Goal: Transaction & Acquisition: Purchase product/service

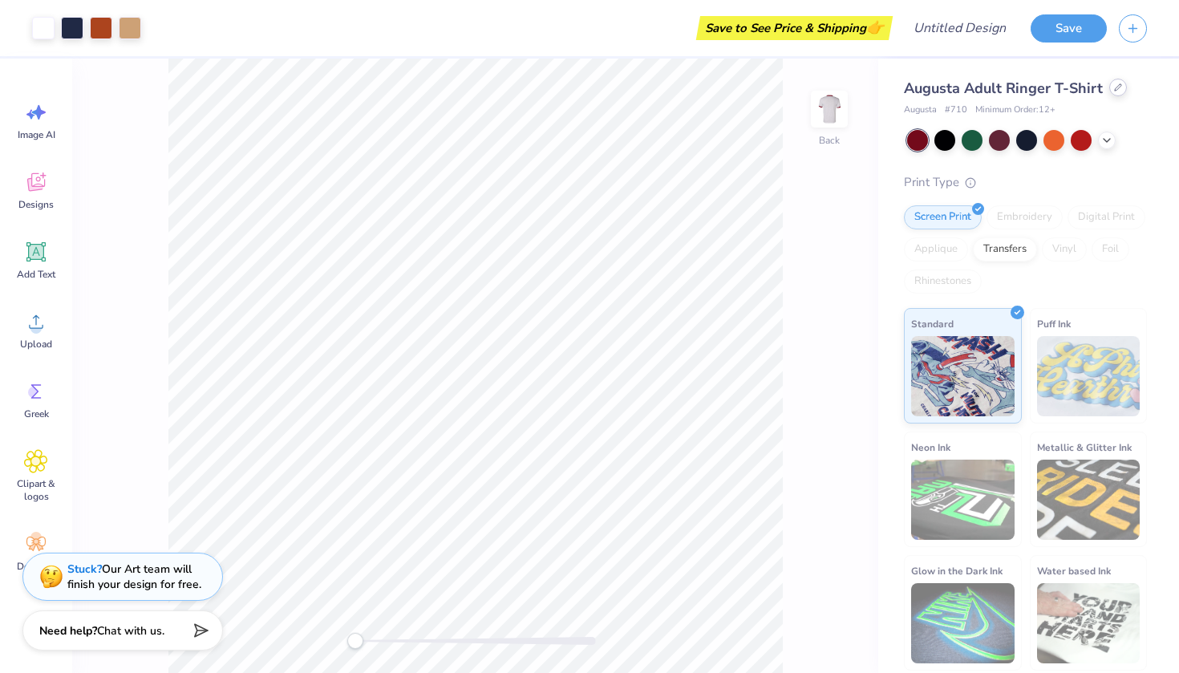
click at [1114, 90] on icon at bounding box center [1118, 87] width 8 height 8
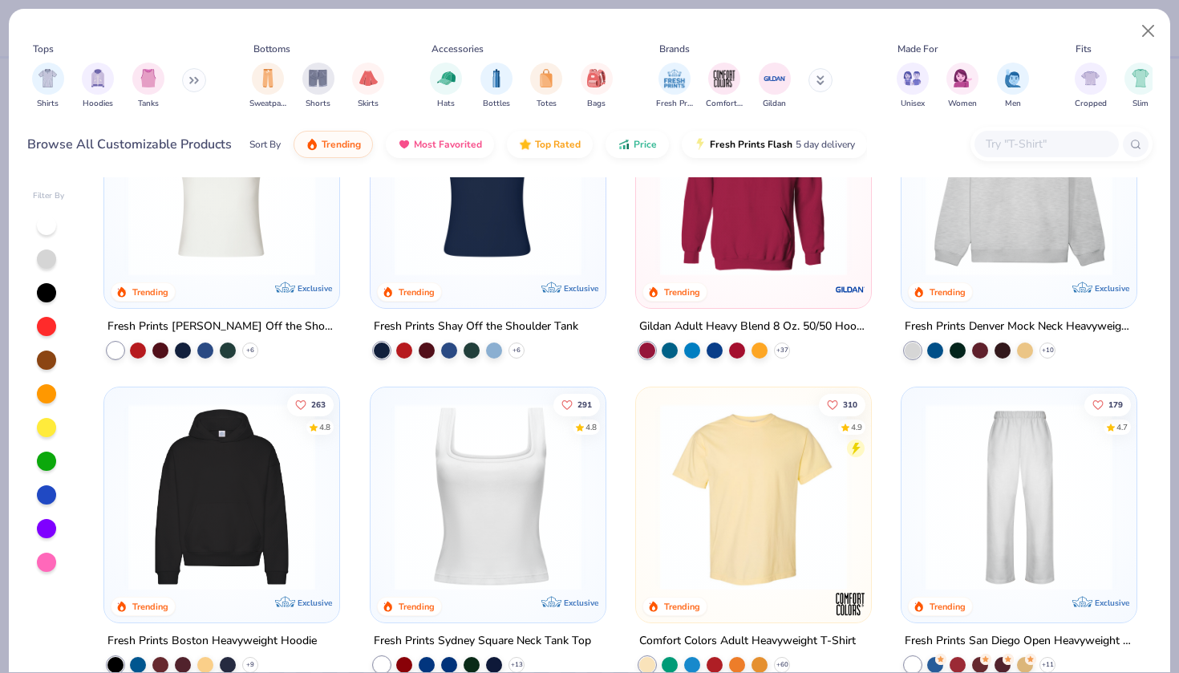
scroll to position [112, 0]
click at [1051, 349] on icon at bounding box center [1047, 351] width 13 height 13
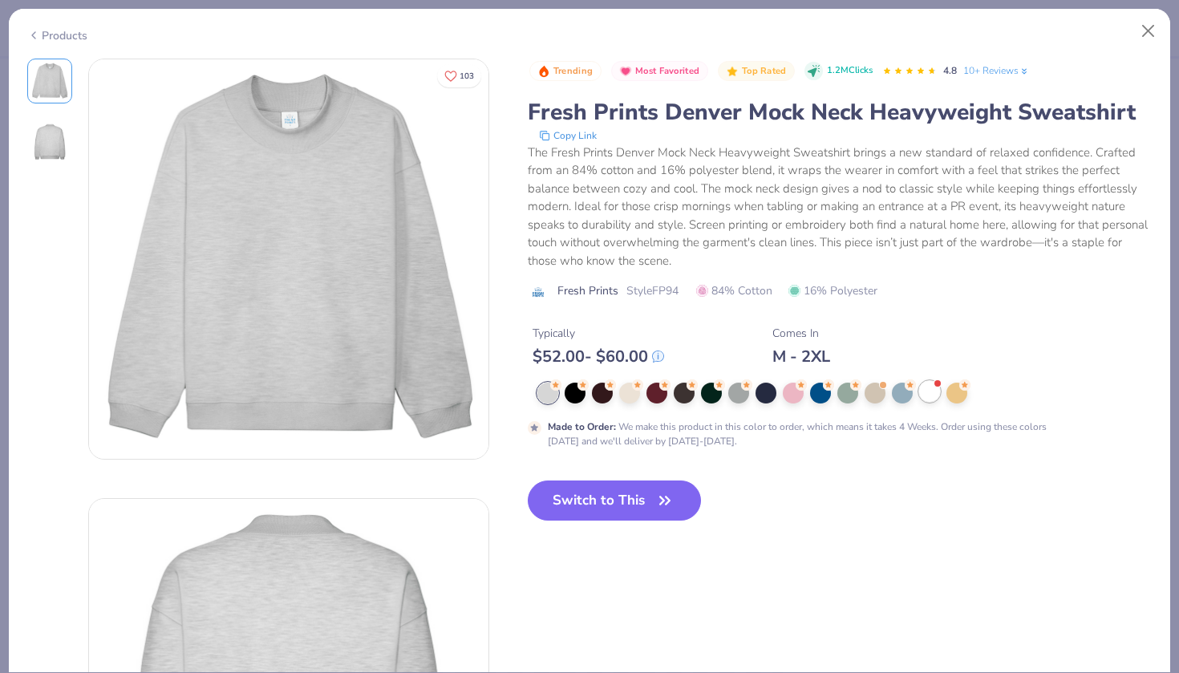
click at [931, 392] on div at bounding box center [929, 391] width 21 height 21
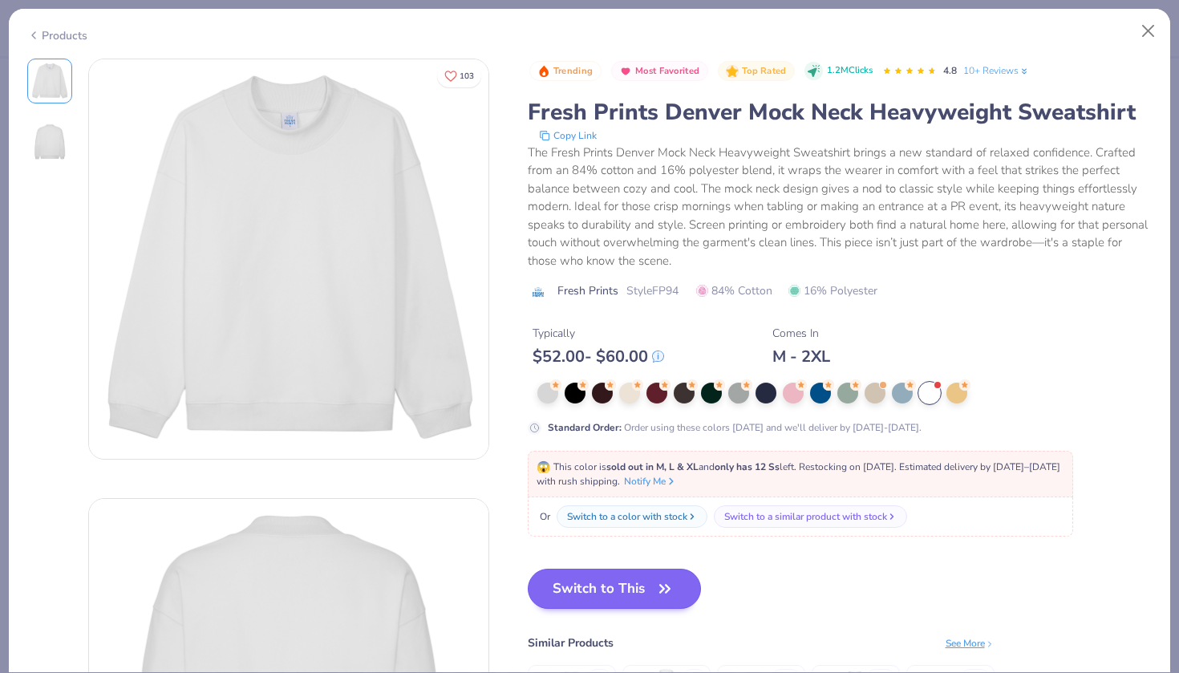
click at [619, 599] on button "Switch to This" at bounding box center [615, 589] width 174 height 40
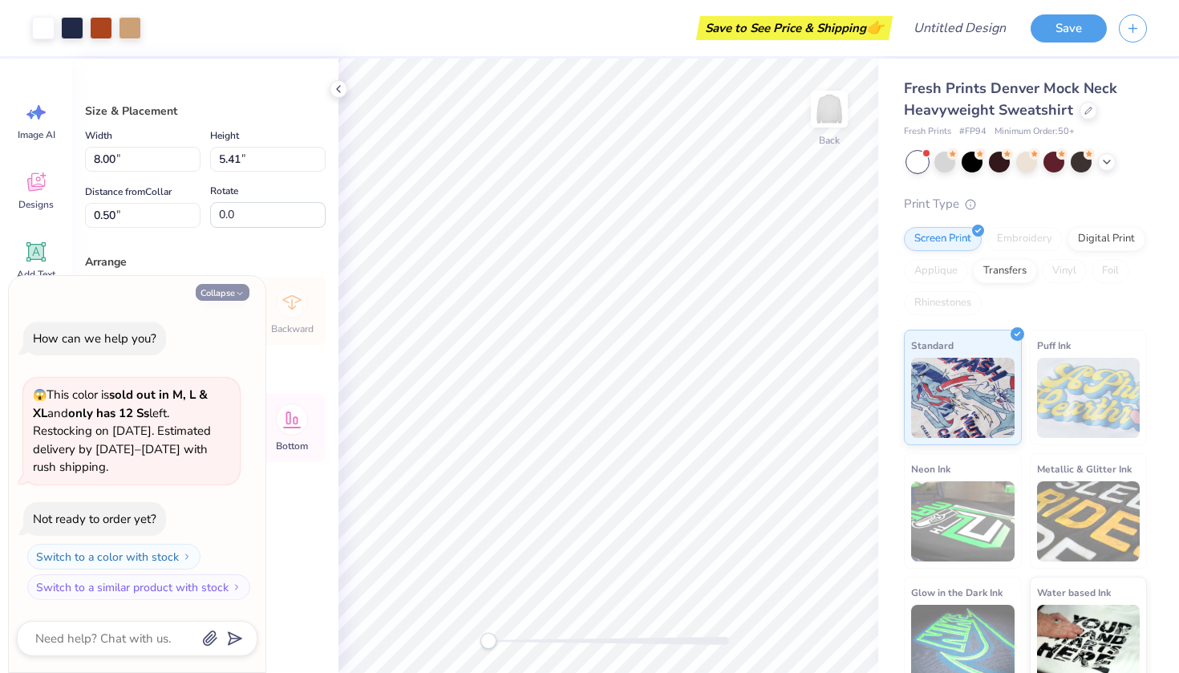
click at [237, 292] on icon "button" at bounding box center [240, 294] width 10 height 10
type textarea "x"
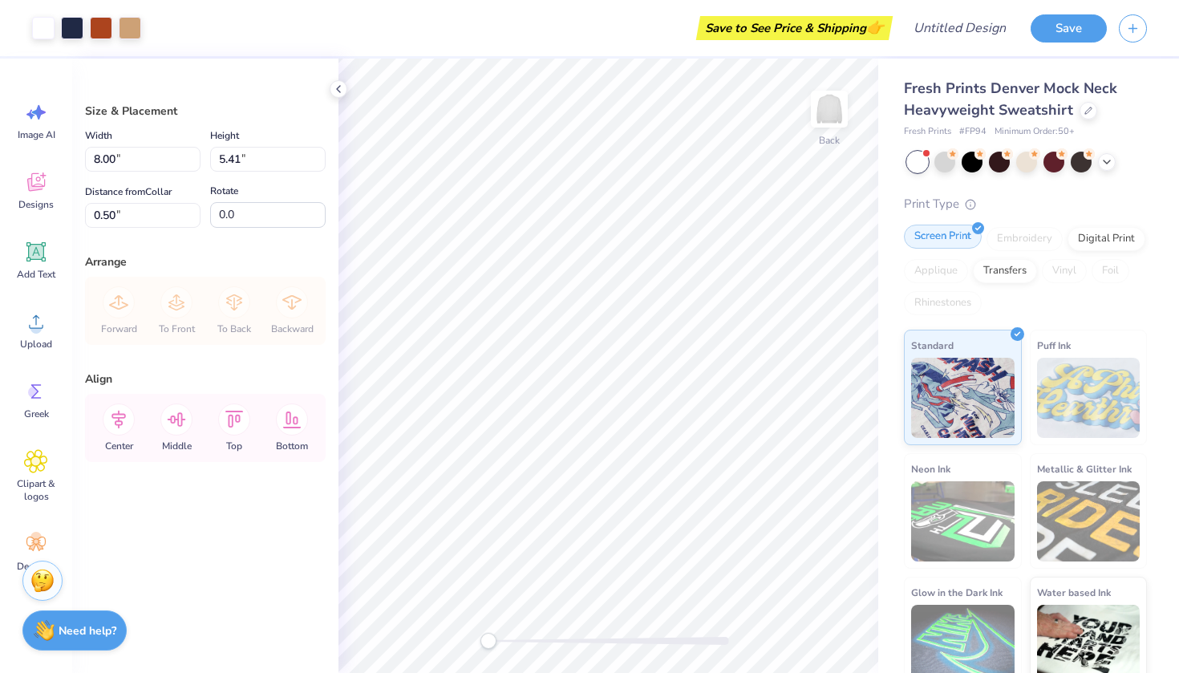
click at [963, 233] on div "Screen Print" at bounding box center [943, 237] width 78 height 24
click at [1028, 243] on div "Embroidery" at bounding box center [1025, 239] width 76 height 24
click at [1091, 238] on div "Digital Print" at bounding box center [1107, 237] width 78 height 24
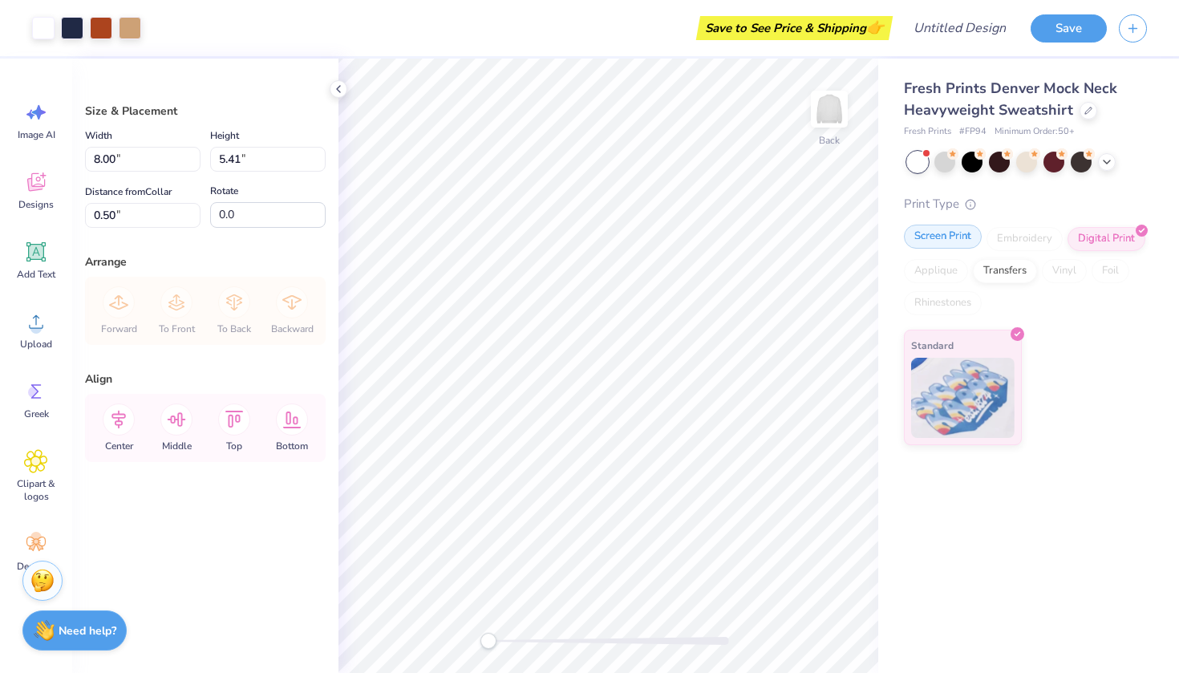
click at [962, 237] on div "Screen Print" at bounding box center [943, 237] width 78 height 24
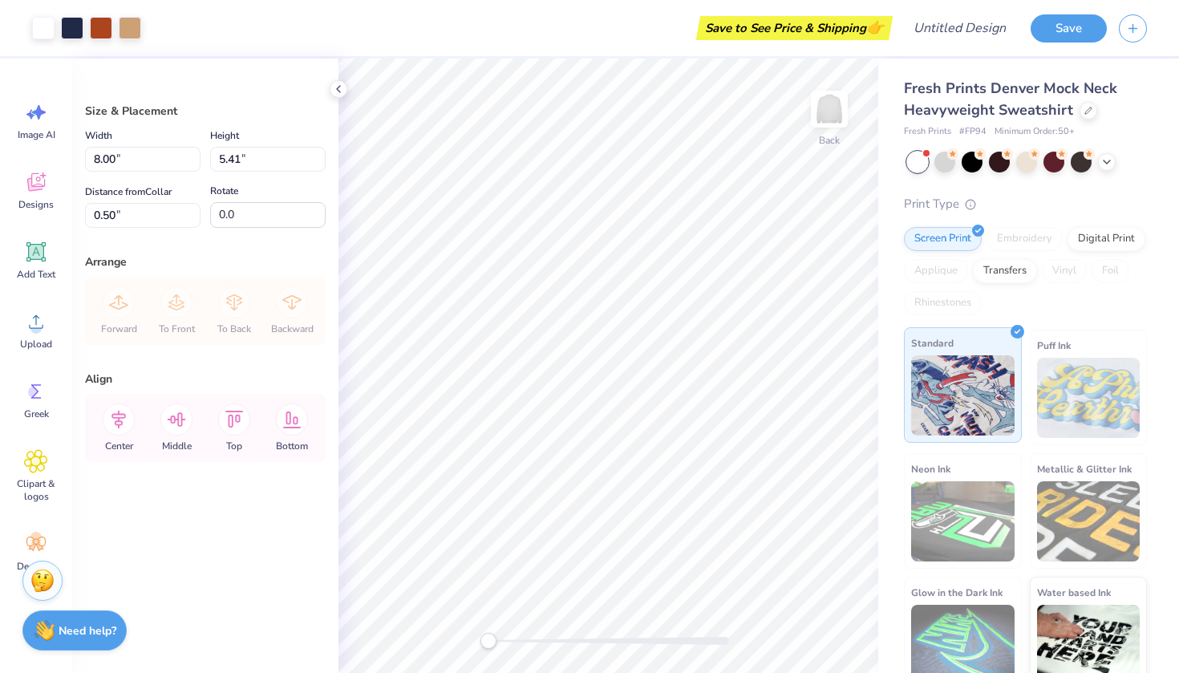
click at [1012, 336] on div at bounding box center [1018, 332] width 14 height 14
type input "9.07"
type input "6.14"
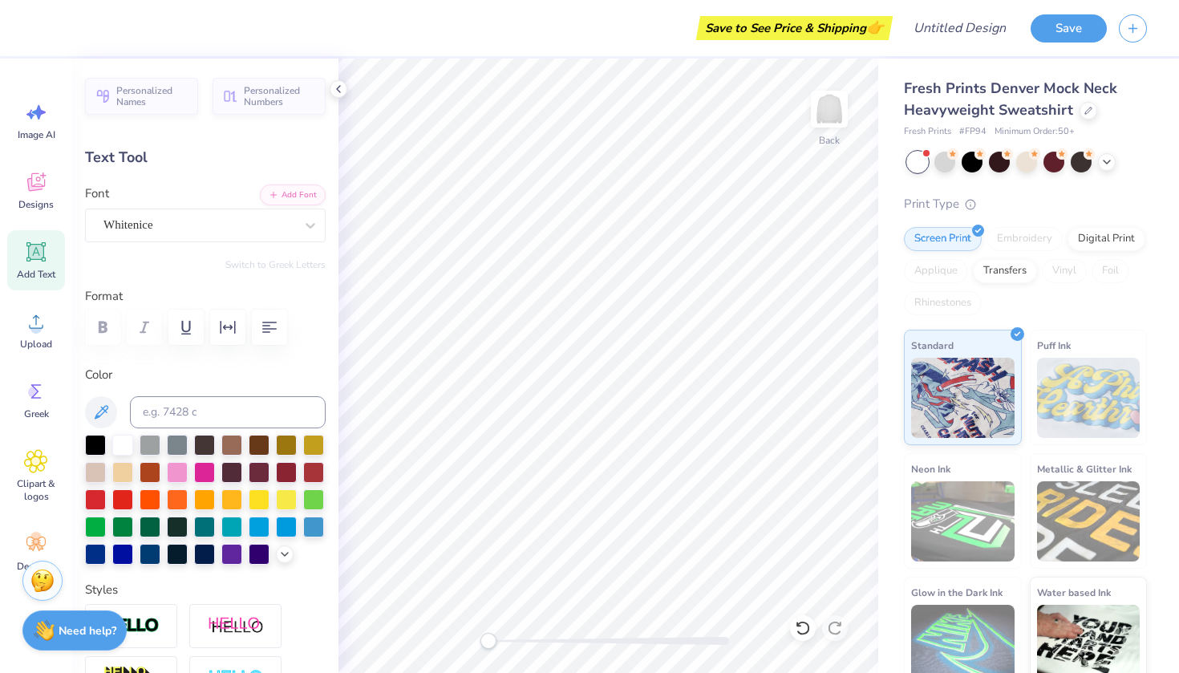
scroll to position [0, 3]
type textarea "Delta Gamma"
type input "5.11"
type input "0.32"
type input "6.32"
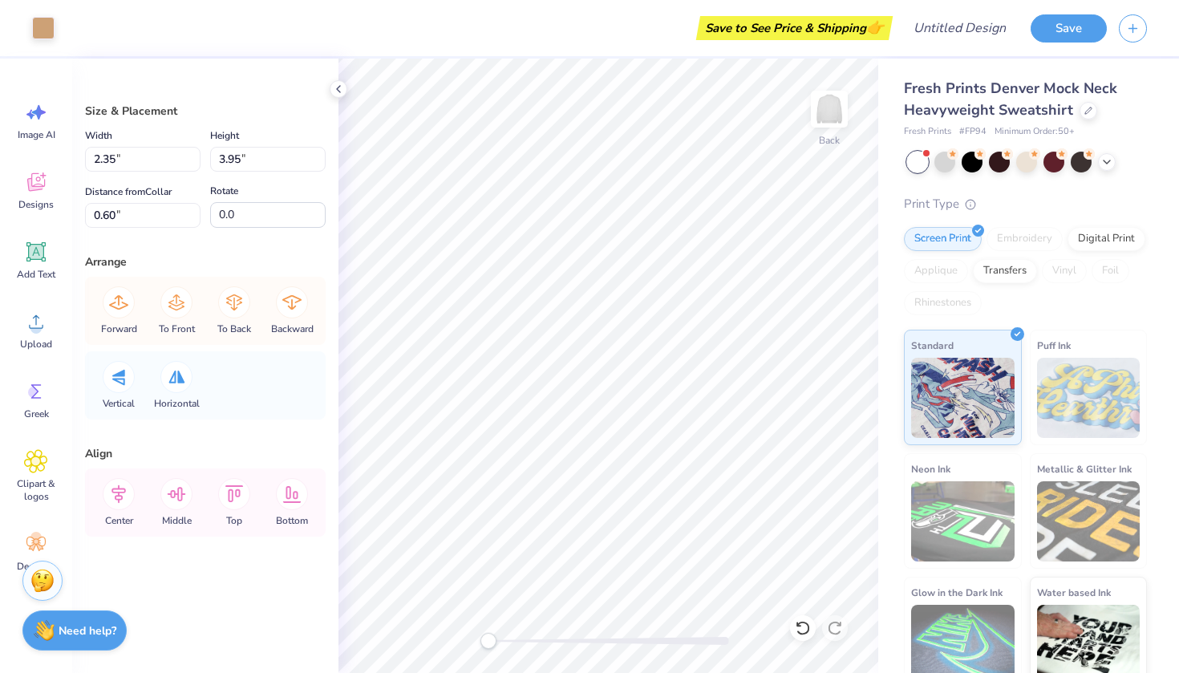
type input "2.75"
type input "3.97"
type input "0.57"
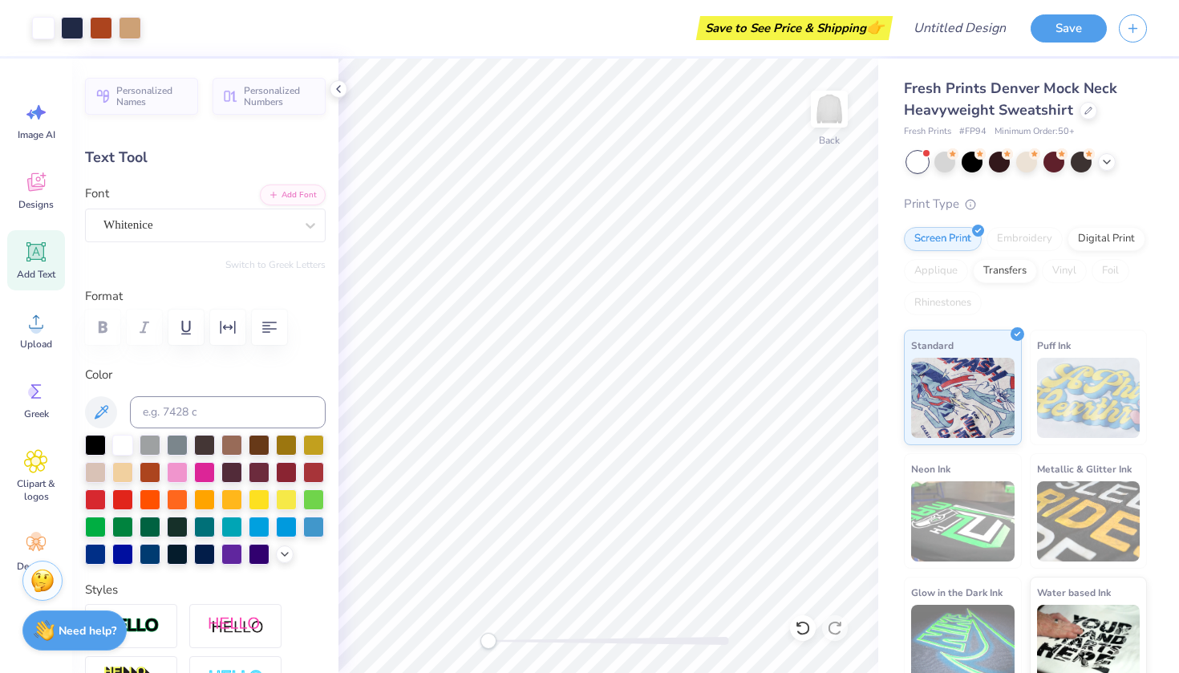
type input "5.03"
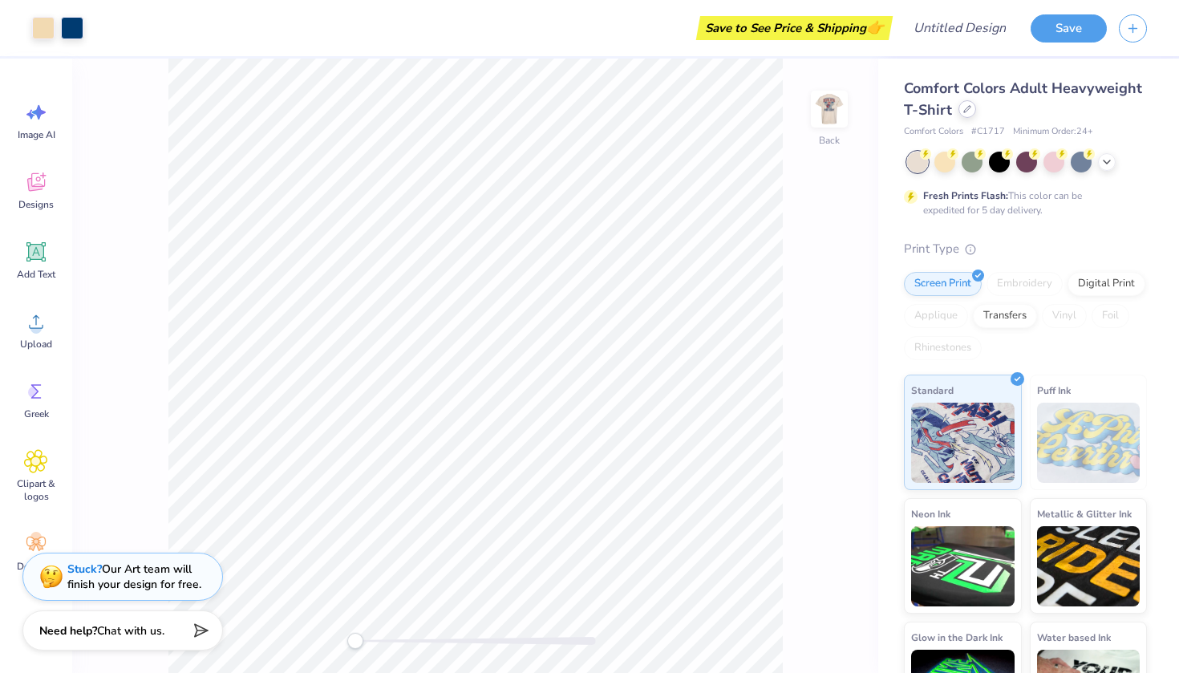
click at [963, 111] on icon at bounding box center [967, 109] width 8 height 8
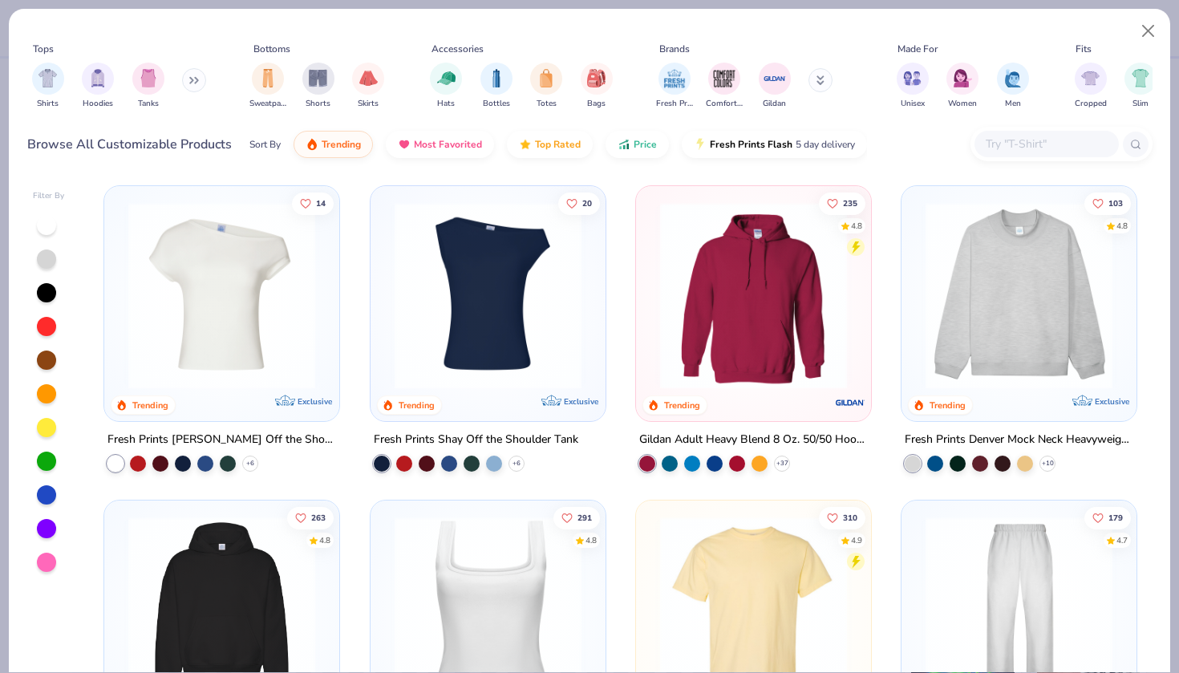
click at [298, 319] on img at bounding box center [221, 295] width 203 height 187
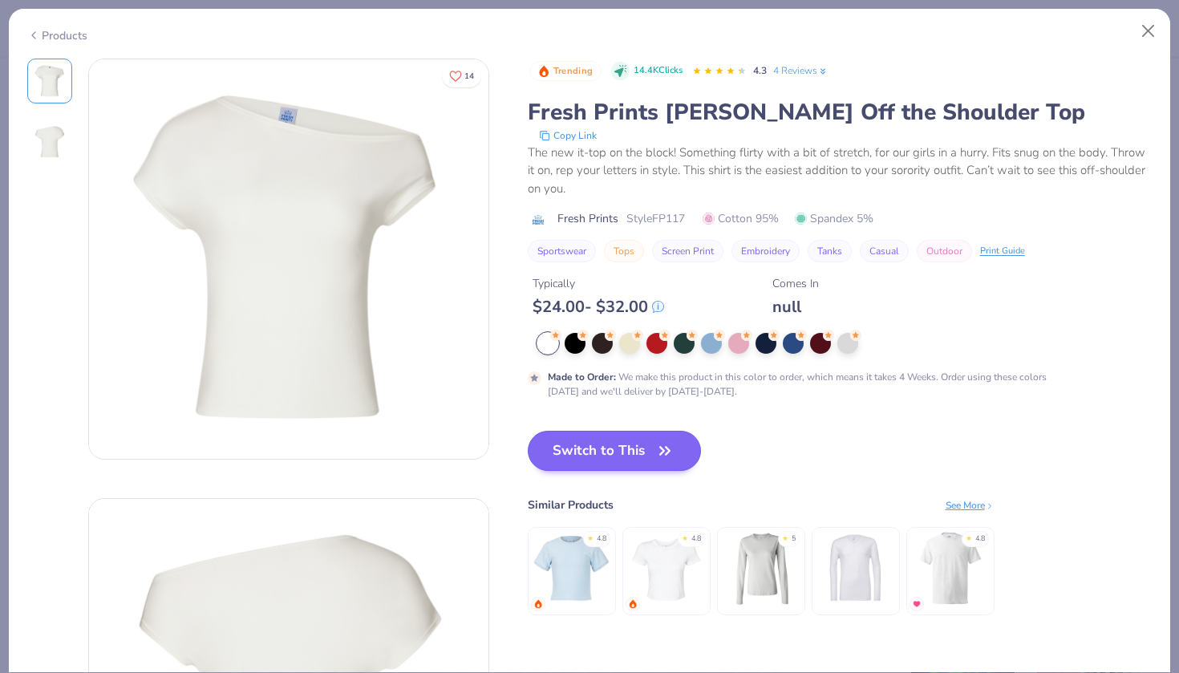
click at [651, 452] on button "Switch to This" at bounding box center [615, 451] width 174 height 40
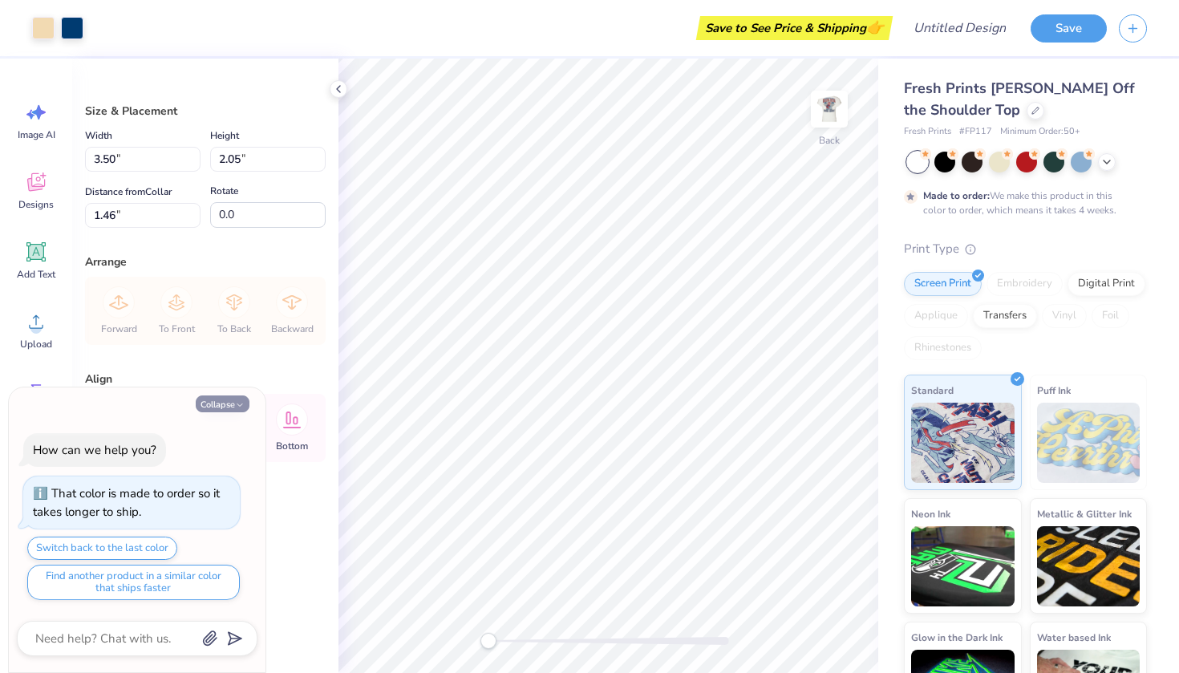
click at [224, 408] on button "Collapse" at bounding box center [223, 403] width 54 height 17
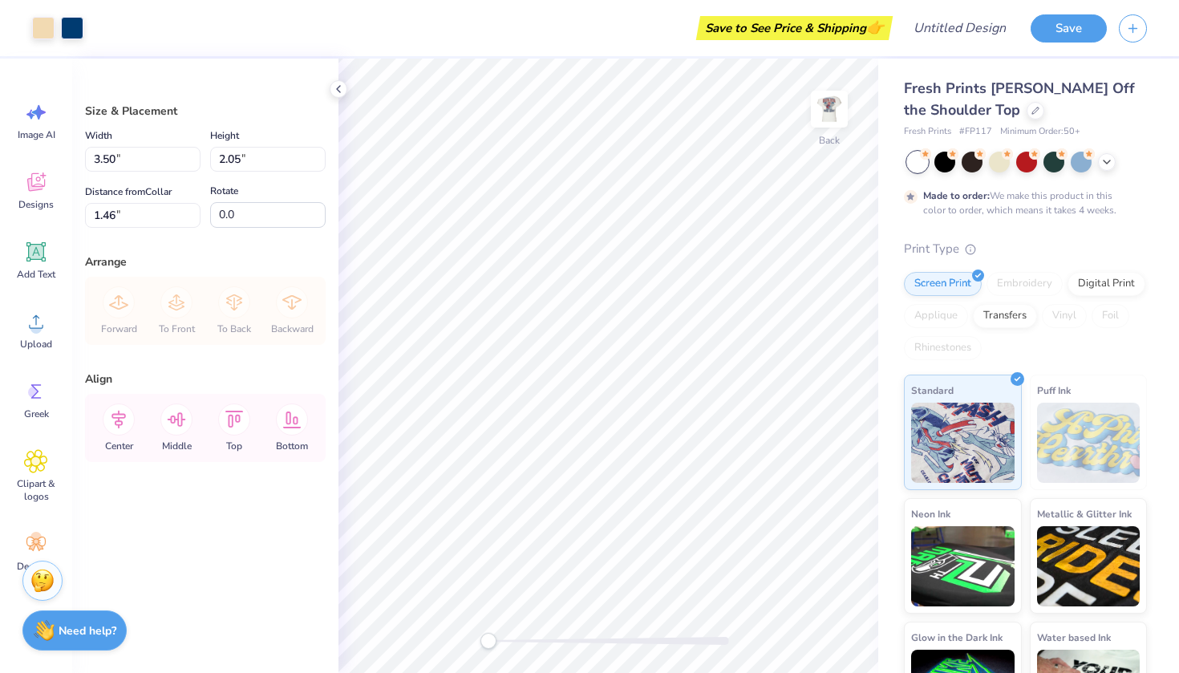
type textarea "x"
click at [43, 195] on div "Designs" at bounding box center [36, 190] width 58 height 60
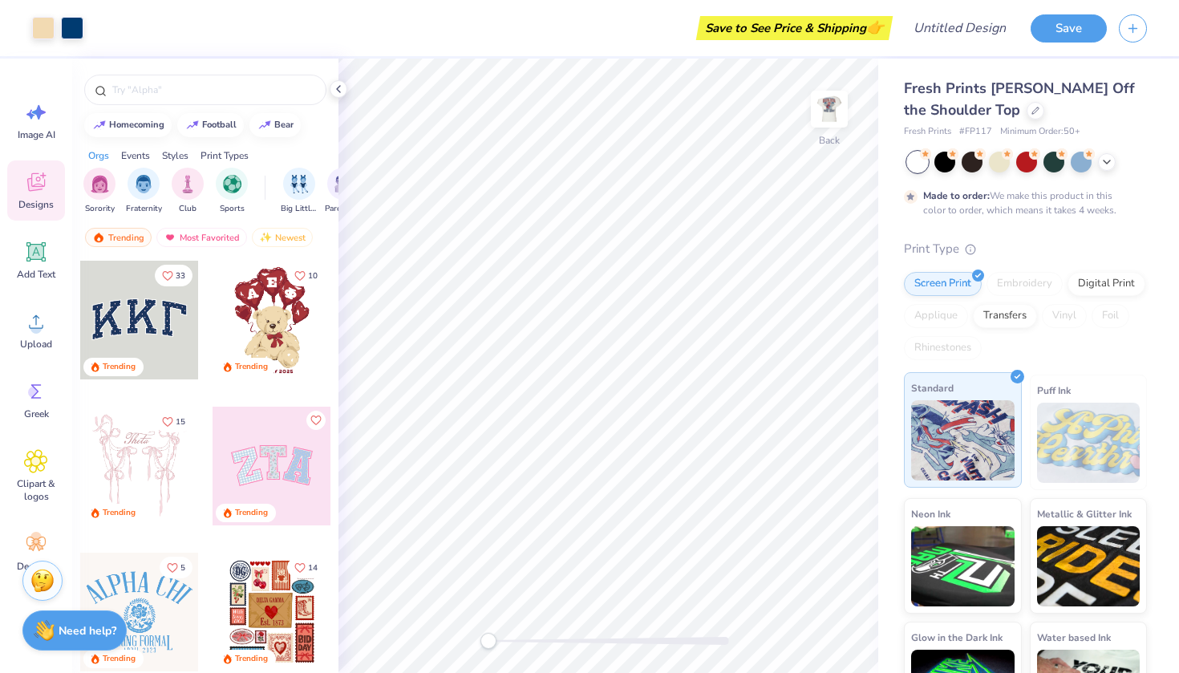
click at [1001, 395] on div "Standard" at bounding box center [963, 430] width 118 height 116
click at [1104, 233] on div "Fresh Prints Chloe Off the Shoulder Top Fresh Prints # FP117 Minimum Order: 50 …" at bounding box center [1025, 407] width 243 height 659
click at [1106, 163] on icon at bounding box center [1106, 160] width 13 height 13
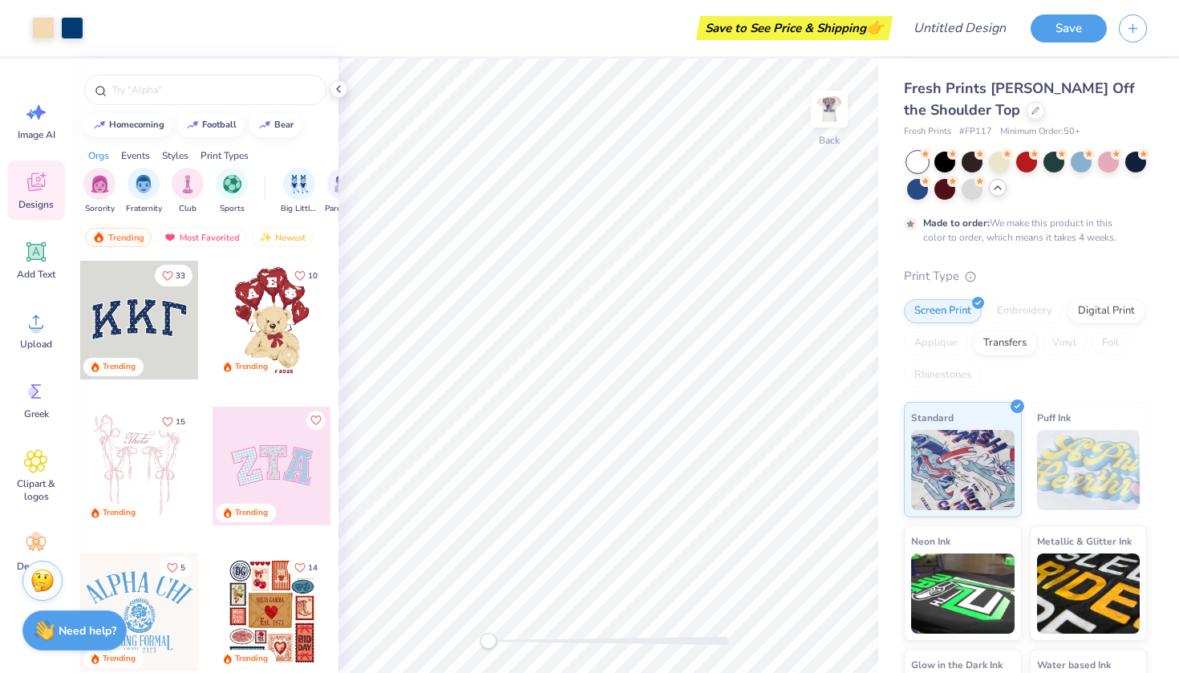
click at [996, 188] on icon at bounding box center [997, 187] width 13 height 13
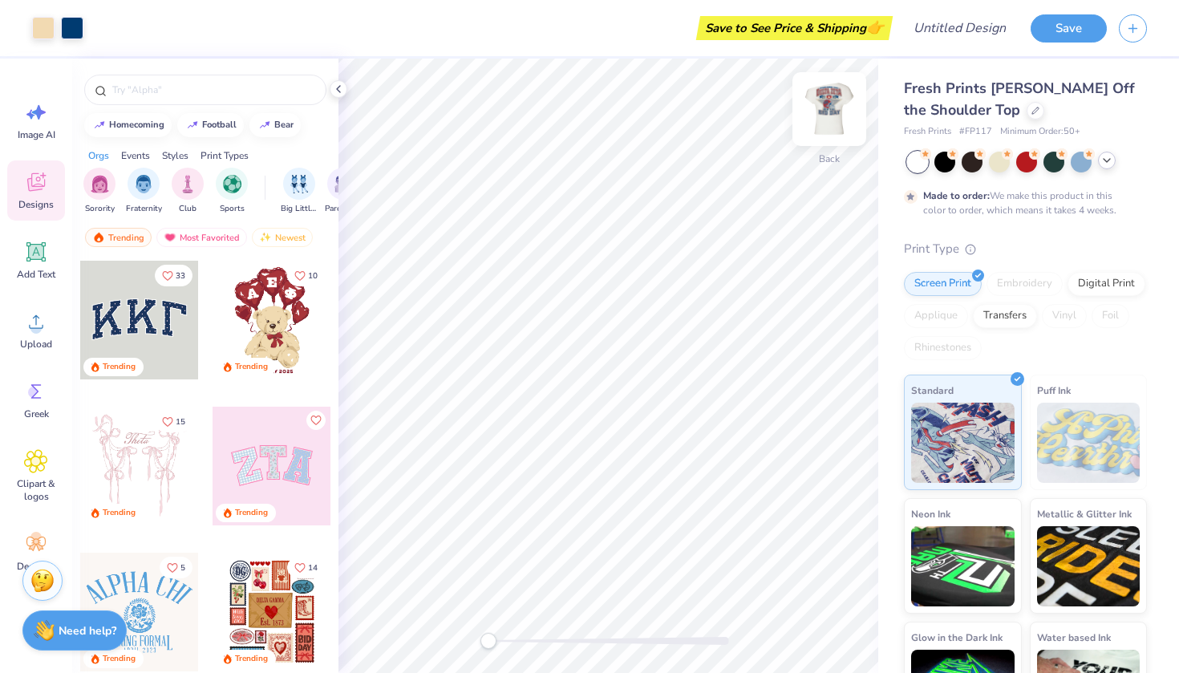
click at [830, 109] on img at bounding box center [829, 109] width 64 height 64
click at [830, 113] on img at bounding box center [829, 109] width 64 height 64
click at [827, 123] on img at bounding box center [829, 109] width 64 height 64
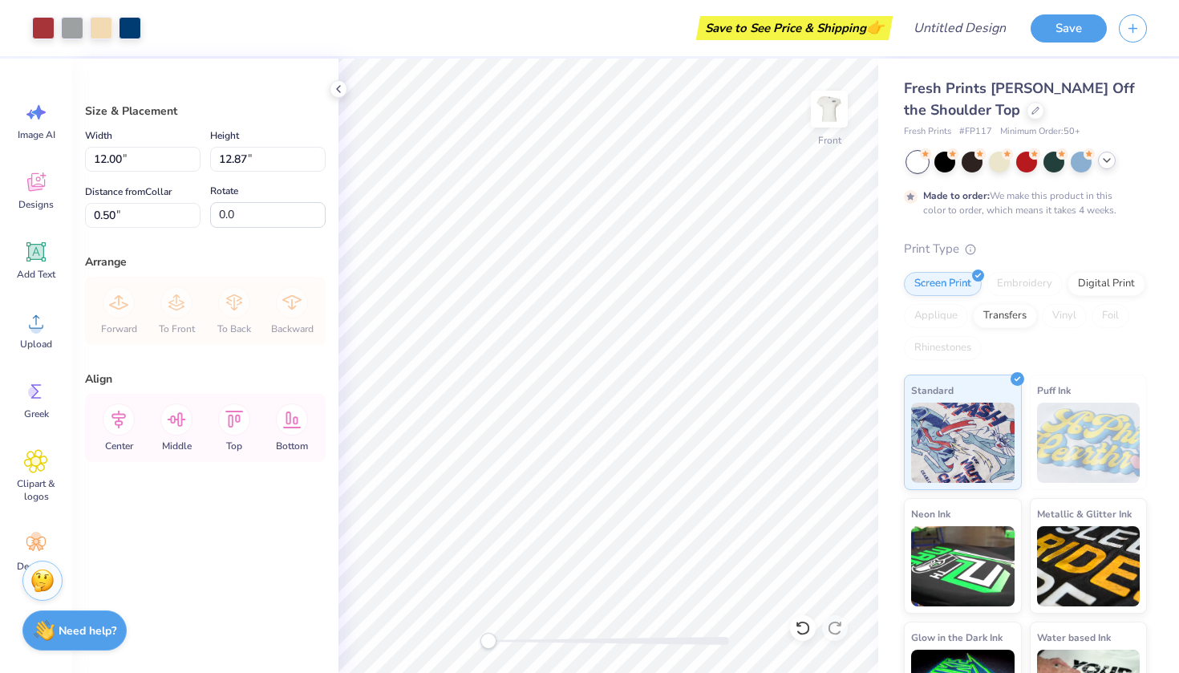
click at [254, 358] on div "Size & Placement Width 12.00 12.00 " Height 12.87 12.87 " Distance from Collar …" at bounding box center [205, 366] width 266 height 614
click at [841, 118] on img at bounding box center [829, 109] width 64 height 64
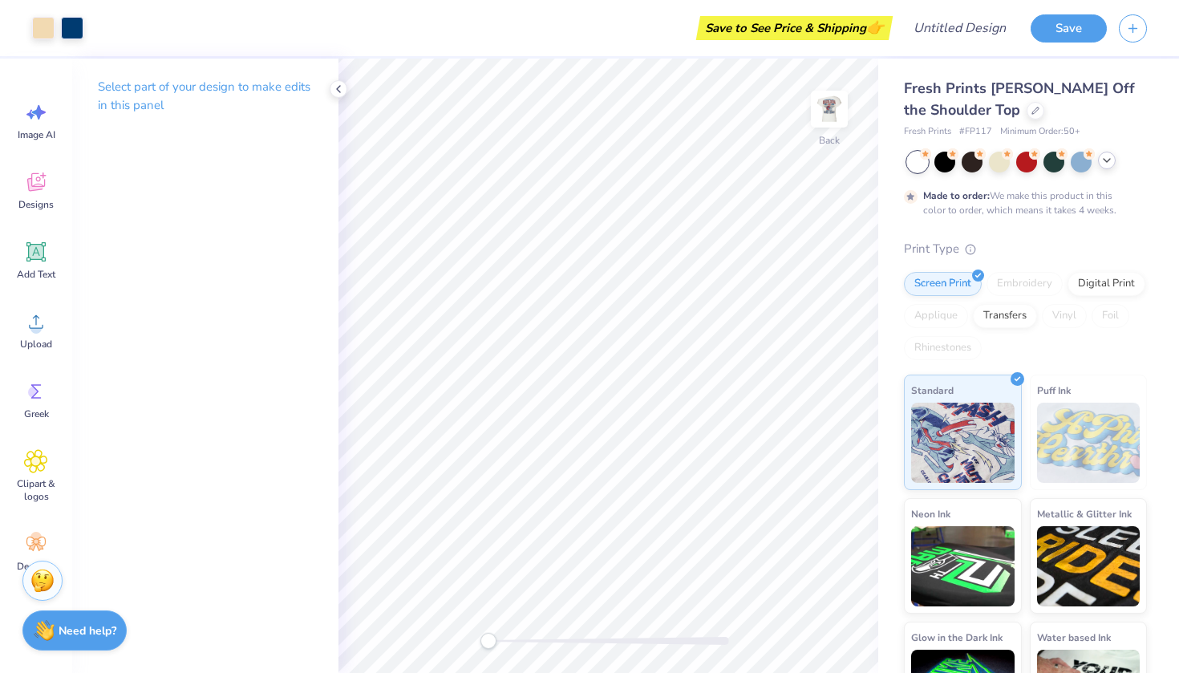
click at [837, 112] on img at bounding box center [829, 109] width 32 height 32
click at [831, 129] on img at bounding box center [829, 109] width 64 height 64
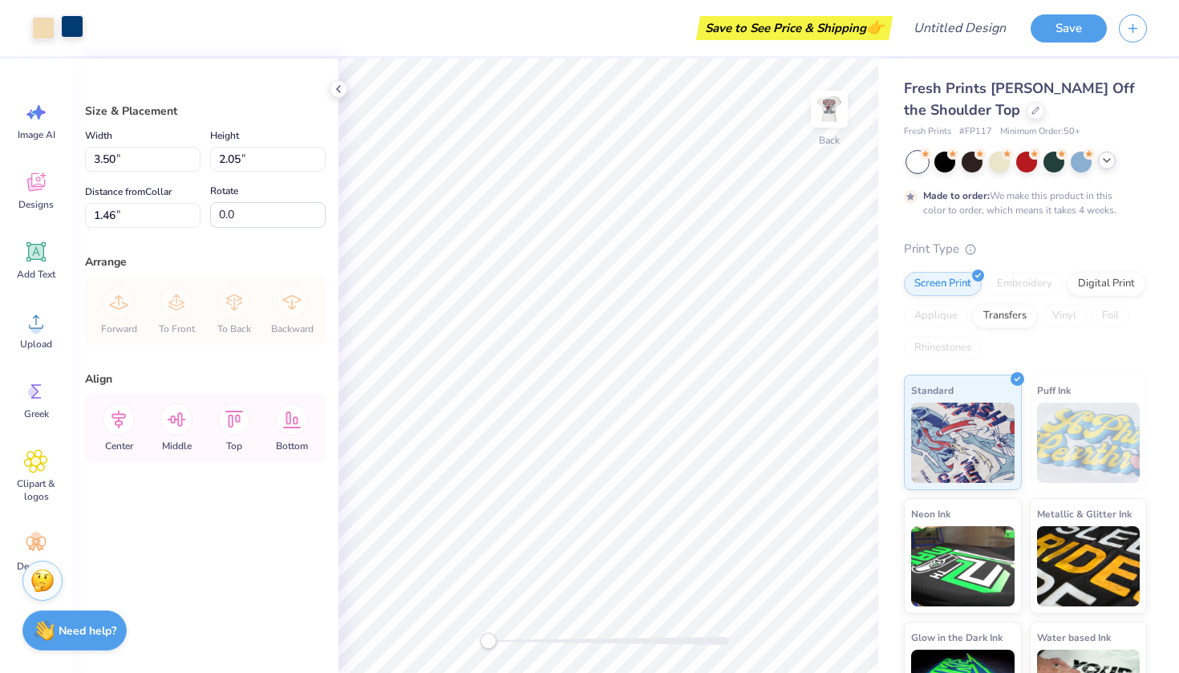
click at [75, 25] on div at bounding box center [72, 26] width 22 height 22
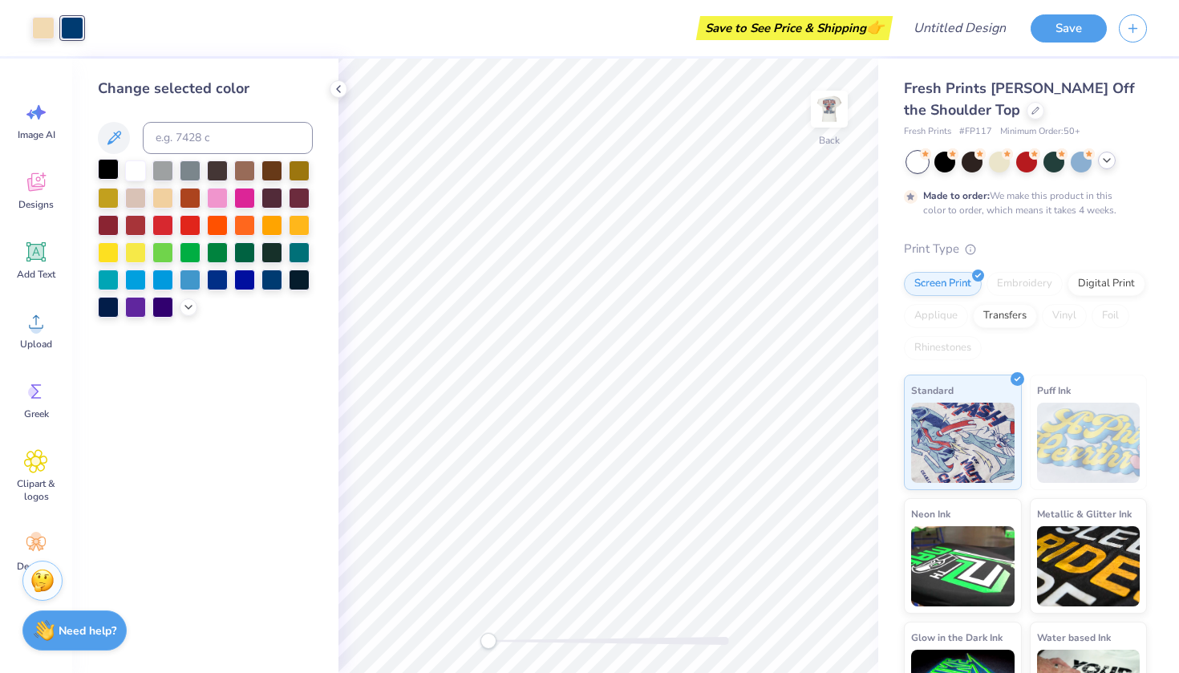
click at [112, 172] on div at bounding box center [108, 169] width 21 height 21
click at [136, 176] on div at bounding box center [135, 169] width 21 height 21
click at [109, 176] on div at bounding box center [108, 169] width 21 height 21
click at [168, 196] on div at bounding box center [162, 196] width 21 height 21
click at [47, 27] on div at bounding box center [43, 26] width 22 height 22
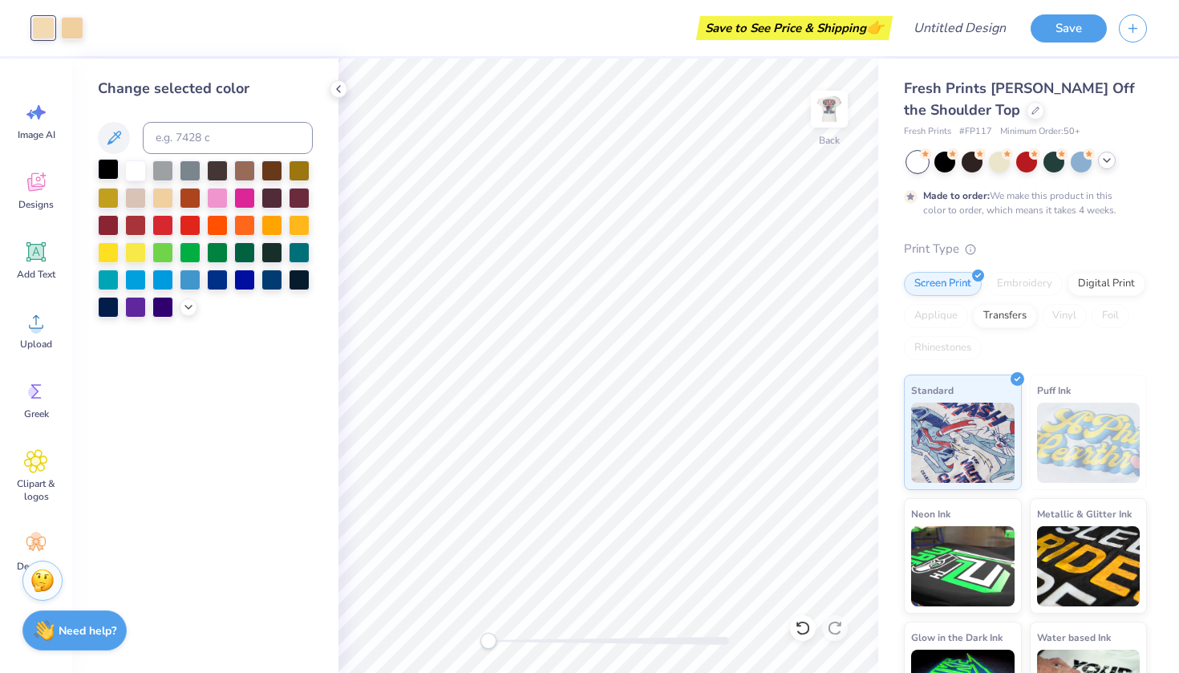
click at [109, 168] on div at bounding box center [108, 169] width 21 height 21
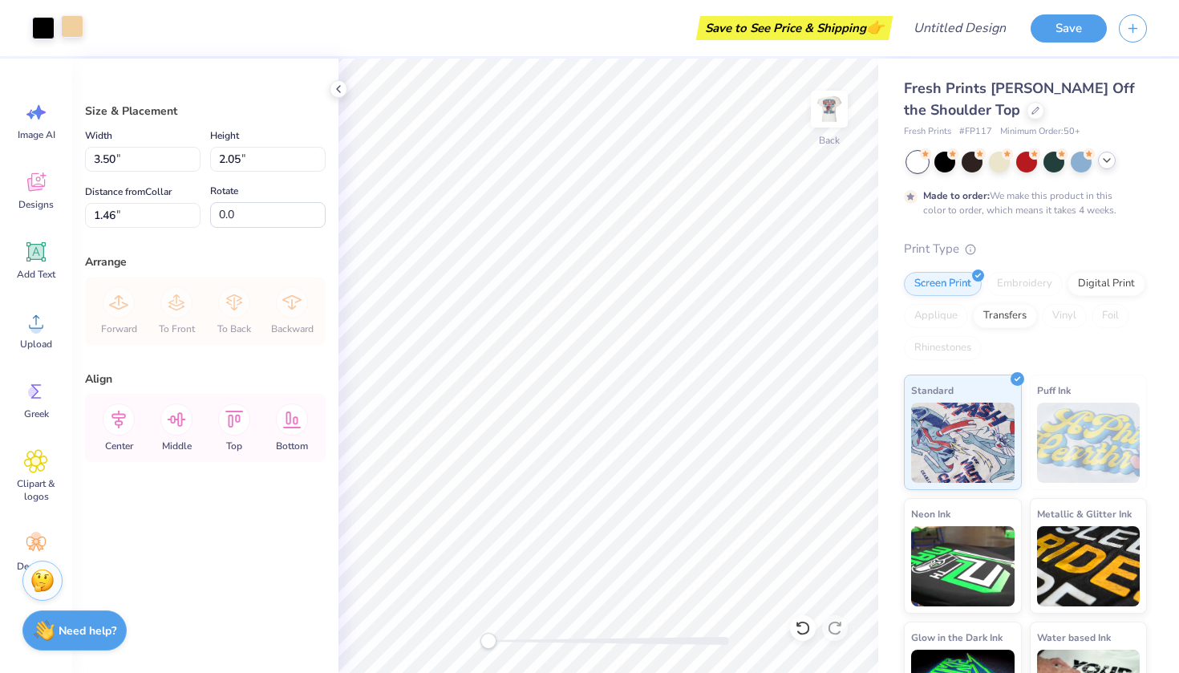
click at [69, 36] on div at bounding box center [72, 26] width 22 height 22
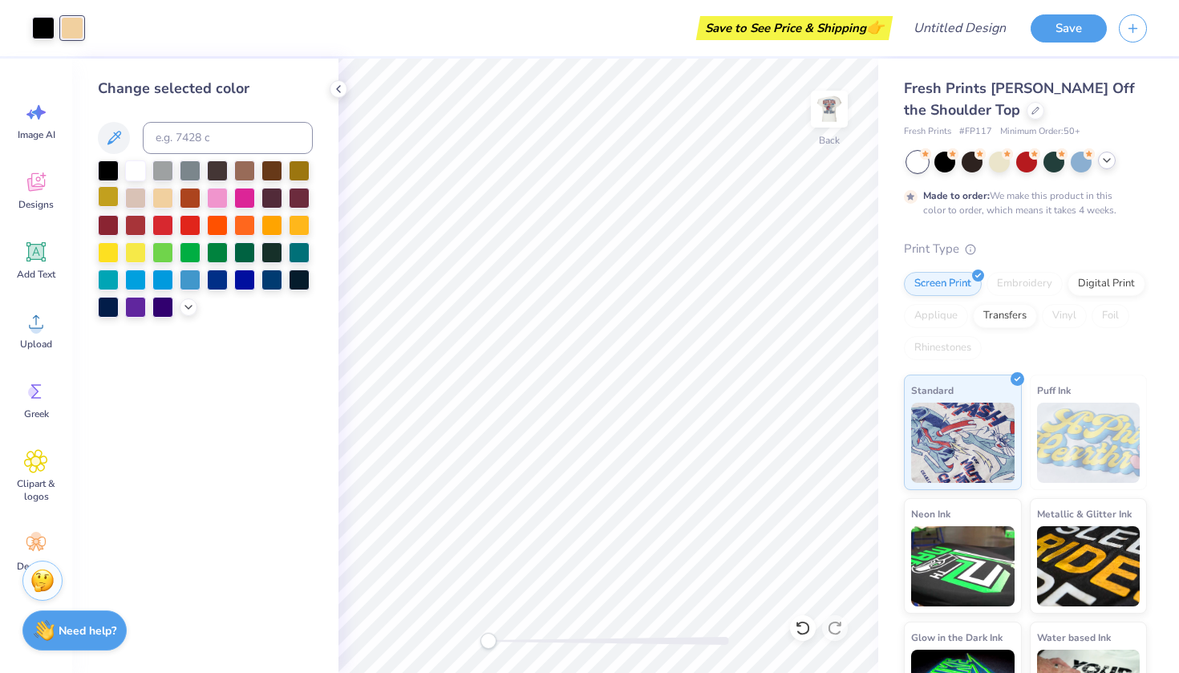
click at [109, 198] on div at bounding box center [108, 196] width 21 height 21
click at [45, 18] on div at bounding box center [43, 26] width 22 height 22
click at [107, 203] on div at bounding box center [108, 196] width 21 height 21
click at [80, 30] on div "Save to See Price & Shipping 👉" at bounding box center [478, 28] width 822 height 56
click at [48, 25] on div at bounding box center [43, 28] width 22 height 22
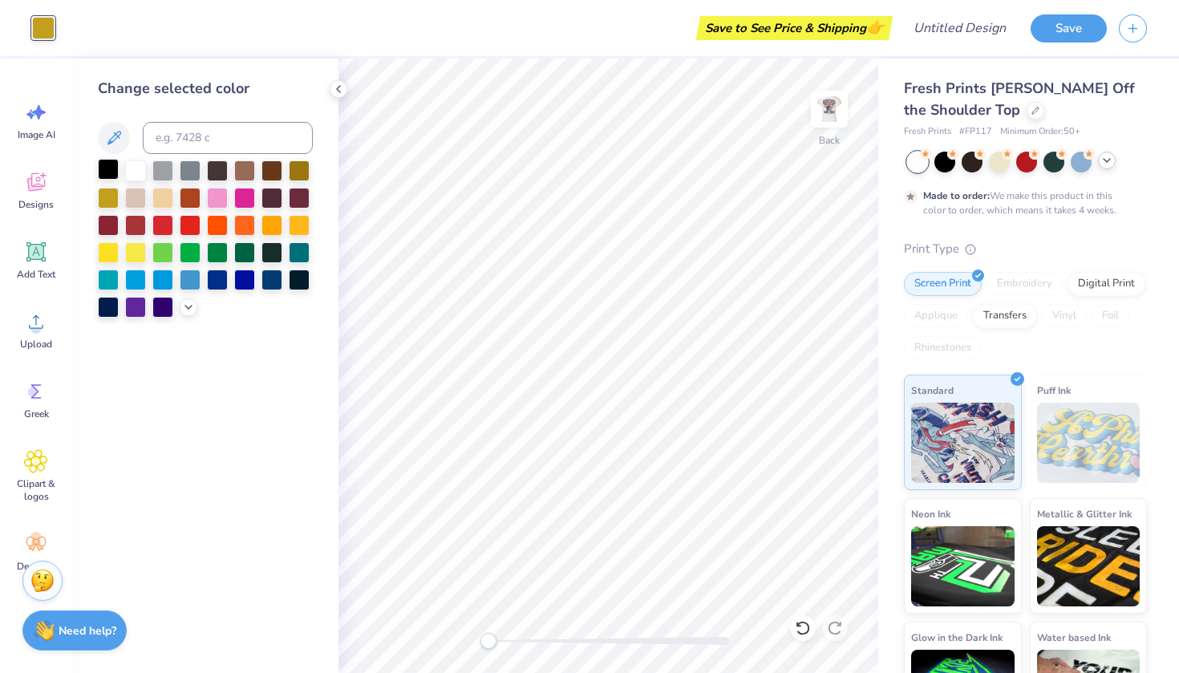
click at [109, 172] on div at bounding box center [108, 169] width 21 height 21
click at [112, 177] on div at bounding box center [108, 169] width 21 height 21
click at [161, 204] on div at bounding box center [162, 196] width 21 height 21
click at [78, 28] on div "Save to See Price & Shipping 👉" at bounding box center [478, 28] width 822 height 56
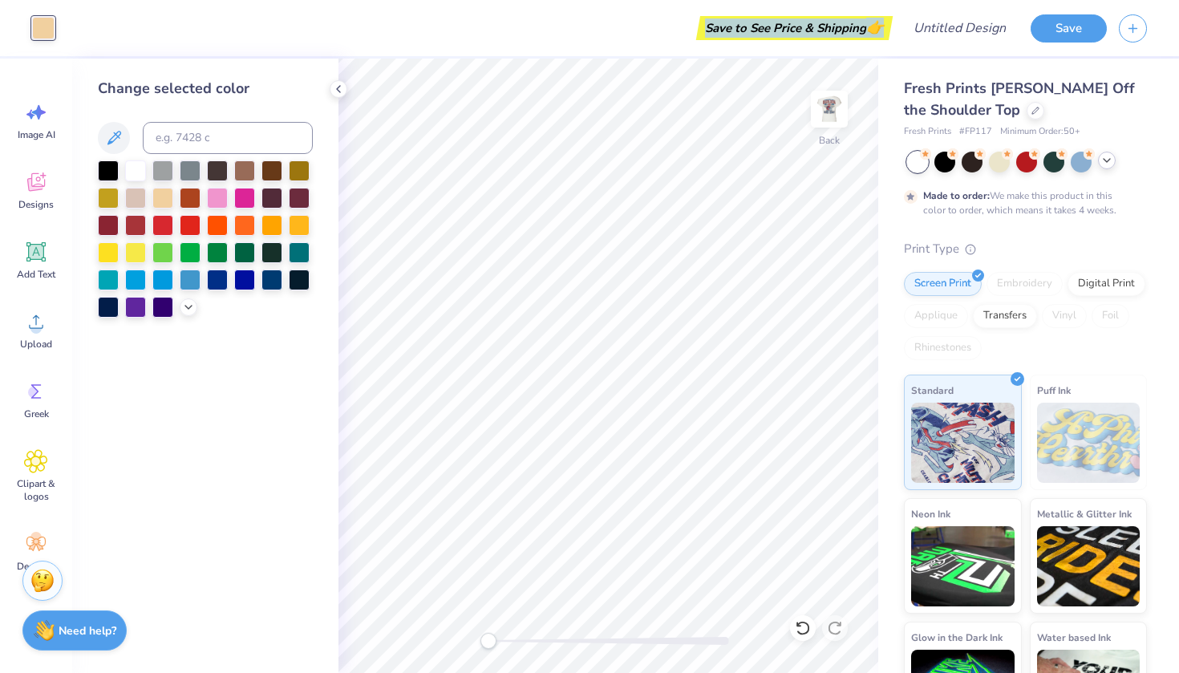
click at [78, 28] on div "Save to See Price & Shipping 👉" at bounding box center [478, 28] width 822 height 56
click at [39, 30] on div at bounding box center [43, 28] width 22 height 22
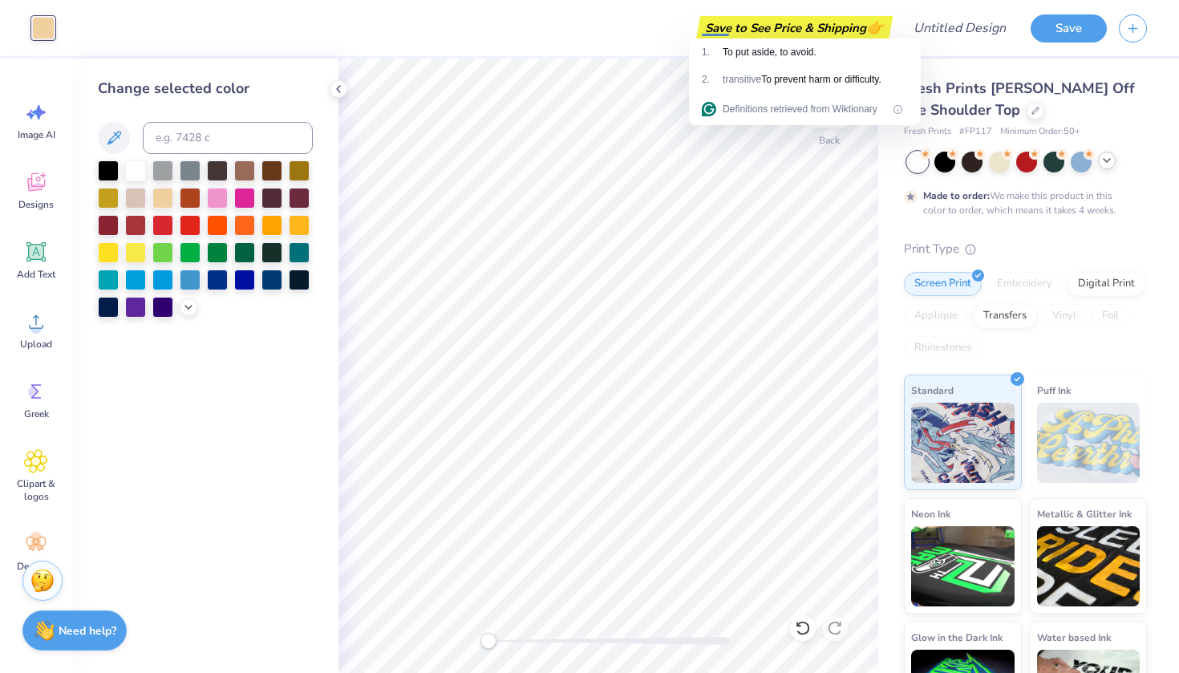
drag, startPoint x: 54, startPoint y: 29, endPoint x: 129, endPoint y: 27, distance: 75.4
click at [129, 27] on div "Art colors Save to See Price & Shipping 👉 Design Title Save" at bounding box center [589, 28] width 1179 height 56
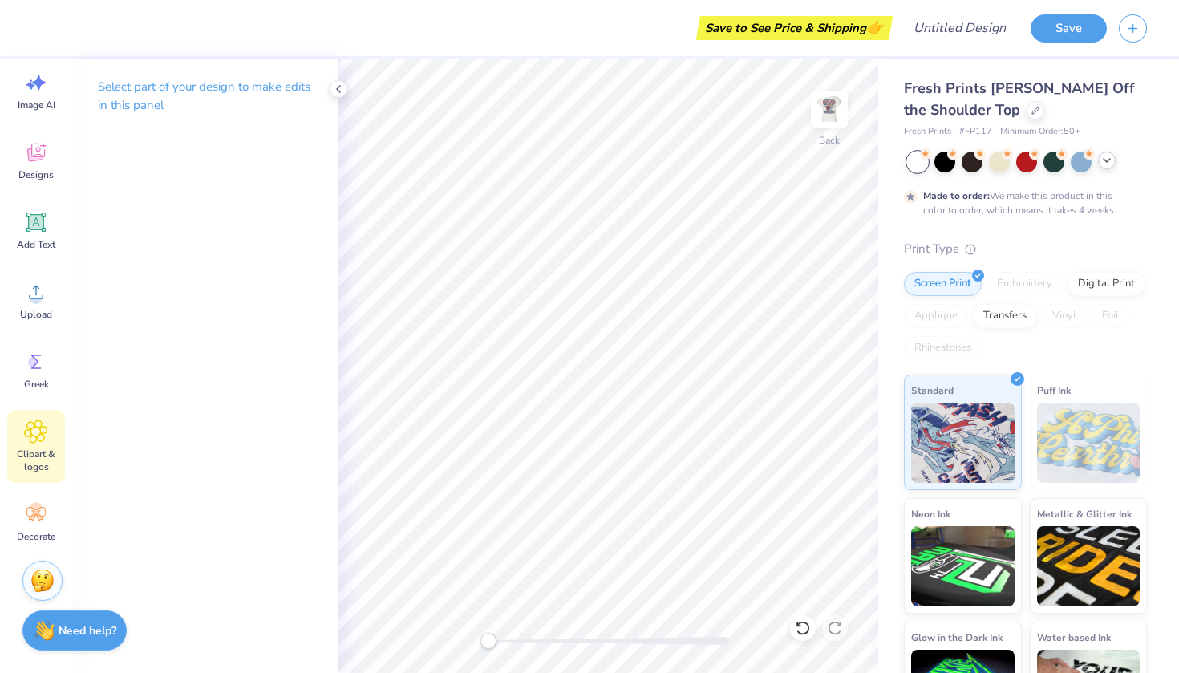
scroll to position [30, 0]
click at [34, 443] on icon at bounding box center [36, 431] width 22 height 22
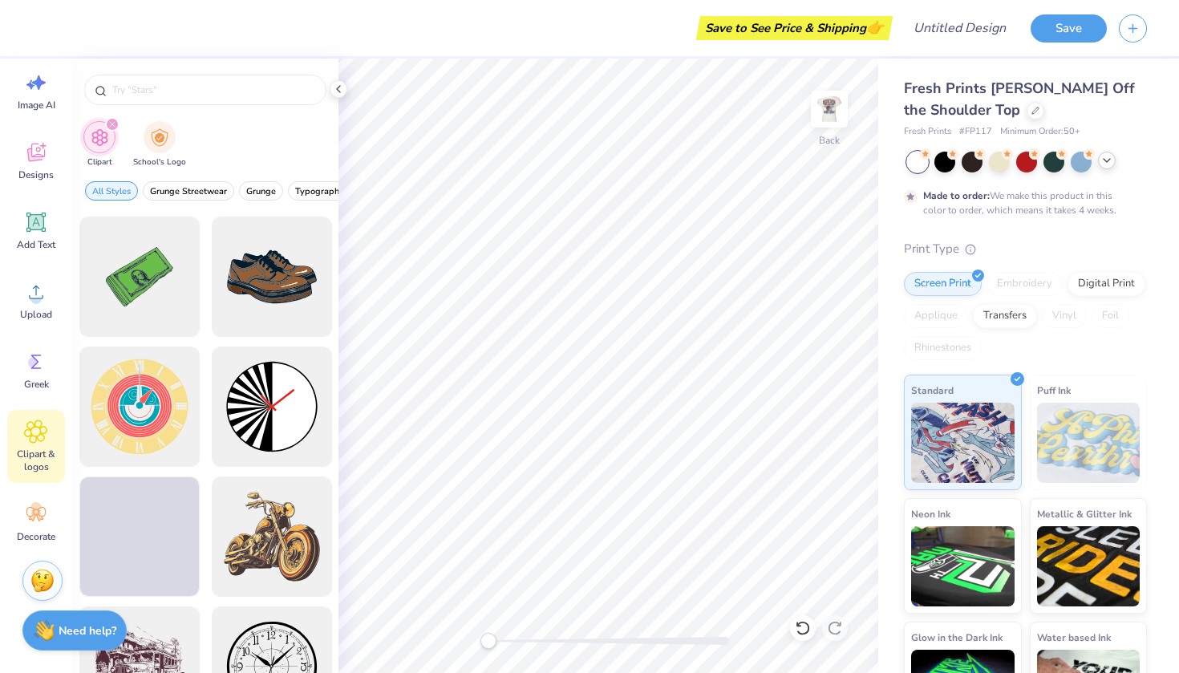
scroll to position [389, 0]
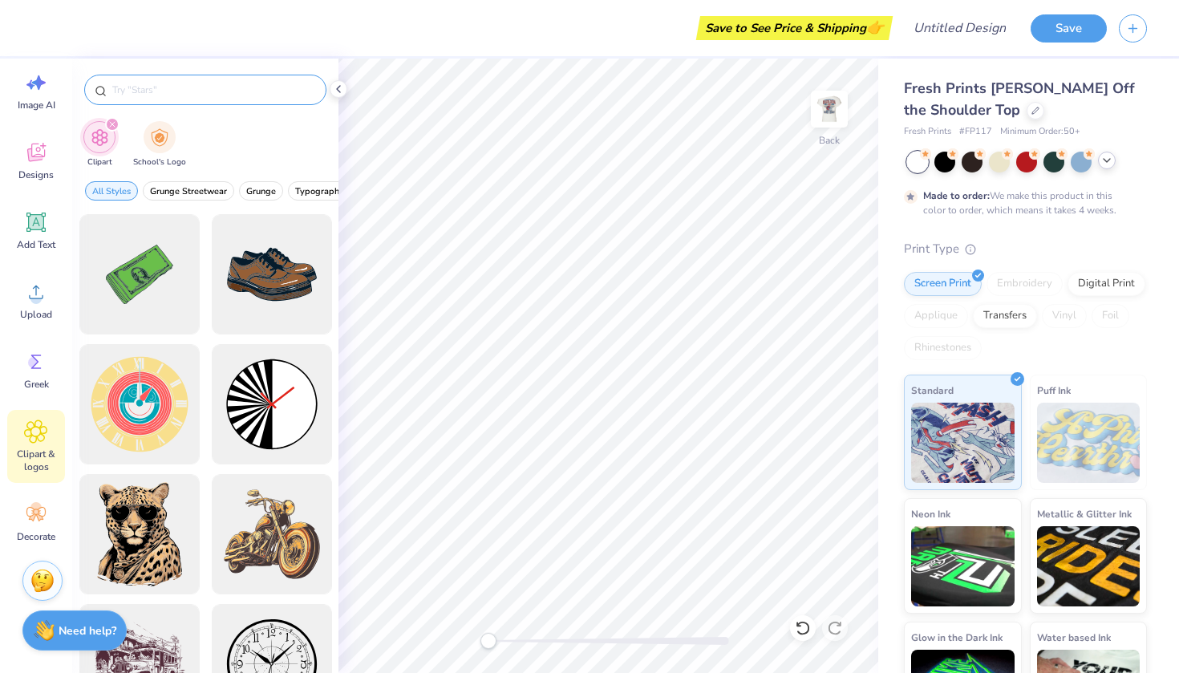
click at [212, 85] on input "text" at bounding box center [213, 90] width 205 height 16
click at [833, 112] on img at bounding box center [829, 109] width 64 height 64
click at [833, 112] on img at bounding box center [829, 109] width 32 height 32
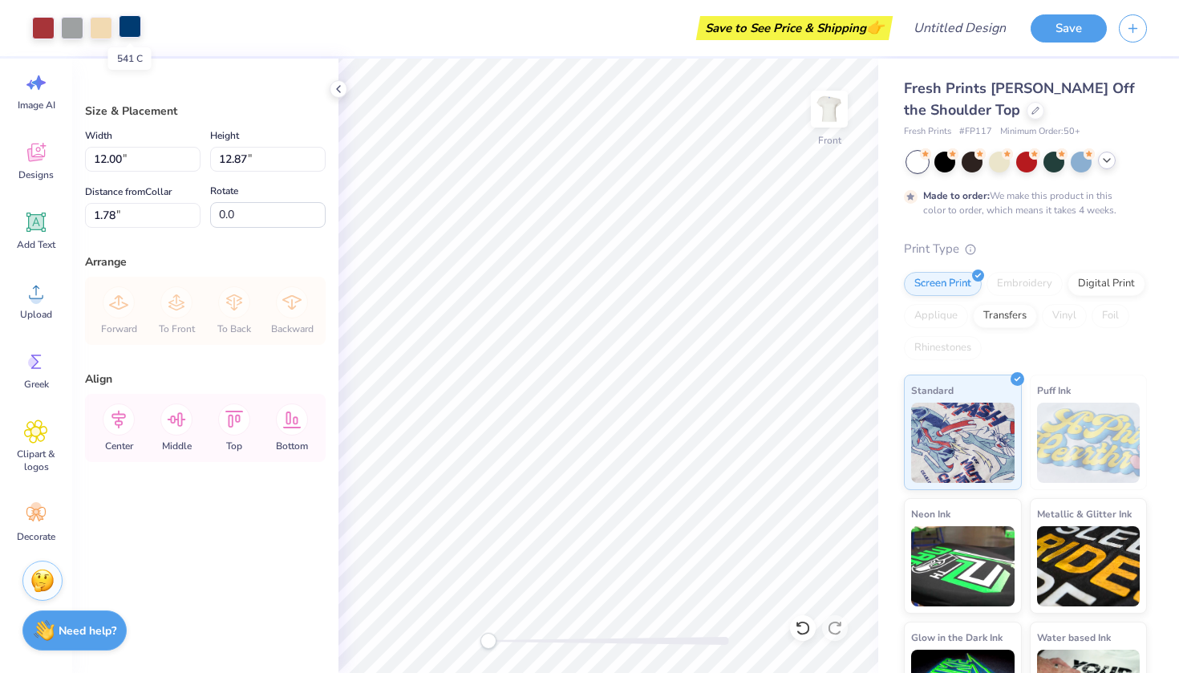
click at [132, 26] on div at bounding box center [130, 26] width 22 height 22
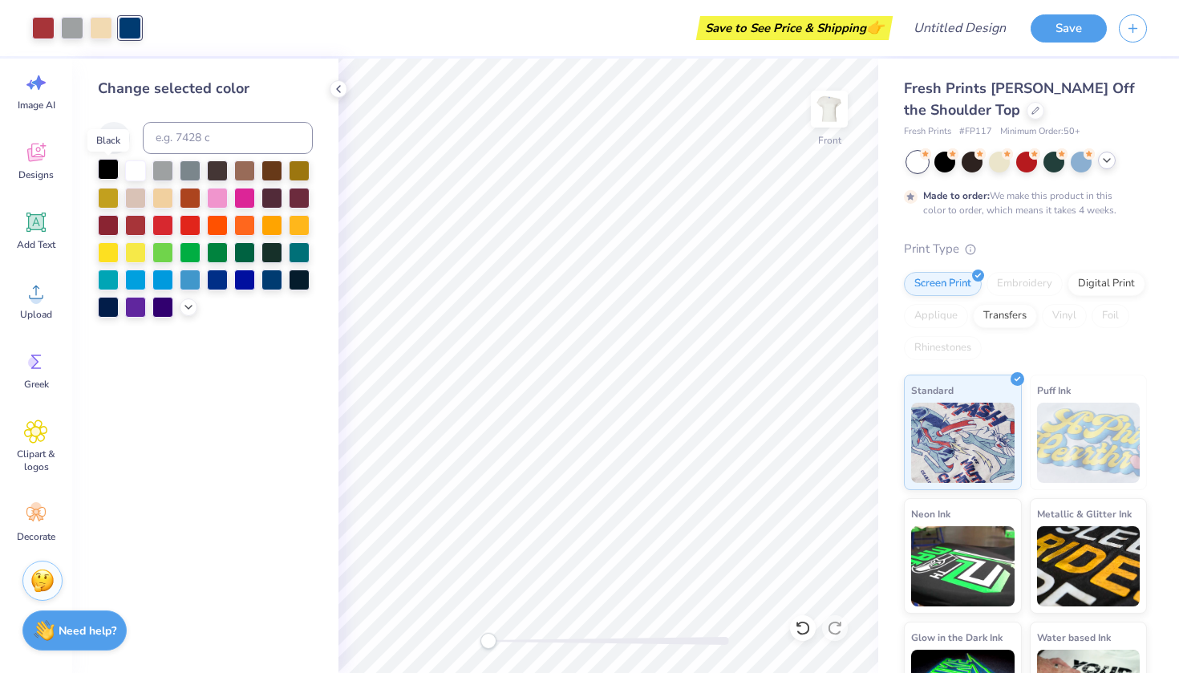
click at [112, 169] on div at bounding box center [108, 169] width 21 height 21
click at [48, 30] on div at bounding box center [43, 26] width 22 height 22
click at [161, 200] on div at bounding box center [162, 196] width 21 height 21
click at [75, 26] on div at bounding box center [72, 26] width 22 height 22
click at [136, 171] on div at bounding box center [135, 169] width 21 height 21
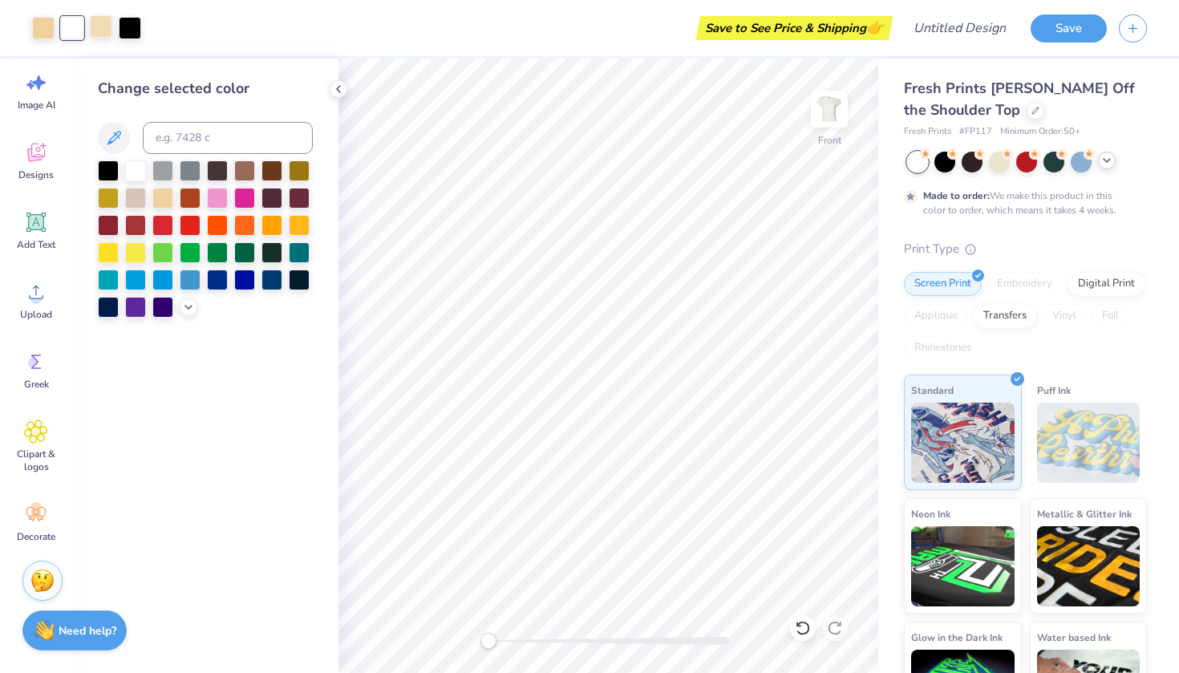
click at [105, 24] on div at bounding box center [101, 26] width 22 height 22
click at [164, 166] on div at bounding box center [162, 169] width 21 height 21
click at [107, 168] on div at bounding box center [108, 169] width 21 height 21
click at [114, 201] on div at bounding box center [108, 196] width 21 height 21
click at [137, 201] on div at bounding box center [135, 196] width 21 height 21
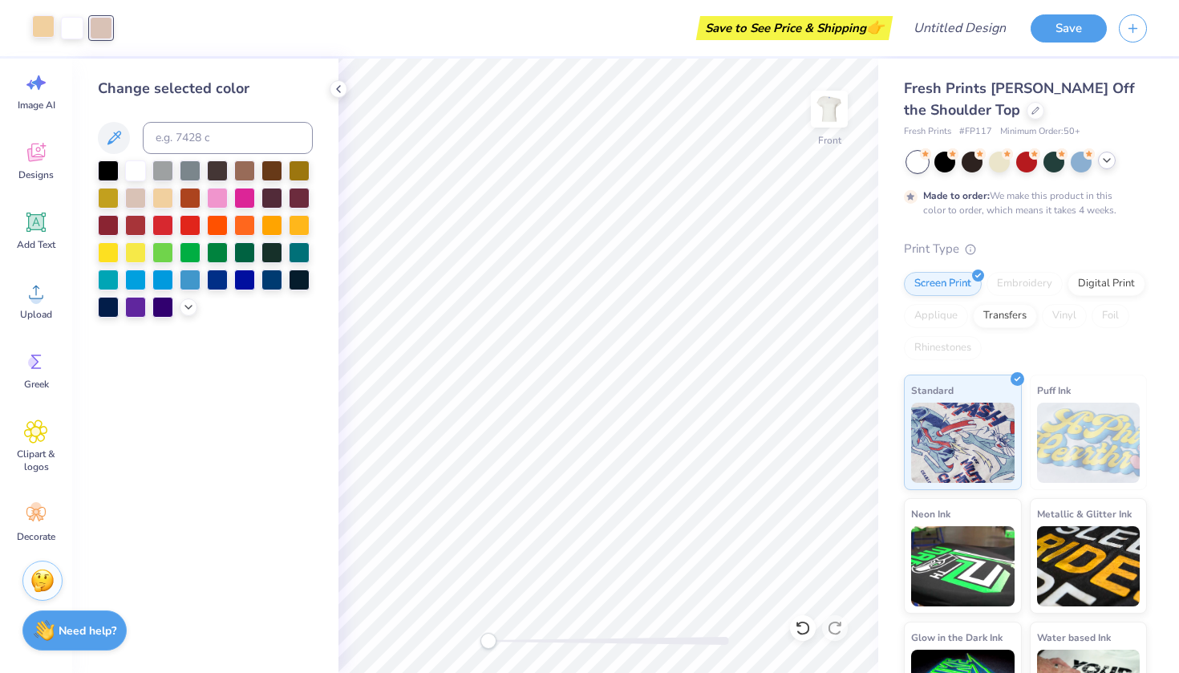
click at [50, 28] on div at bounding box center [43, 26] width 22 height 22
click at [110, 170] on div at bounding box center [108, 169] width 21 height 21
click at [71, 34] on div at bounding box center [72, 26] width 22 height 22
click at [164, 196] on div at bounding box center [162, 196] width 21 height 21
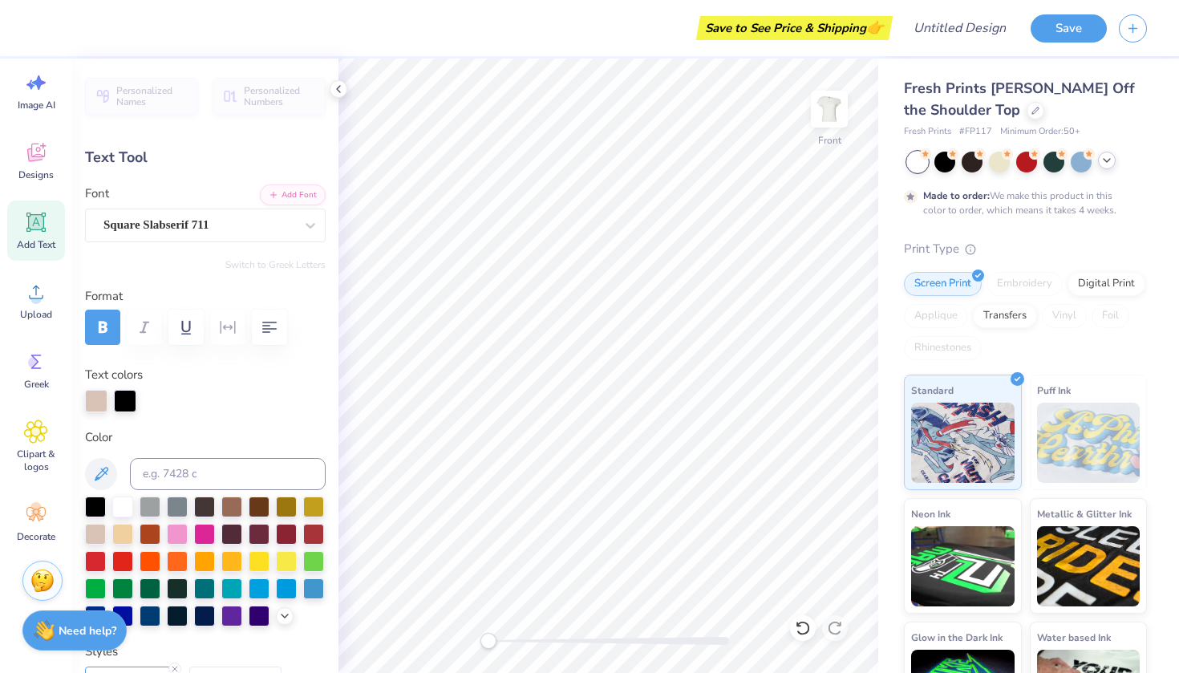
scroll to position [0, 2]
type textarea "GAME DAY"
type input "12.68"
type input "2.58"
type input "12.14"
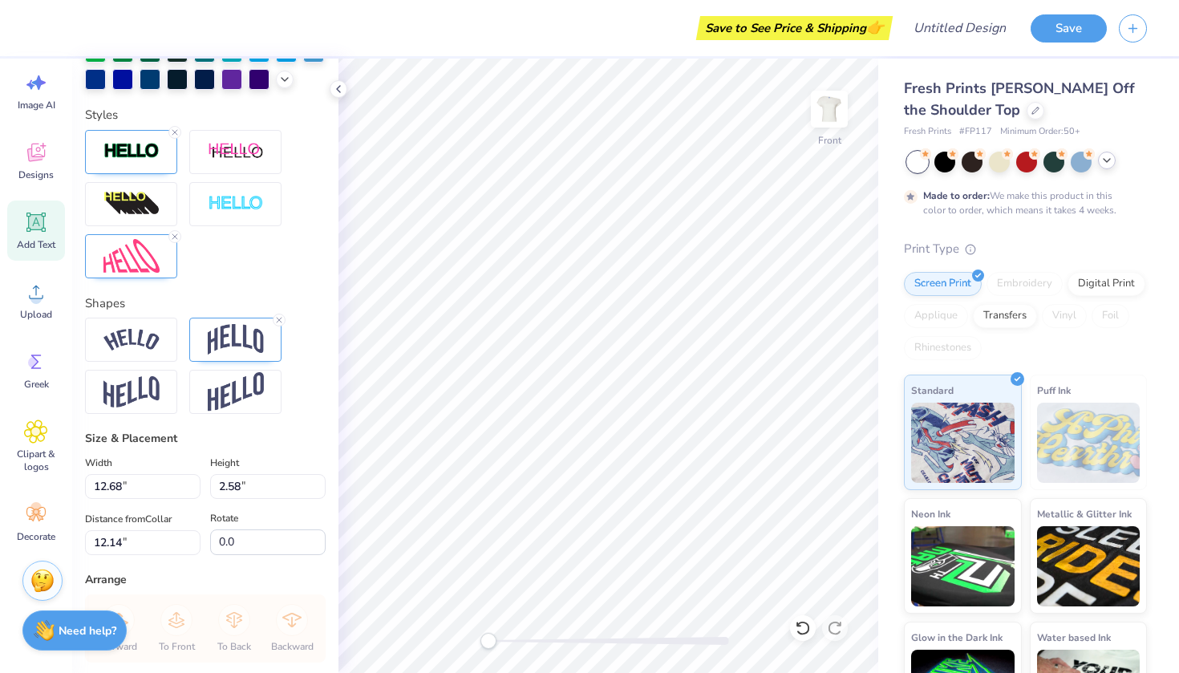
scroll to position [621, 0]
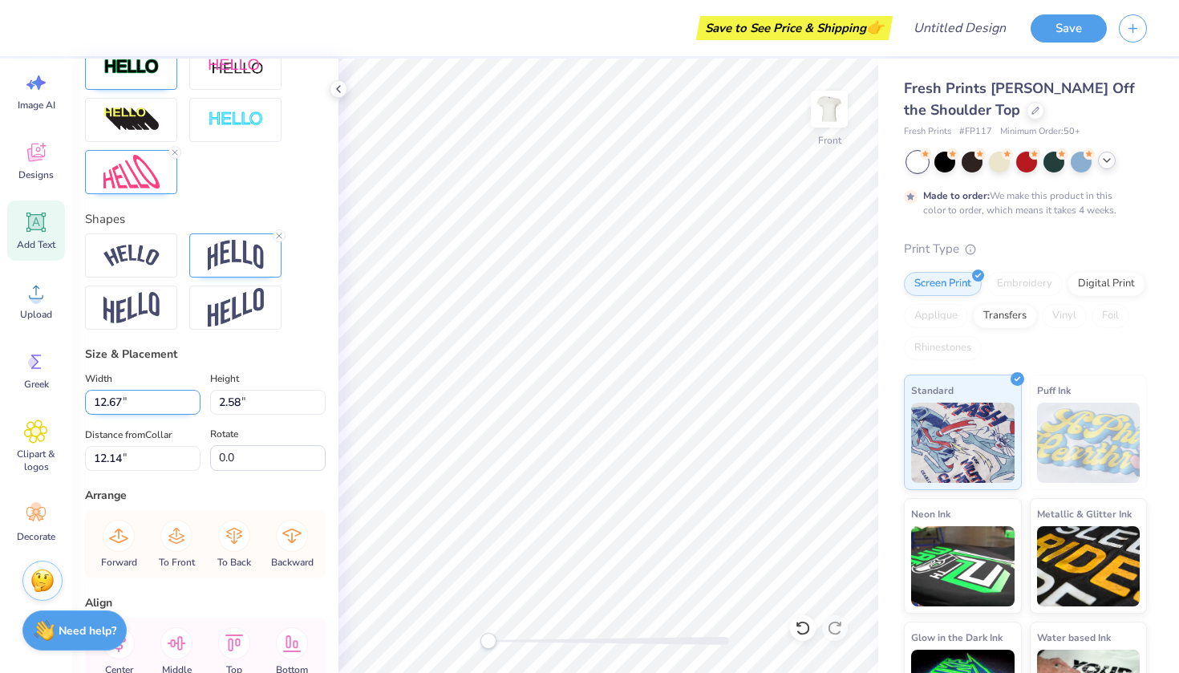
click at [196, 407] on input "12.67" at bounding box center [143, 402] width 116 height 25
click at [195, 405] on input "12.66" at bounding box center [143, 402] width 116 height 25
click at [195, 405] on input "12.65" at bounding box center [143, 402] width 116 height 25
click at [195, 405] on input "12.64" at bounding box center [143, 402] width 116 height 25
click at [195, 405] on input "12.63" at bounding box center [143, 402] width 116 height 25
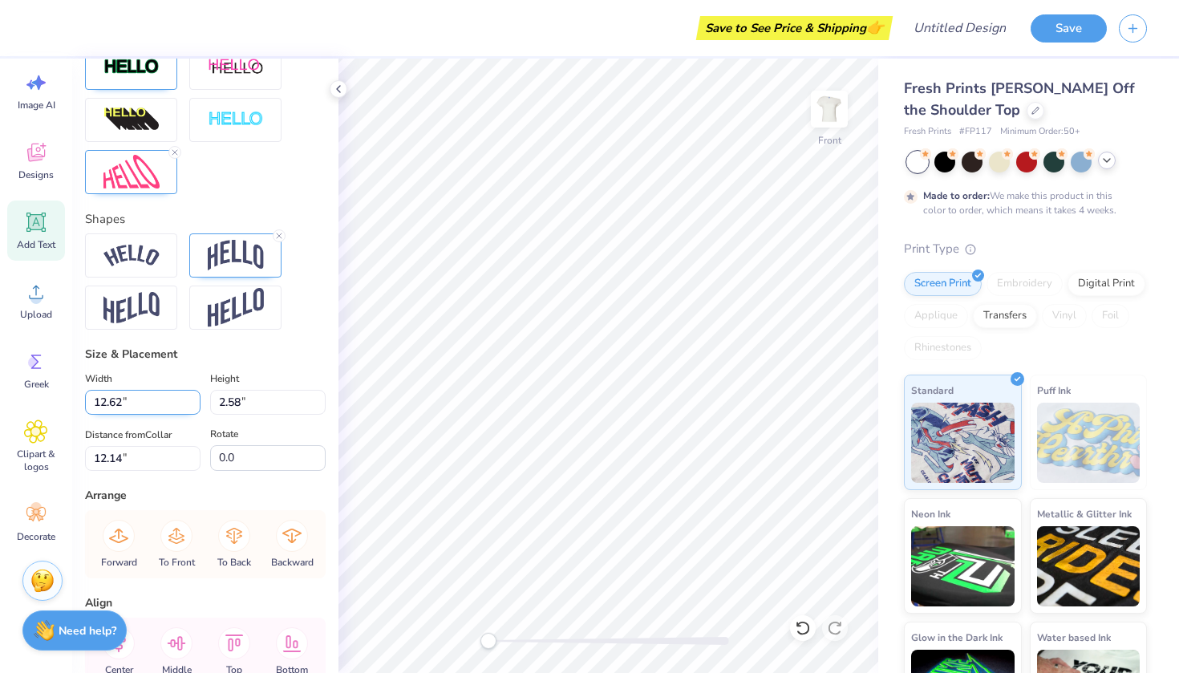
click at [195, 405] on input "12.62" at bounding box center [143, 402] width 116 height 25
click at [195, 405] on input "12.61" at bounding box center [143, 402] width 116 height 25
click at [195, 405] on input "12.6" at bounding box center [143, 402] width 116 height 25
type input "12.59"
click at [195, 405] on input "12.59" at bounding box center [143, 402] width 116 height 25
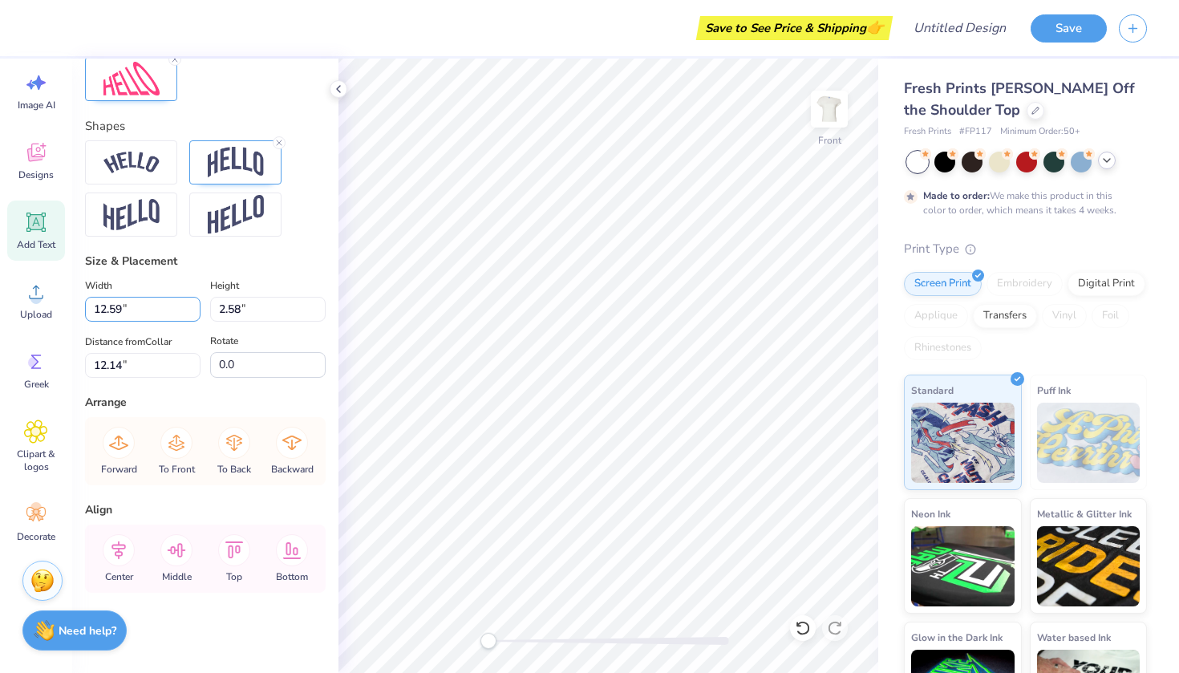
scroll to position [714, 0]
click at [121, 546] on icon at bounding box center [119, 550] width 32 height 32
type input "2.56"
type input "12.15"
type input "9.95"
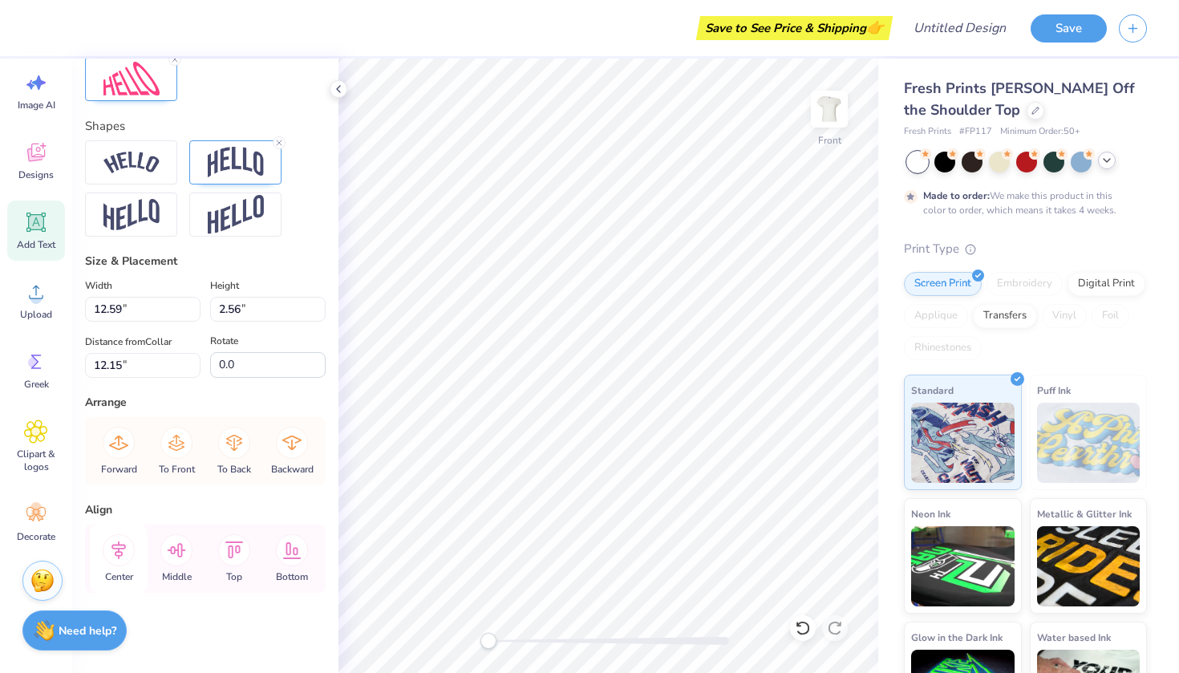
type input "2.02"
type input "4.06"
type input "0.74"
type input "11.74"
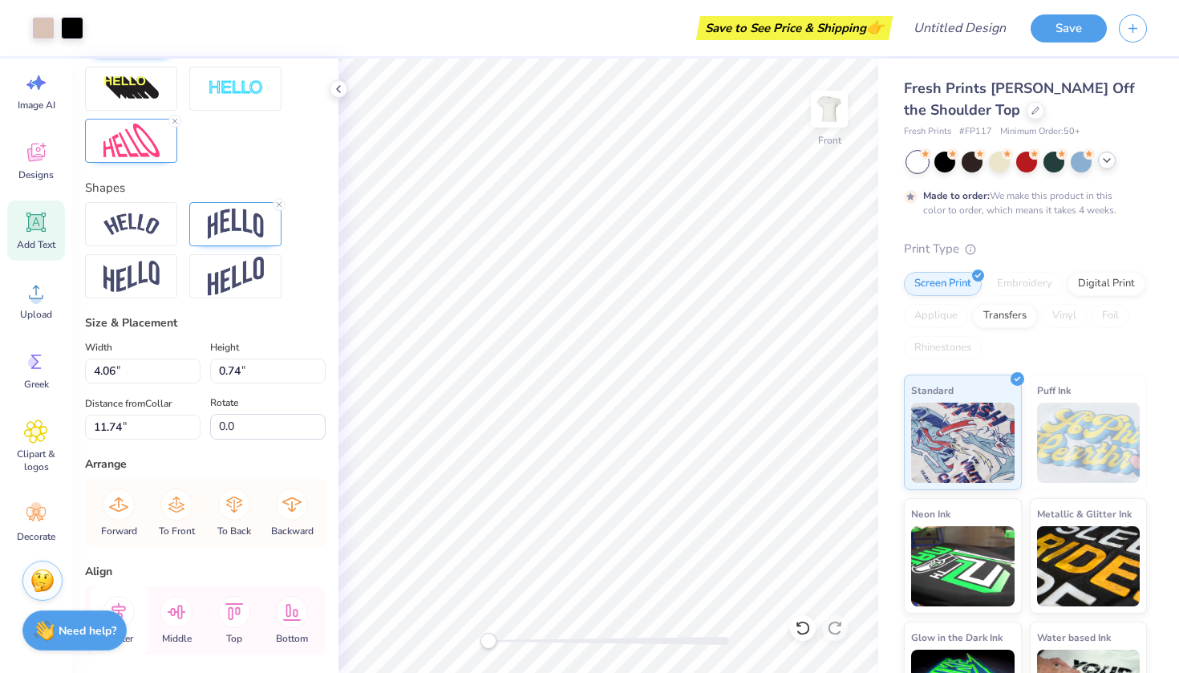
type input "9.95"
type input "2.02"
type input "12.48"
click at [148, 229] on img at bounding box center [131, 224] width 56 height 22
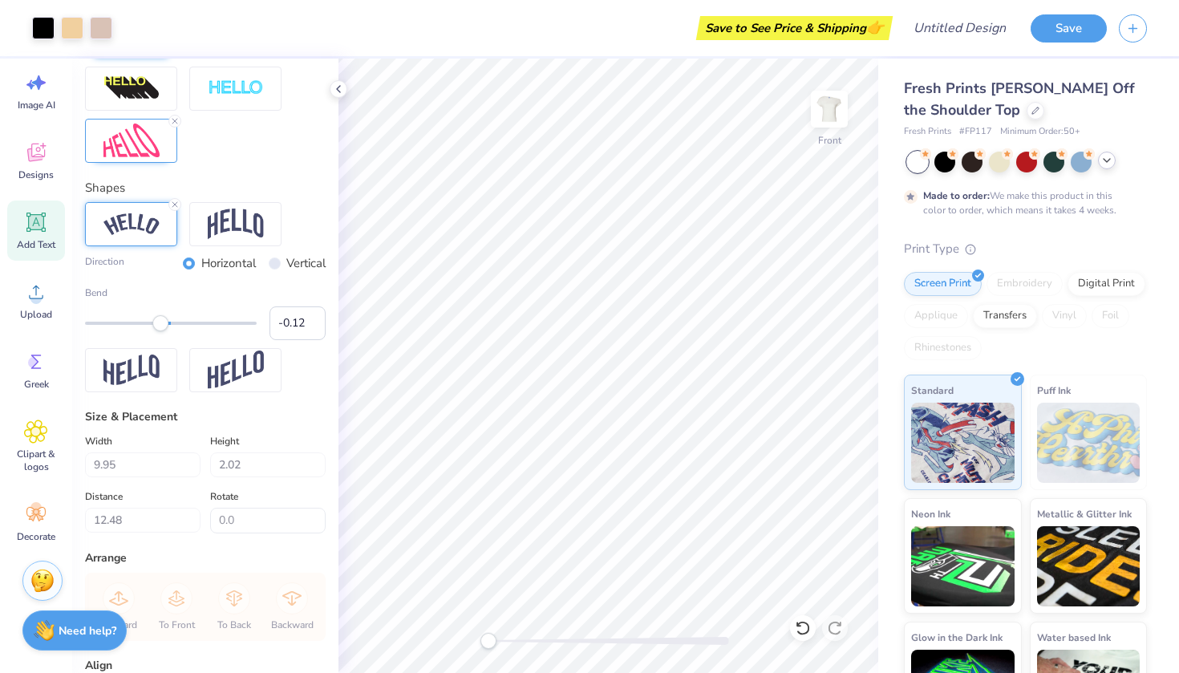
type input "10.24"
type input "1.64"
type input "12.67"
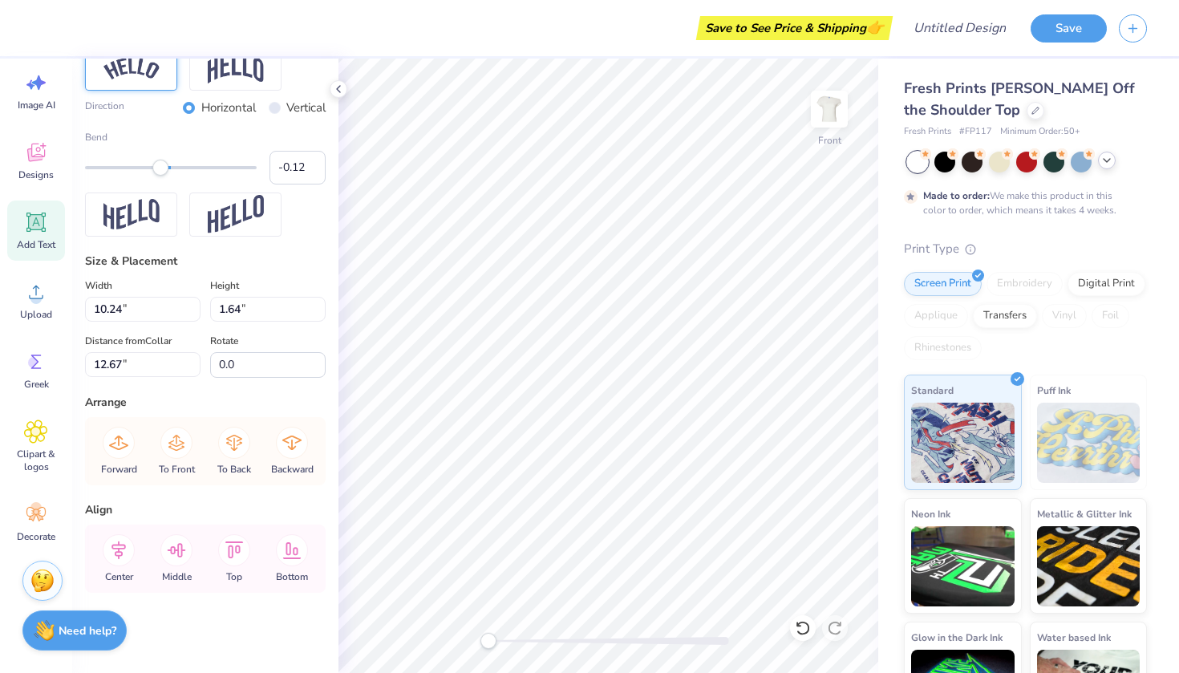
scroll to position [808, 0]
click at [122, 551] on icon at bounding box center [119, 550] width 32 height 32
click at [116, 553] on icon at bounding box center [119, 550] width 32 height 32
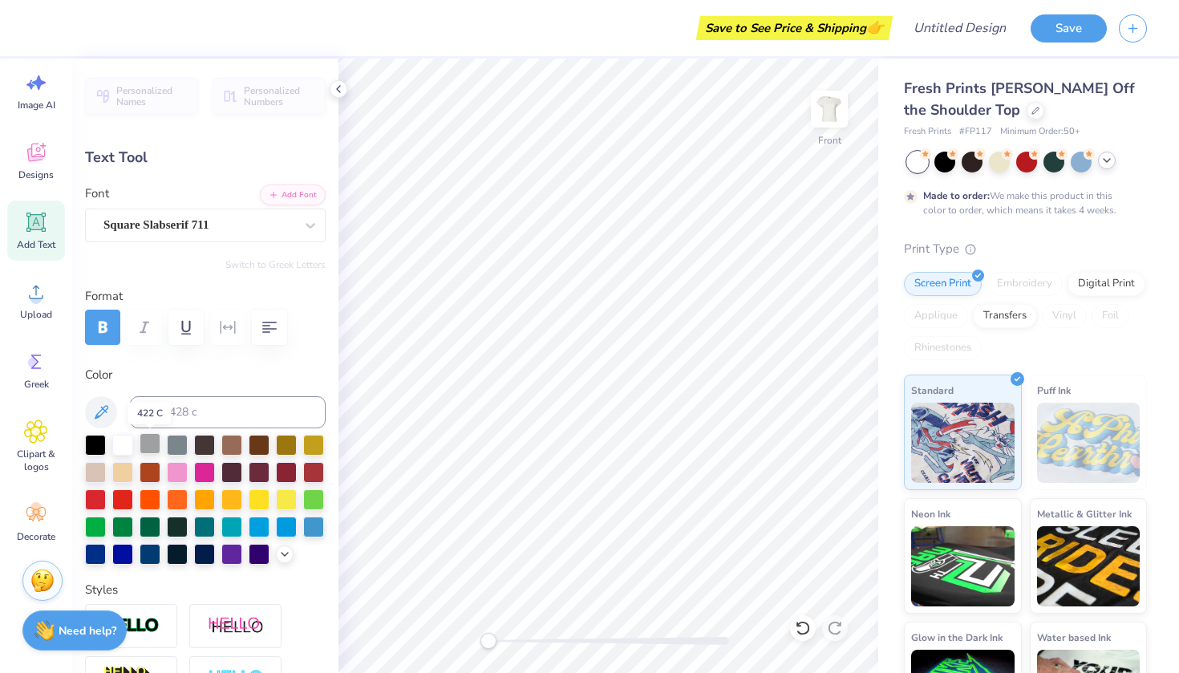
click at [156, 444] on div at bounding box center [150, 443] width 21 height 21
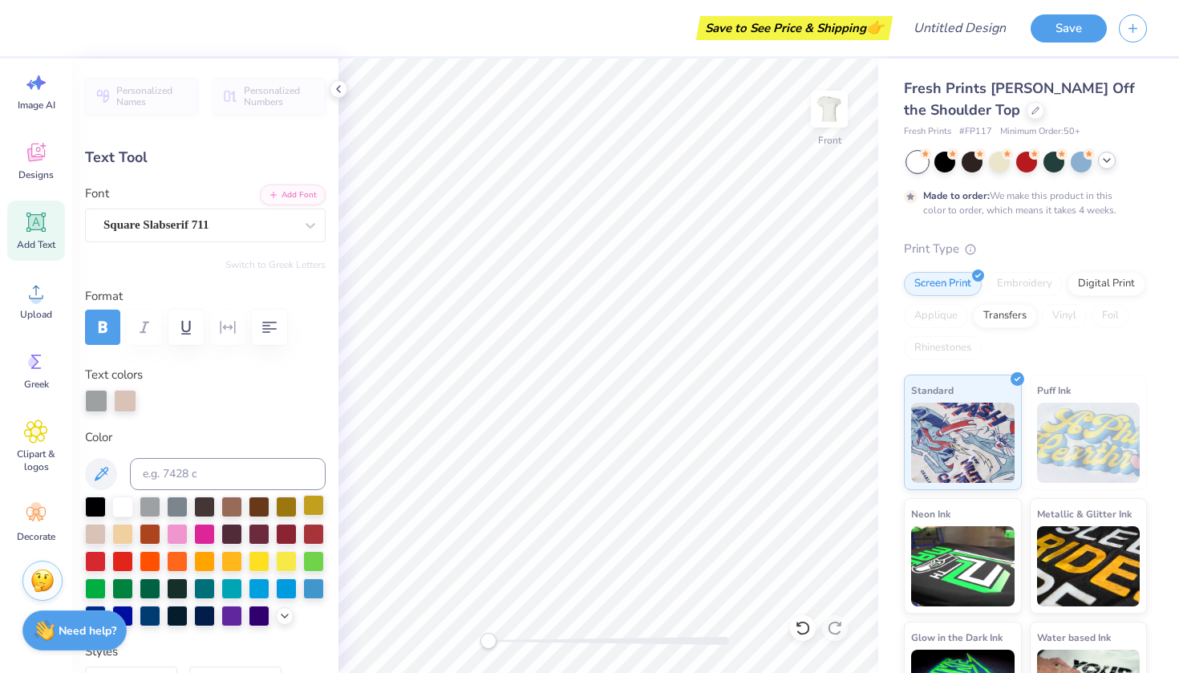
click at [314, 506] on div at bounding box center [313, 505] width 21 height 21
click at [126, 502] on div at bounding box center [122, 505] width 21 height 21
type input "1.14"
type input "1.00"
type input "6.19"
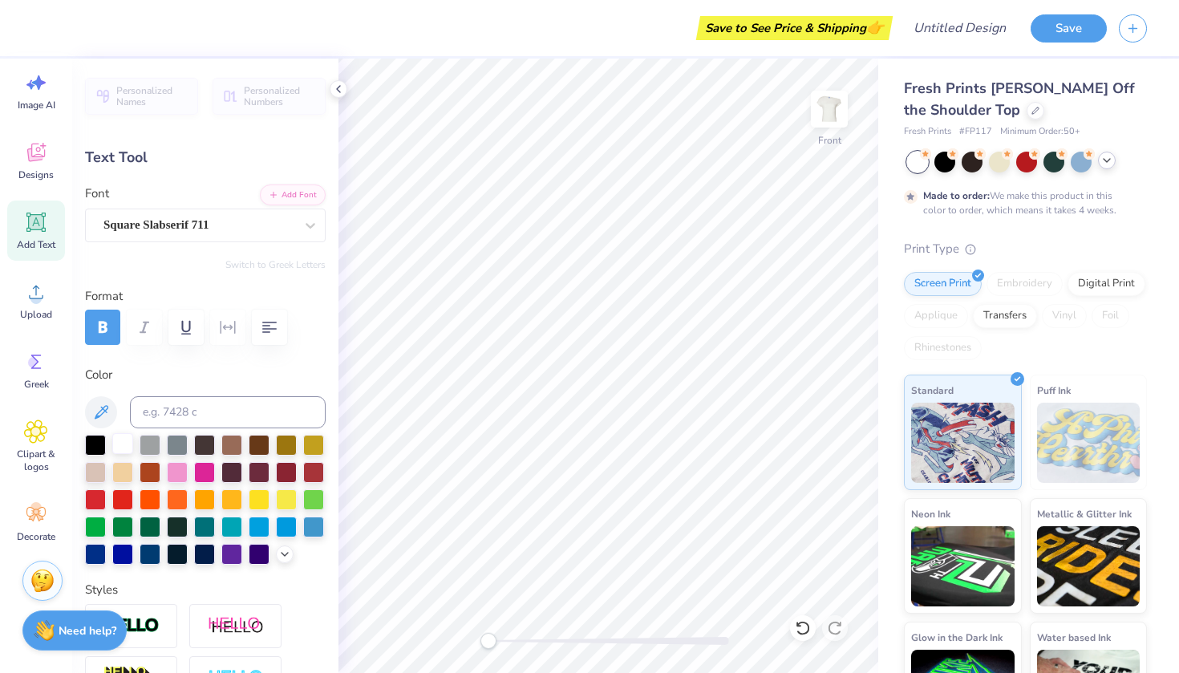
click at [123, 441] on div at bounding box center [122, 443] width 21 height 21
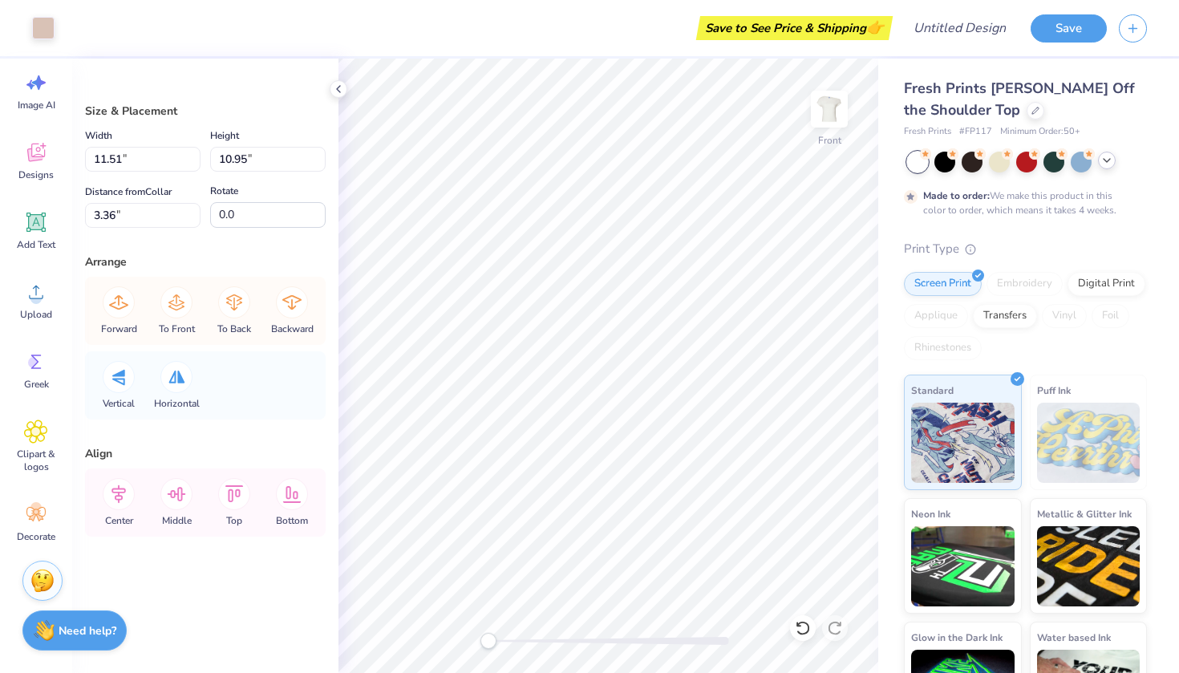
type input "12.00"
type input "11.41"
type input "3.10"
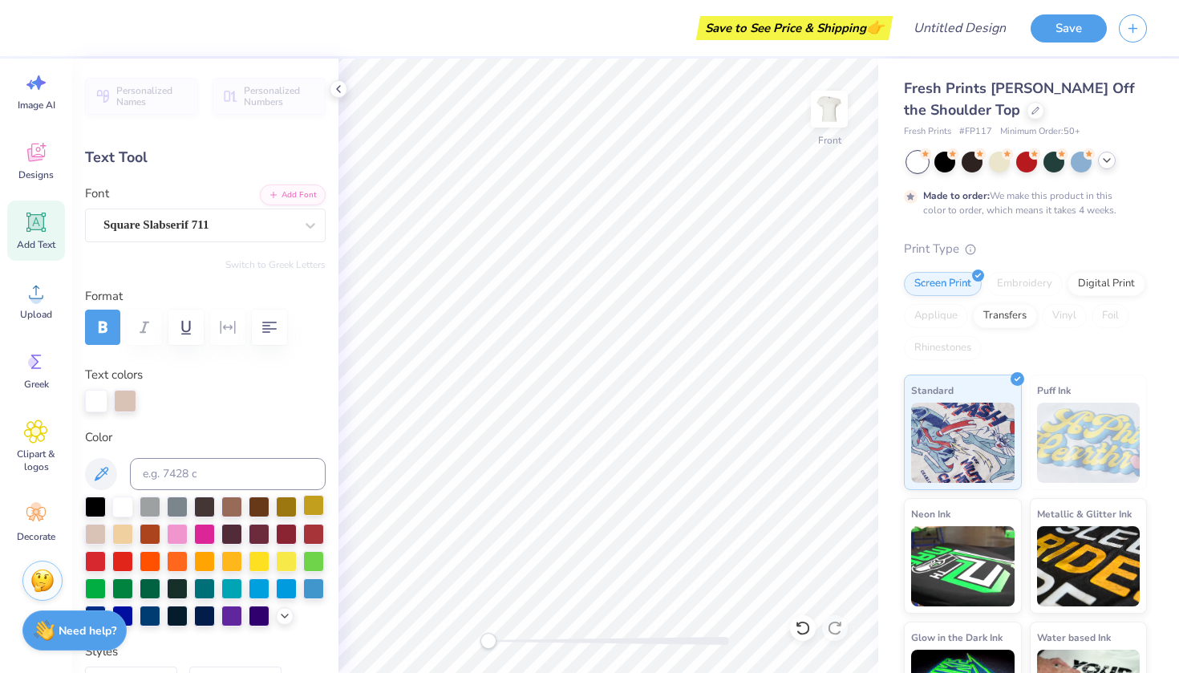
click at [310, 507] on div at bounding box center [313, 505] width 21 height 21
click at [123, 533] on div at bounding box center [122, 532] width 21 height 21
click at [90, 537] on div at bounding box center [95, 532] width 21 height 21
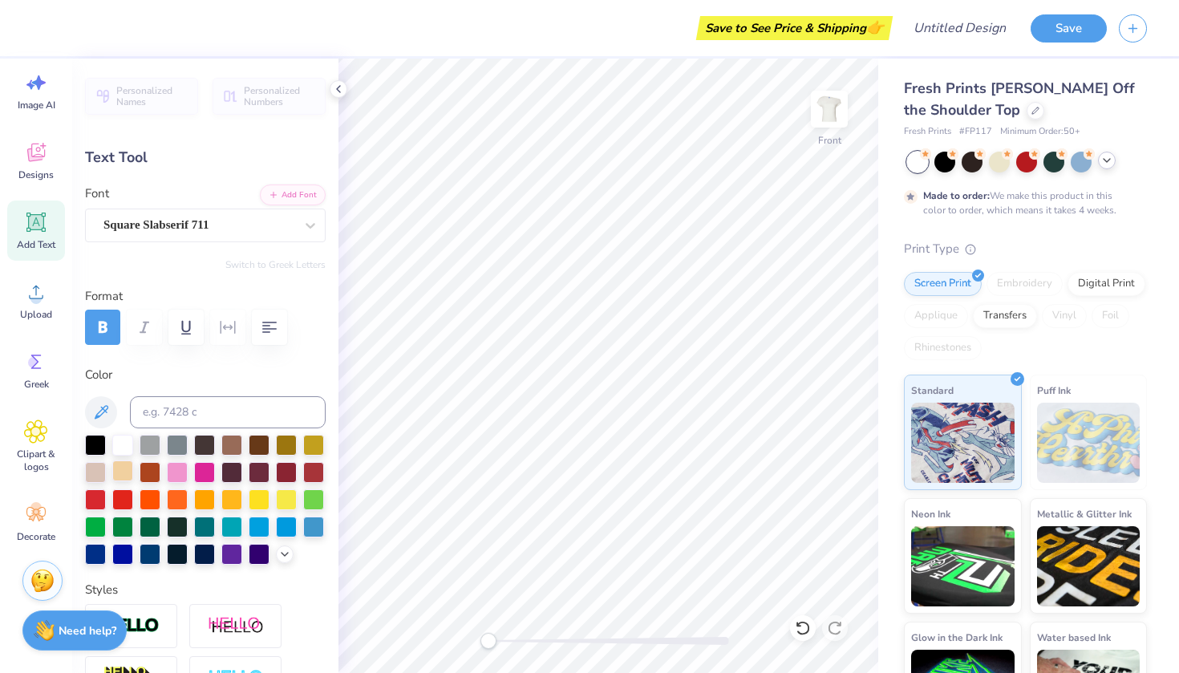
click at [120, 476] on div at bounding box center [122, 470] width 21 height 21
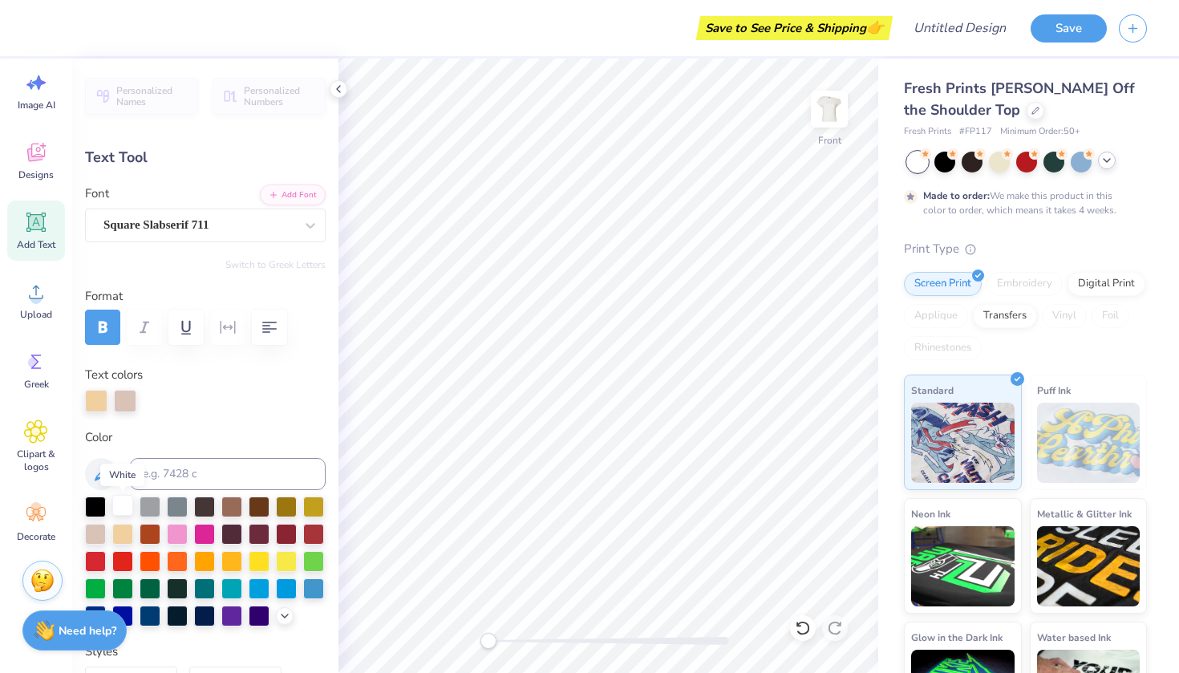
click at [124, 505] on div at bounding box center [122, 505] width 21 height 21
type input "1.98"
type input "1.48"
type input "8.18"
type input "-10.2"
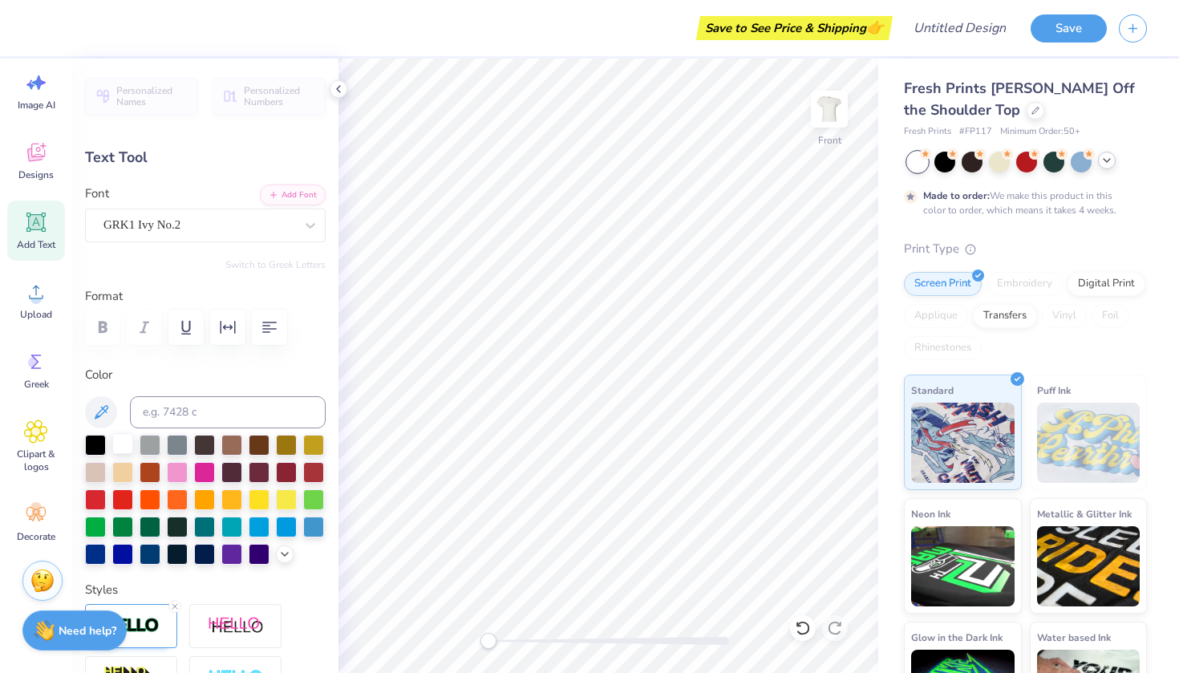
click at [124, 442] on div at bounding box center [122, 443] width 21 height 21
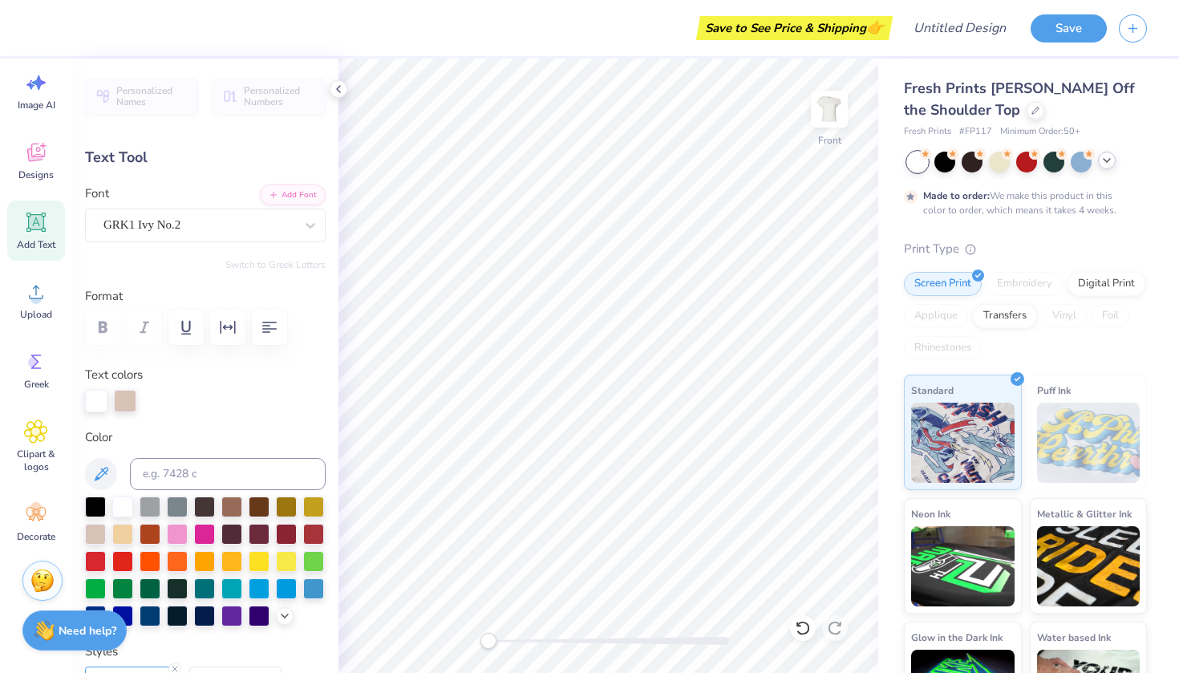
type textarea "D"
click at [30, 363] on circle at bounding box center [33, 362] width 11 height 11
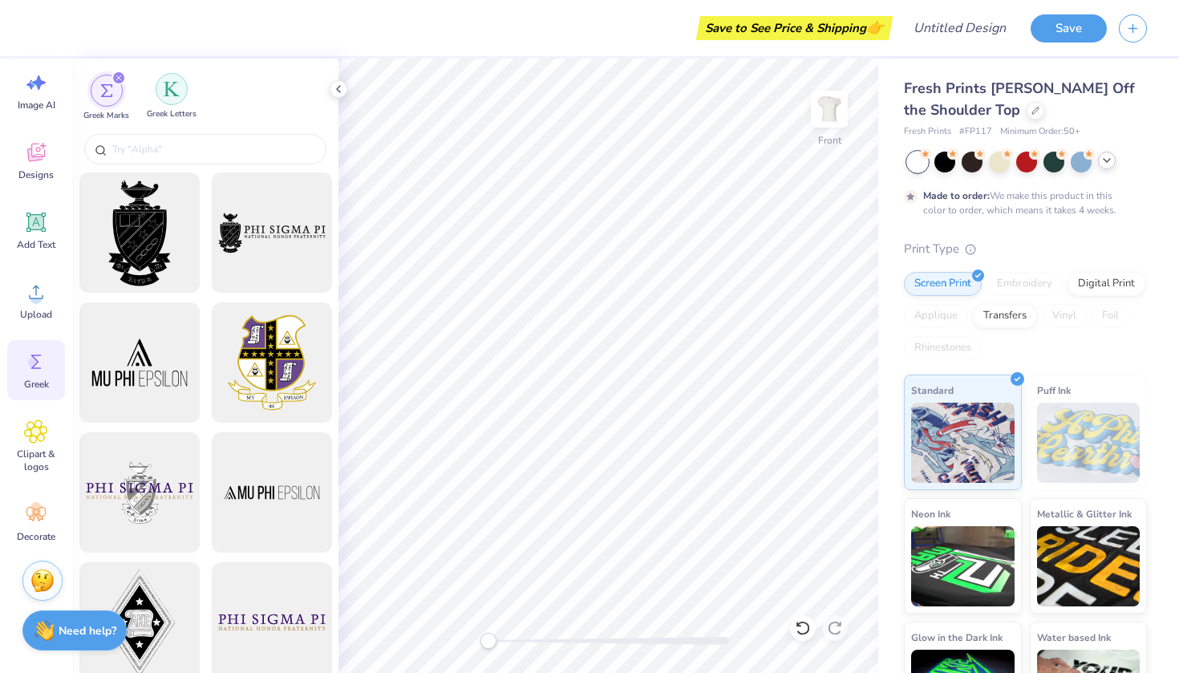
scroll to position [0, 0]
click at [172, 84] on img "filter for Greek Letters" at bounding box center [172, 89] width 16 height 16
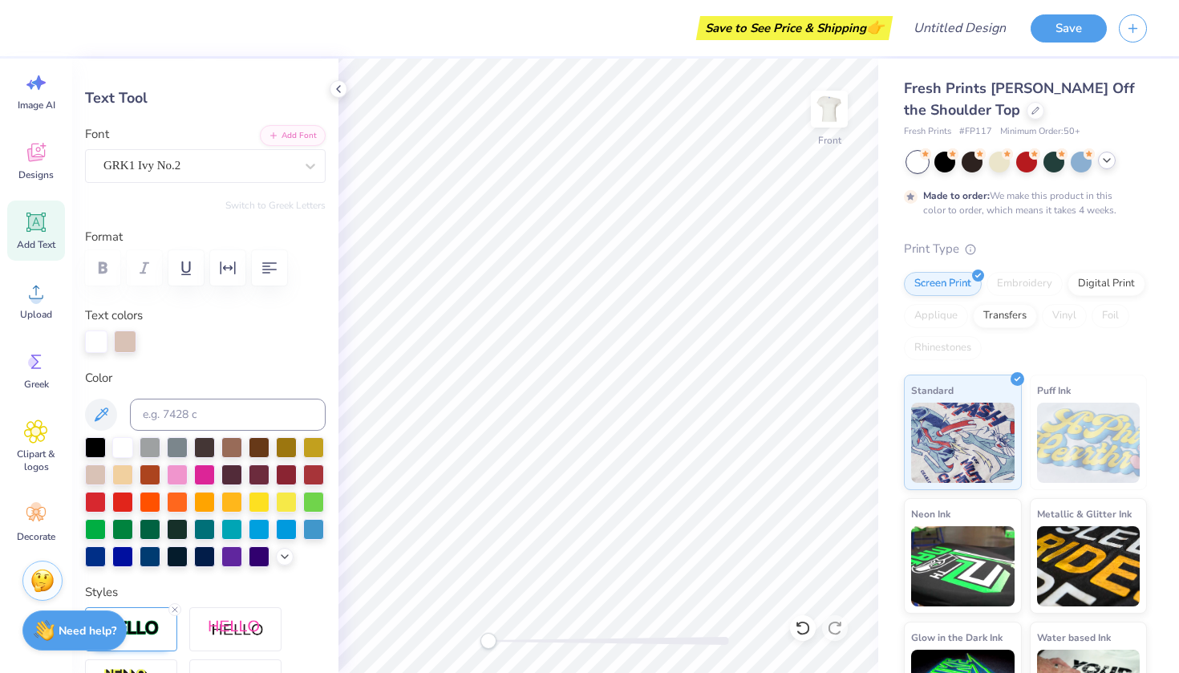
scroll to position [65, 0]
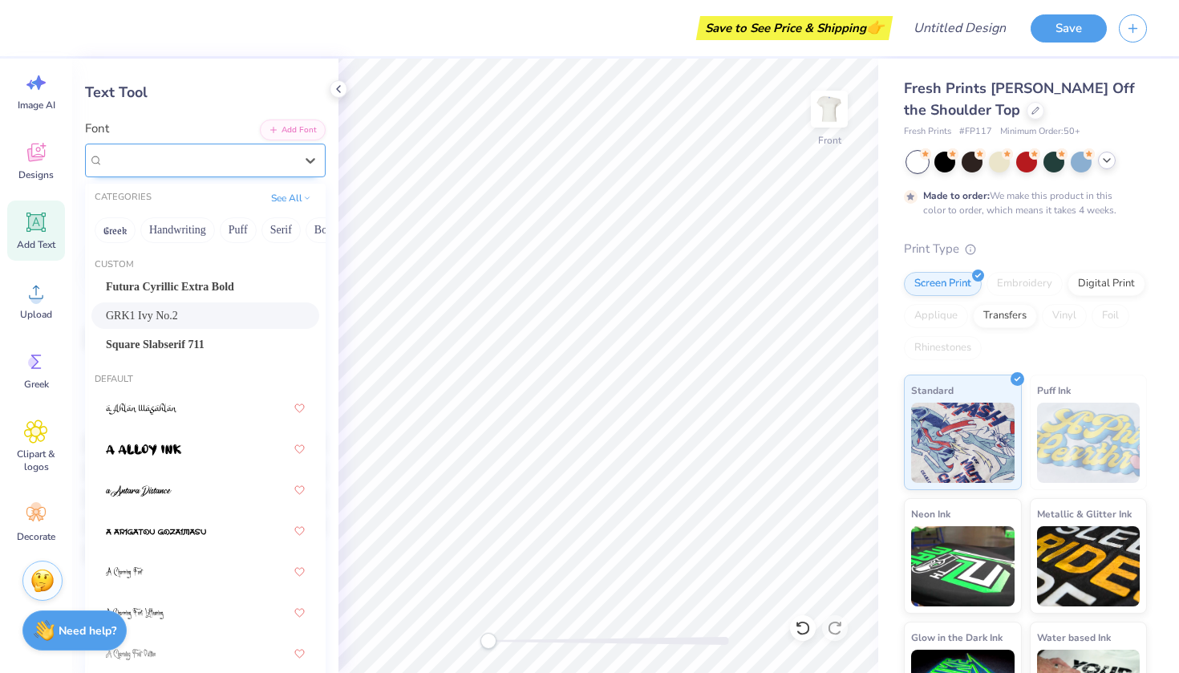
click at [294, 149] on div at bounding box center [198, 160] width 191 height 22
click at [274, 152] on div "GRK1 Ivy No.2" at bounding box center [198, 160] width 191 height 18
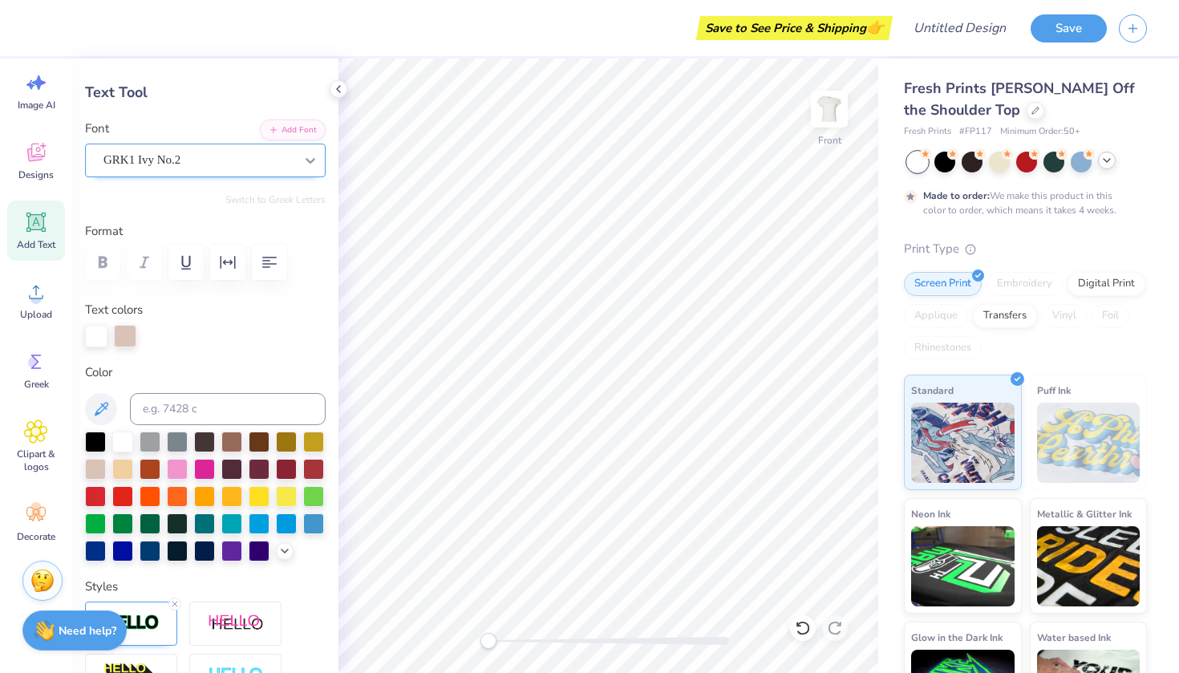
type textarea "D"
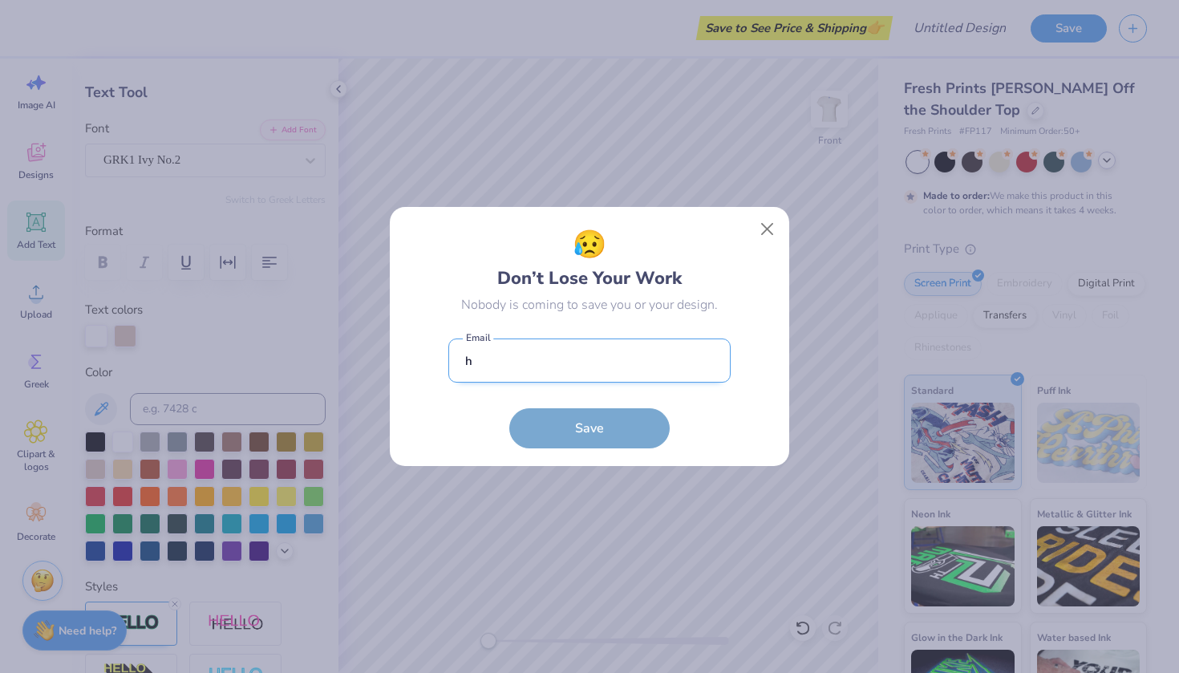
click at [607, 350] on input "h" at bounding box center [589, 360] width 282 height 44
click at [598, 362] on input "h" at bounding box center [589, 360] width 282 height 44
click at [596, 363] on input "h" at bounding box center [589, 360] width 282 height 44
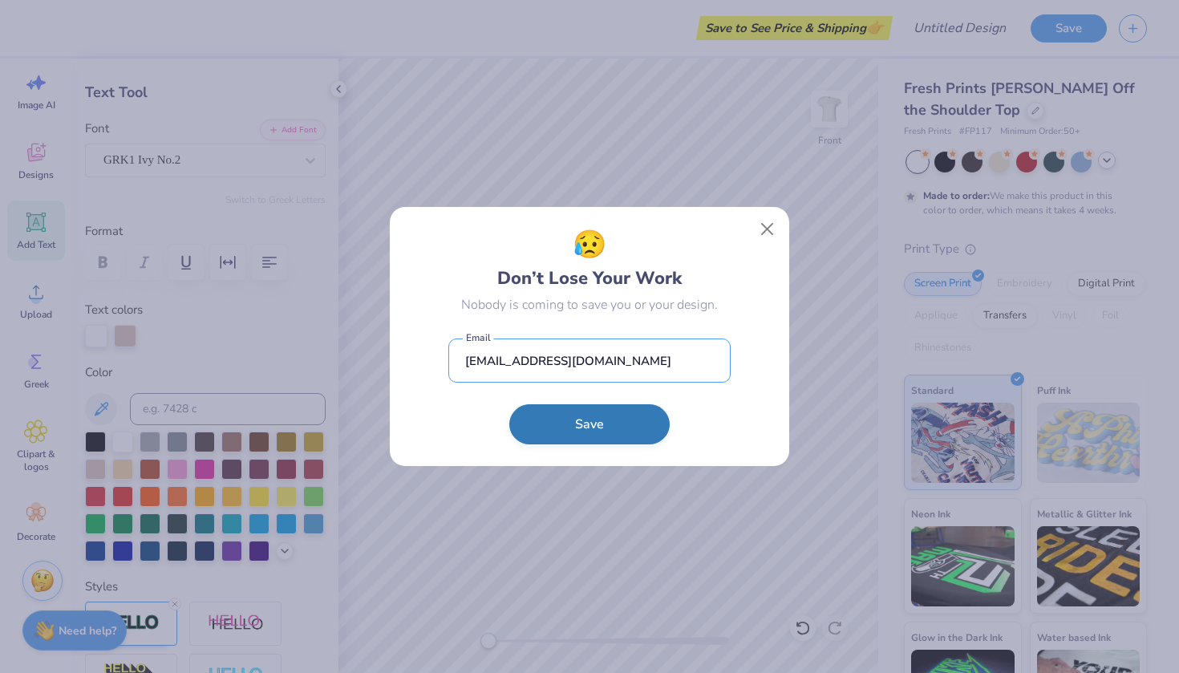
type input "hmihlstin@gmail.com"
click at [590, 436] on button "Save" at bounding box center [589, 424] width 160 height 40
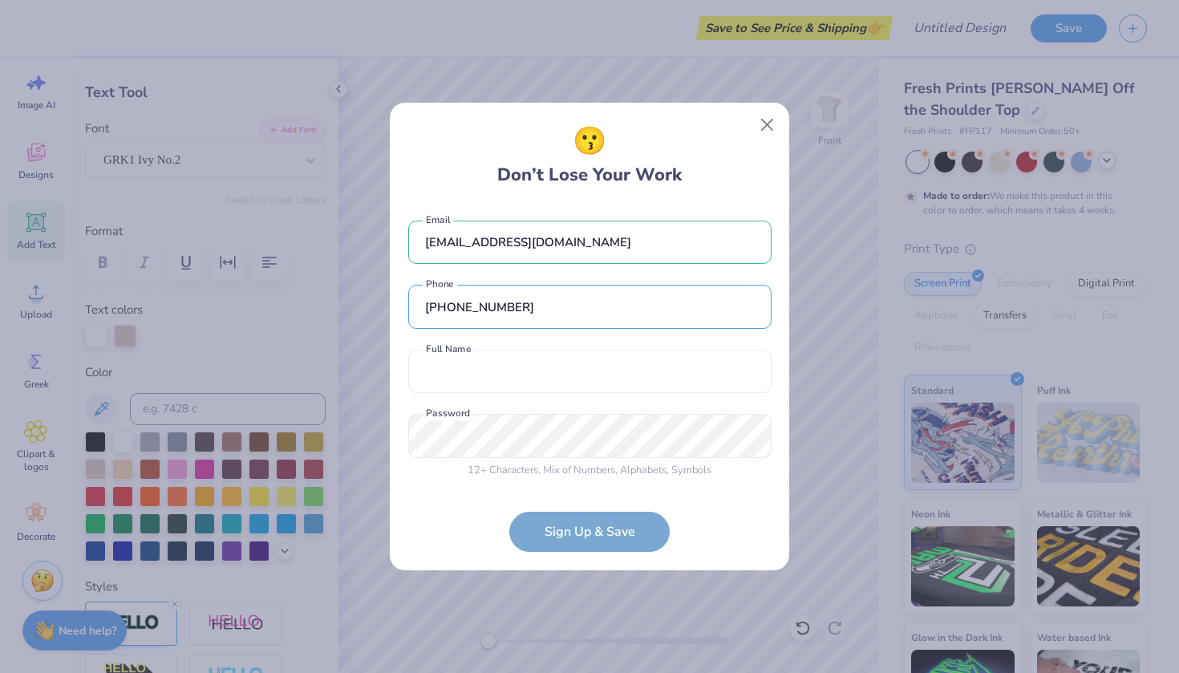
type input "(720) 614-1453"
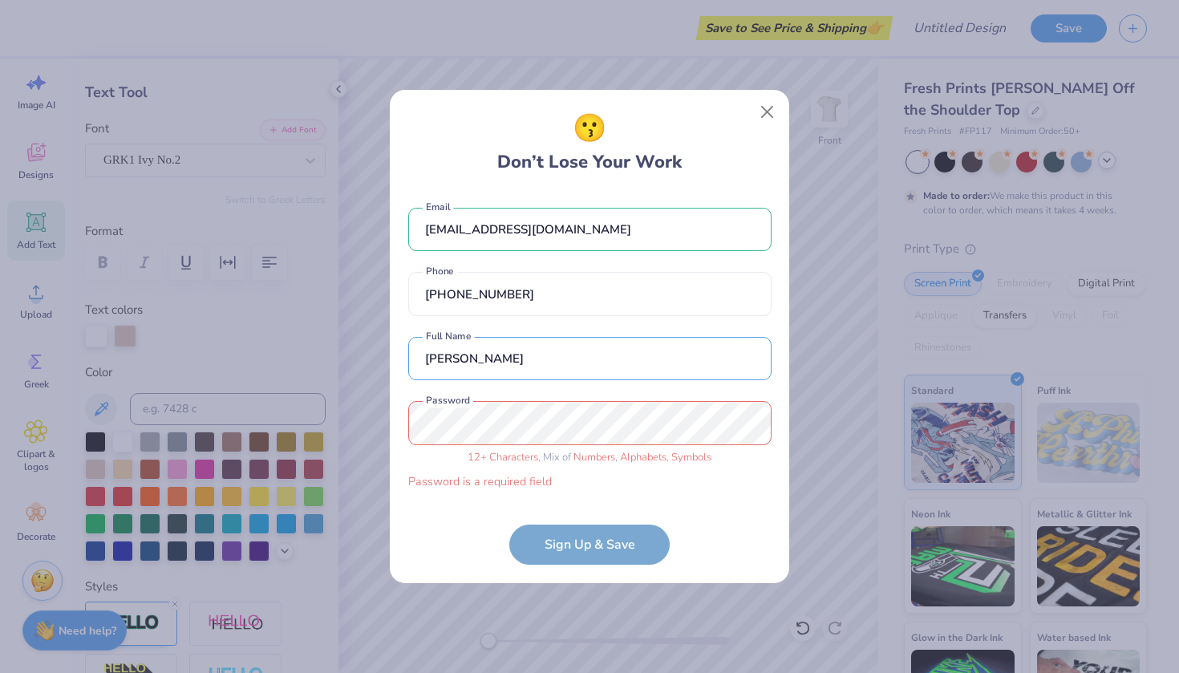
type input "Hannah Mihlstin"
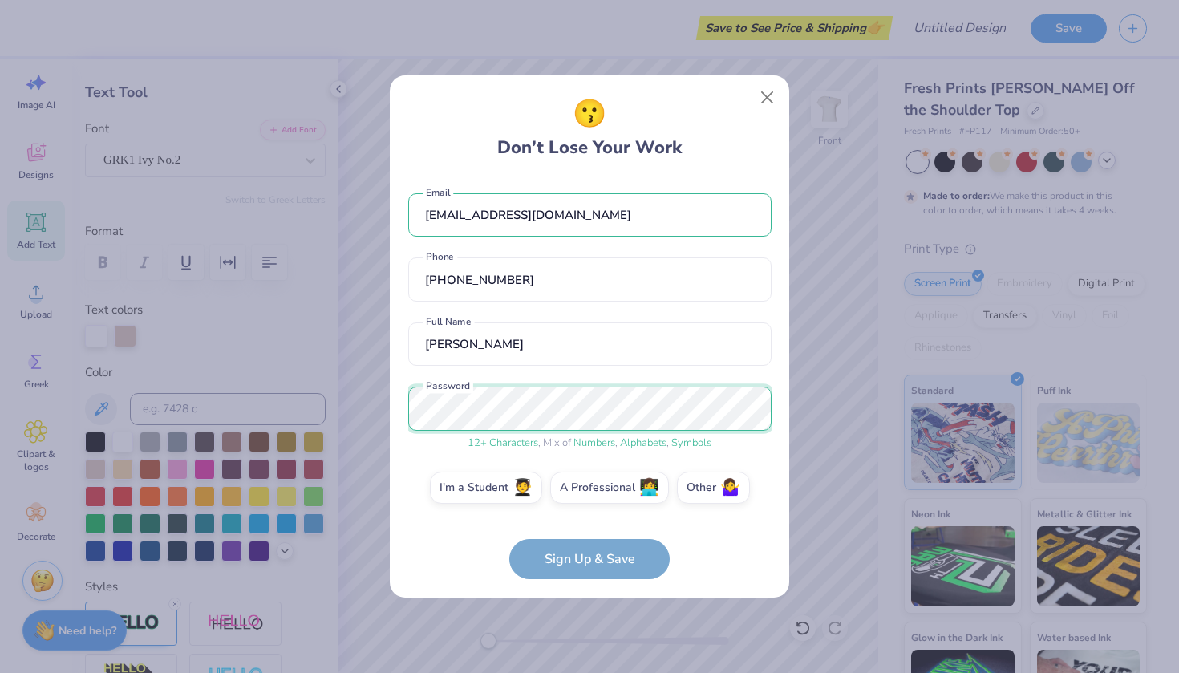
scroll to position [6, 0]
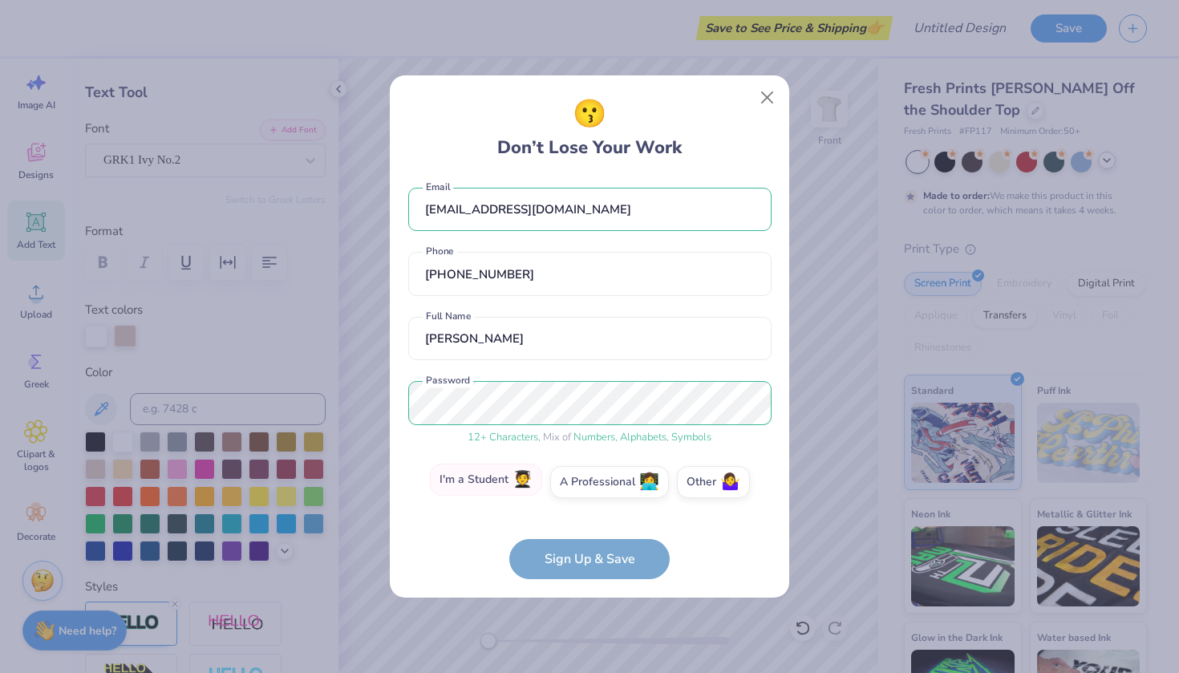
click at [509, 476] on label "I'm a Student 🧑‍🎓" at bounding box center [486, 480] width 112 height 32
click at [585, 487] on input "I'm a Student 🧑‍🎓" at bounding box center [590, 492] width 10 height 10
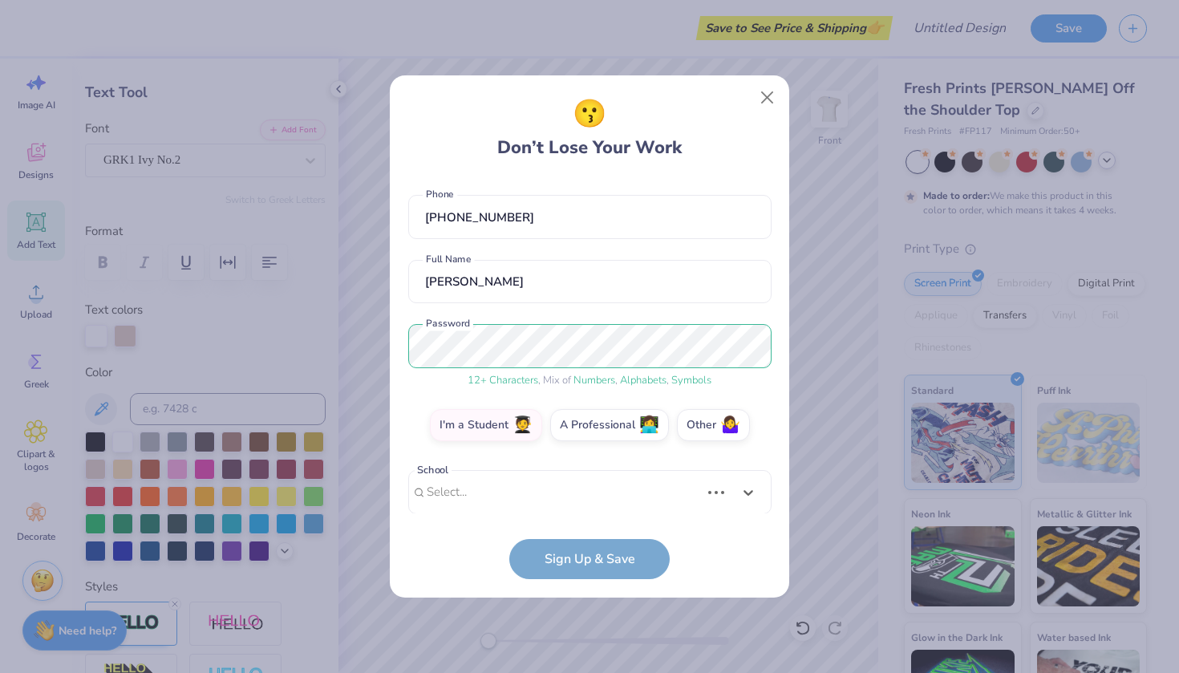
click at [544, 510] on div "Use Up and Down to choose options, press Enter to select the currently focused …" at bounding box center [589, 516] width 363 height 92
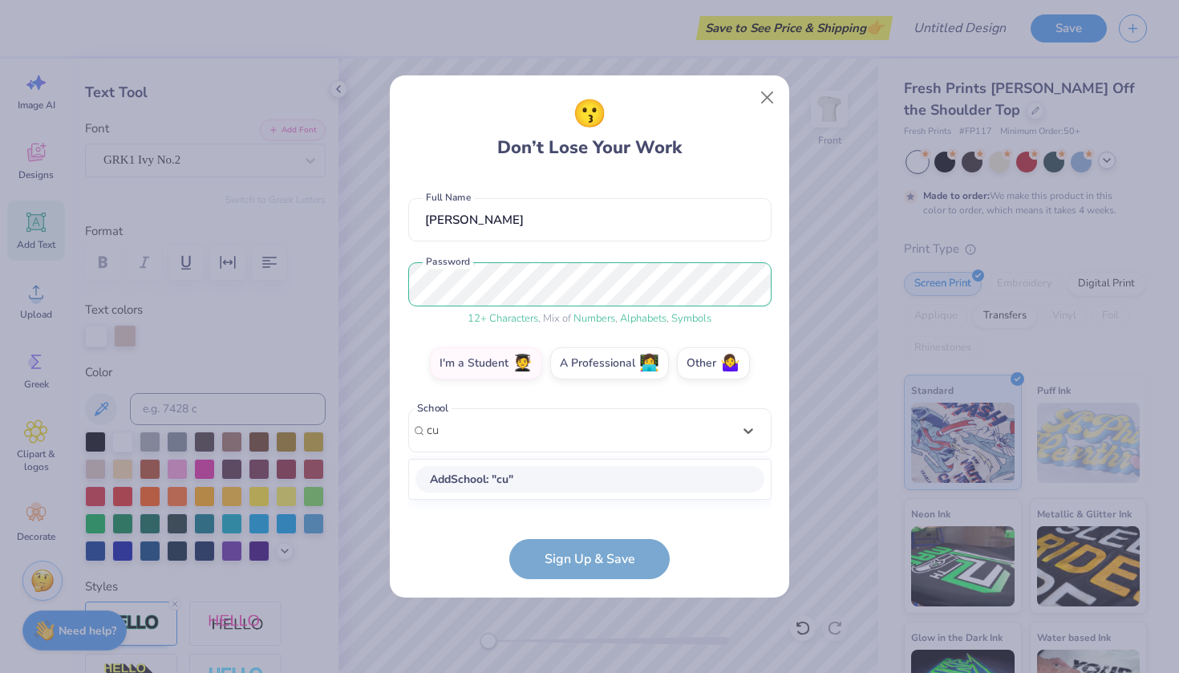
scroll to position [110, 0]
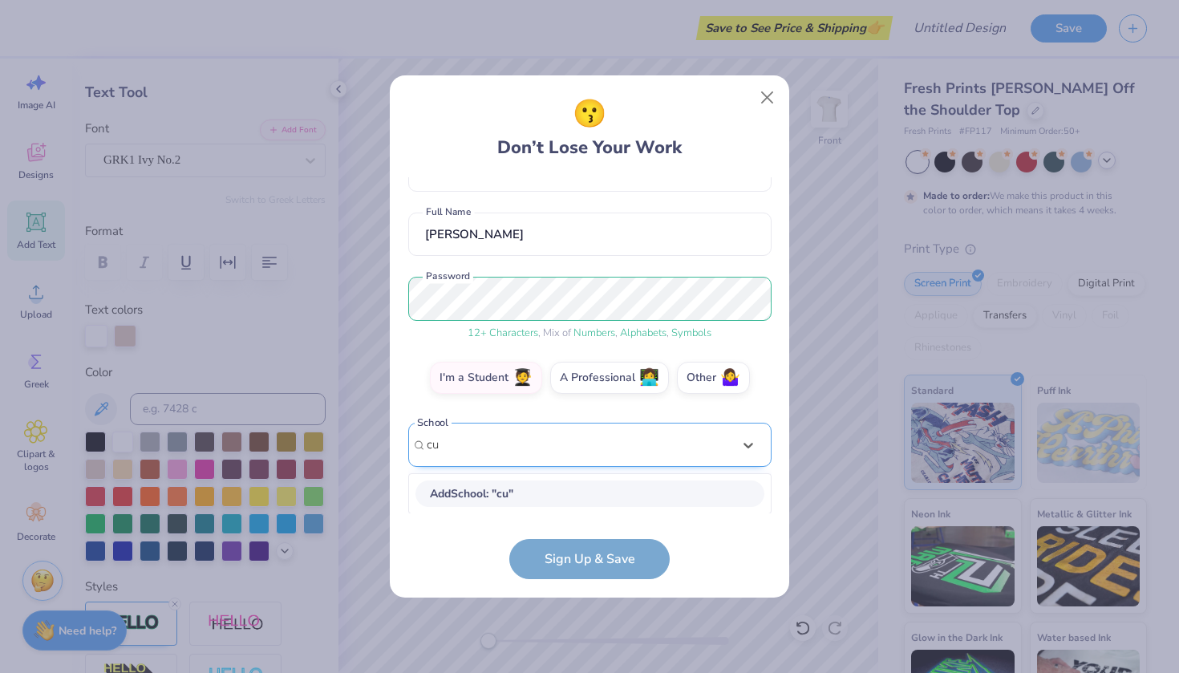
type input "c"
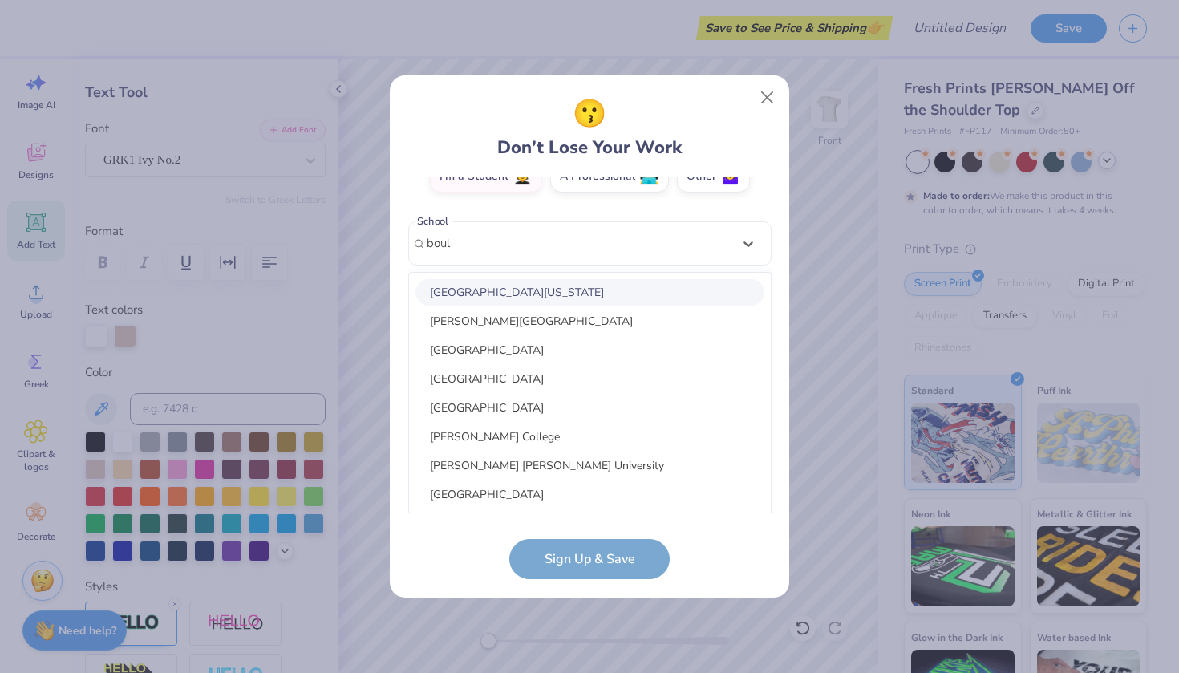
click at [515, 296] on div "University of Colorado Boulder" at bounding box center [589, 292] width 349 height 26
type input "boul"
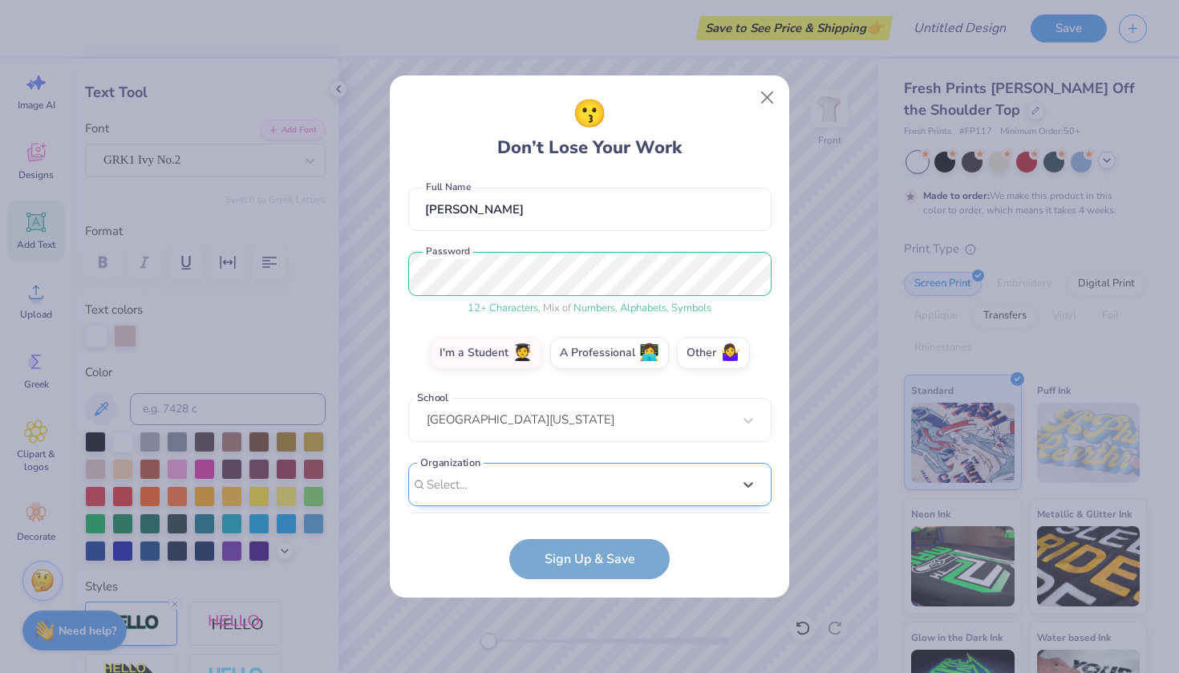
click at [519, 492] on div "option focused, 1 of 15. 15 results available. Use Up and Down to choose option…" at bounding box center [589, 609] width 363 height 293
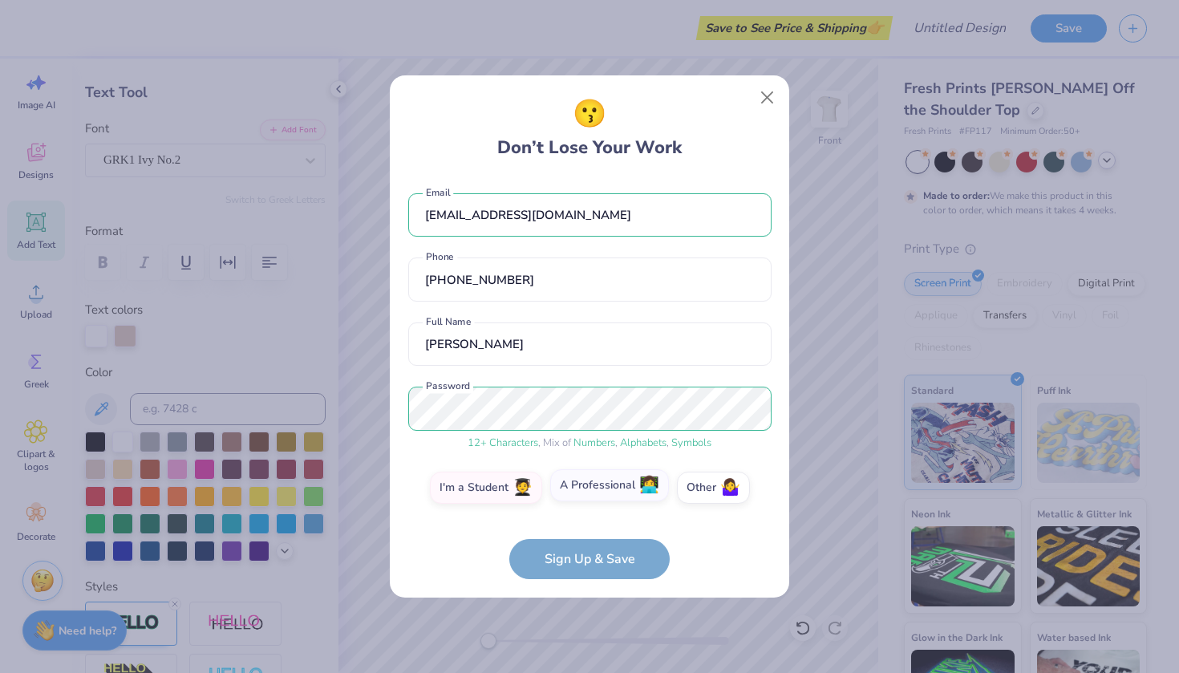
scroll to position [0, 0]
click at [574, 571] on form "hmihlstin@gmail.com Email (720) 614-1453 Phone Hannah Mihlstin Full Name 12 + C…" at bounding box center [589, 378] width 363 height 403
click at [590, 564] on form "hmihlstin@gmail.com Email (720) 614-1453 Phone Hannah Mihlstin Full Name 12 + C…" at bounding box center [589, 378] width 363 height 403
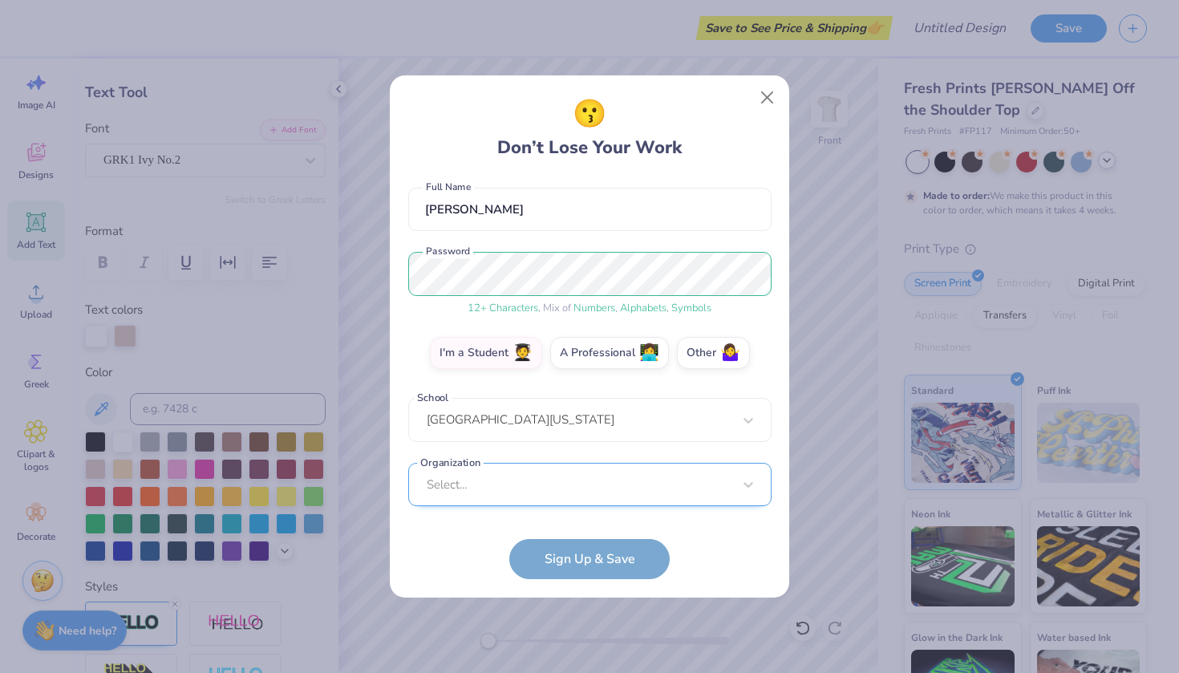
scroll to position [375, 0]
click at [559, 493] on div "Select..." at bounding box center [589, 484] width 363 height 44
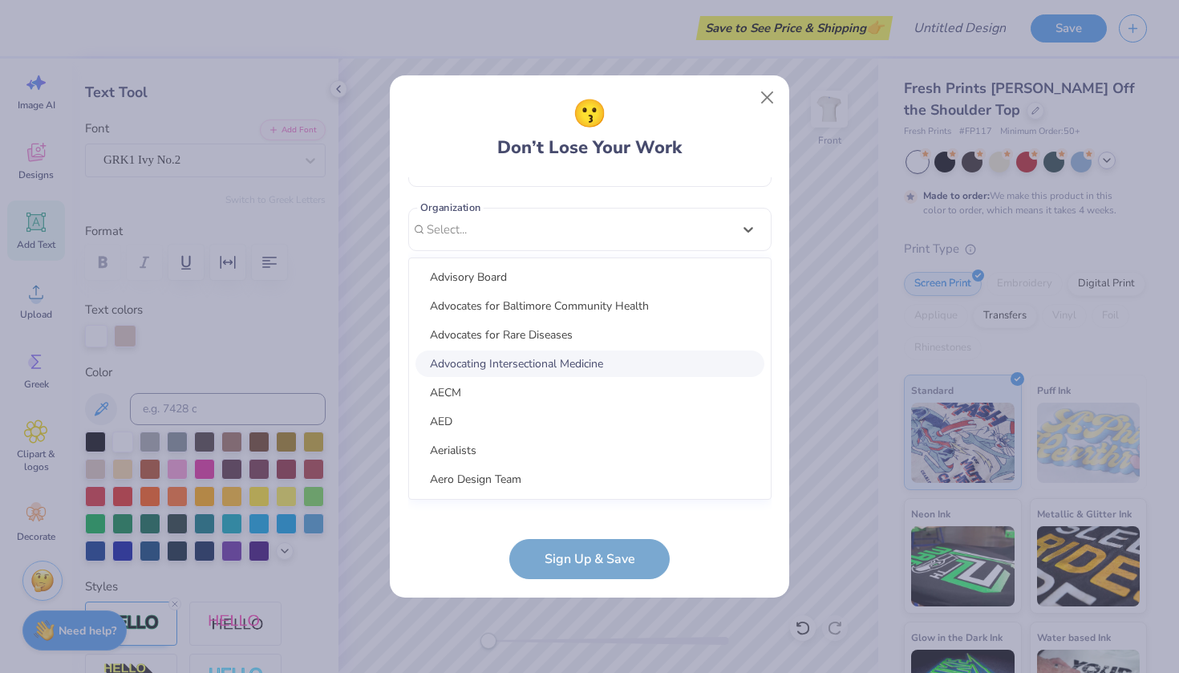
scroll to position [0, 0]
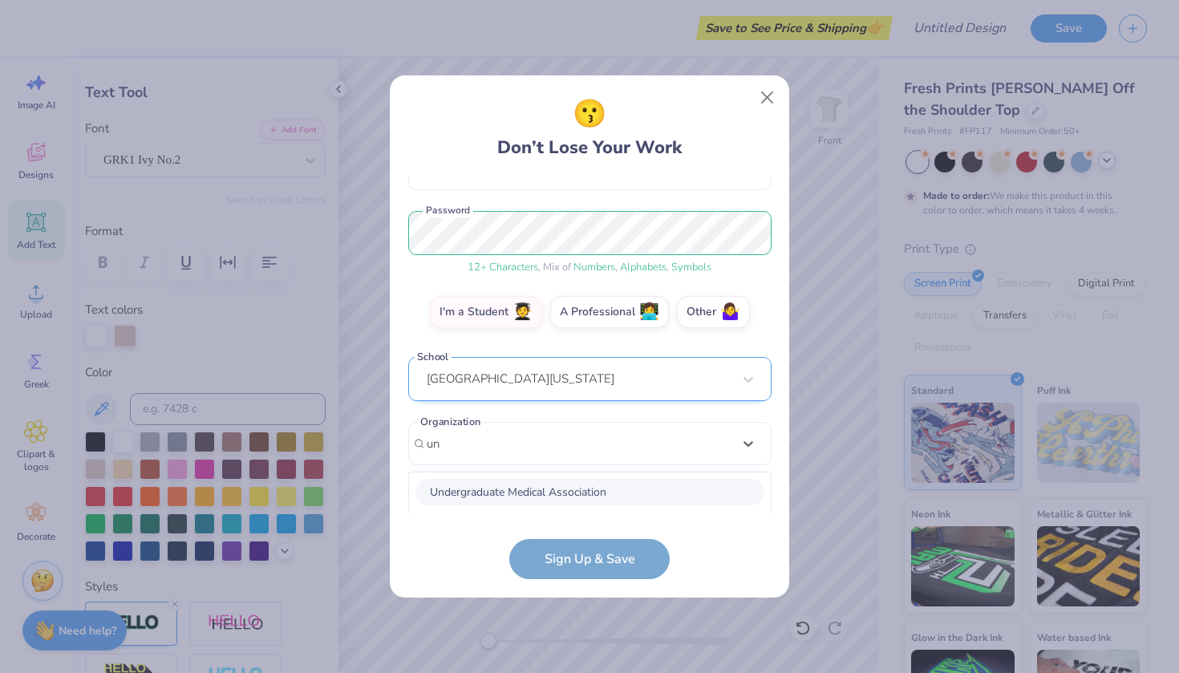
type input "u"
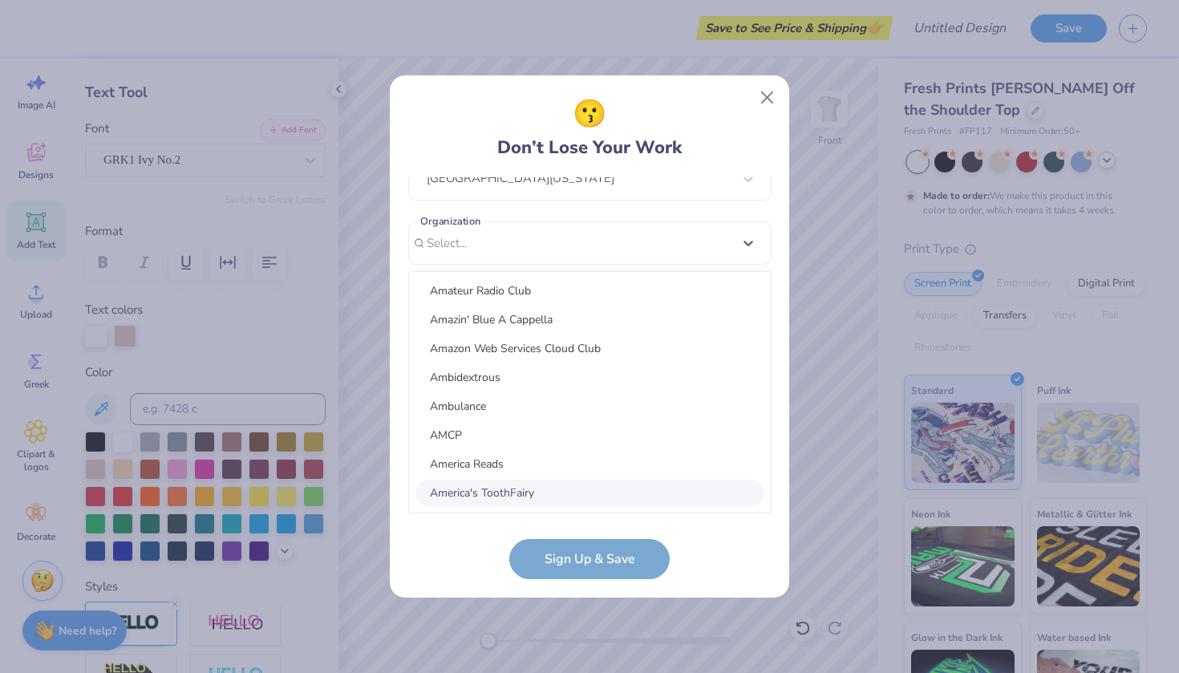
click at [507, 485] on div "America's ToothFairy" at bounding box center [589, 493] width 349 height 26
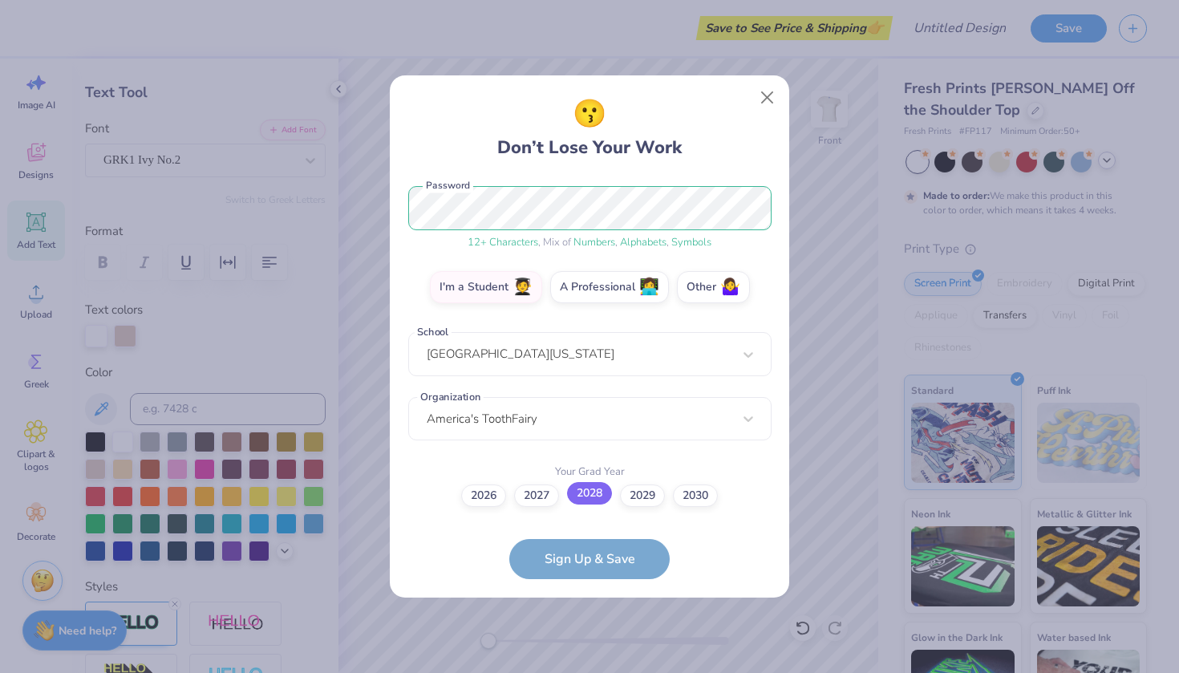
click at [597, 492] on label "2028" at bounding box center [589, 493] width 45 height 22
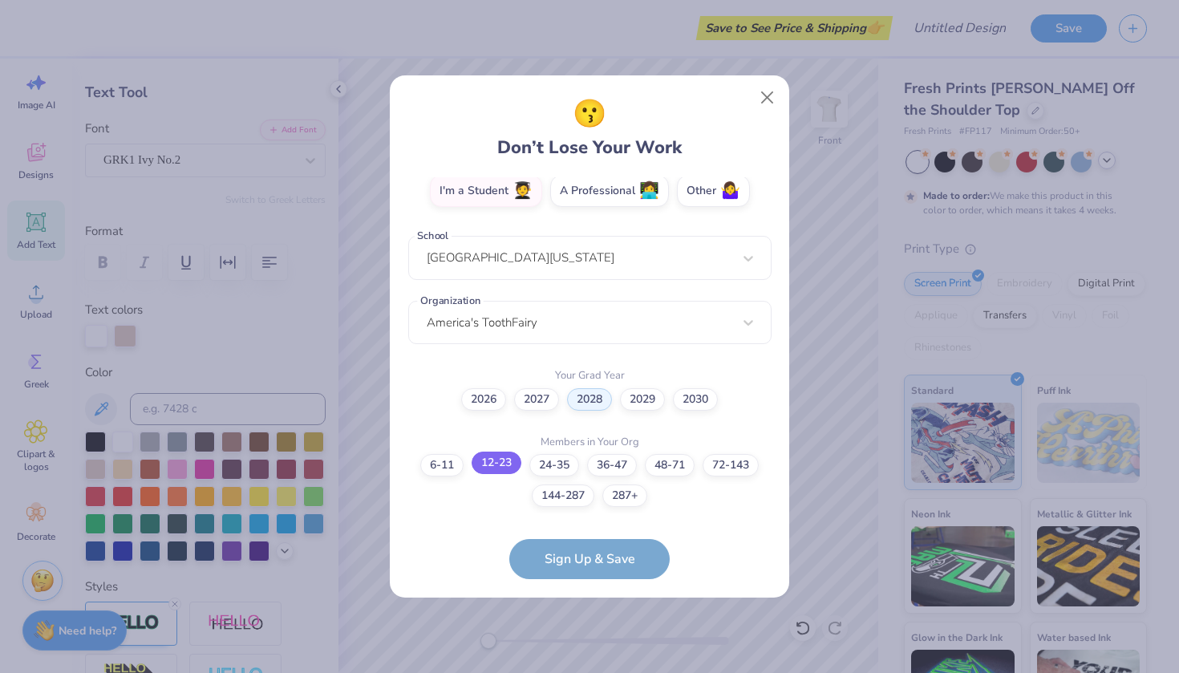
click at [505, 470] on label "12-23" at bounding box center [497, 463] width 50 height 22
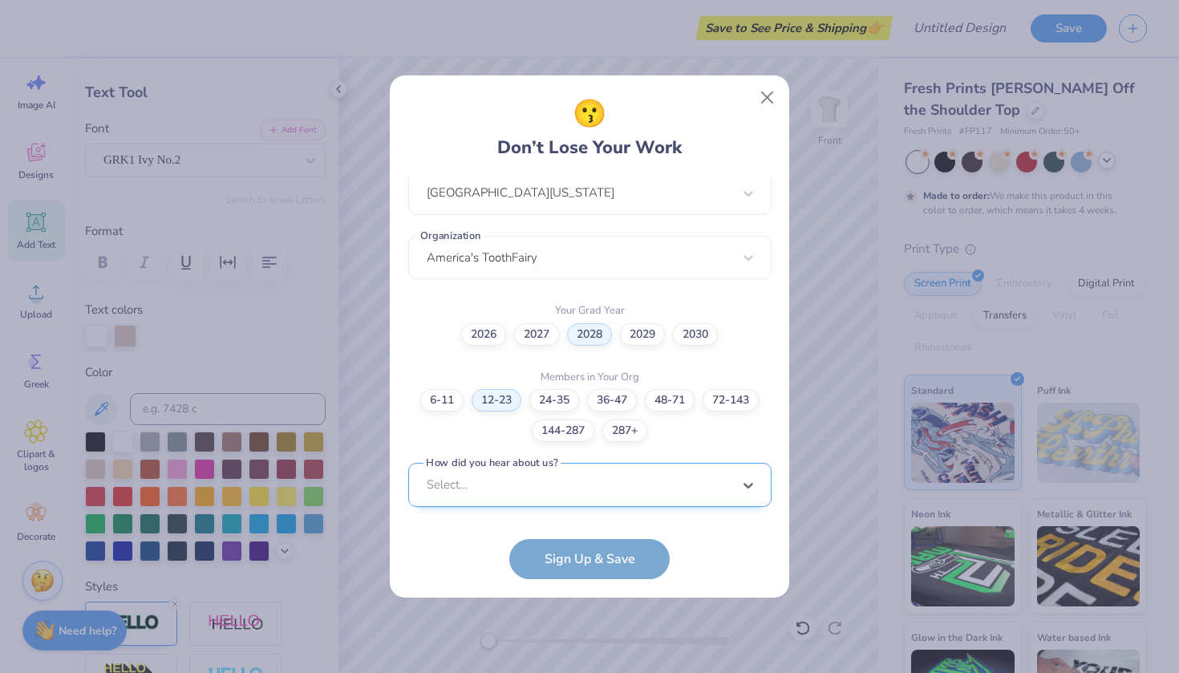
click at [554, 488] on div "option Pinterest focused, 1 of 15. 15 results available. Use Up and Down to cho…" at bounding box center [589, 609] width 363 height 293
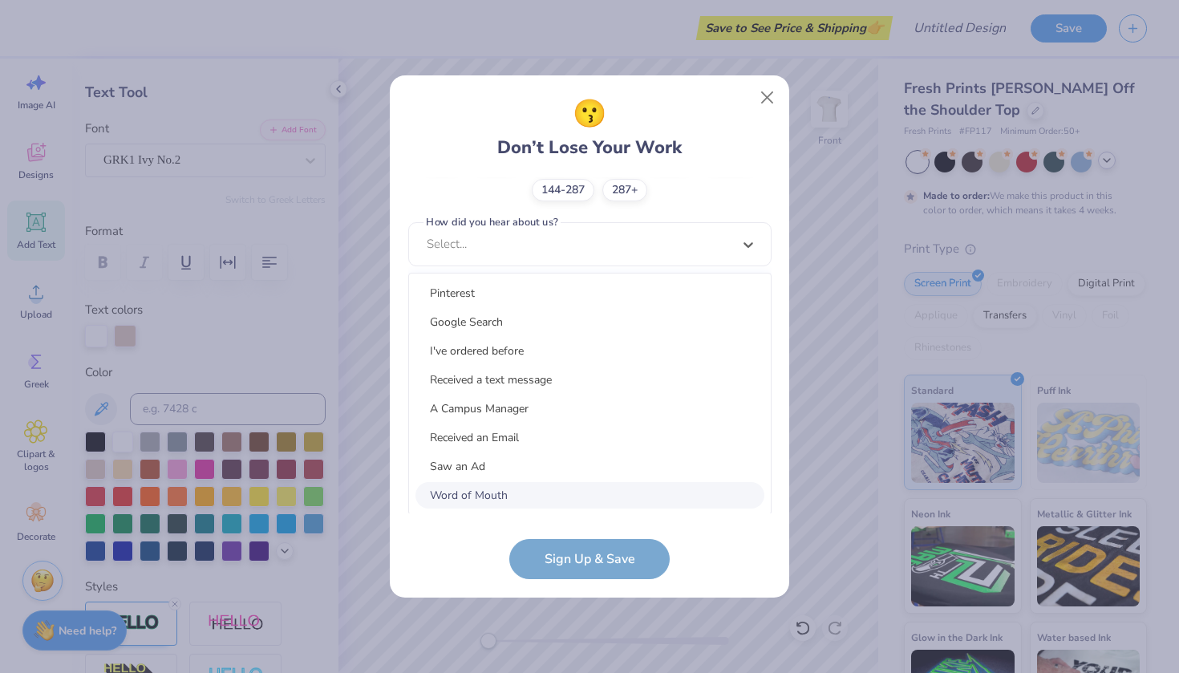
click at [554, 489] on div "Word of Mouth" at bounding box center [589, 495] width 349 height 26
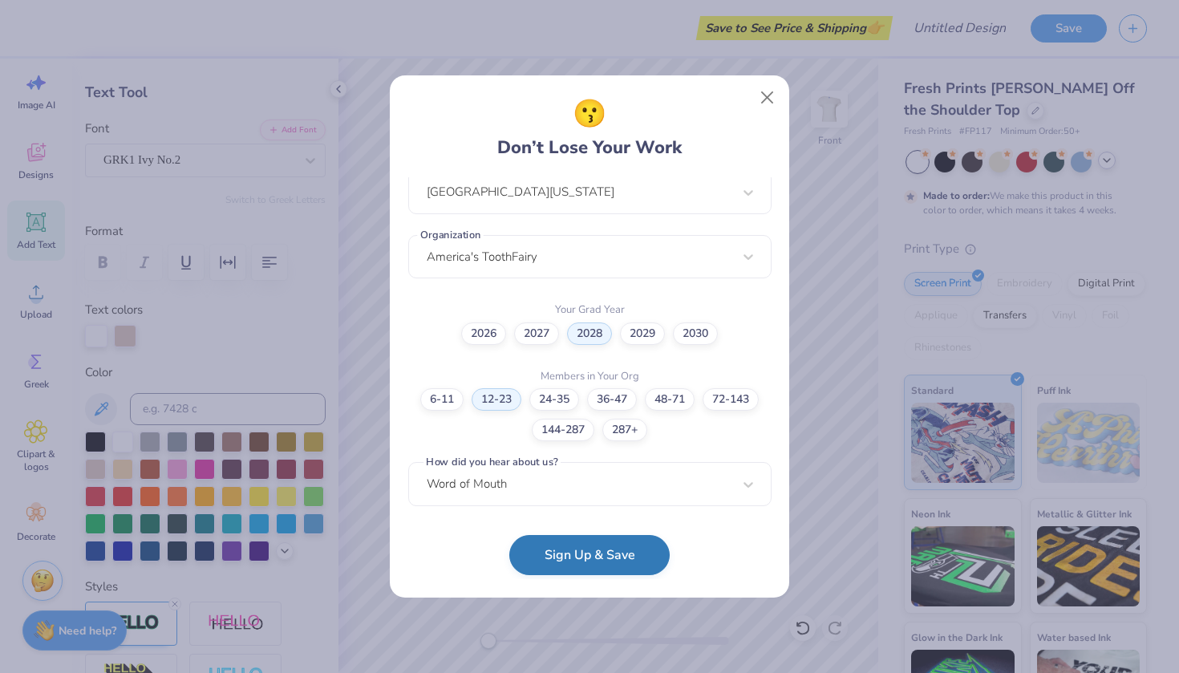
click at [575, 562] on button "Sign Up & Save" at bounding box center [589, 555] width 160 height 40
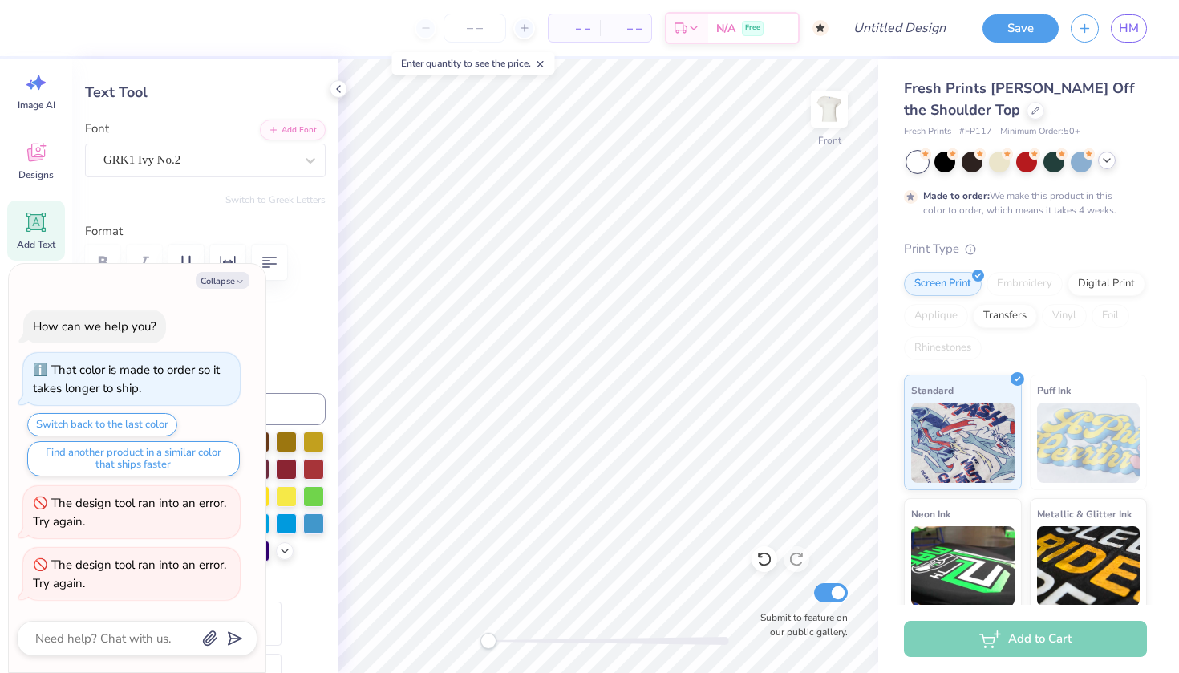
type textarea "x"
type input "8.37"
type input "3.44"
type input "2.50"
type input "0.0"
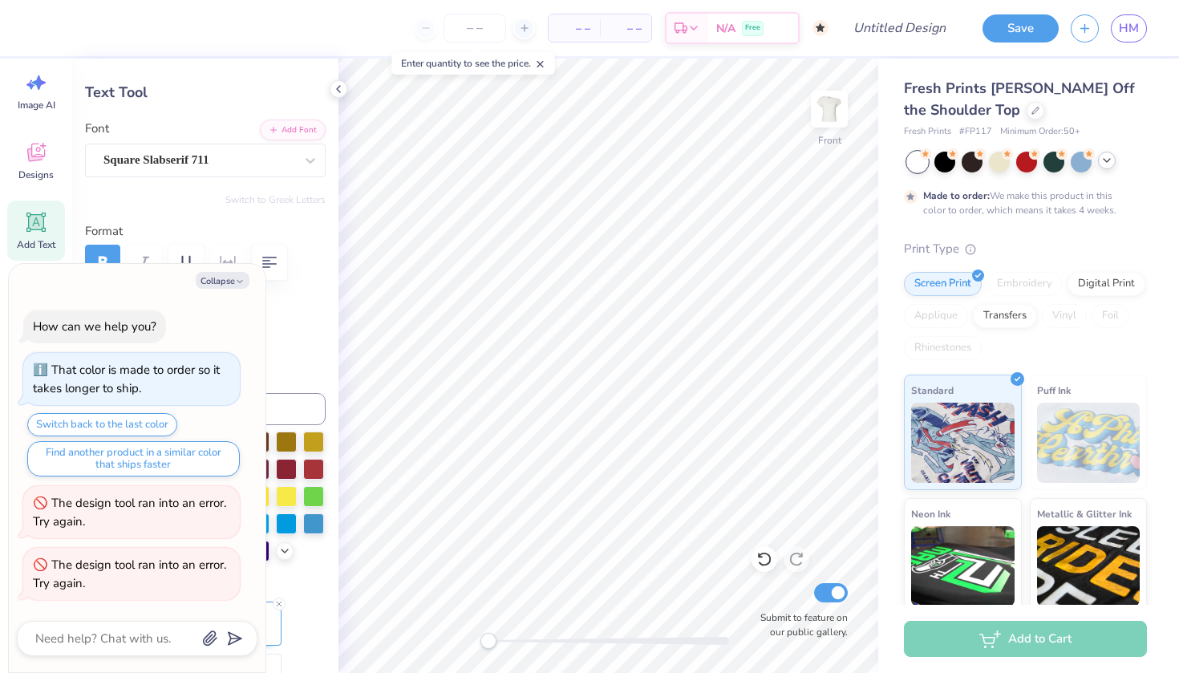
type textarea "x"
type textarea "ELTA ET"
type textarea "x"
type textarea "ELTA GET"
type textarea "x"
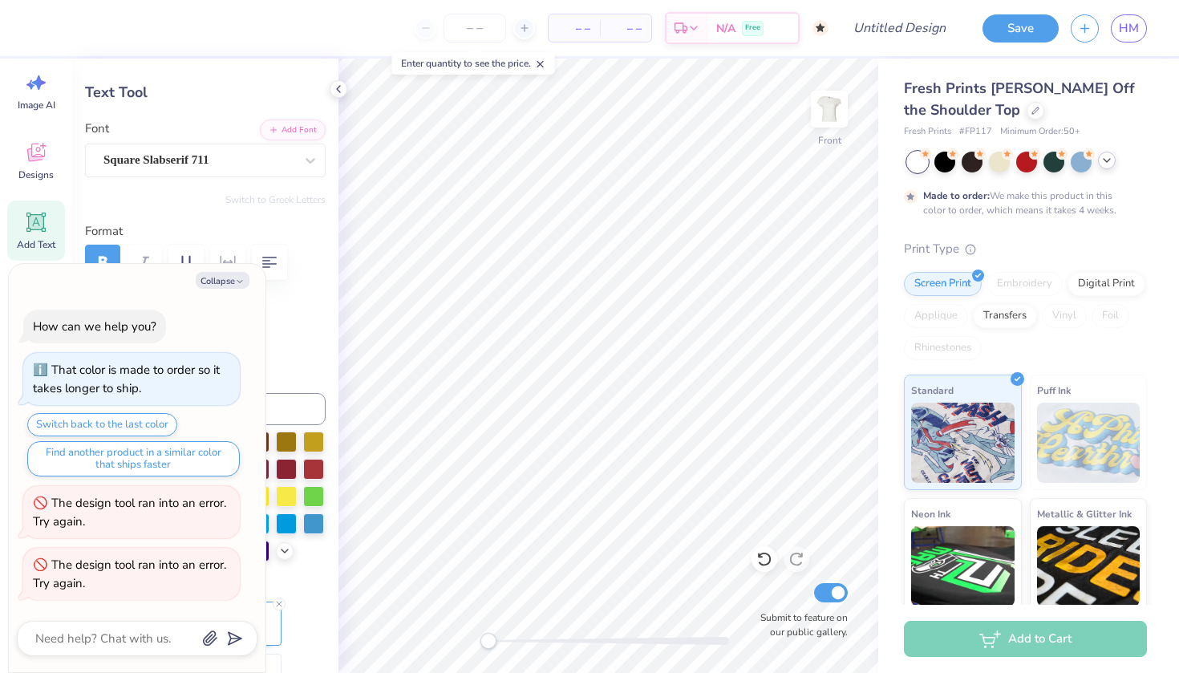
type textarea "ELTA GaET"
type textarea "x"
type textarea "ELTA GET"
type textarea "x"
type textarea "ELTA GAET"
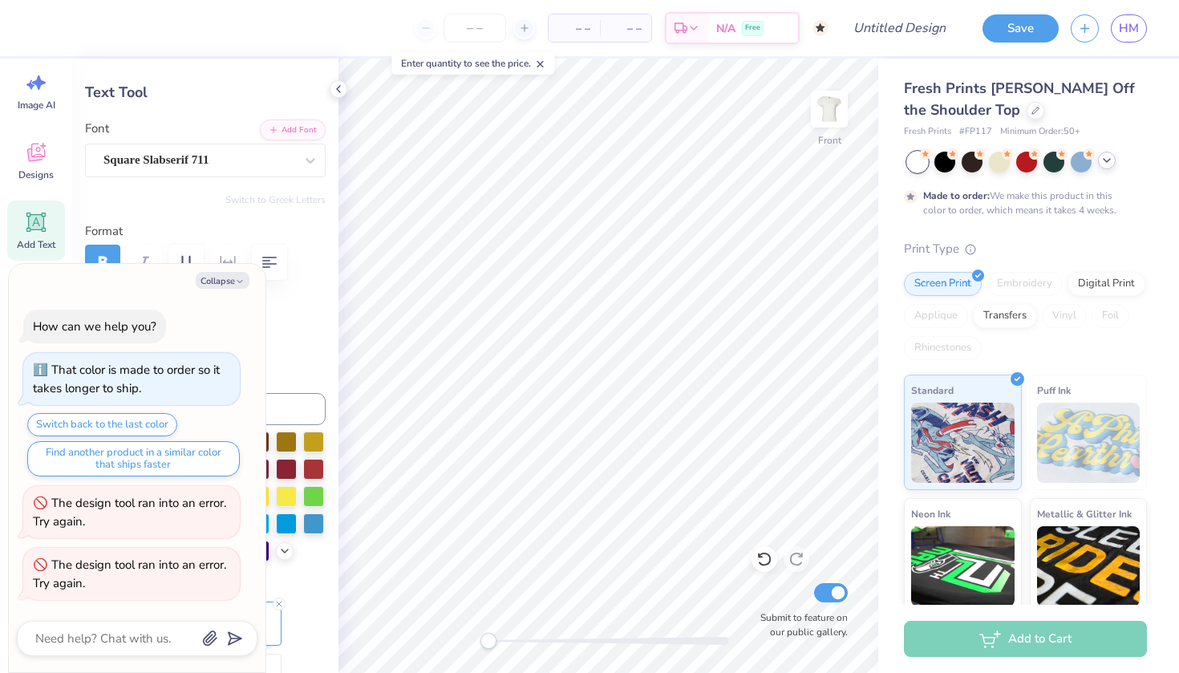
type textarea "x"
type textarea "ELTA GAMET"
type textarea "x"
type textarea "ELTA GAMMET"
type textarea "x"
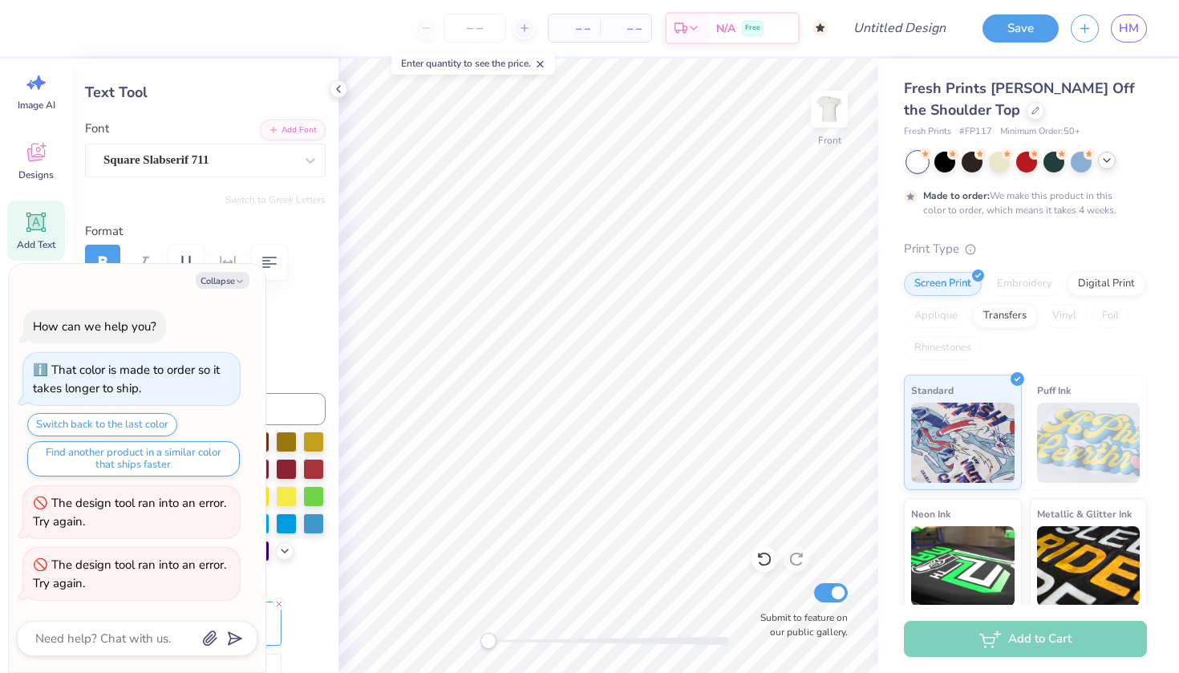
type textarea "ELTA GAMMAET"
type textarea "x"
type input "1.81"
type input "3.68"
type input "2.68"
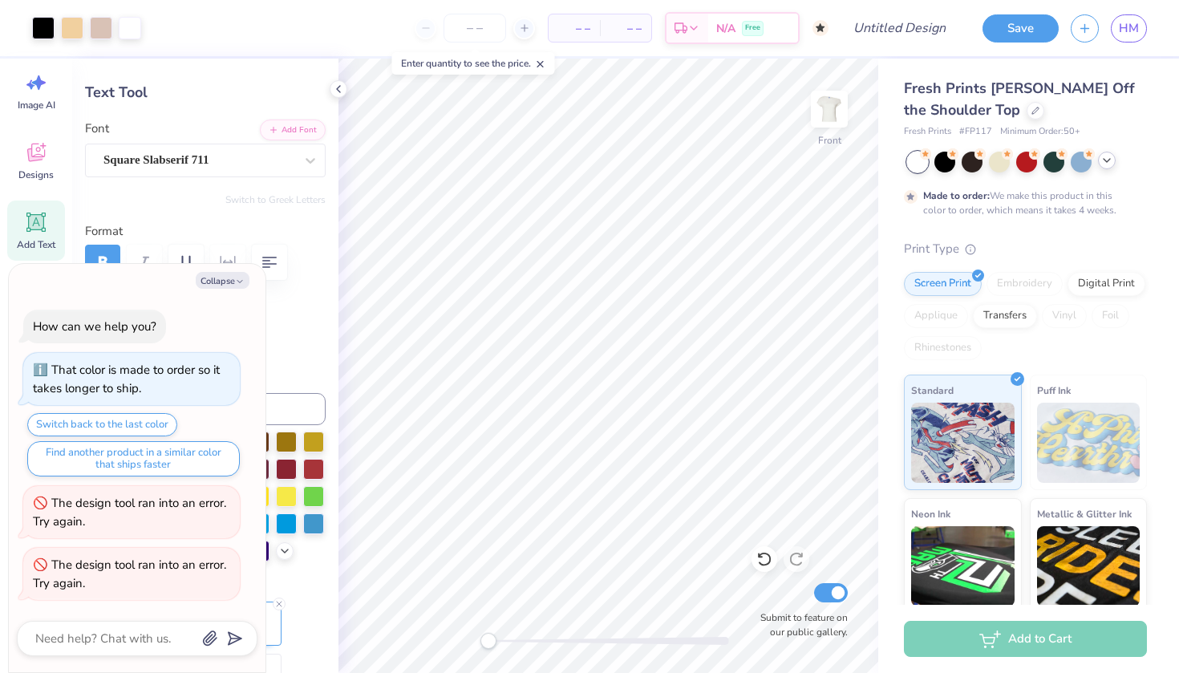
type textarea "x"
type input "1.48"
type input "3.80"
type textarea "x"
type input "8.37"
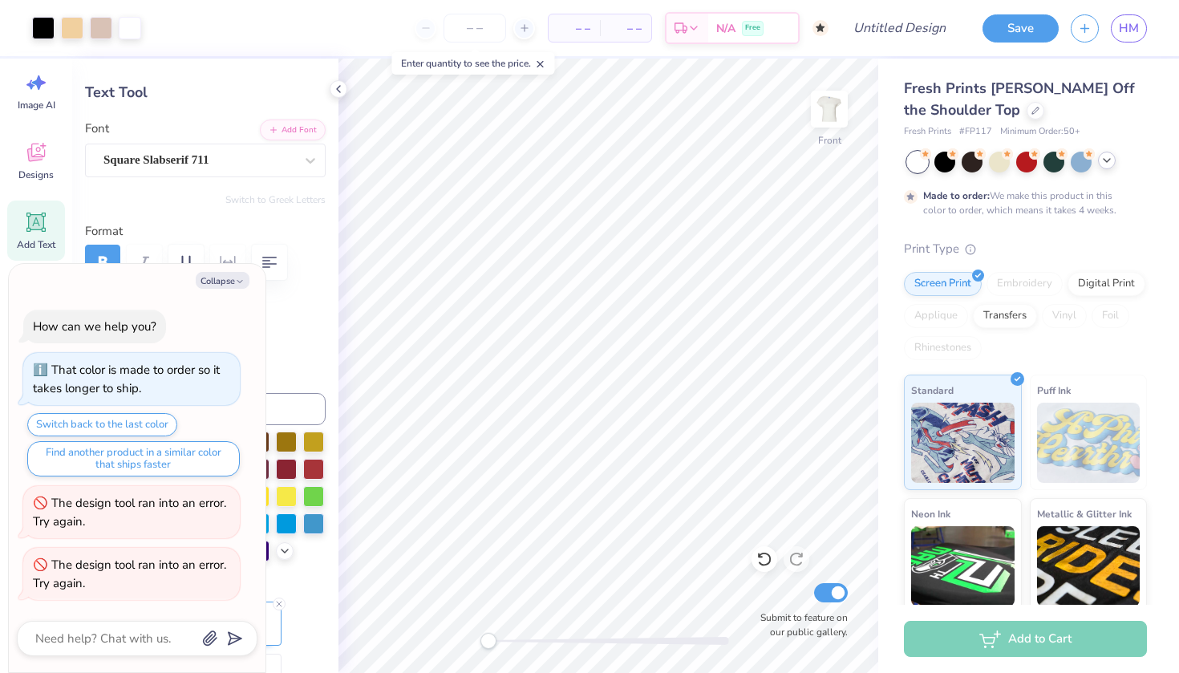
type input "3.44"
type input "2.50"
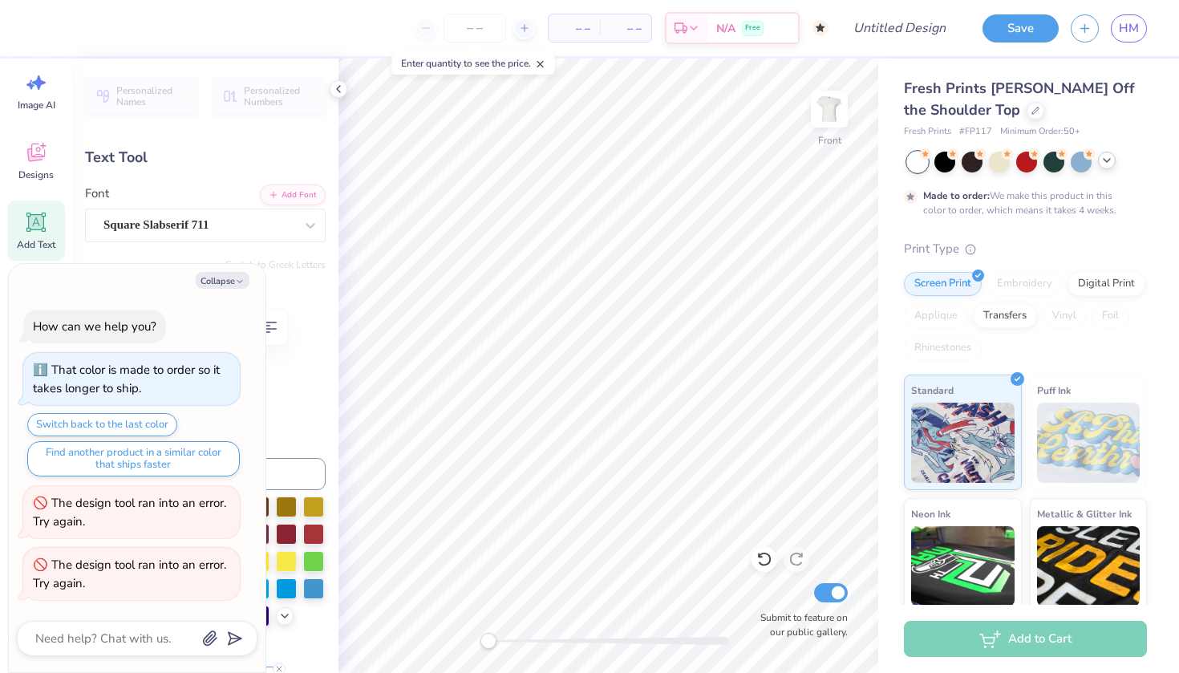
type textarea "x"
type textarea "DELTA GAMMAET"
type textarea "x"
type textarea "DeELTA GAMMAET"
type textarea "x"
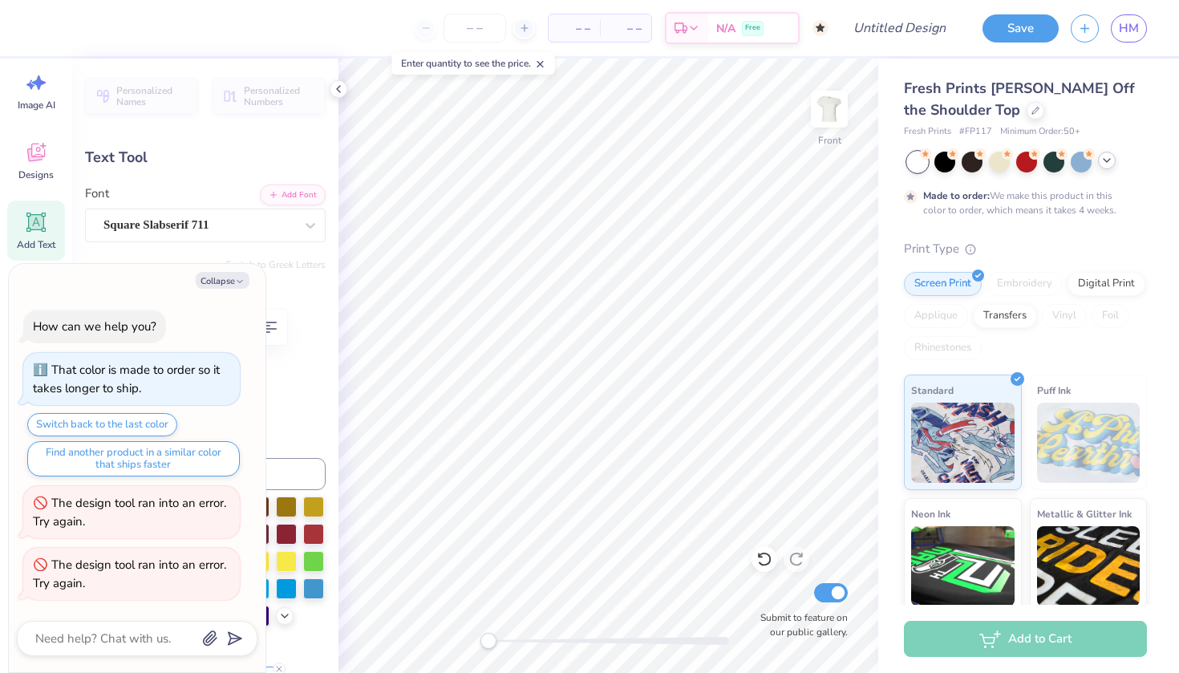
type textarea "DelELTA GAMMAET"
type textarea "x"
type textarea "DeltELTA GAMMAET"
type textarea "x"
type textarea "DeltaELTA GAMMAET"
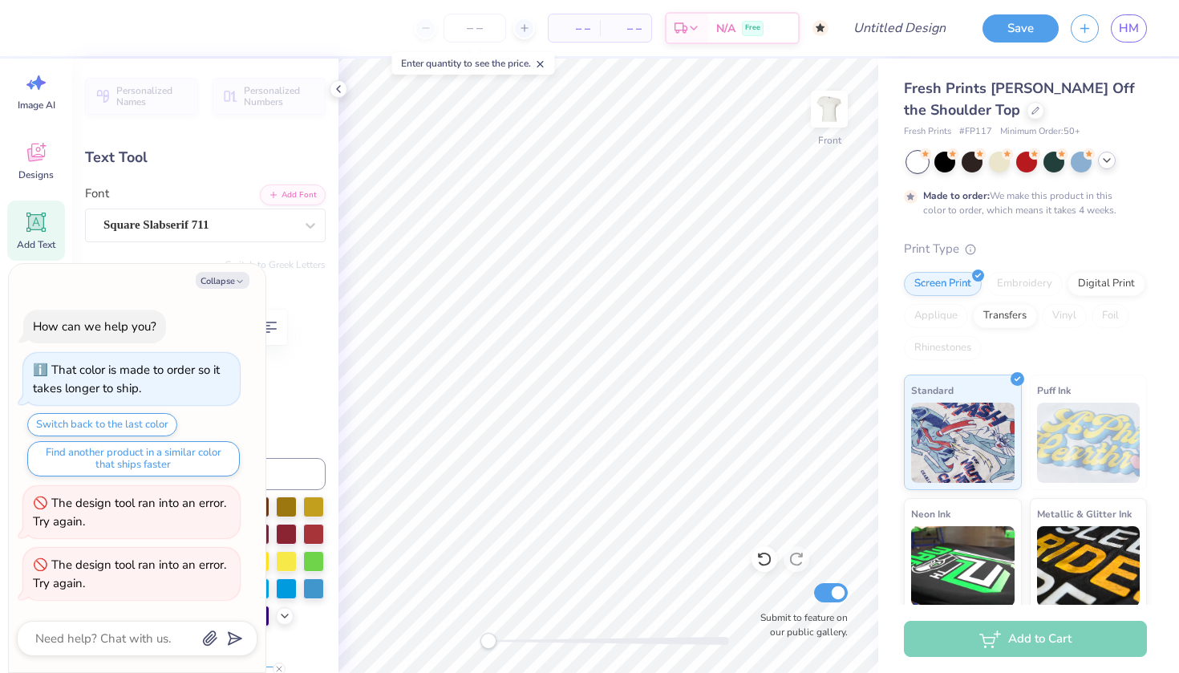
type textarea "x"
type textarea "DeltELTA GAMMAET"
type textarea "x"
type textarea "DelELTA GAMMAET"
type textarea "x"
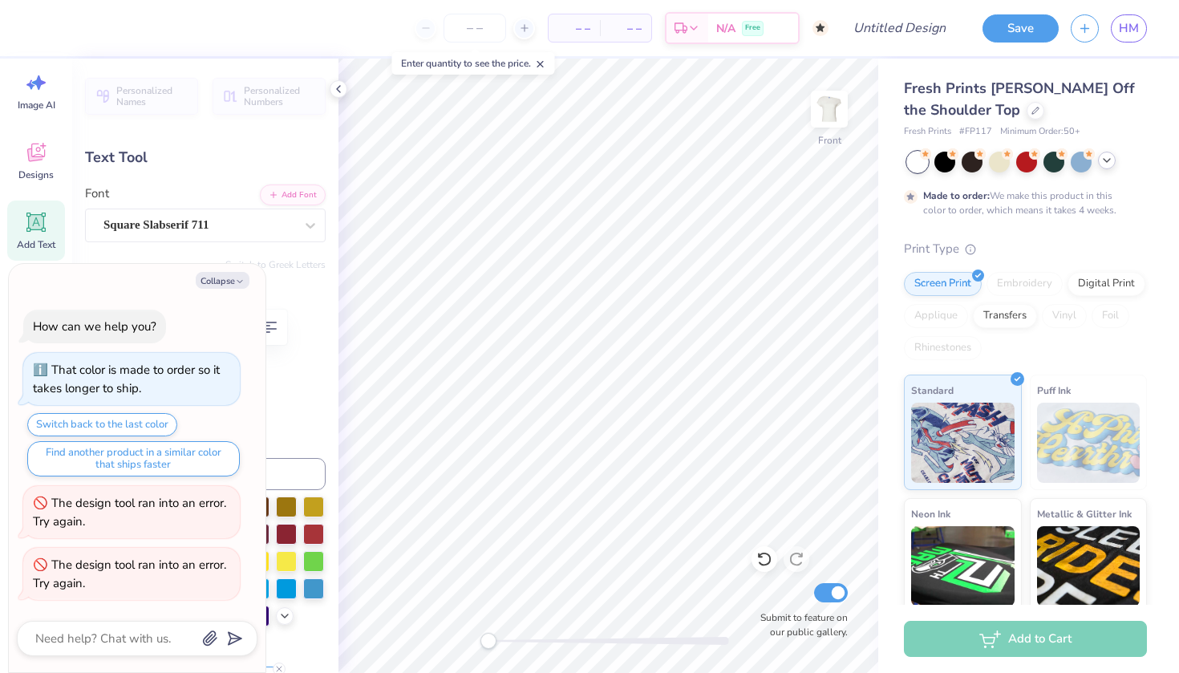
type textarea "DELTA GAMMAET"
type textarea "x"
type textarea "ELTA GAMMAET"
type textarea "x"
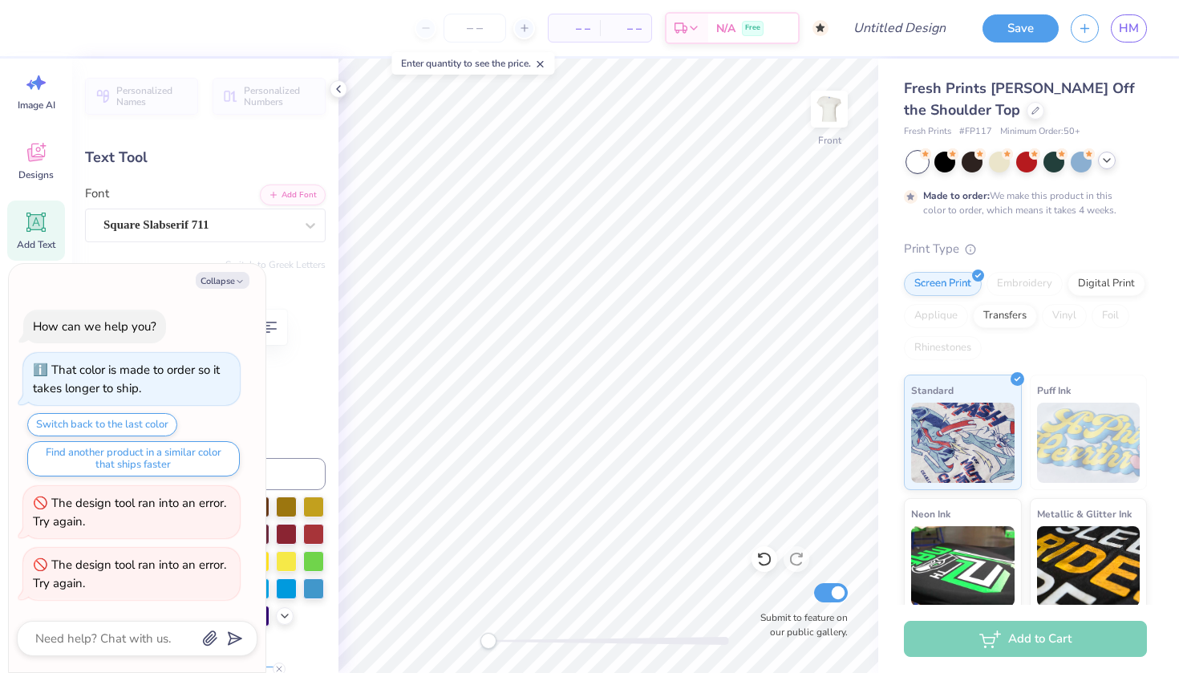
type textarea "DELTA GAMMAET"
type textarea "x"
type textarea "DEELTA GAMMAET"
type textarea "x"
type textarea "DELELTA GAMMAET"
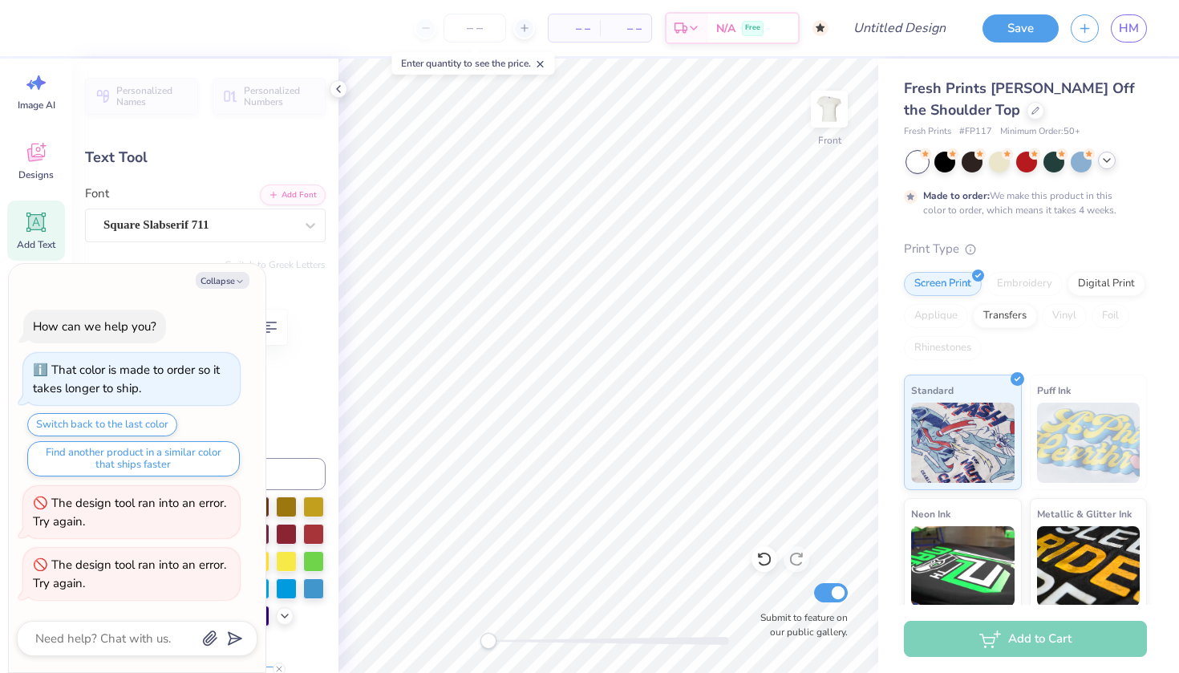
type textarea "x"
type textarea "DELTELTA GAMMAET"
type textarea "x"
type textarea "DELTAELTA GAMMAET"
type textarea "x"
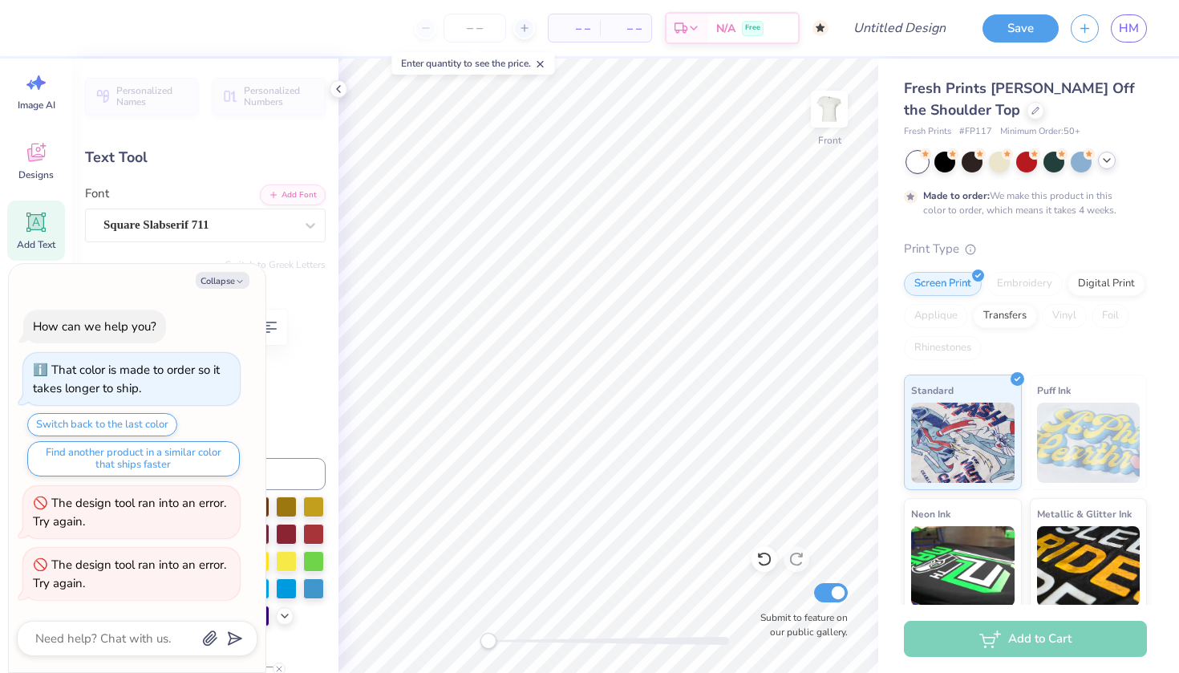
type textarea "DELTA ELTA GAMMAET"
type textarea "x"
type textarea "DELTA GELTA GAMMAET"
type textarea "x"
type textarea "DELTA GAELTA GAMMAET"
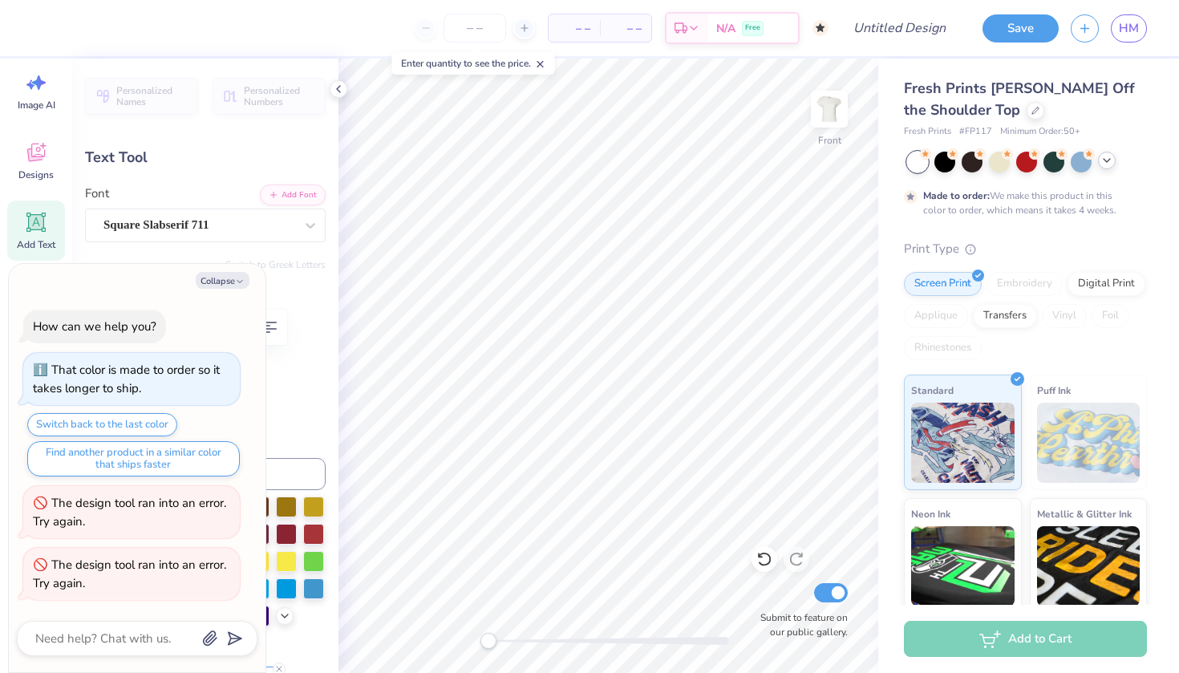
type textarea "x"
type textarea "DELTA GAMELTA GAMMAET"
type textarea "x"
type textarea "DELTA GAMMELTA GAMMAET"
type textarea "x"
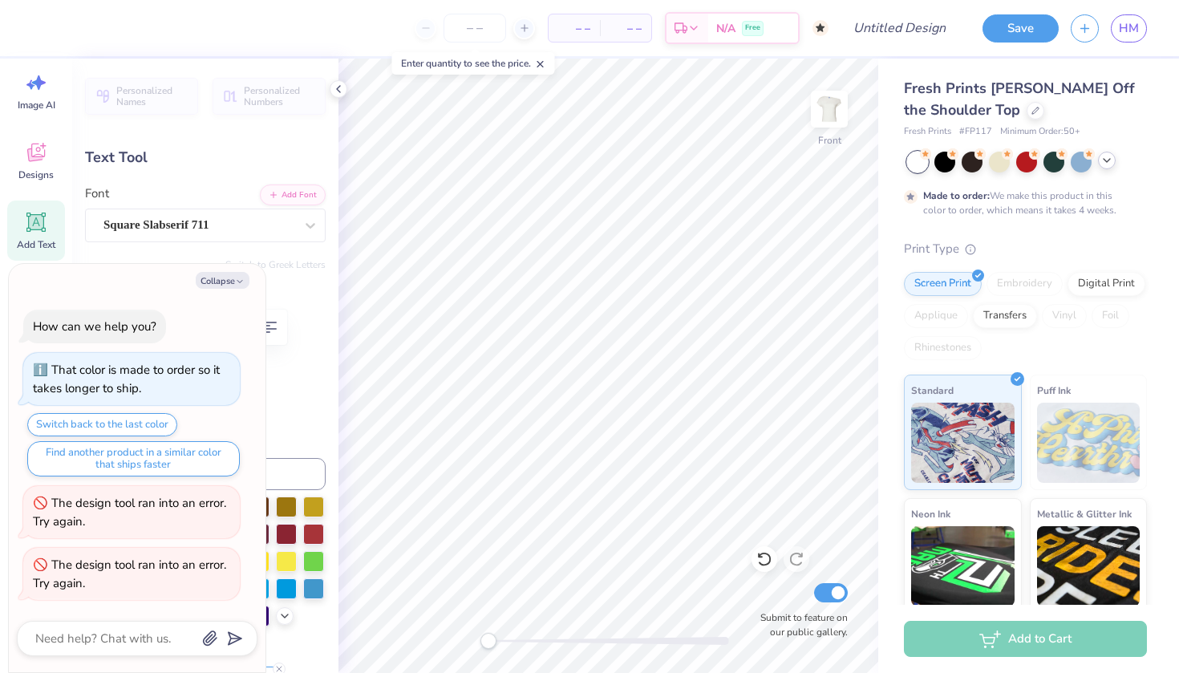
type textarea "DELTA GAMMAELTA GAMMAET"
type textarea "x"
type textarea "DELTA GAMMA ELTA GAMMAET"
click at [881, 225] on div "– – Per Item – – Total Est. Delivery N/A Free Design Title Save HM Image AI Des…" at bounding box center [589, 336] width 1179 height 673
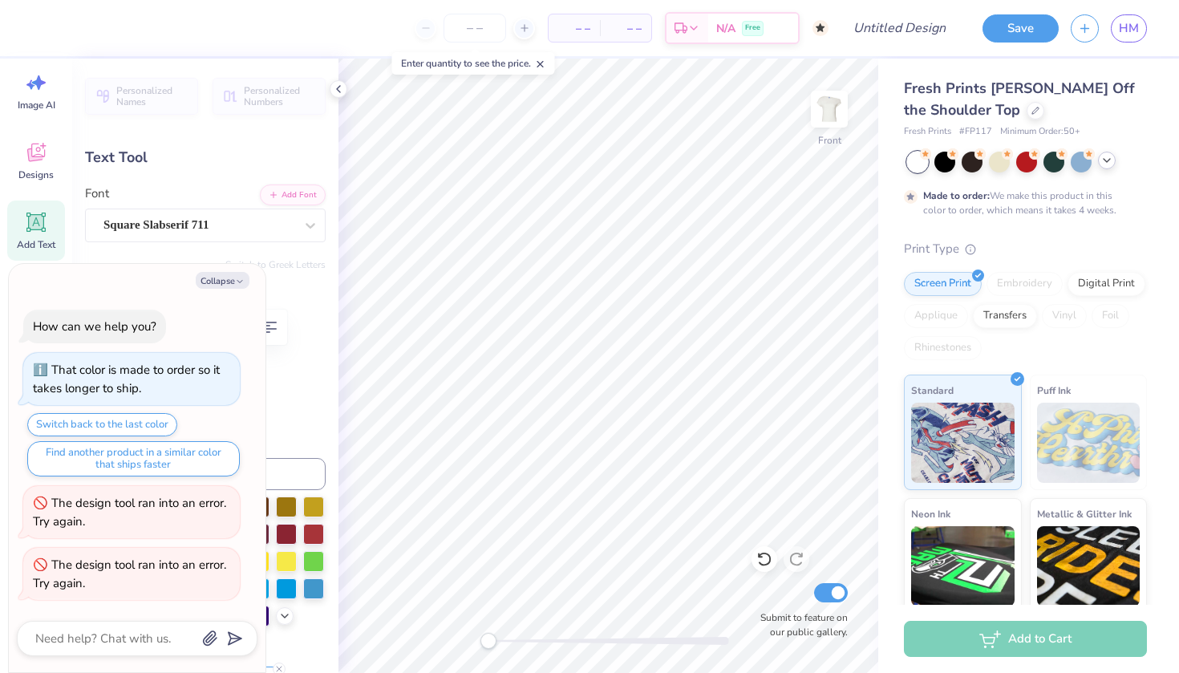
type textarea "x"
type textarea "DELTA GAMMA"
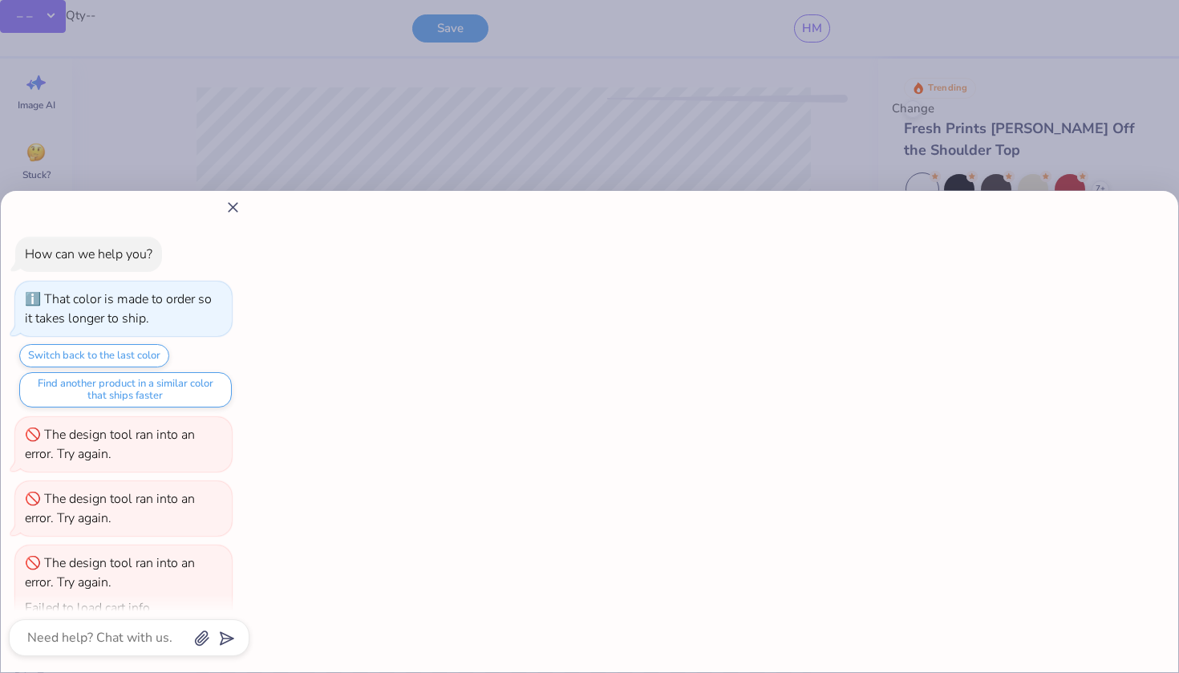
scroll to position [0, 0]
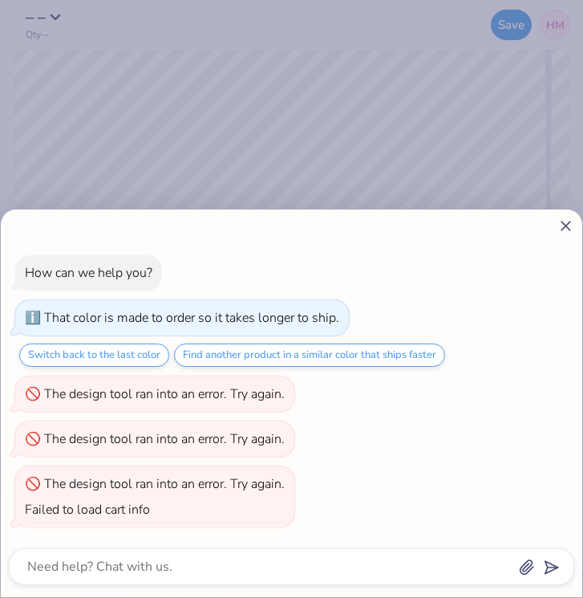
click at [120, 55] on div "How can we help you? That color is made to order so it takes longer to ship. Sw…" at bounding box center [291, 299] width 583 height 598
type textarea "x"
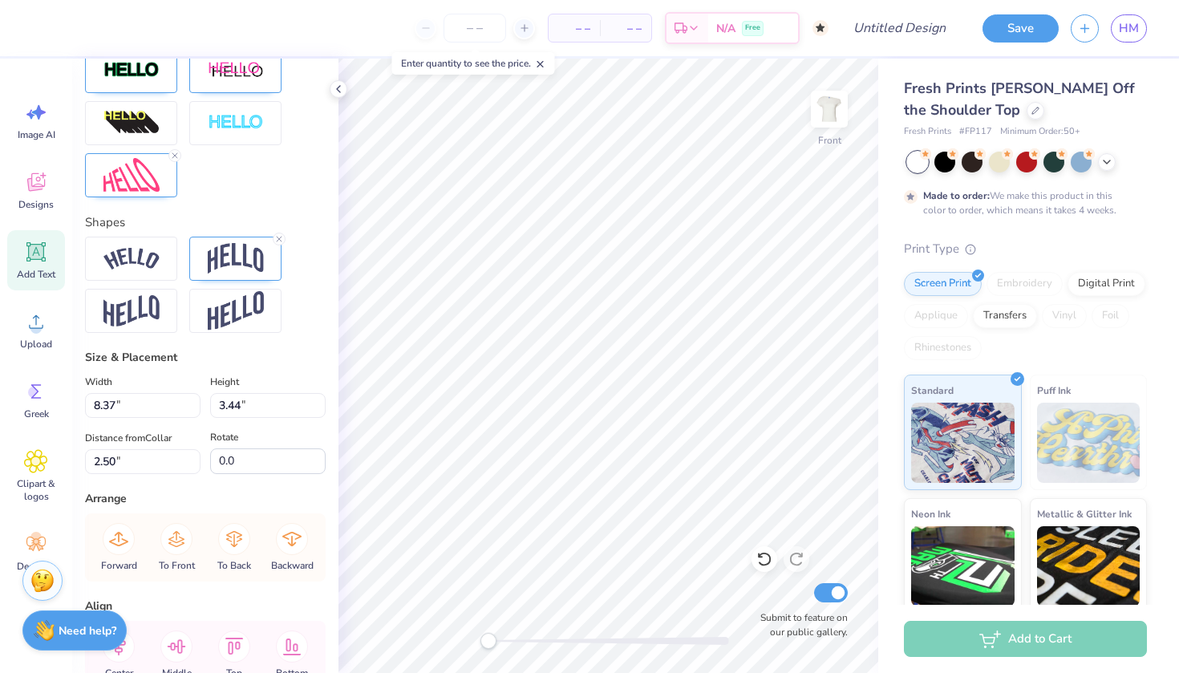
scroll to position [693, 0]
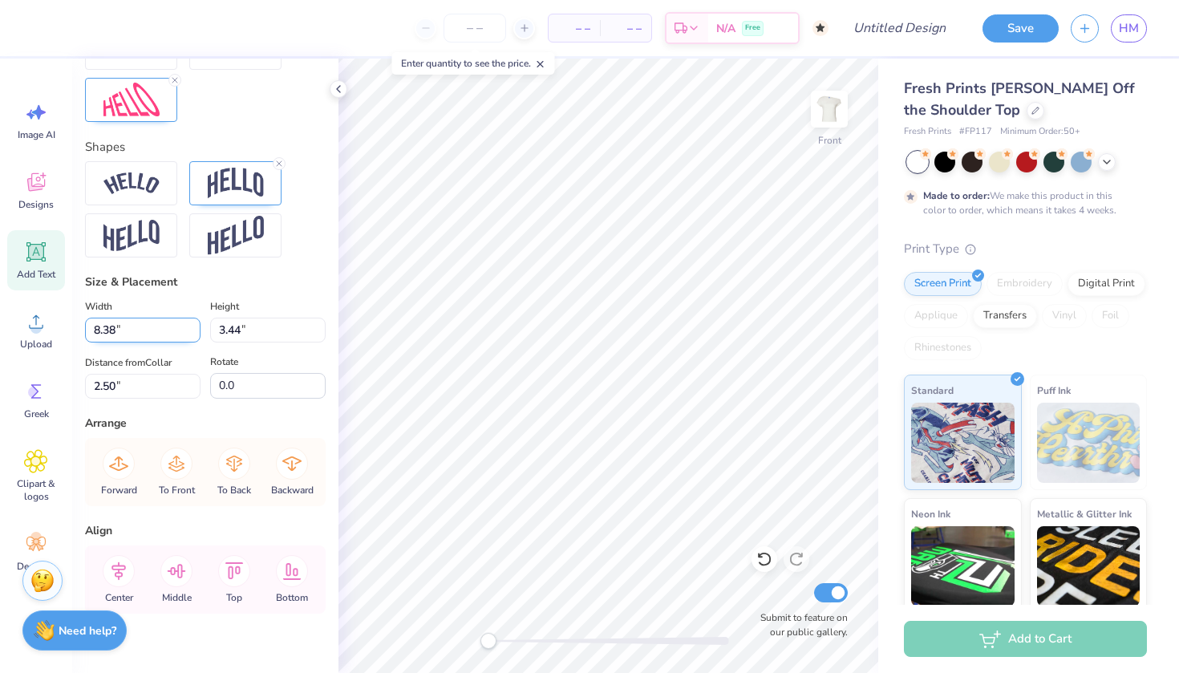
click at [193, 326] on input "8.38" at bounding box center [143, 330] width 116 height 25
type input "8.39"
click at [194, 327] on input "8.39" at bounding box center [143, 330] width 116 height 25
type input "3.45"
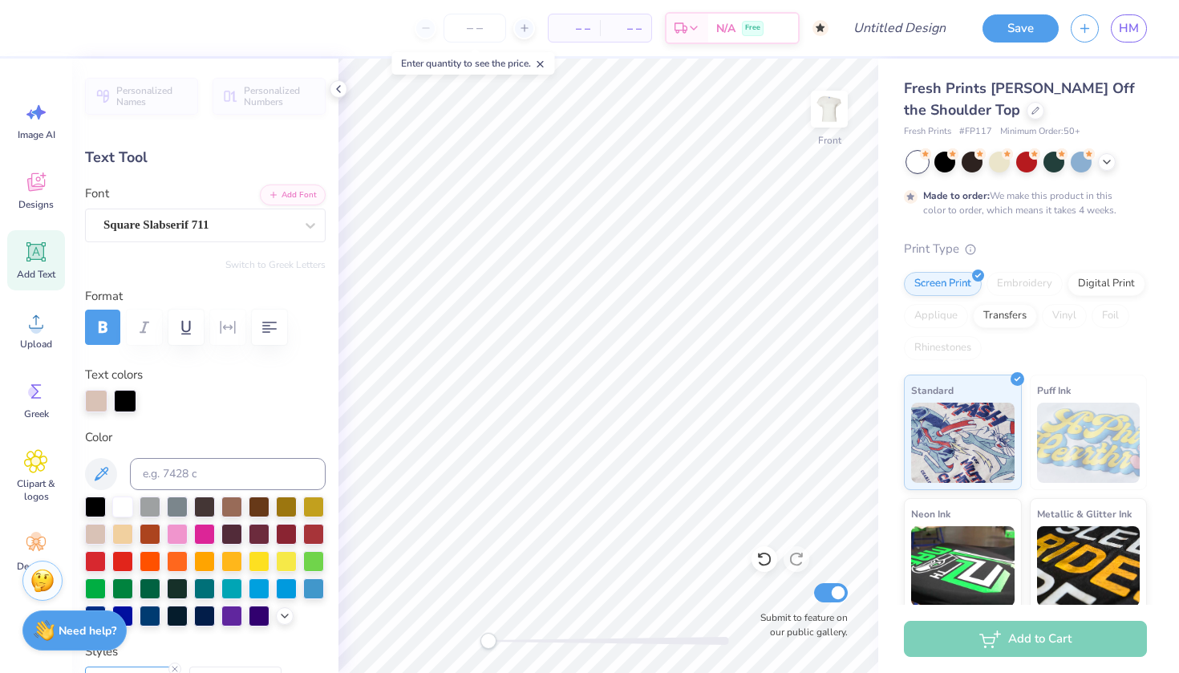
click at [96, 399] on div at bounding box center [96, 401] width 22 height 22
click at [95, 506] on div at bounding box center [95, 505] width 21 height 21
click at [132, 403] on div at bounding box center [125, 401] width 22 height 22
click at [118, 533] on div at bounding box center [122, 532] width 21 height 21
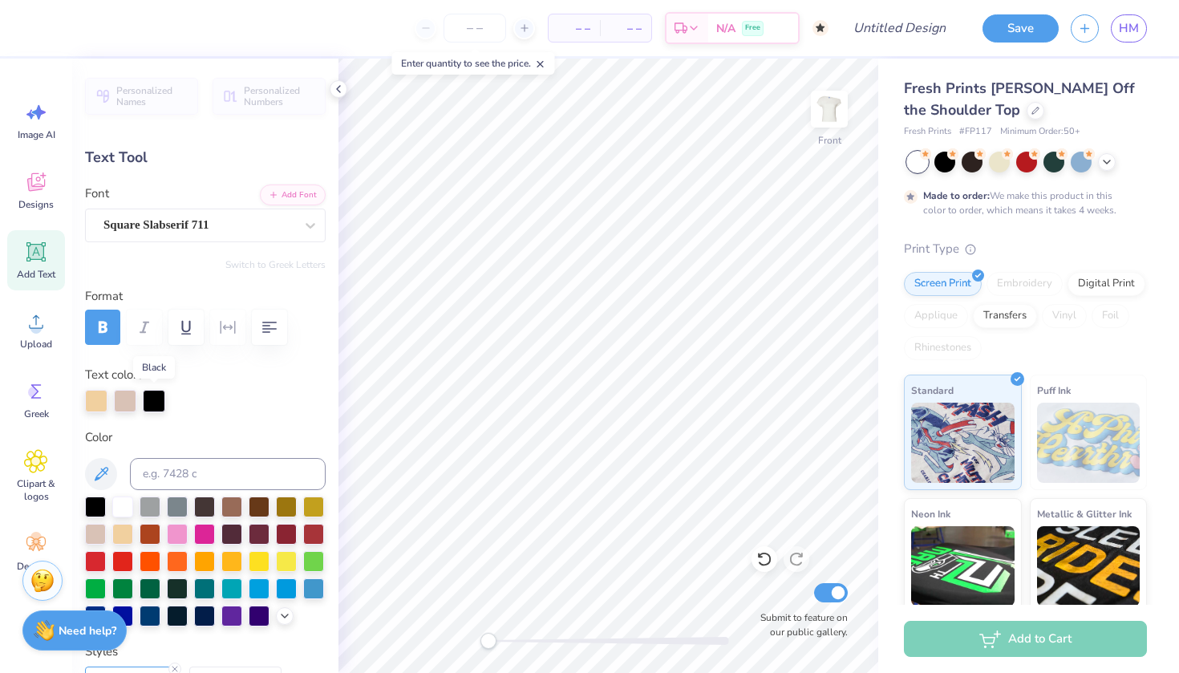
click at [153, 402] on div at bounding box center [154, 401] width 22 height 22
click at [150, 398] on div at bounding box center [154, 401] width 22 height 22
click at [119, 527] on div at bounding box center [122, 532] width 21 height 21
click at [124, 399] on div at bounding box center [125, 401] width 22 height 22
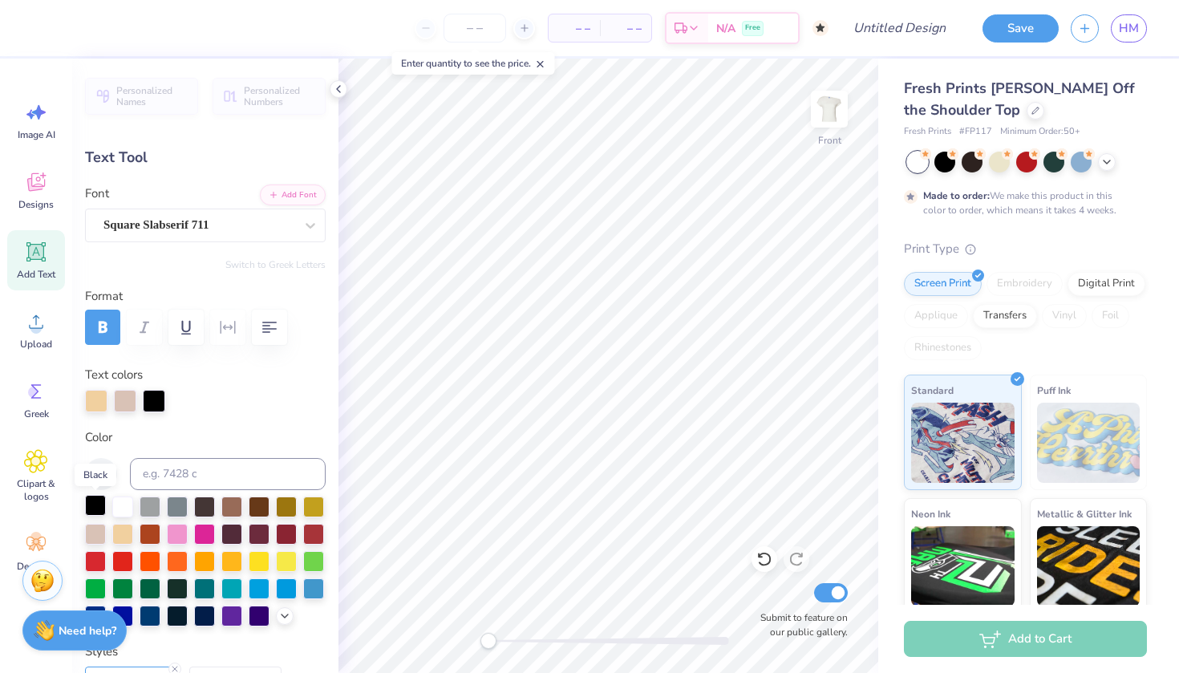
click at [92, 504] on div at bounding box center [95, 505] width 21 height 21
click at [126, 403] on div at bounding box center [125, 401] width 22 height 22
click at [125, 533] on div at bounding box center [122, 532] width 21 height 21
click at [157, 401] on div at bounding box center [154, 401] width 22 height 22
click at [124, 532] on div at bounding box center [122, 532] width 21 height 21
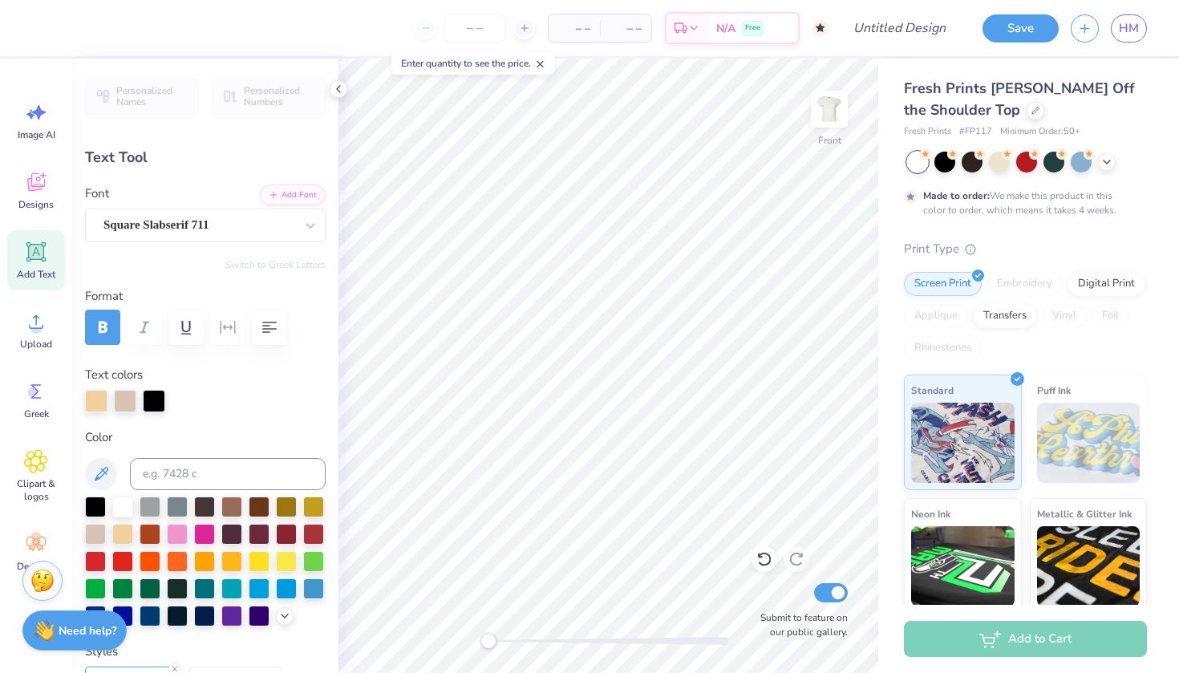
click at [124, 396] on div at bounding box center [125, 401] width 22 height 22
click at [116, 534] on div at bounding box center [122, 532] width 21 height 21
click at [97, 507] on div at bounding box center [95, 505] width 21 height 21
click at [120, 534] on div at bounding box center [122, 532] width 21 height 21
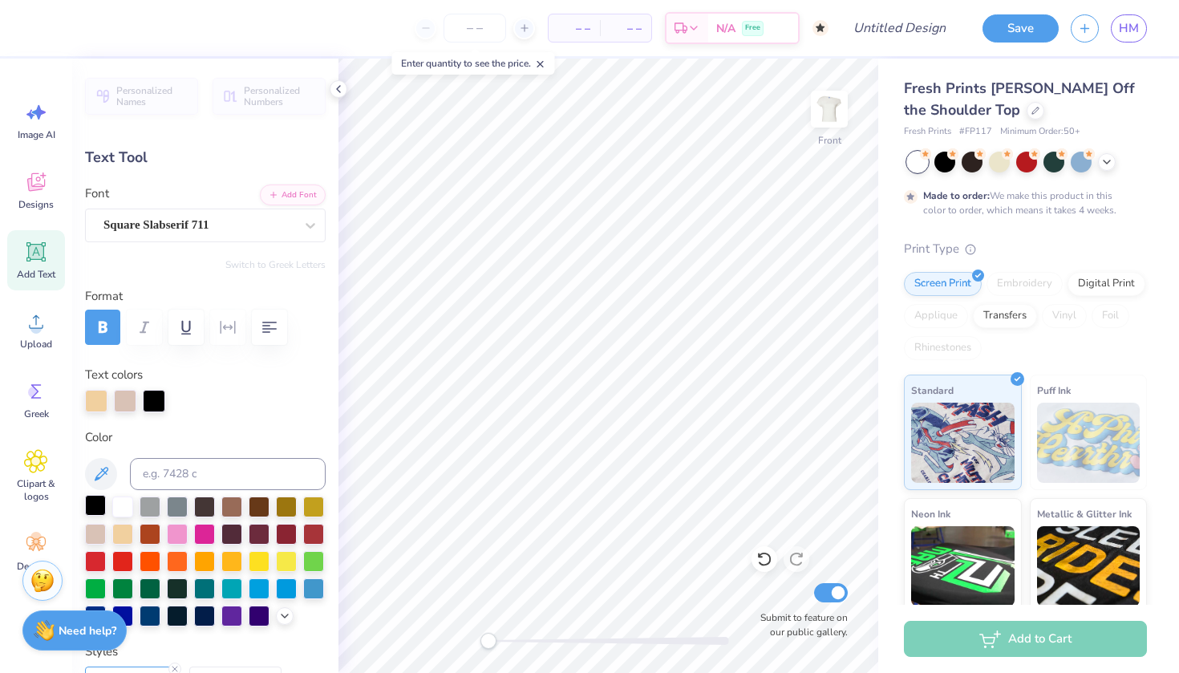
click at [94, 504] on div at bounding box center [95, 505] width 21 height 21
click at [128, 398] on div at bounding box center [125, 401] width 22 height 22
click at [128, 533] on div at bounding box center [122, 532] width 21 height 21
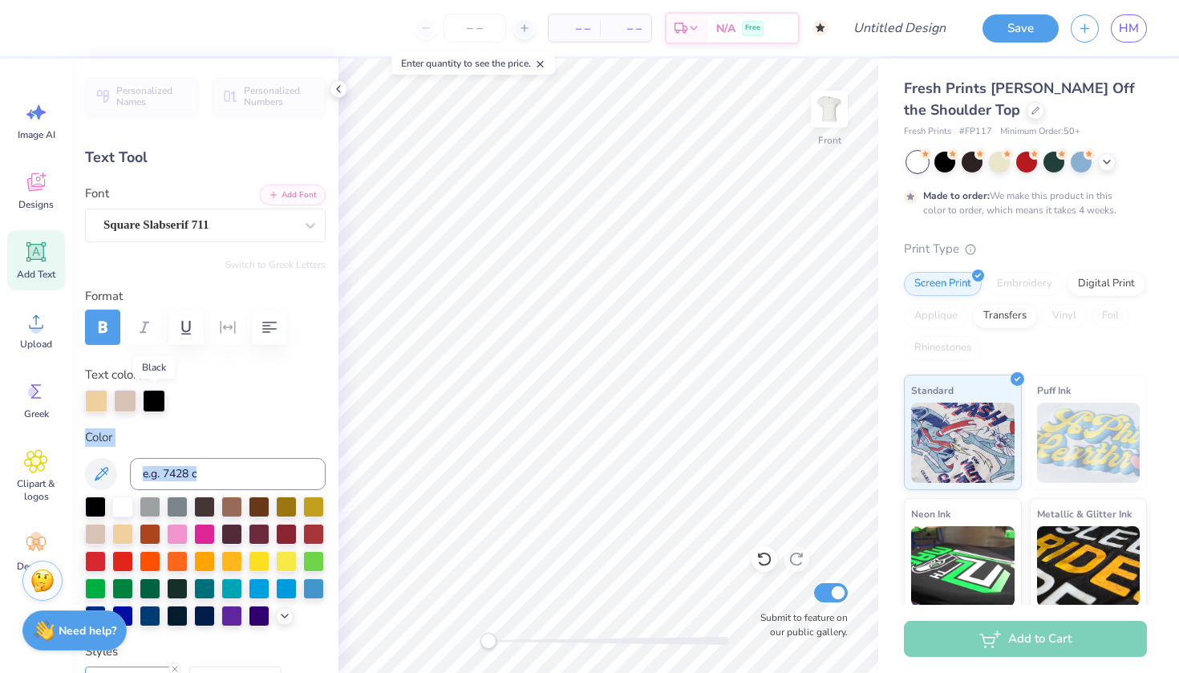
drag, startPoint x: 128, startPoint y: 533, endPoint x: 148, endPoint y: 393, distance: 141.8
click at [148, 393] on div "Personalized Names Personalized Numbers Text Tool Add Font Font Square Slabseri…" at bounding box center [205, 366] width 266 height 614
click at [237, 387] on div "Text colors" at bounding box center [205, 389] width 241 height 47
click at [94, 501] on div at bounding box center [95, 505] width 21 height 21
click at [123, 536] on div at bounding box center [122, 532] width 21 height 21
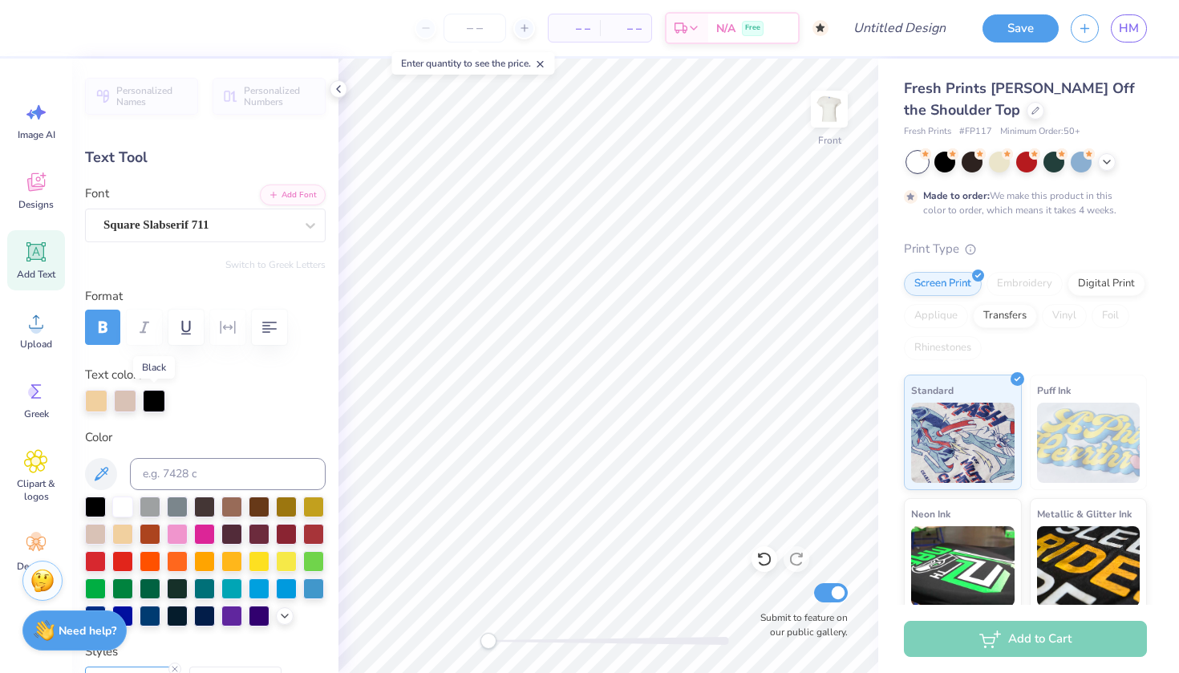
click at [152, 401] on div at bounding box center [154, 401] width 22 height 22
click at [125, 530] on div at bounding box center [122, 532] width 21 height 21
click at [147, 508] on div at bounding box center [150, 505] width 21 height 21
click at [147, 507] on div at bounding box center [150, 505] width 21 height 21
click at [127, 510] on div at bounding box center [122, 505] width 21 height 21
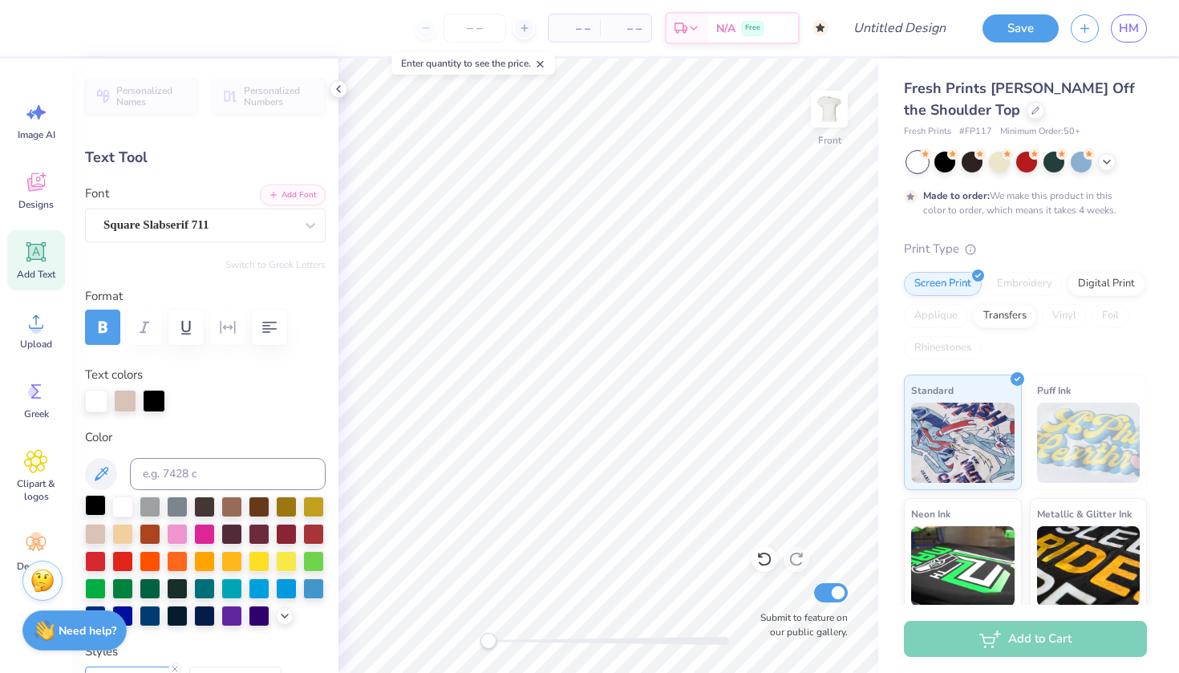
click at [101, 509] on div at bounding box center [95, 505] width 21 height 21
click at [124, 395] on div at bounding box center [125, 401] width 22 height 22
drag, startPoint x: 129, startPoint y: 534, endPoint x: 129, endPoint y: 395, distance: 139.6
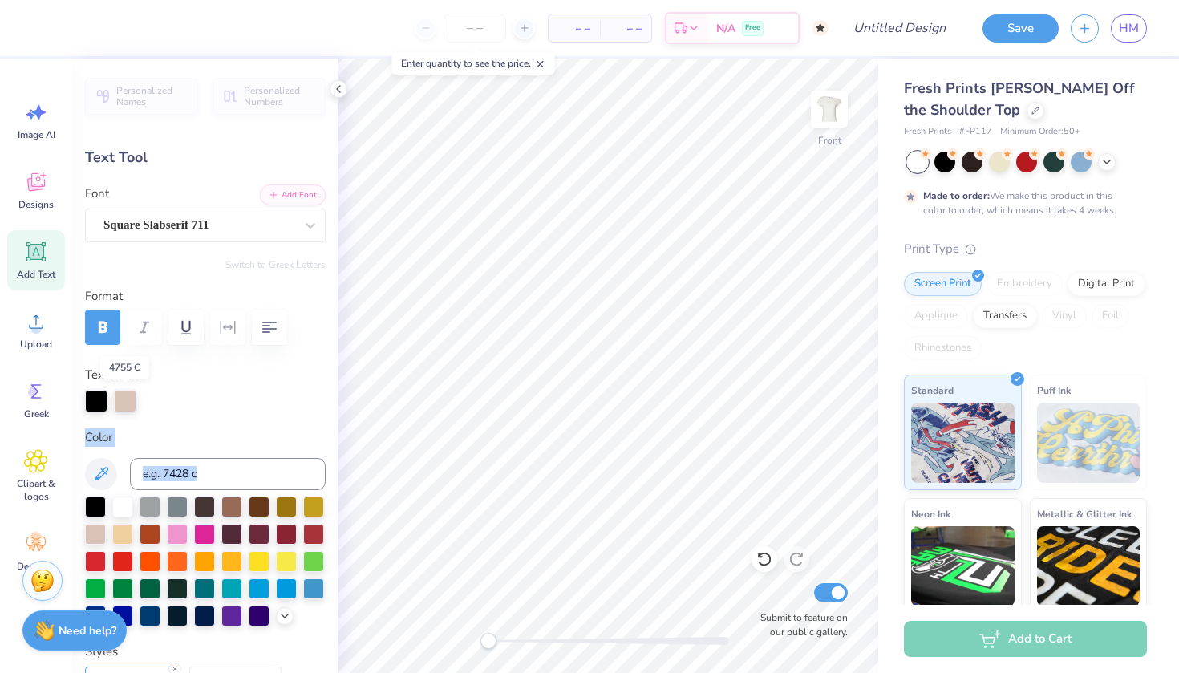
click at [128, 395] on div "Personalized Names Personalized Numbers Text Tool Add Font Font Square Slabseri…" at bounding box center [205, 366] width 266 height 614
click at [172, 395] on div at bounding box center [205, 401] width 241 height 22
click at [126, 397] on div at bounding box center [125, 401] width 22 height 22
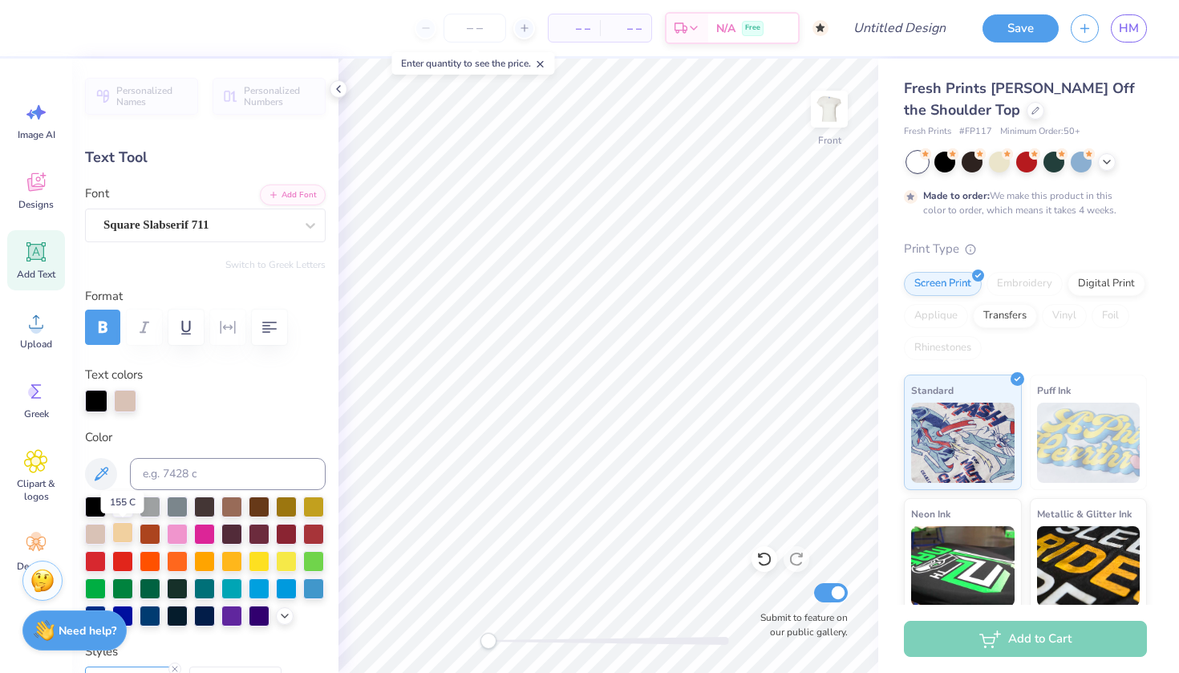
drag, startPoint x: 125, startPoint y: 530, endPoint x: 131, endPoint y: 521, distance: 10.5
click at [125, 530] on div at bounding box center [122, 532] width 21 height 21
drag, startPoint x: 139, startPoint y: 515, endPoint x: 112, endPoint y: 537, distance: 34.2
click at [155, 504] on div at bounding box center [150, 505] width 21 height 21
click at [187, 507] on div at bounding box center [177, 505] width 21 height 21
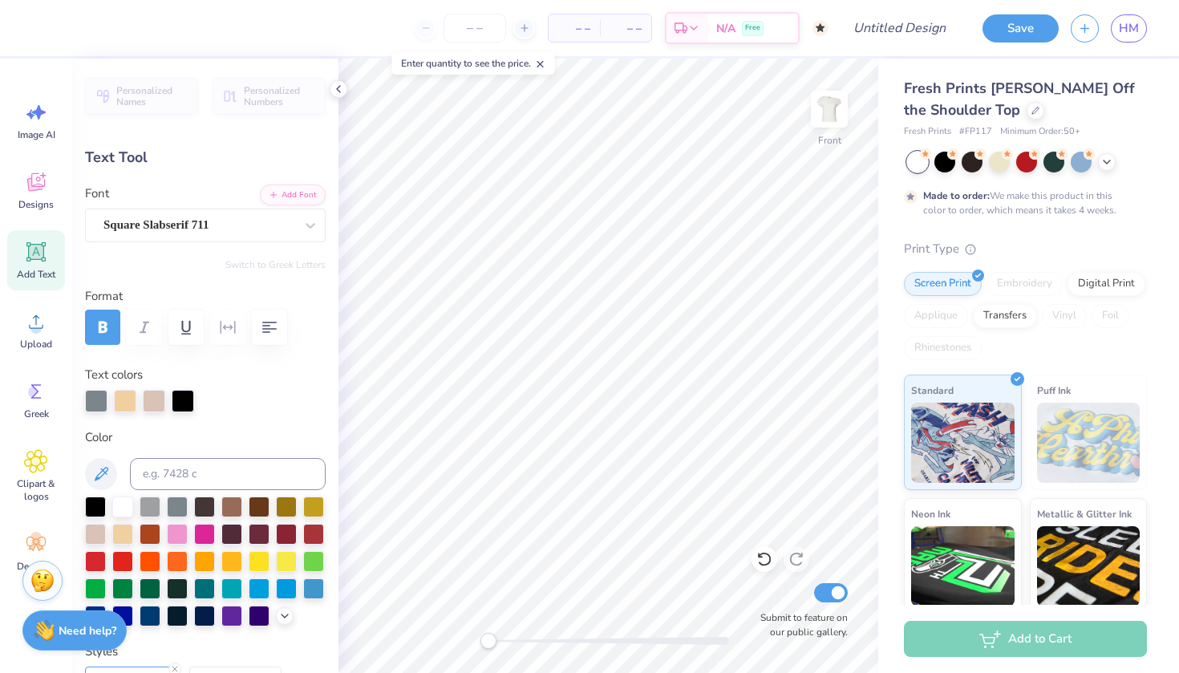
click at [219, 503] on div at bounding box center [205, 561] width 241 height 130
click at [233, 506] on div at bounding box center [231, 505] width 21 height 21
click at [99, 513] on div at bounding box center [95, 505] width 21 height 21
drag, startPoint x: 101, startPoint y: 403, endPoint x: 182, endPoint y: 403, distance: 81.0
click at [182, 403] on div at bounding box center [205, 401] width 241 height 22
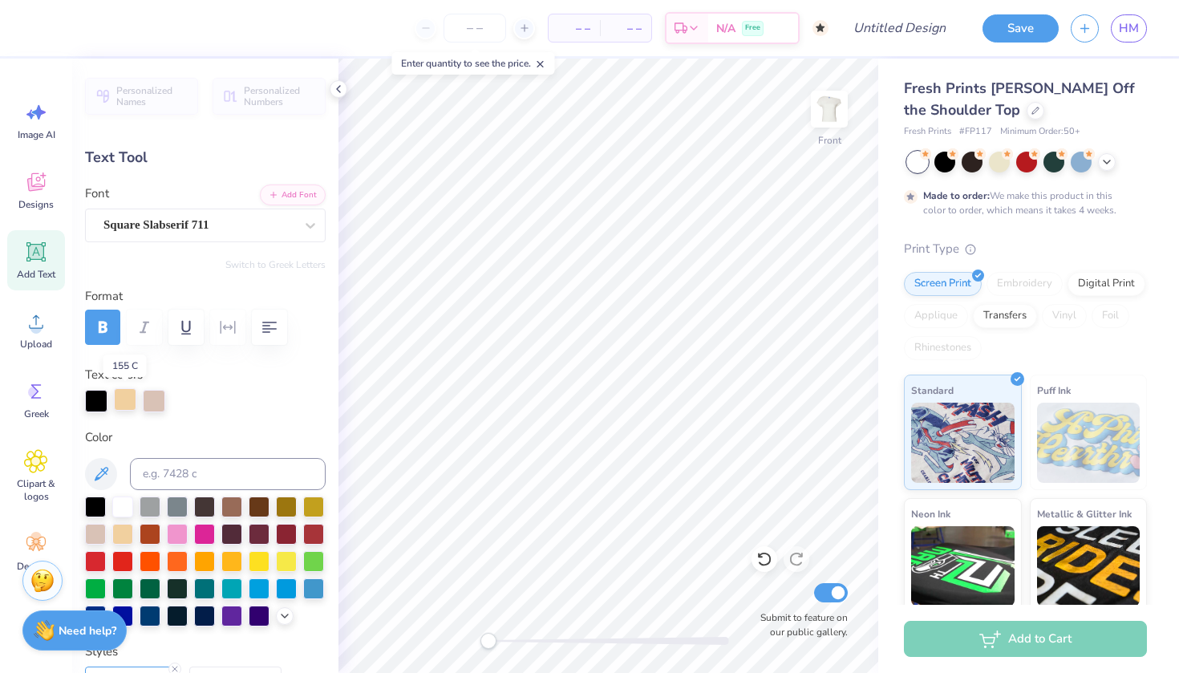
click at [126, 403] on div at bounding box center [125, 399] width 22 height 22
click at [152, 402] on div at bounding box center [154, 399] width 22 height 22
click at [126, 532] on div at bounding box center [122, 532] width 21 height 21
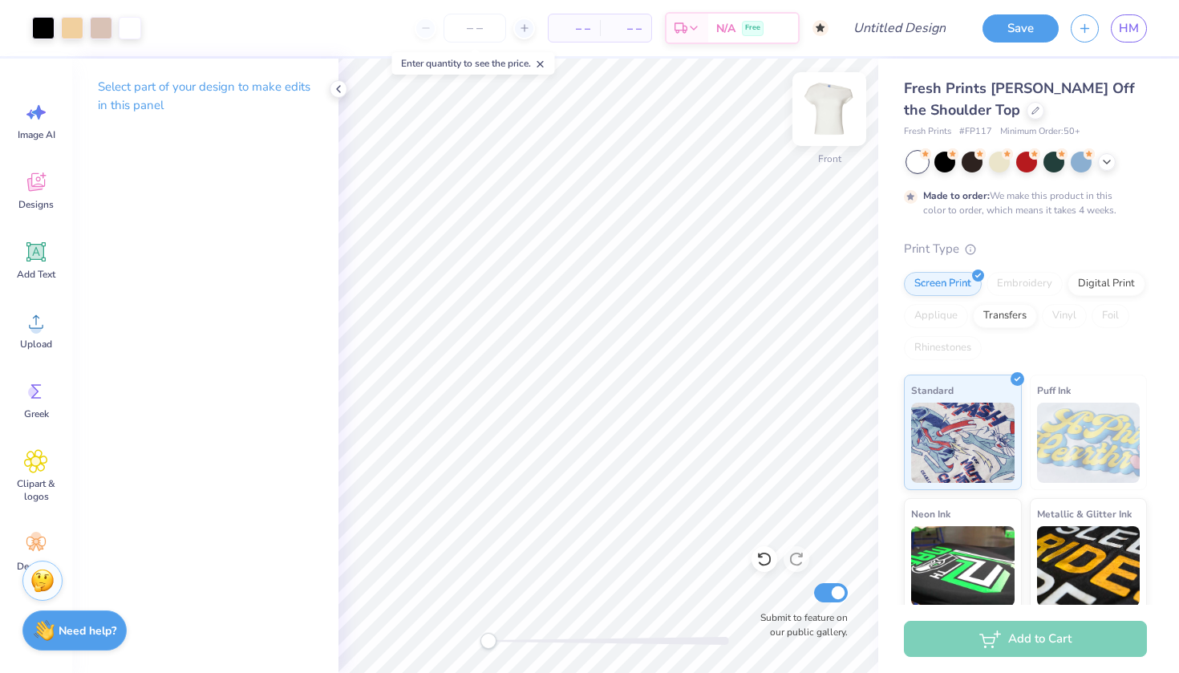
click at [831, 111] on img at bounding box center [829, 109] width 64 height 64
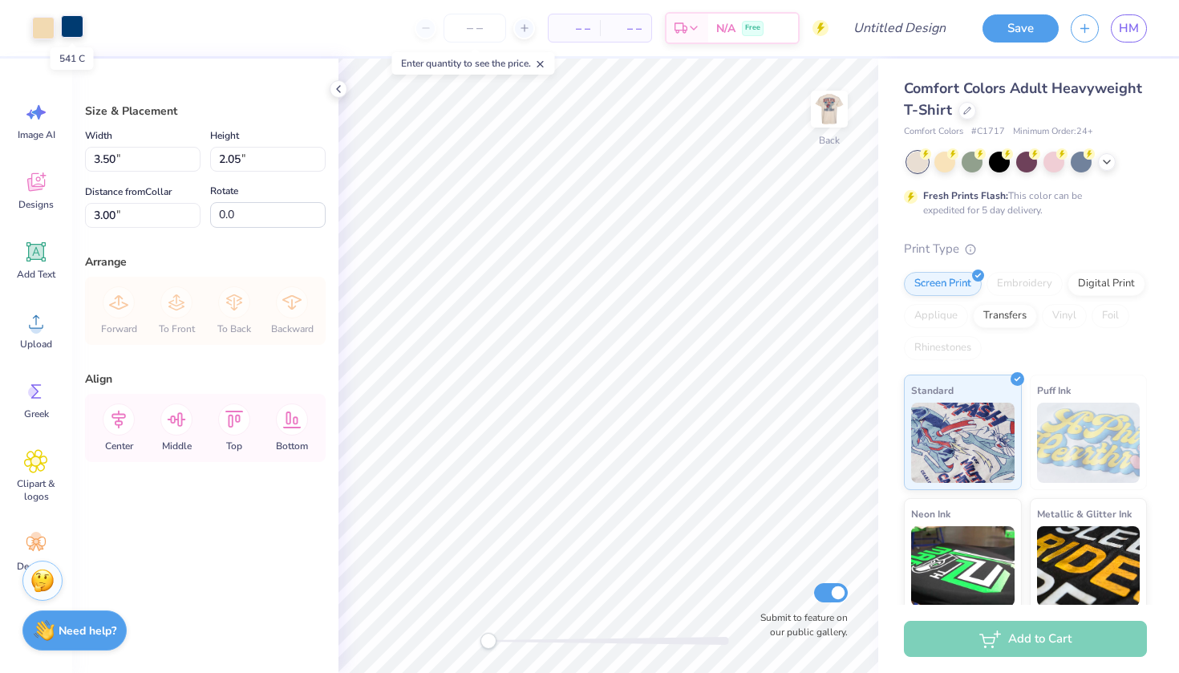
click at [66, 29] on div at bounding box center [72, 26] width 22 height 22
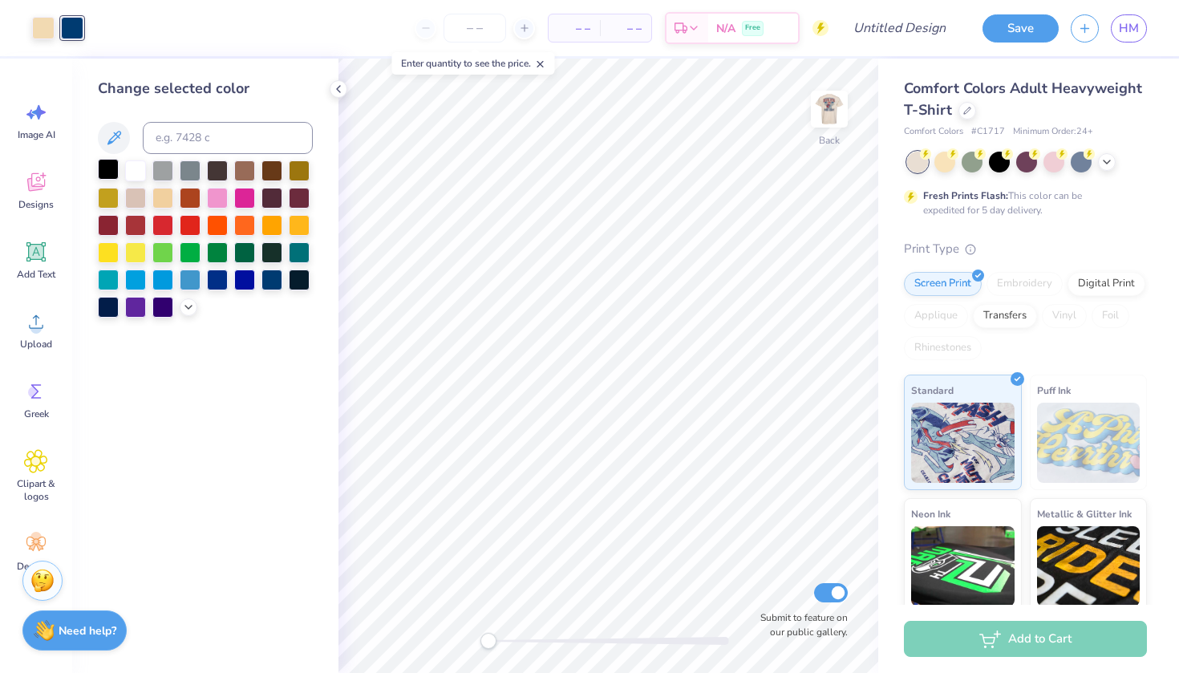
click at [111, 173] on div at bounding box center [108, 169] width 21 height 21
click at [157, 200] on div at bounding box center [162, 196] width 21 height 21
click at [44, 28] on div at bounding box center [43, 26] width 22 height 22
click at [108, 172] on div at bounding box center [108, 169] width 21 height 21
click at [164, 203] on div at bounding box center [162, 196] width 21 height 21
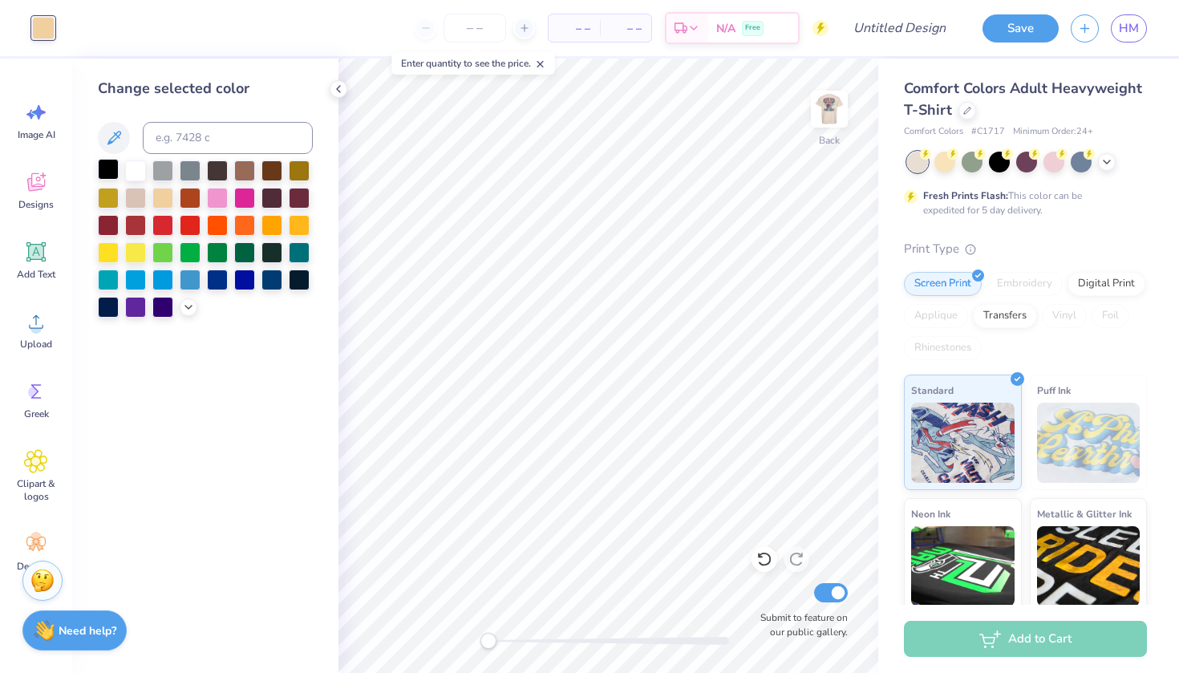
click at [111, 169] on div at bounding box center [108, 169] width 21 height 21
click at [167, 205] on div at bounding box center [162, 196] width 21 height 21
click at [132, 206] on div at bounding box center [135, 196] width 21 height 21
click at [184, 207] on div at bounding box center [190, 196] width 21 height 21
click at [149, 174] on div at bounding box center [205, 238] width 215 height 157
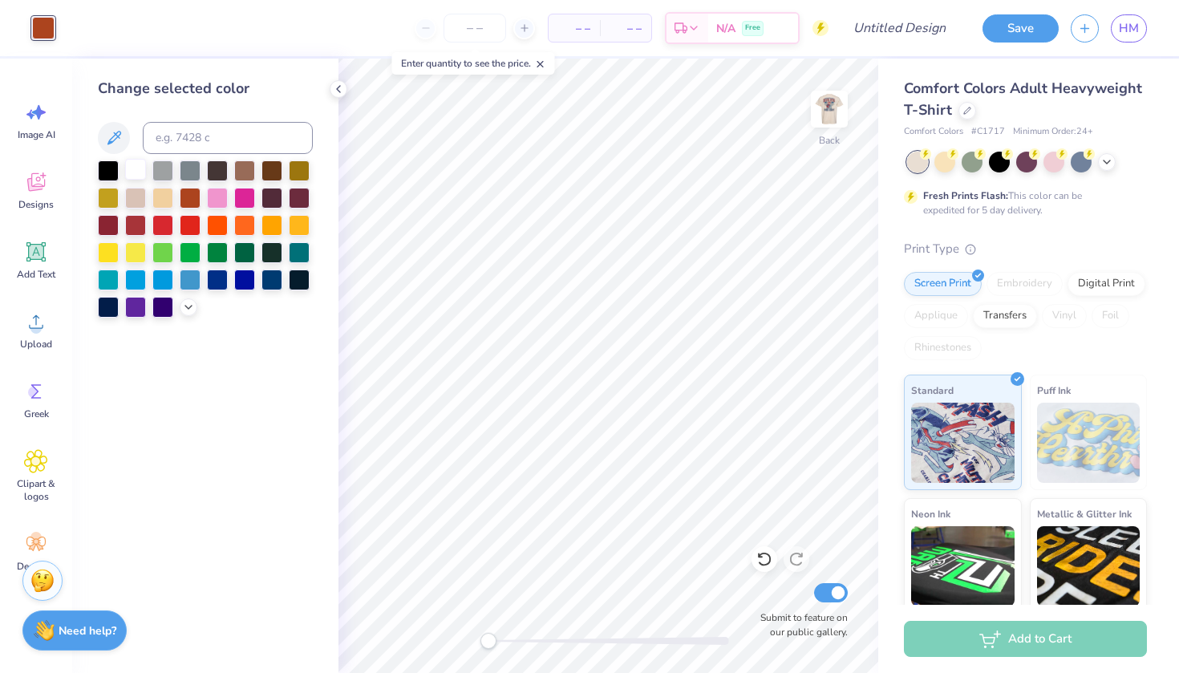
click at [143, 174] on div at bounding box center [135, 169] width 21 height 21
click at [110, 173] on div at bounding box center [108, 169] width 21 height 21
click at [116, 139] on icon at bounding box center [114, 138] width 14 height 14
click at [139, 174] on div at bounding box center [135, 169] width 21 height 21
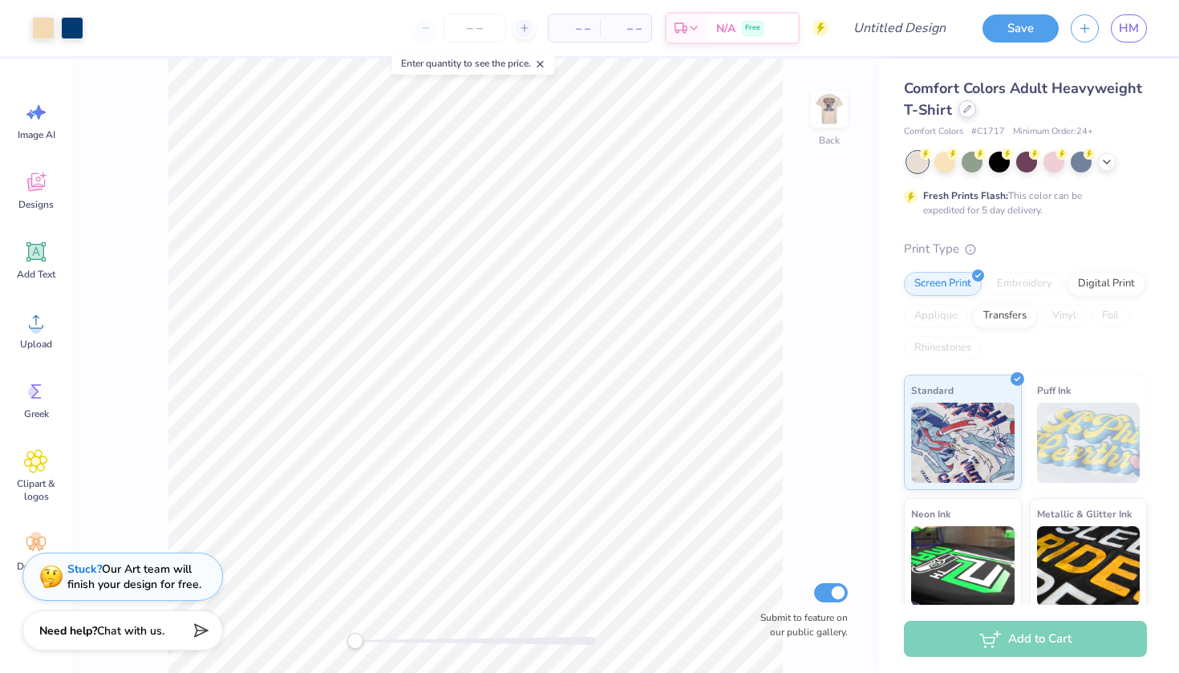
click at [967, 110] on icon at bounding box center [967, 109] width 6 height 6
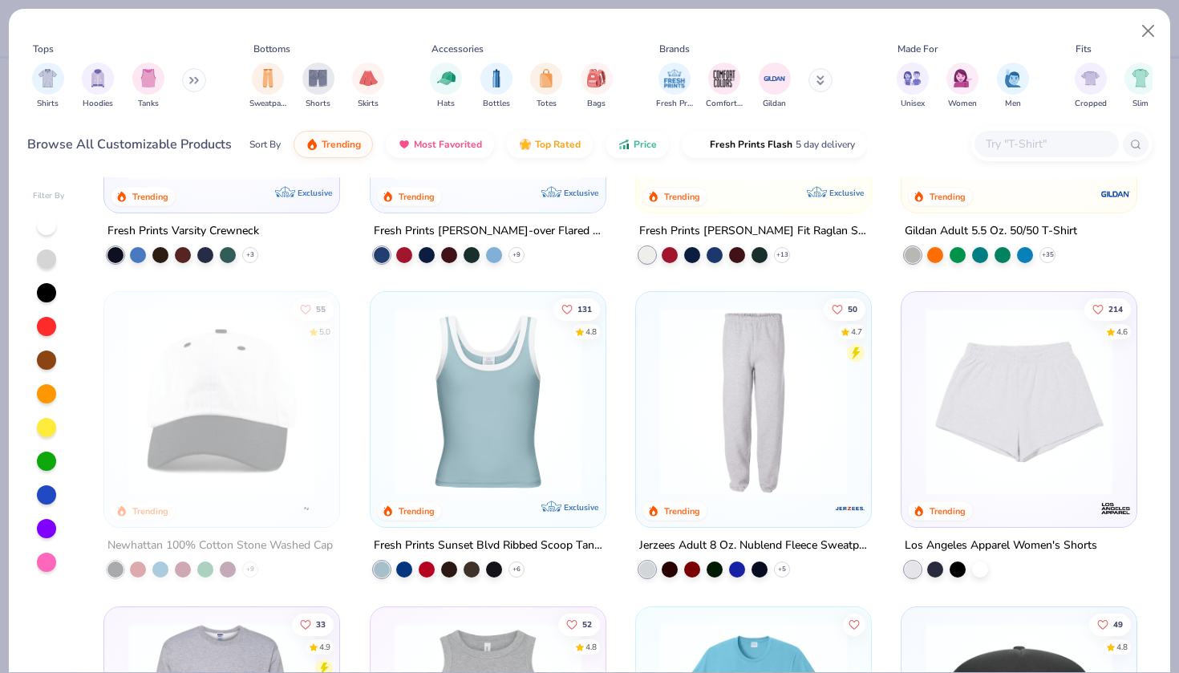
scroll to position [2604, 0]
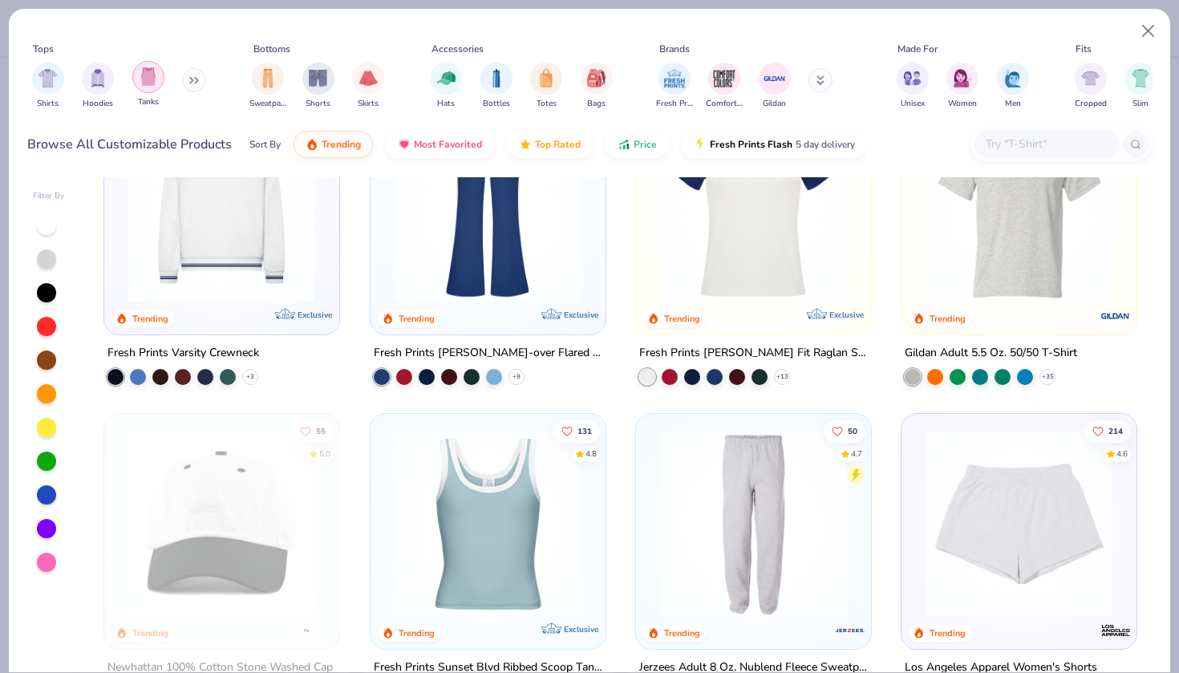
click at [154, 80] on img "filter for Tanks" at bounding box center [149, 76] width 18 height 18
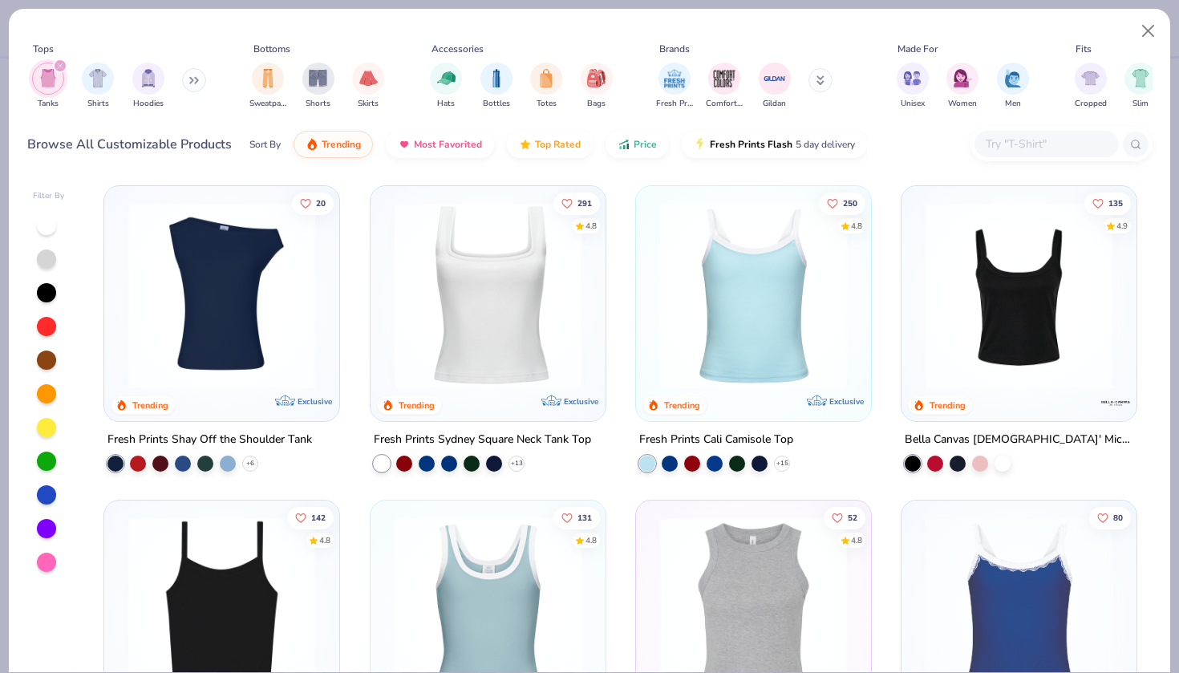
click at [512, 316] on img at bounding box center [488, 295] width 203 height 187
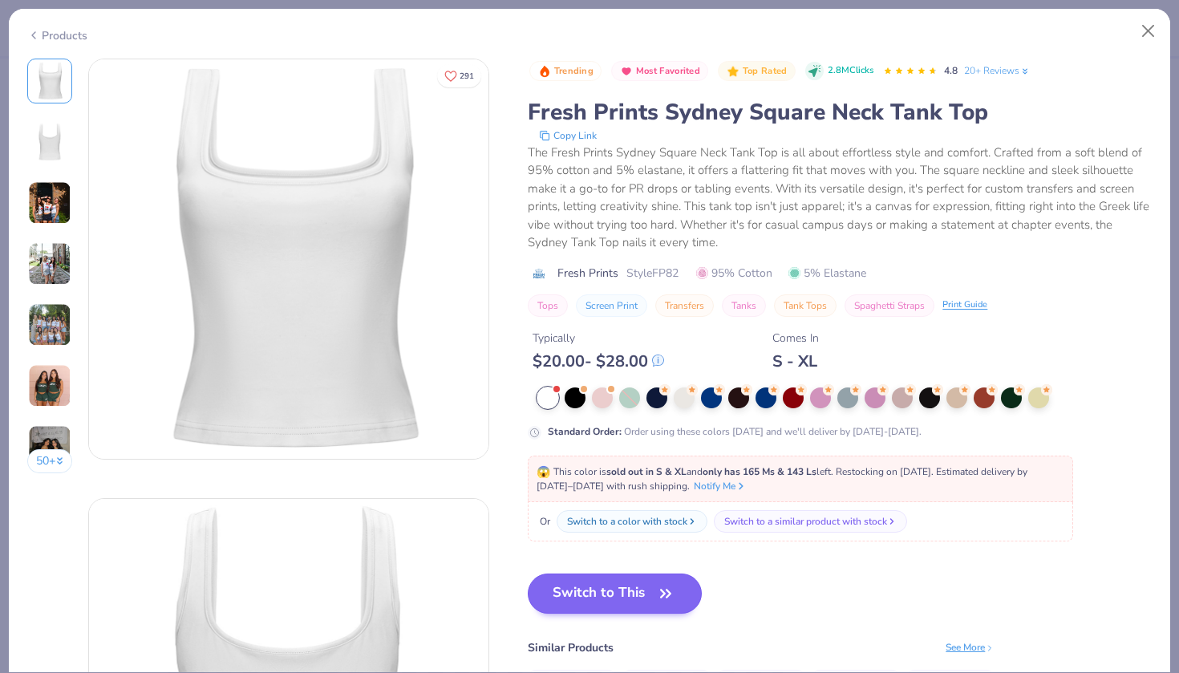
click at [601, 594] on button "Switch to This" at bounding box center [615, 594] width 174 height 40
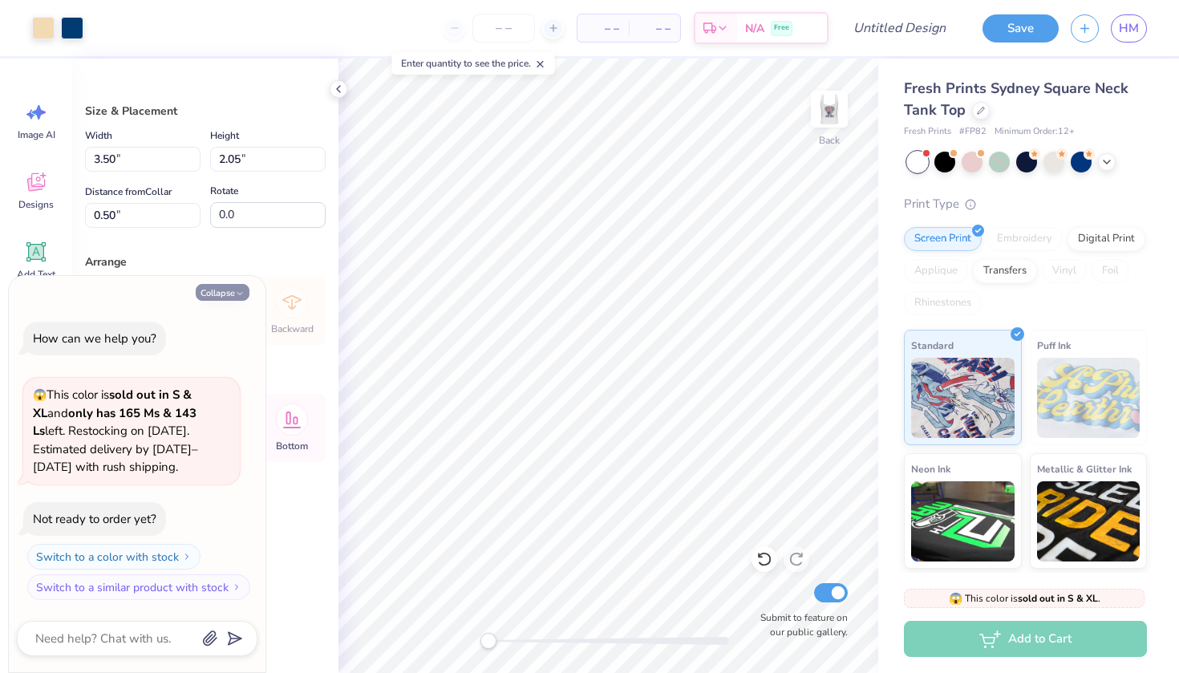
click at [223, 288] on button "Collapse" at bounding box center [223, 292] width 54 height 17
type textarea "x"
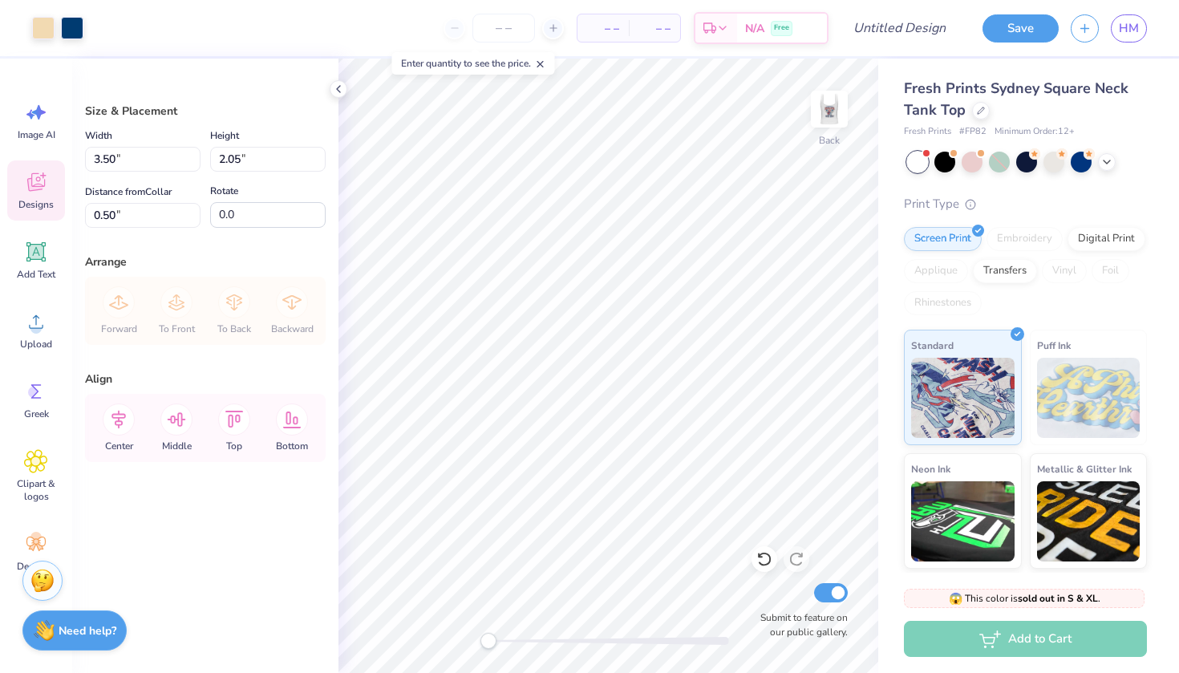
click at [29, 199] on span "Designs" at bounding box center [35, 204] width 35 height 13
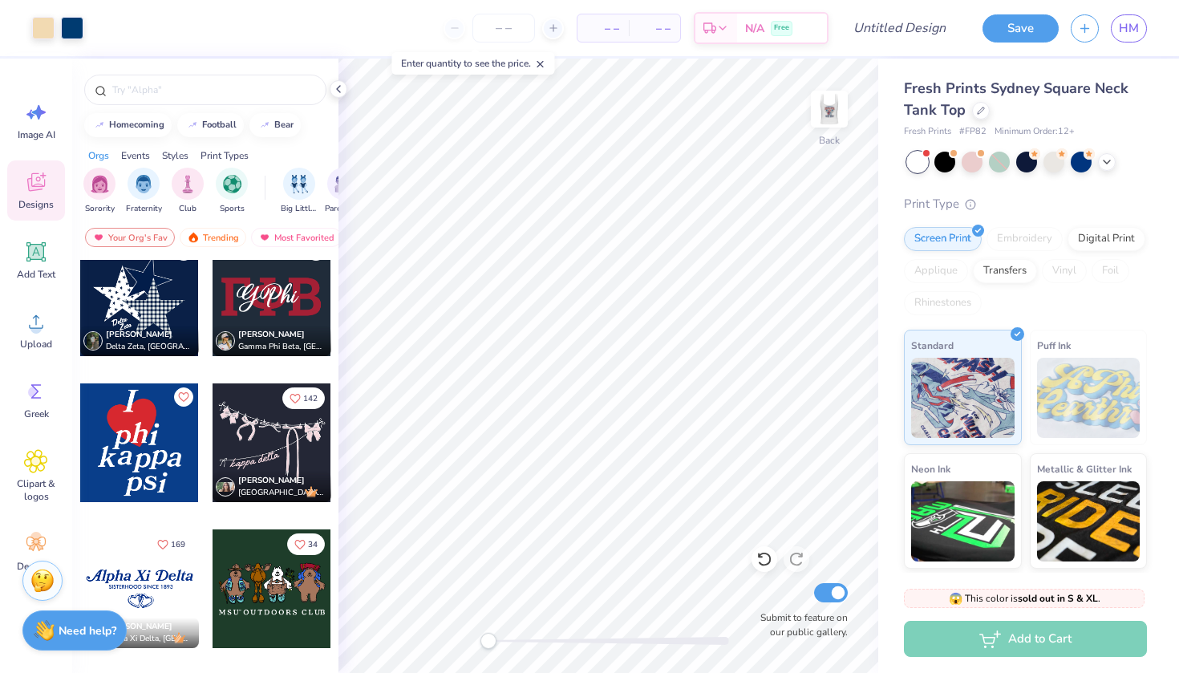
scroll to position [3094, 0]
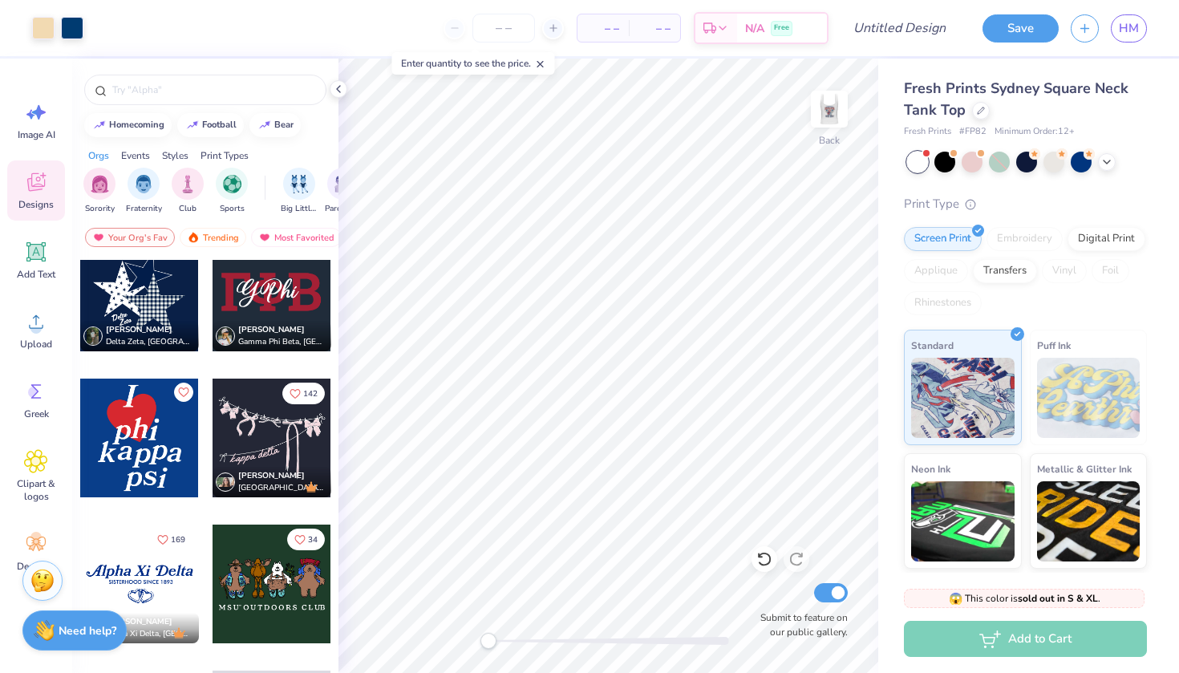
click at [151, 431] on div at bounding box center [139, 438] width 119 height 119
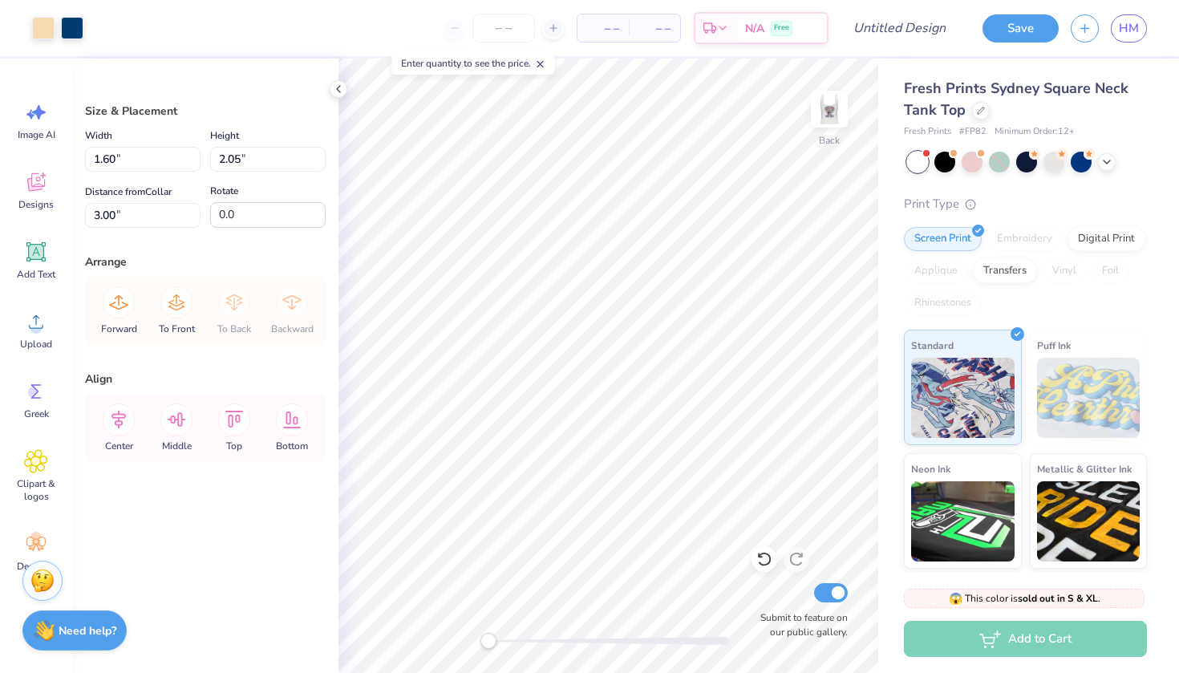
type input "3.50"
type input "0.50"
type input "3.57"
type input "4.57"
click at [36, 197] on div "Designs" at bounding box center [36, 190] width 58 height 60
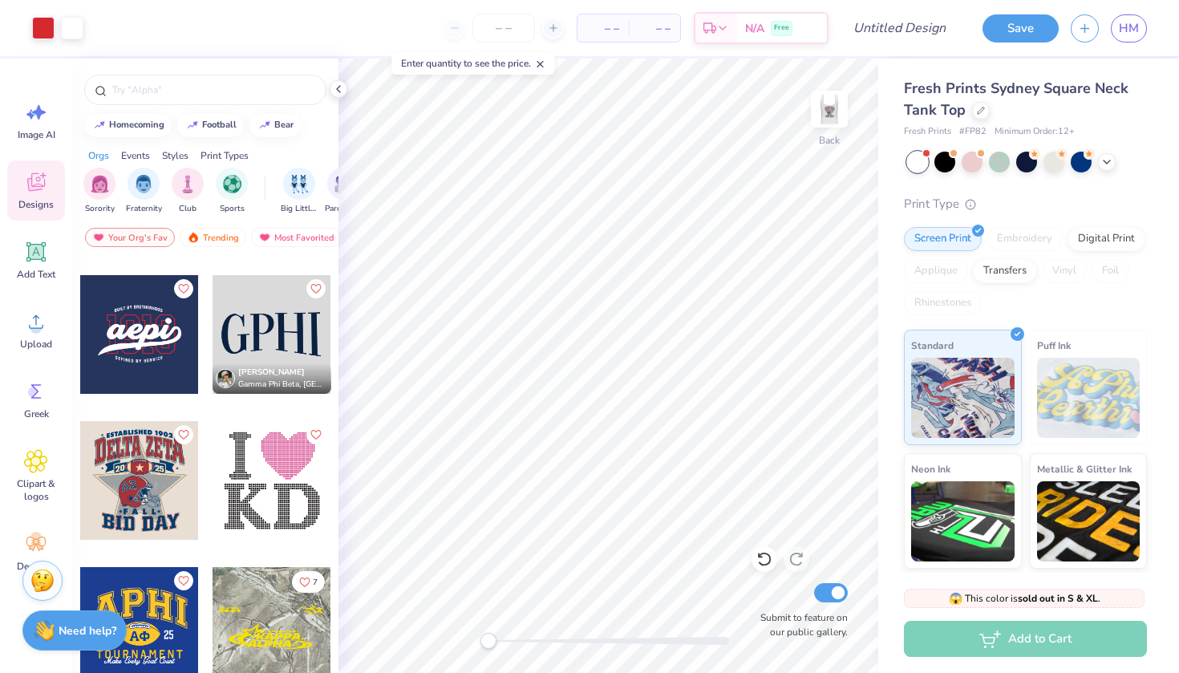
scroll to position [5500, 0]
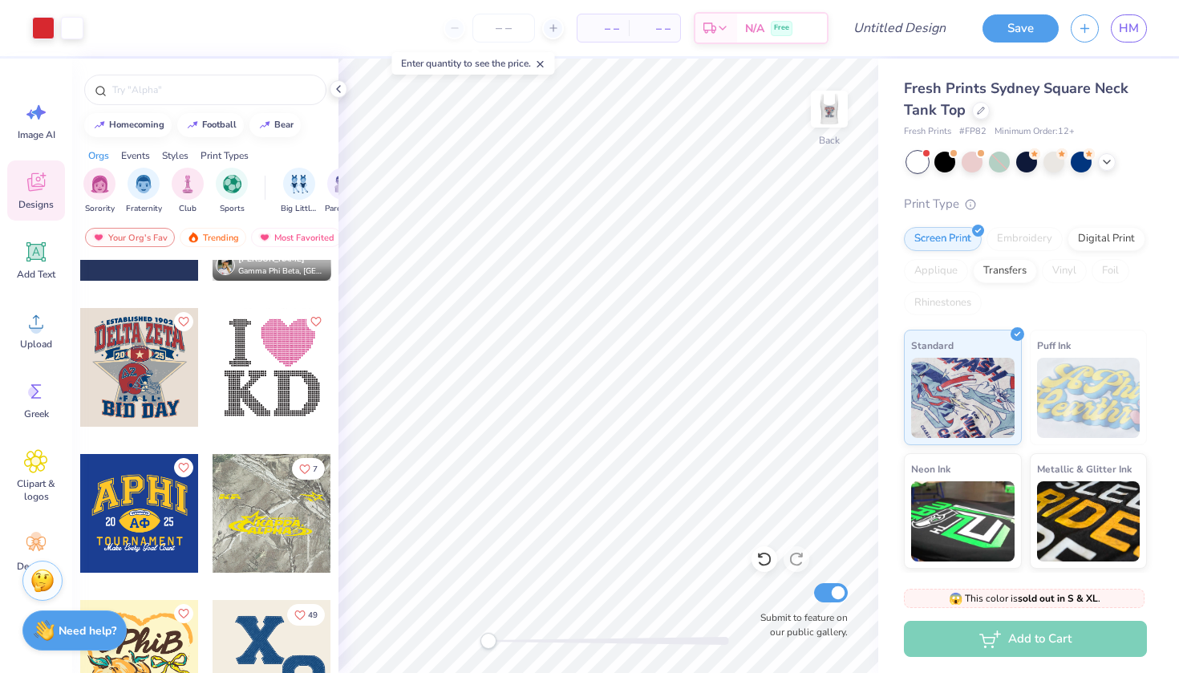
click at [163, 379] on div at bounding box center [139, 367] width 119 height 119
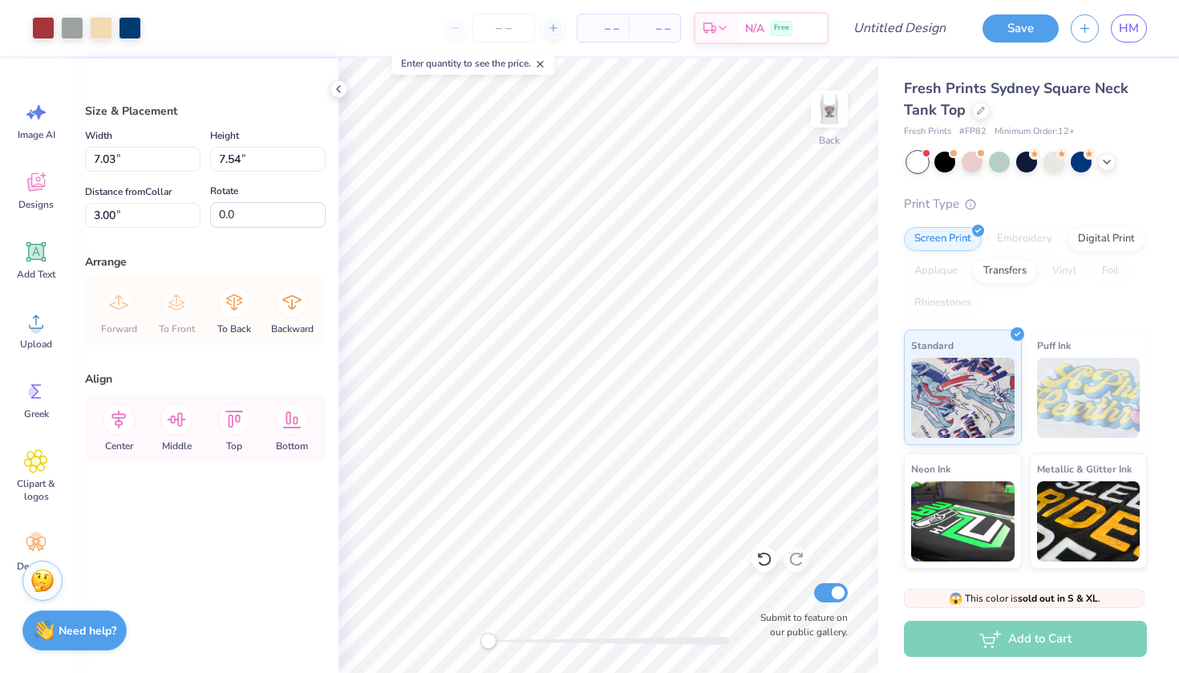
type input "3.57"
type input "4.57"
type input "1.28"
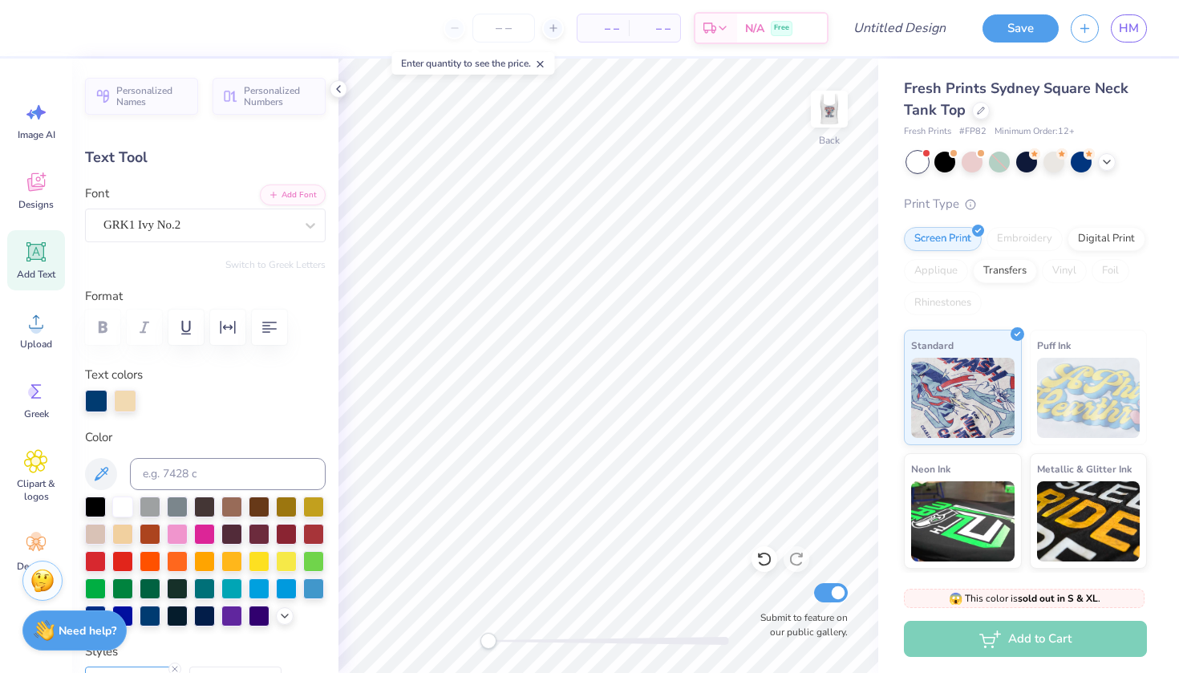
type input "0.0"
click at [887, 290] on div "Fresh Prints Sydney Square Neck Tank Top Fresh Prints # FP82 Minimum Order: 12 …" at bounding box center [1028, 376] width 301 height 634
type input "4.90"
type input "2.01"
type input "3.42"
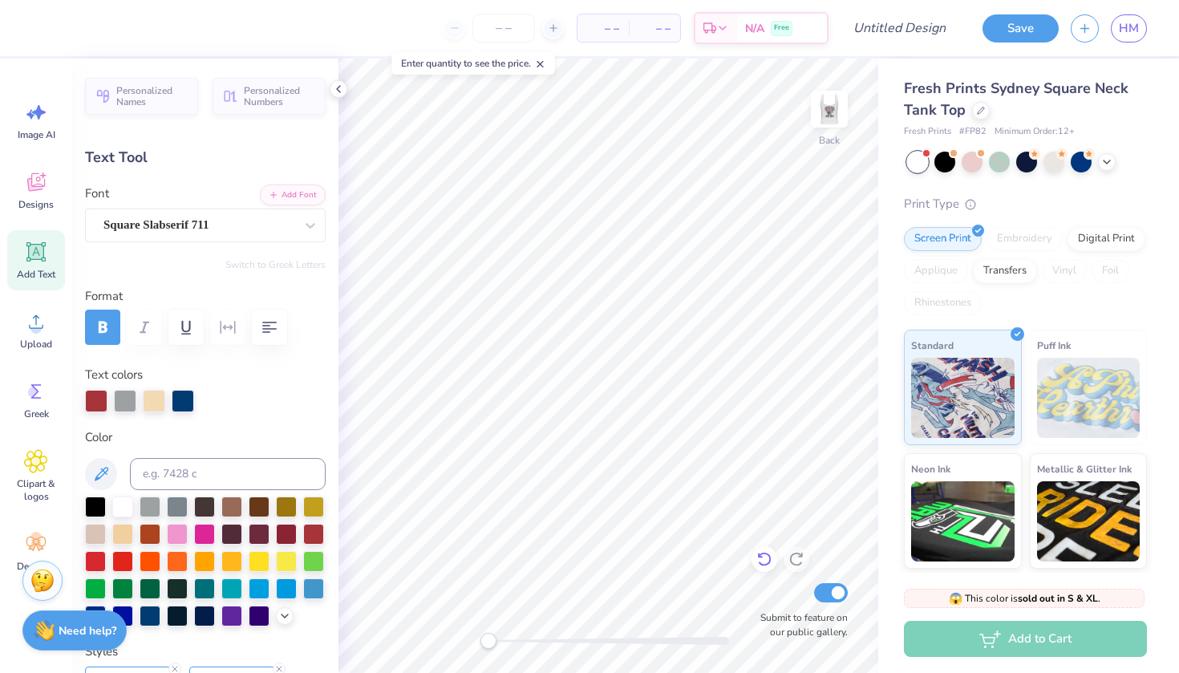
click at [765, 561] on icon at bounding box center [764, 559] width 16 height 16
click at [764, 553] on icon at bounding box center [764, 559] width 16 height 16
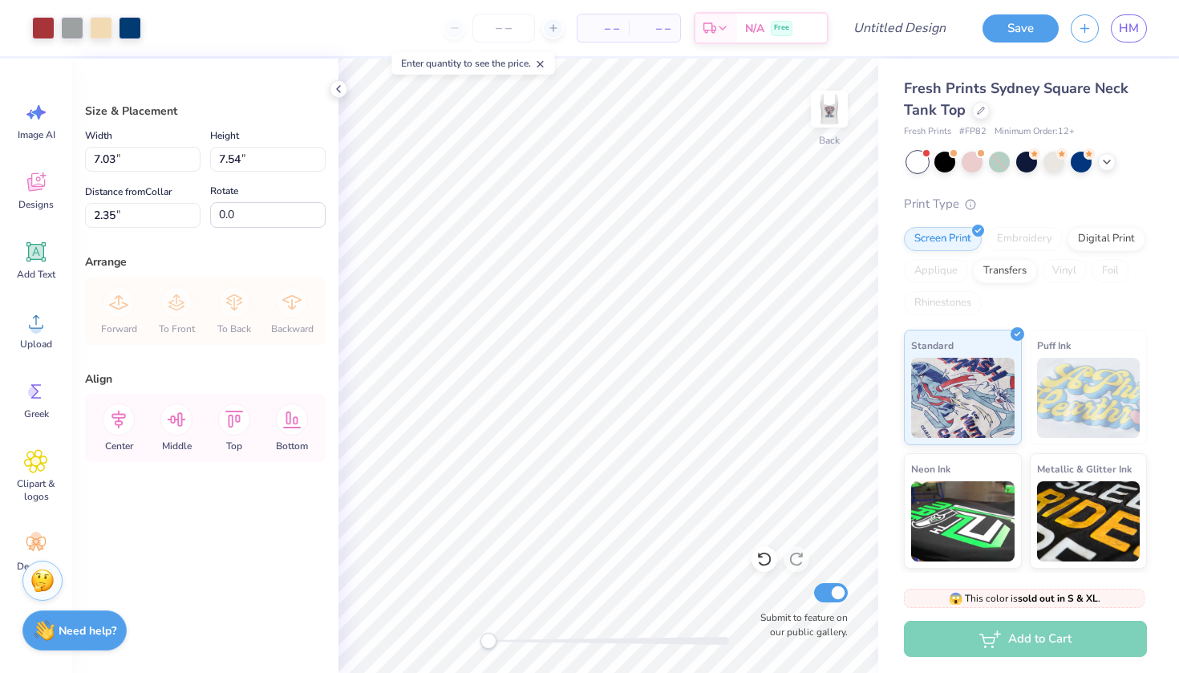
click at [756, 591] on div "Back Submit to feature on our public gallery." at bounding box center [608, 366] width 540 height 614
click at [128, 30] on div at bounding box center [130, 26] width 22 height 22
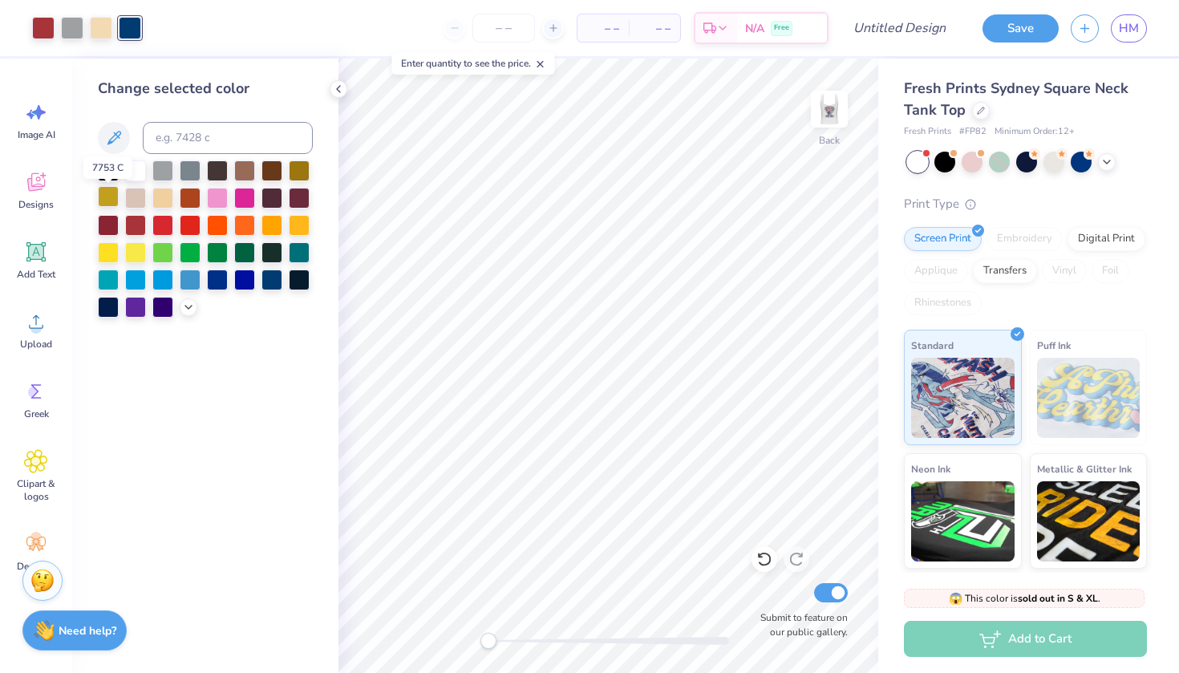
click at [113, 202] on div at bounding box center [108, 196] width 21 height 21
click at [112, 175] on div at bounding box center [108, 169] width 21 height 21
click at [39, 23] on div at bounding box center [43, 26] width 22 height 22
click at [163, 199] on div at bounding box center [162, 196] width 21 height 21
click at [69, 25] on div at bounding box center [72, 26] width 22 height 22
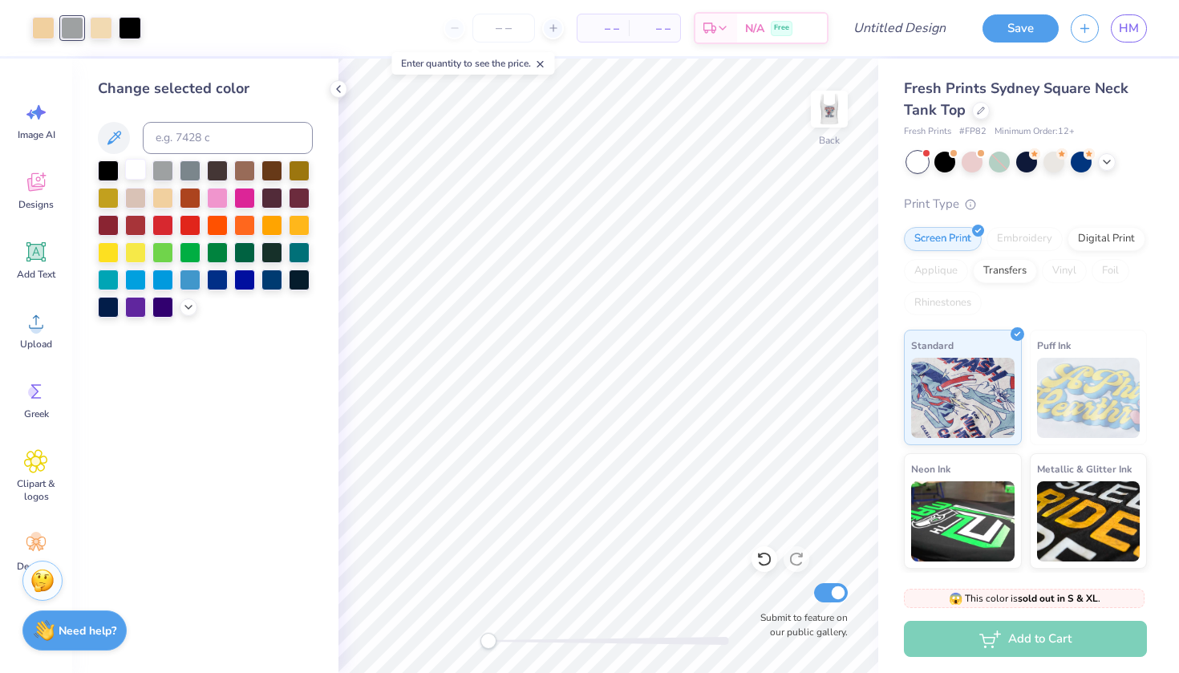
click at [133, 172] on div at bounding box center [135, 169] width 21 height 21
click at [136, 26] on div at bounding box center [130, 26] width 22 height 22
click at [168, 194] on div at bounding box center [162, 196] width 21 height 21
click at [103, 30] on div at bounding box center [101, 26] width 22 height 22
click at [111, 167] on div at bounding box center [108, 169] width 21 height 21
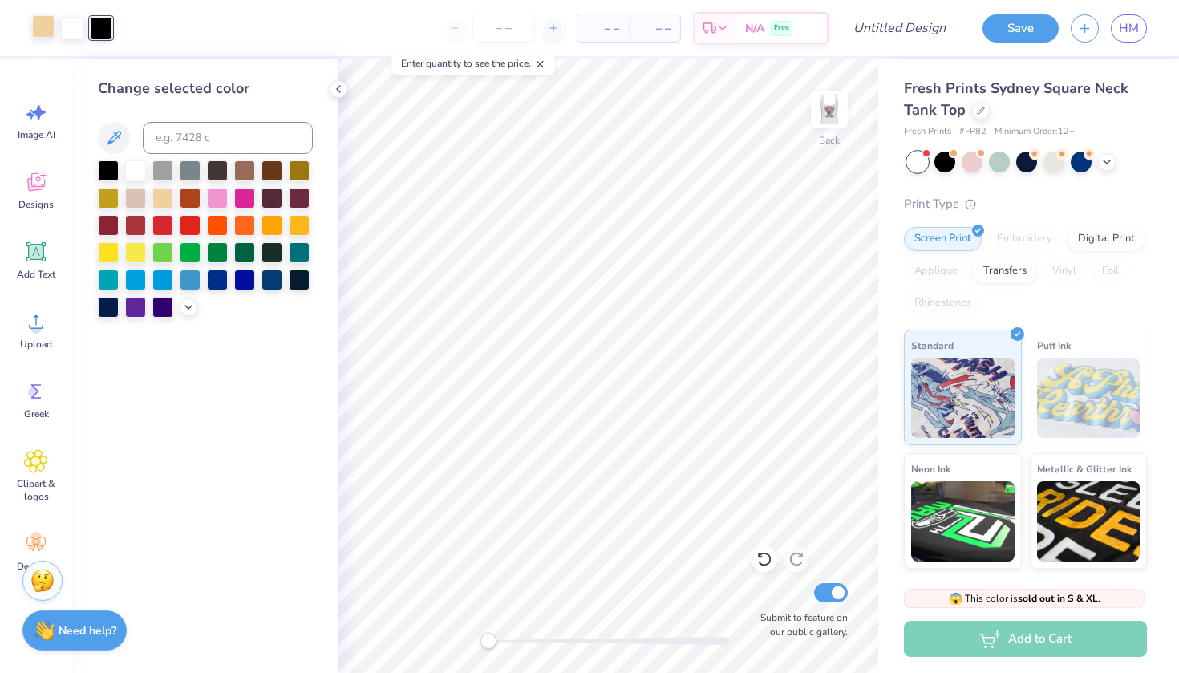
click at [47, 30] on div at bounding box center [43, 26] width 22 height 22
click at [141, 200] on div at bounding box center [135, 196] width 21 height 21
click at [79, 26] on div at bounding box center [72, 26] width 22 height 22
click at [160, 199] on div at bounding box center [162, 196] width 21 height 21
click at [44, 26] on div at bounding box center [43, 26] width 22 height 22
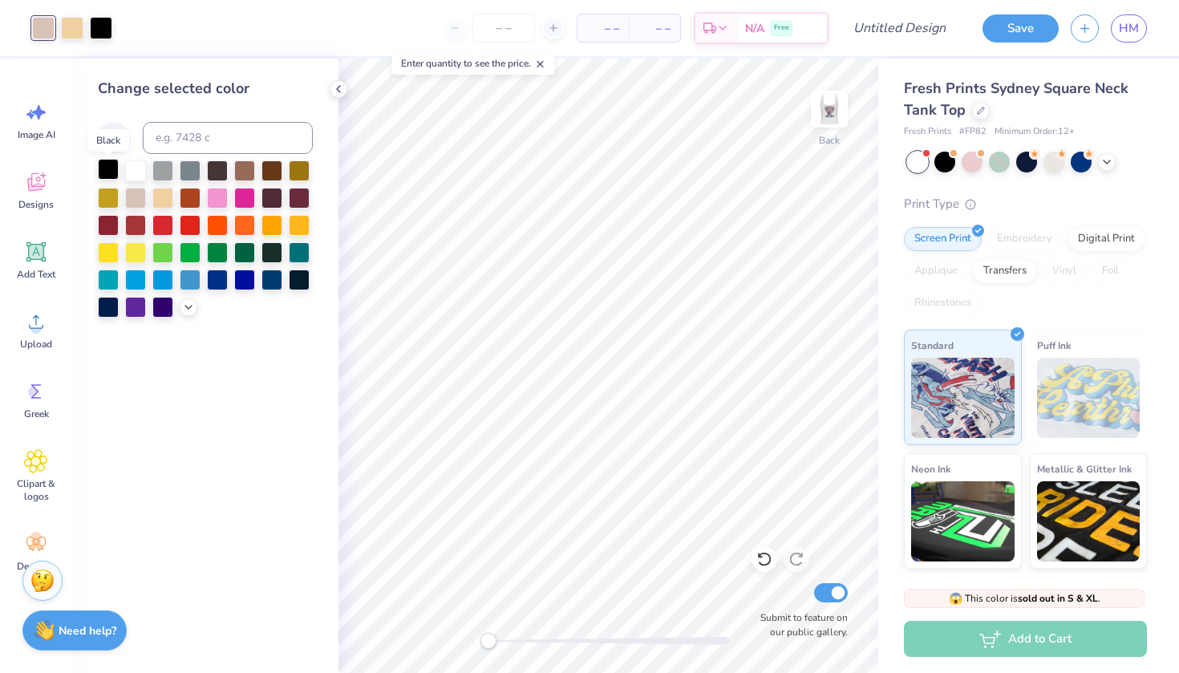
click at [111, 168] on div at bounding box center [108, 169] width 21 height 21
click at [67, 23] on div at bounding box center [72, 26] width 22 height 22
click at [163, 200] on div at bounding box center [162, 196] width 21 height 21
click at [136, 200] on div at bounding box center [135, 196] width 21 height 21
click at [765, 557] on icon at bounding box center [764, 559] width 16 height 16
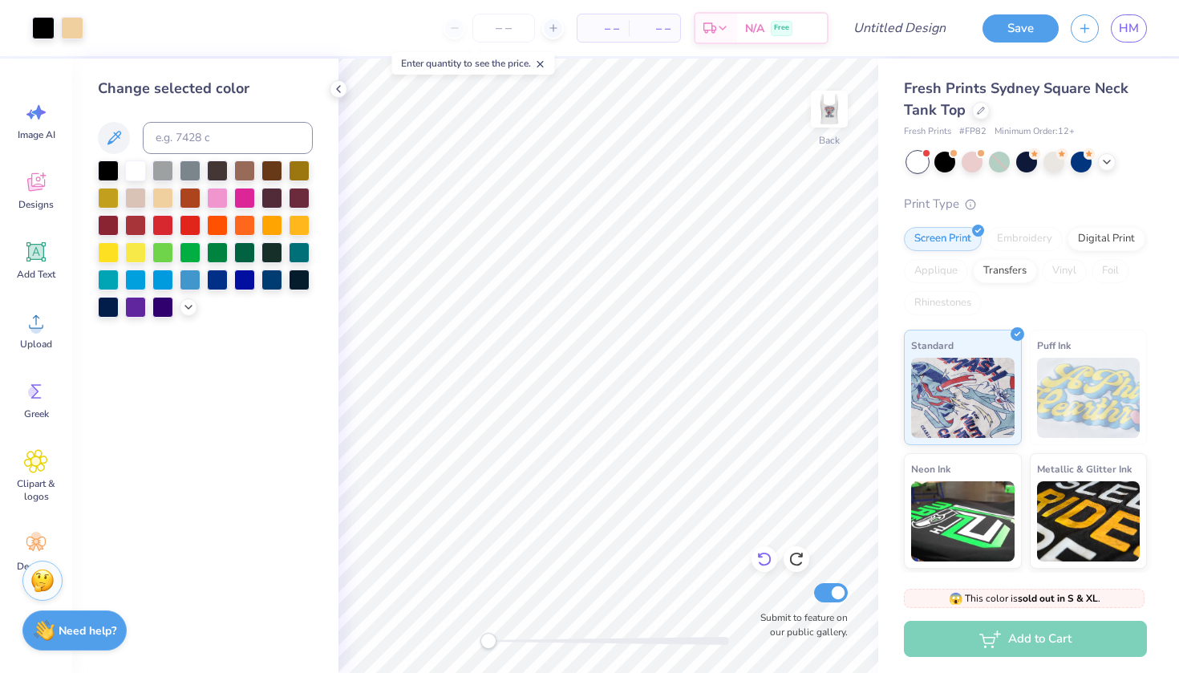
click at [765, 557] on icon at bounding box center [764, 559] width 16 height 16
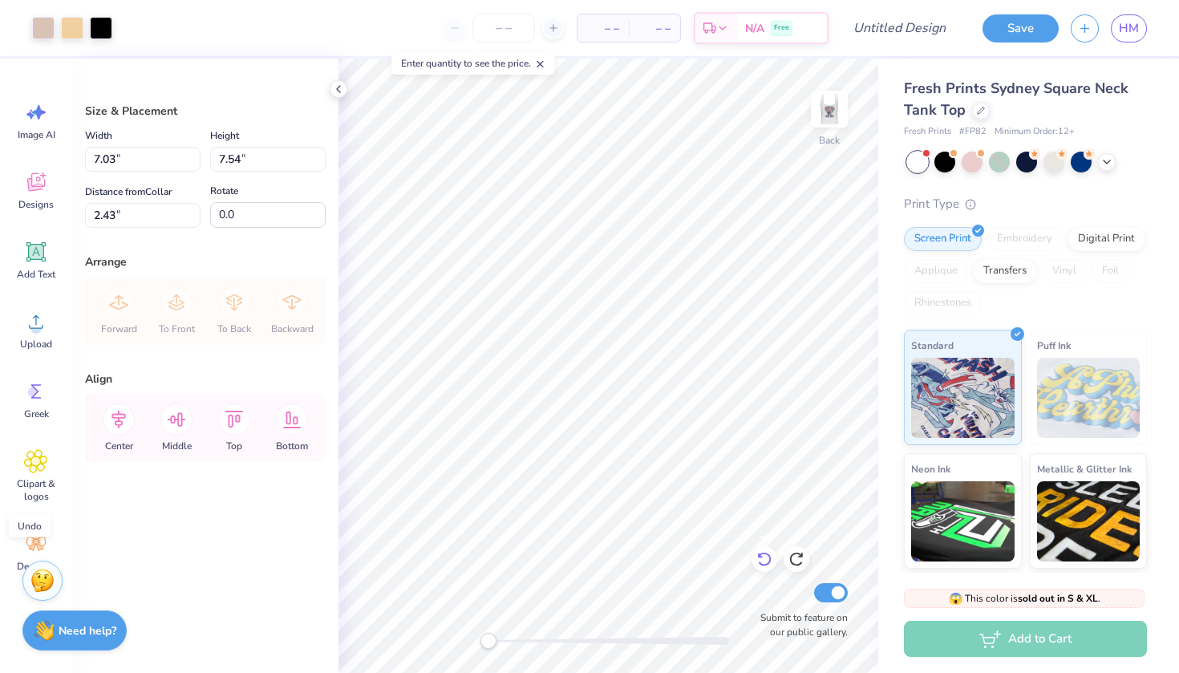
click at [765, 557] on icon at bounding box center [764, 559] width 16 height 16
click at [521, 30] on input "number" at bounding box center [503, 28] width 63 height 29
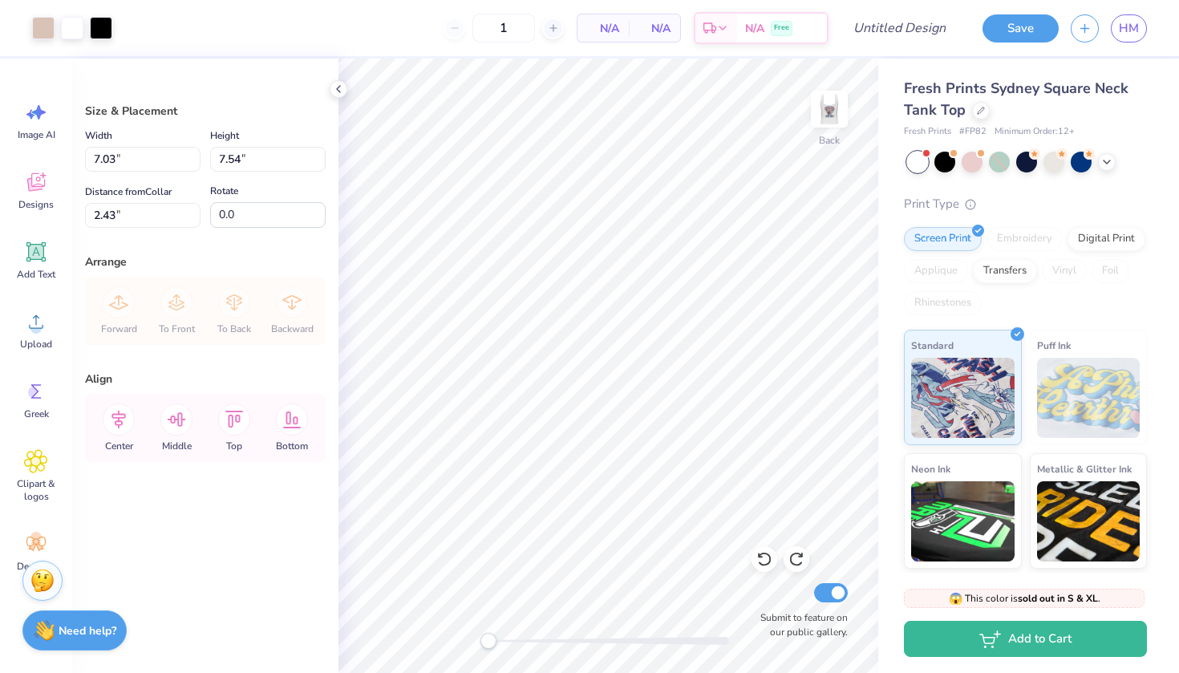
type input "12"
click at [610, 29] on span "N/A" at bounding box center [603, 28] width 32 height 17
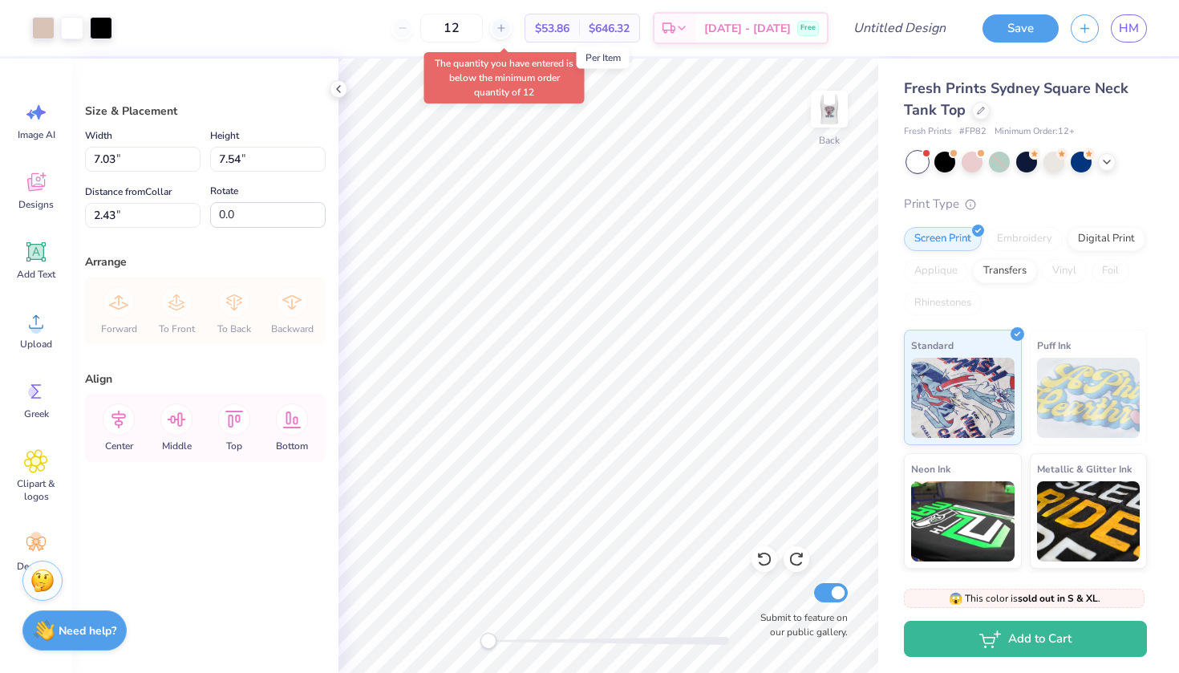
click at [428, 28] on div "12" at bounding box center [451, 28] width 120 height 29
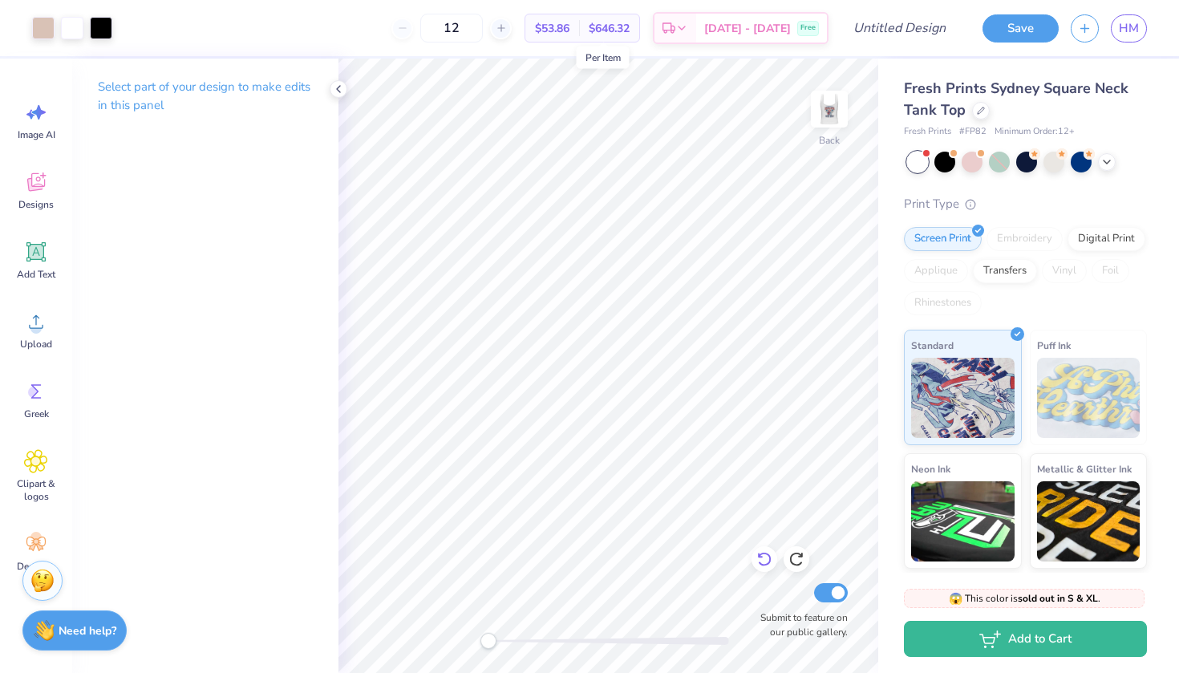
click at [768, 562] on icon at bounding box center [764, 559] width 16 height 16
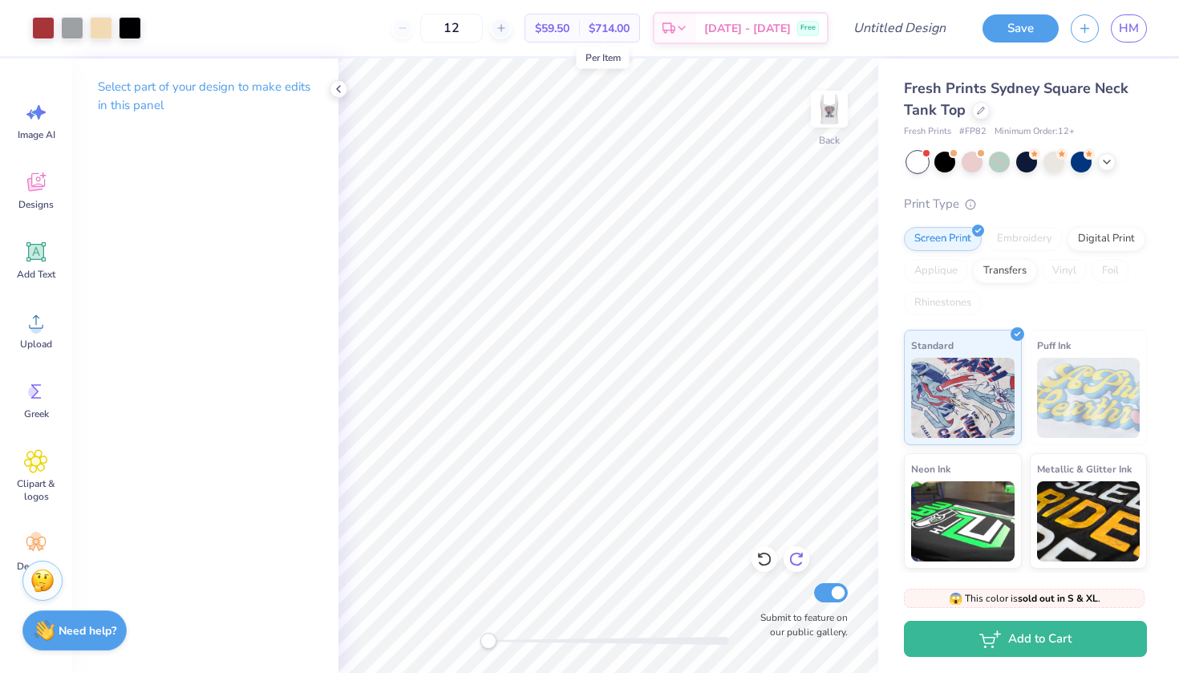
click at [800, 564] on icon at bounding box center [796, 560] width 14 height 14
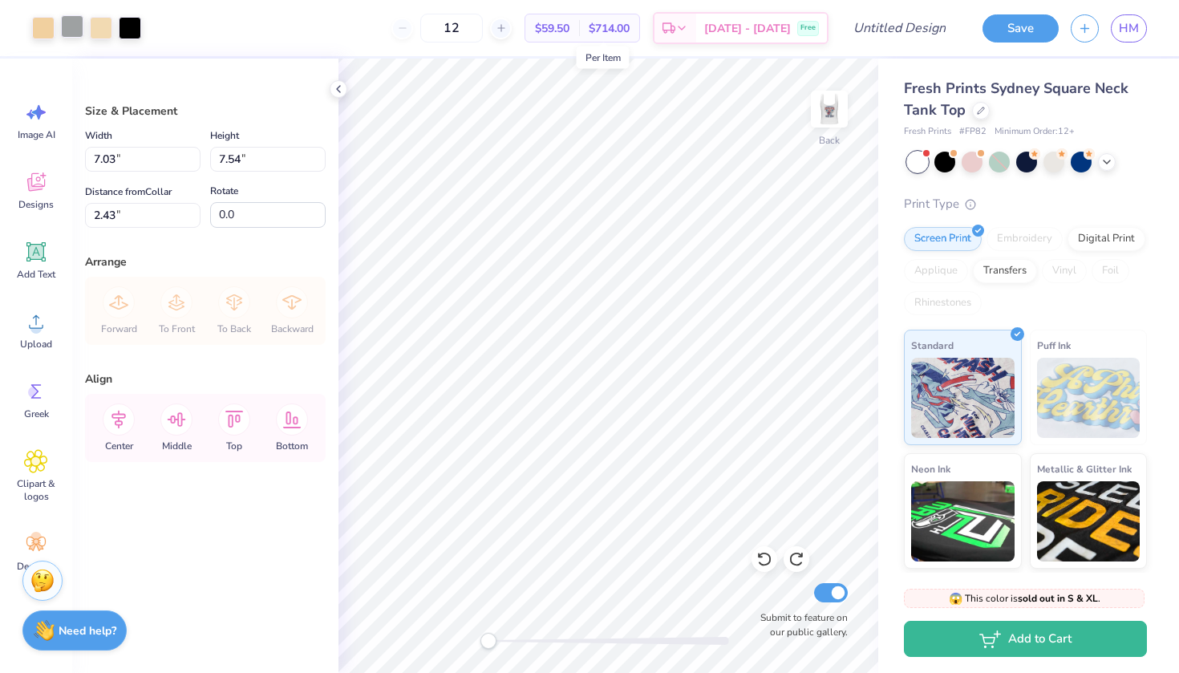
click at [80, 27] on div at bounding box center [72, 26] width 22 height 22
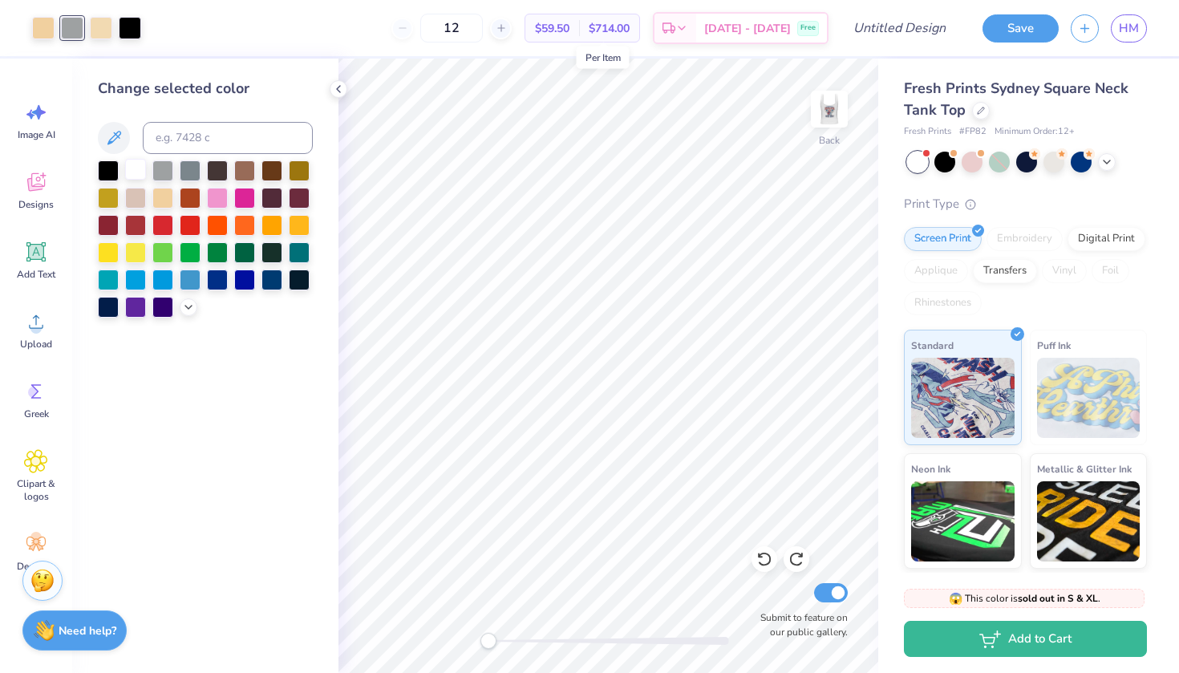
click at [136, 170] on div at bounding box center [135, 169] width 21 height 21
click at [99, 28] on div at bounding box center [101, 26] width 22 height 22
click at [112, 174] on div at bounding box center [108, 169] width 21 height 21
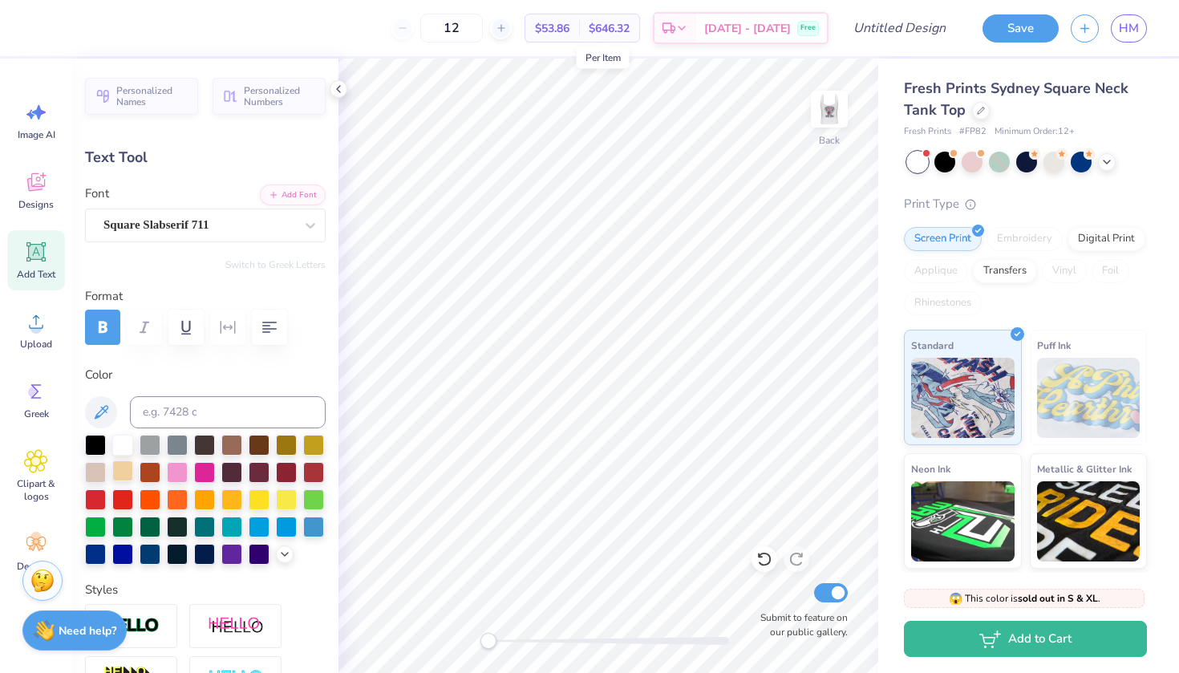
click at [126, 468] on div at bounding box center [122, 470] width 21 height 21
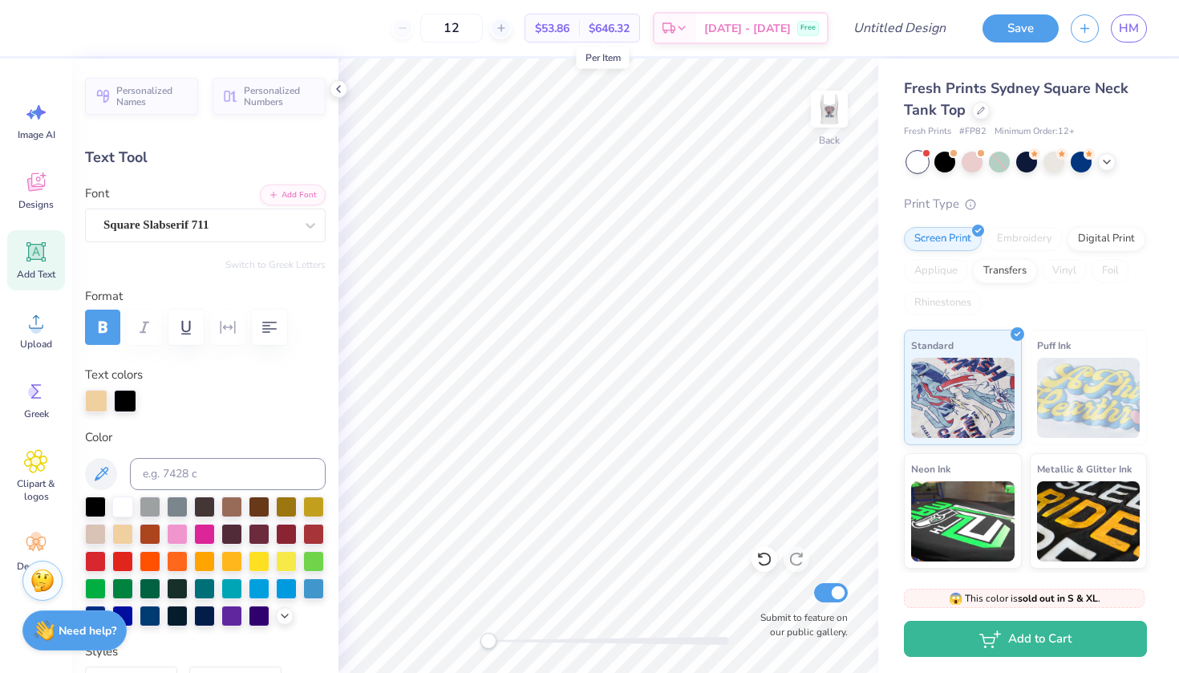
type input "0.67"
type input "0.58"
type input "5.02"
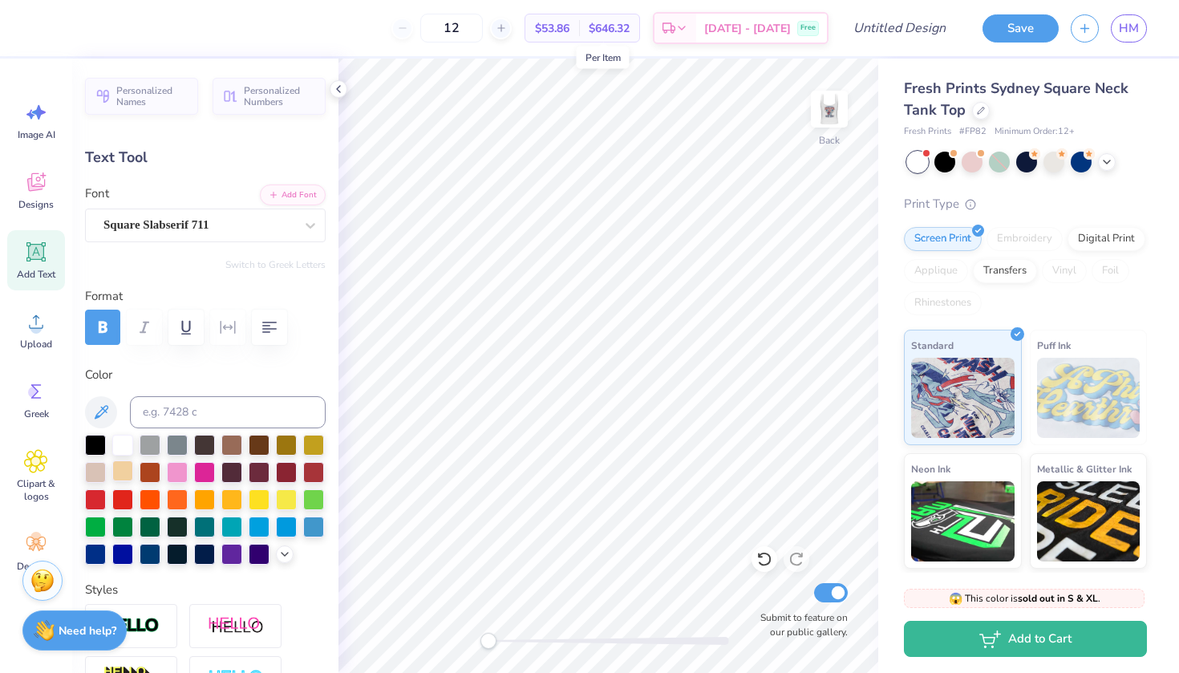
click at [124, 471] on div at bounding box center [122, 470] width 21 height 21
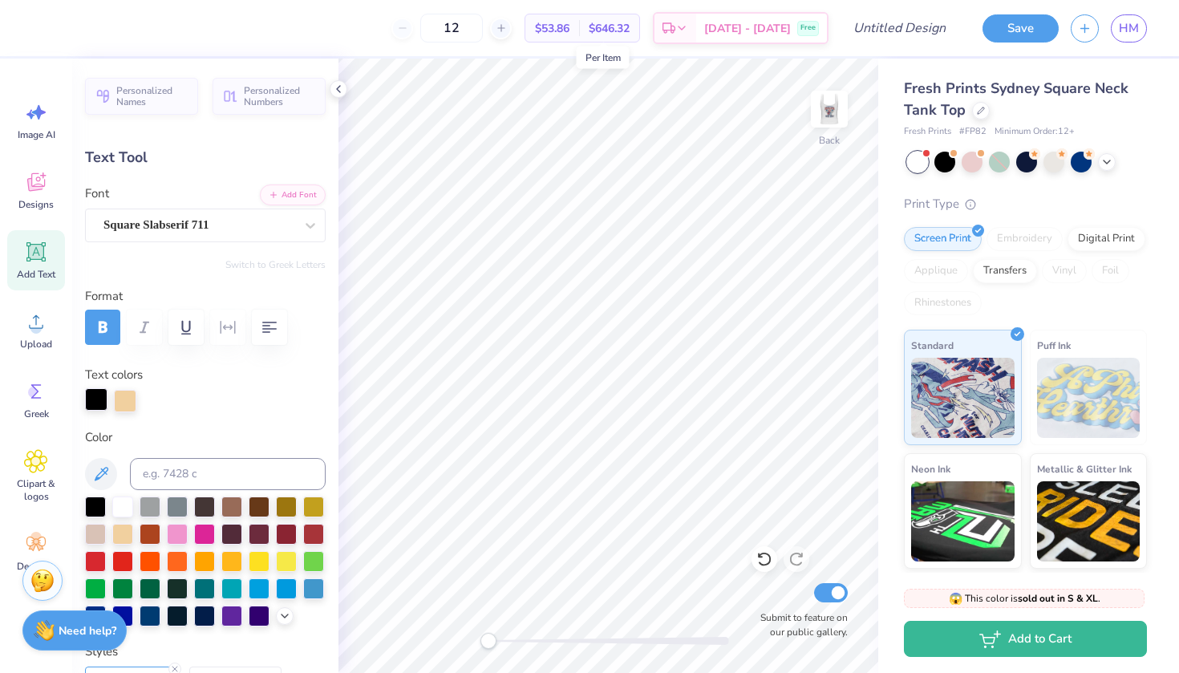
click at [101, 402] on div at bounding box center [96, 399] width 22 height 22
click at [120, 533] on div at bounding box center [122, 532] width 21 height 21
click at [95, 396] on div at bounding box center [96, 399] width 22 height 22
click at [96, 504] on div at bounding box center [95, 505] width 21 height 21
click at [124, 402] on div at bounding box center [125, 399] width 22 height 22
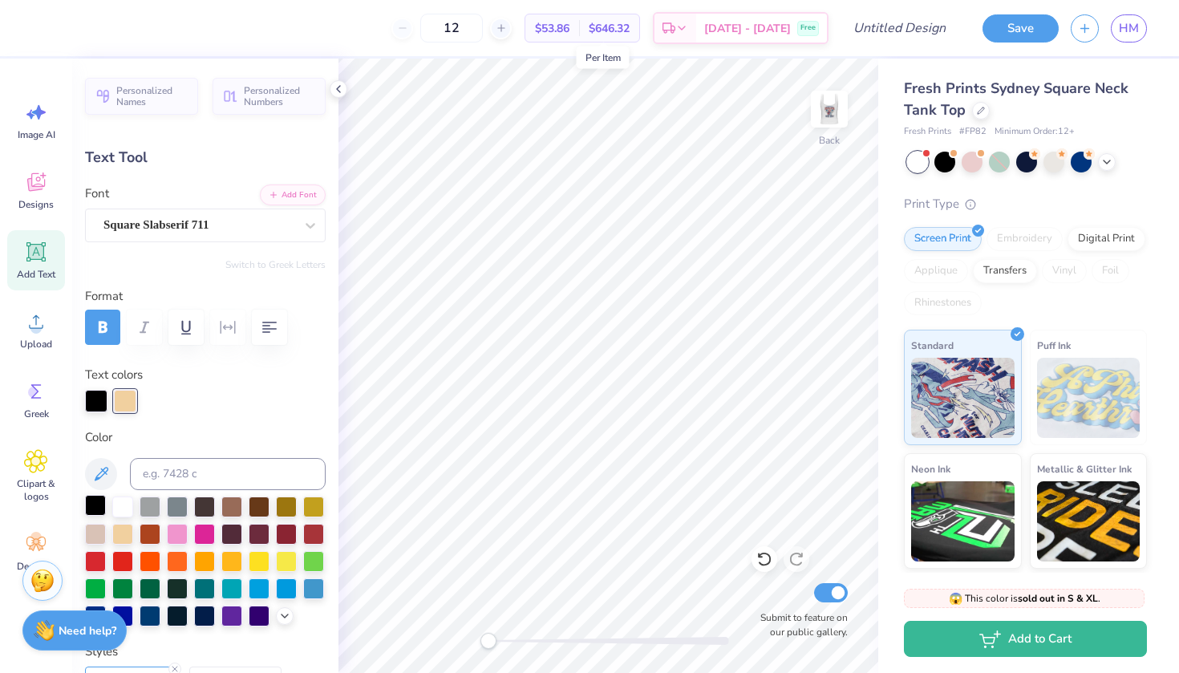
click at [97, 503] on div at bounding box center [95, 505] width 21 height 21
click at [118, 536] on div at bounding box center [122, 532] width 21 height 21
click at [99, 400] on div at bounding box center [96, 399] width 22 height 22
click at [99, 505] on div at bounding box center [95, 505] width 21 height 21
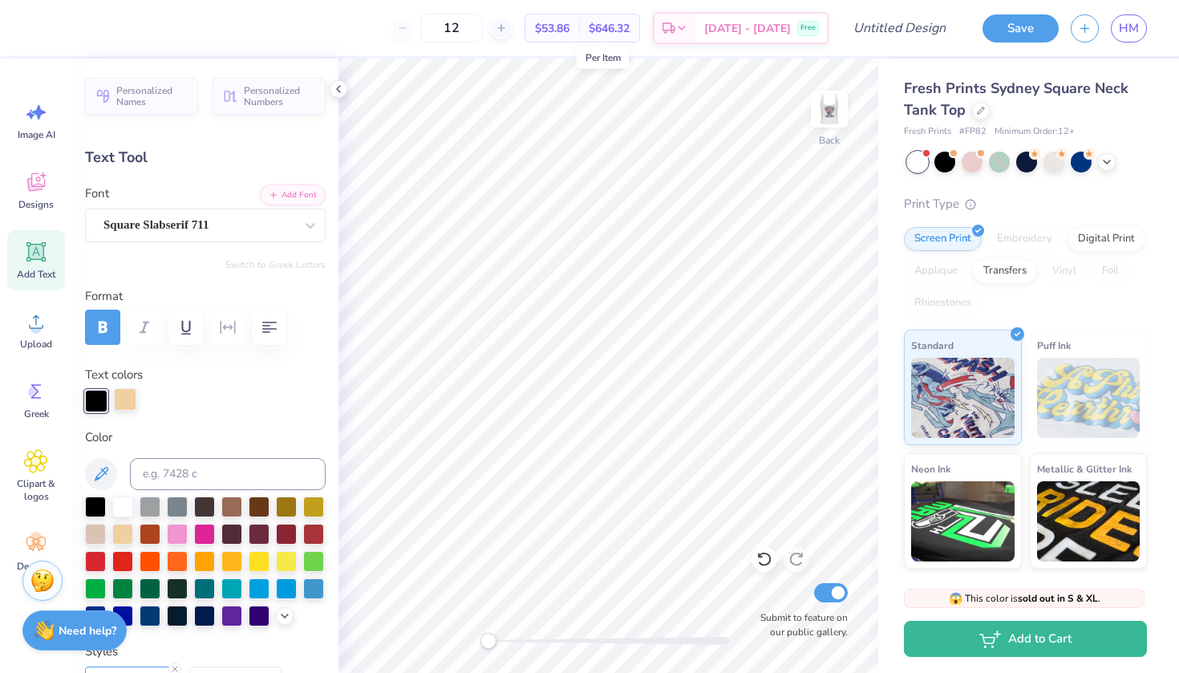
click at [126, 399] on div at bounding box center [125, 399] width 22 height 22
click at [95, 401] on div at bounding box center [96, 399] width 22 height 22
click at [96, 508] on div at bounding box center [95, 505] width 21 height 21
click at [120, 530] on div at bounding box center [122, 532] width 21 height 21
click at [94, 505] on div at bounding box center [95, 505] width 21 height 21
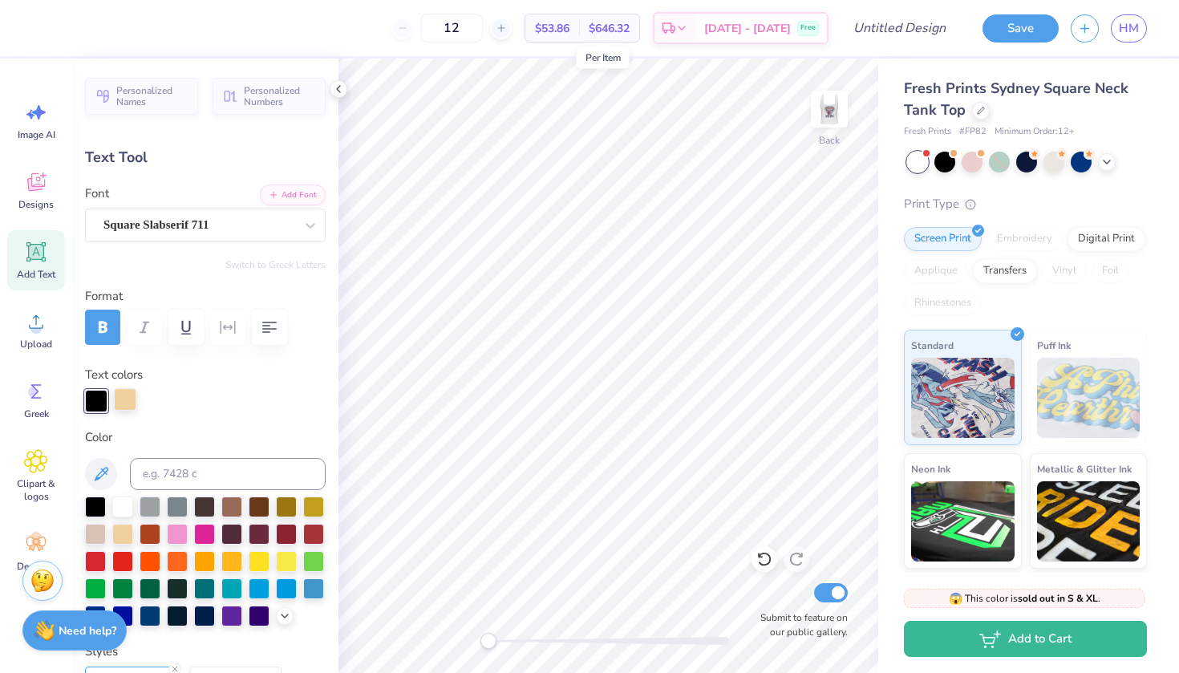
click at [124, 397] on div at bounding box center [125, 399] width 22 height 22
click at [121, 506] on div at bounding box center [122, 505] width 21 height 21
click at [96, 401] on div at bounding box center [96, 399] width 22 height 22
click at [99, 534] on div at bounding box center [95, 532] width 21 height 21
click at [122, 395] on div at bounding box center [125, 399] width 22 height 22
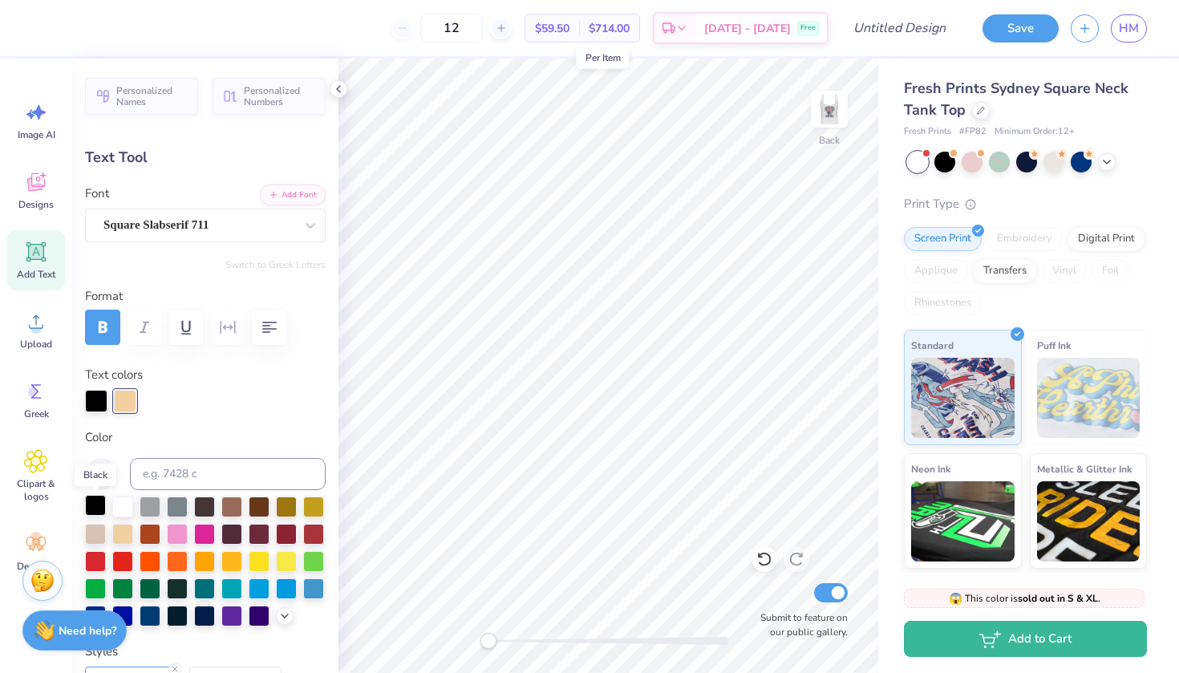
click at [91, 513] on div at bounding box center [95, 505] width 21 height 21
click at [92, 511] on div at bounding box center [95, 505] width 21 height 21
click at [95, 509] on div at bounding box center [95, 505] width 21 height 21
click at [33, 184] on icon at bounding box center [36, 182] width 24 height 24
click at [27, 195] on div "Designs" at bounding box center [36, 190] width 58 height 60
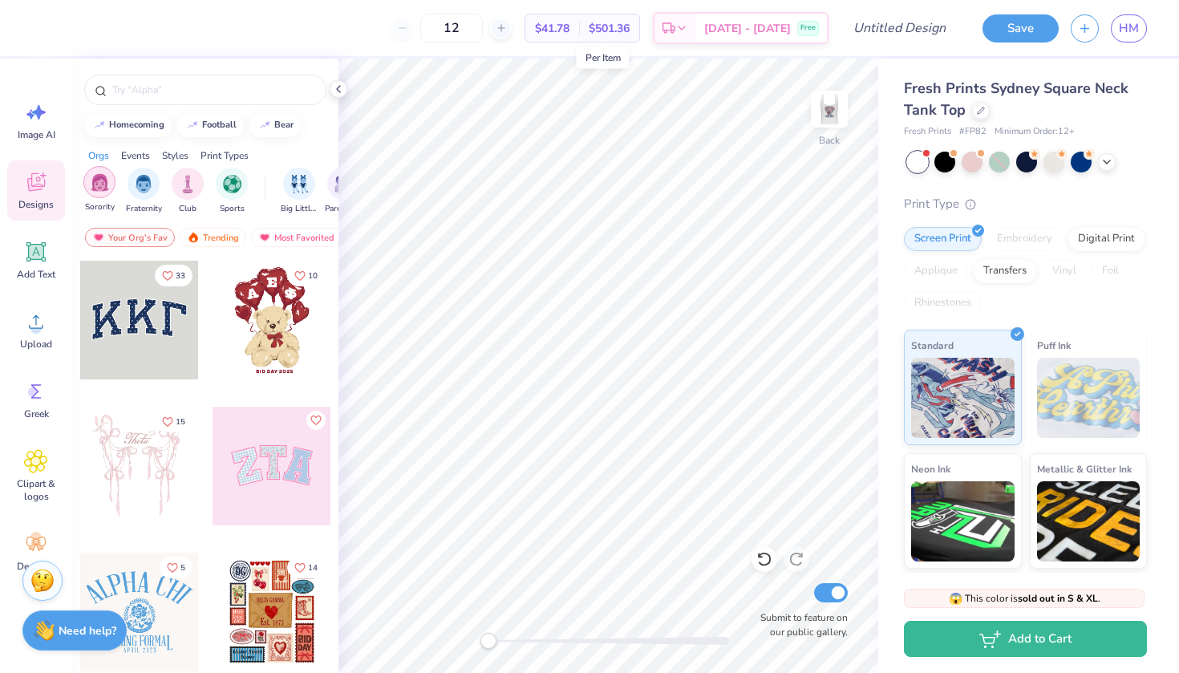
click at [94, 188] on img "filter for Sorority" at bounding box center [100, 182] width 18 height 18
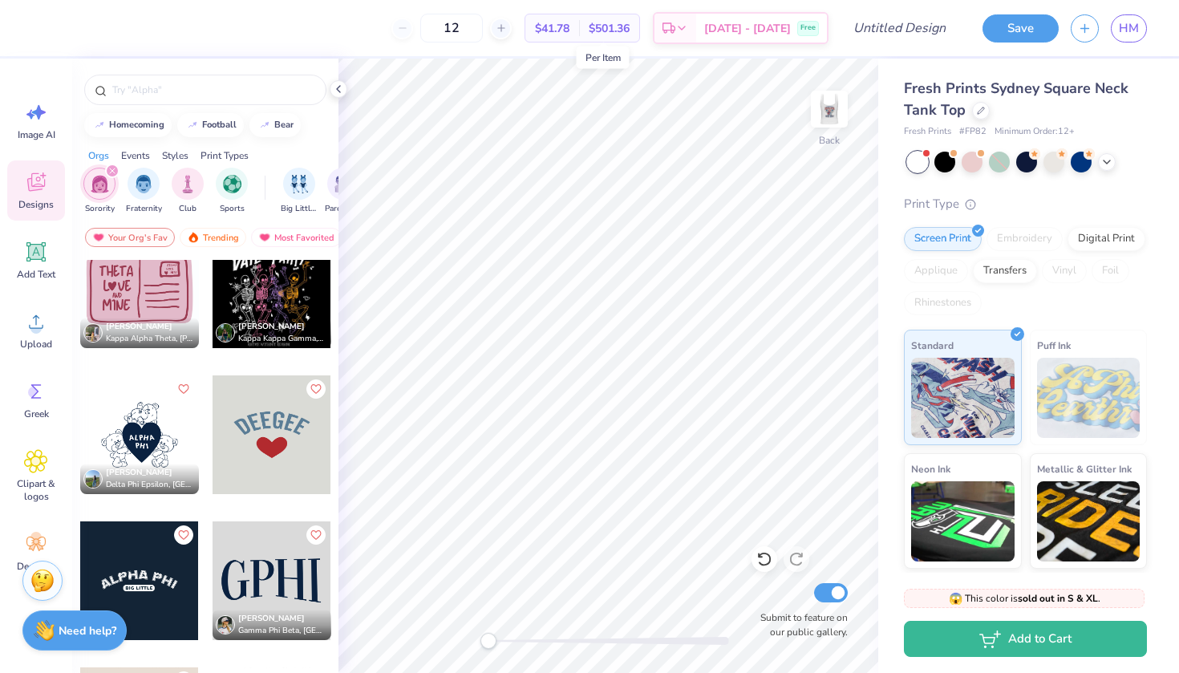
scroll to position [3979, 0]
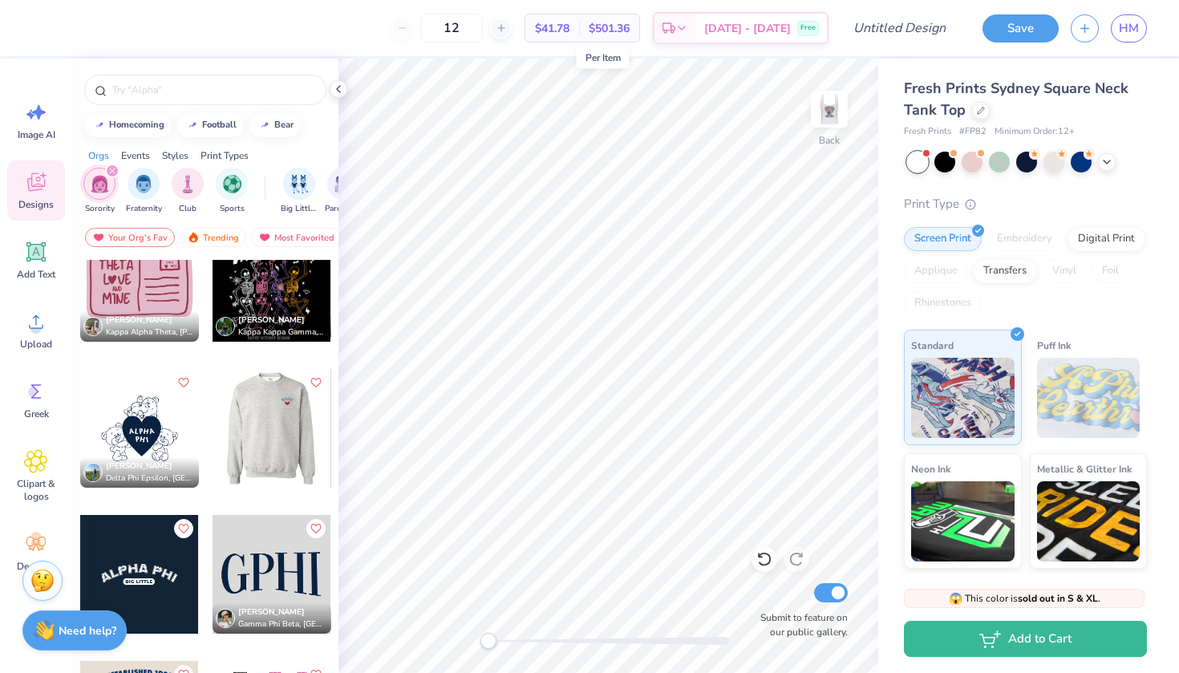
click at [213, 425] on div at bounding box center [153, 428] width 119 height 119
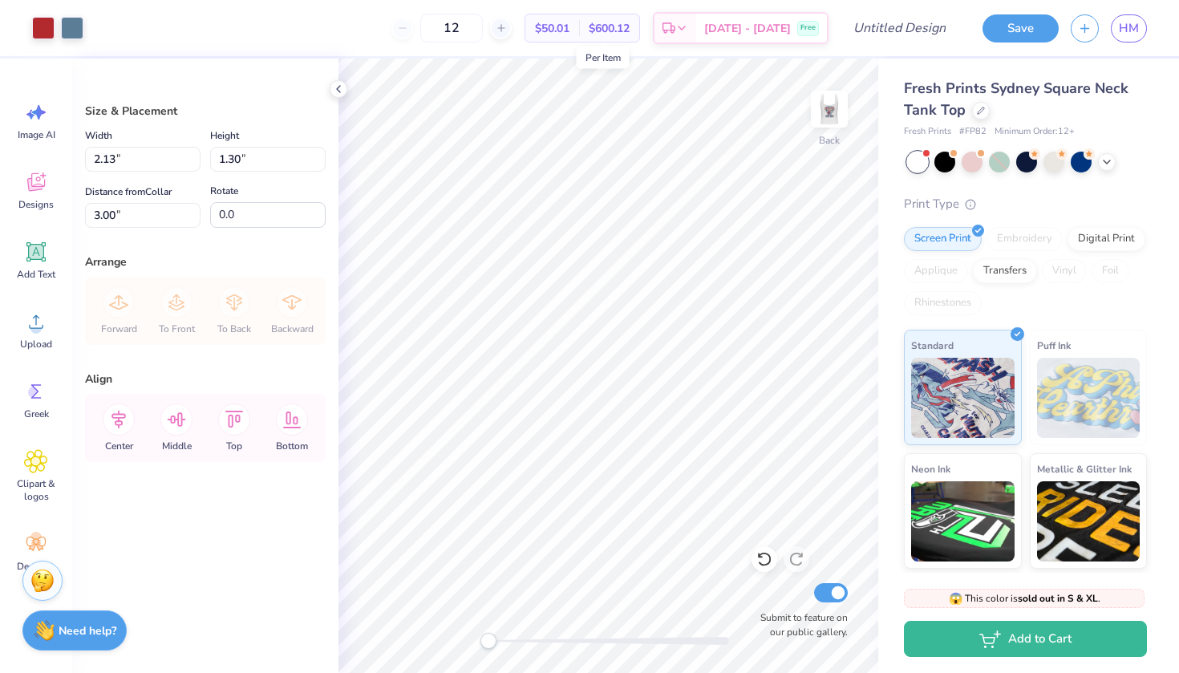
type input "4.20"
type input "2.56"
type input "5.08"
type input "3.09"
type input "2.65"
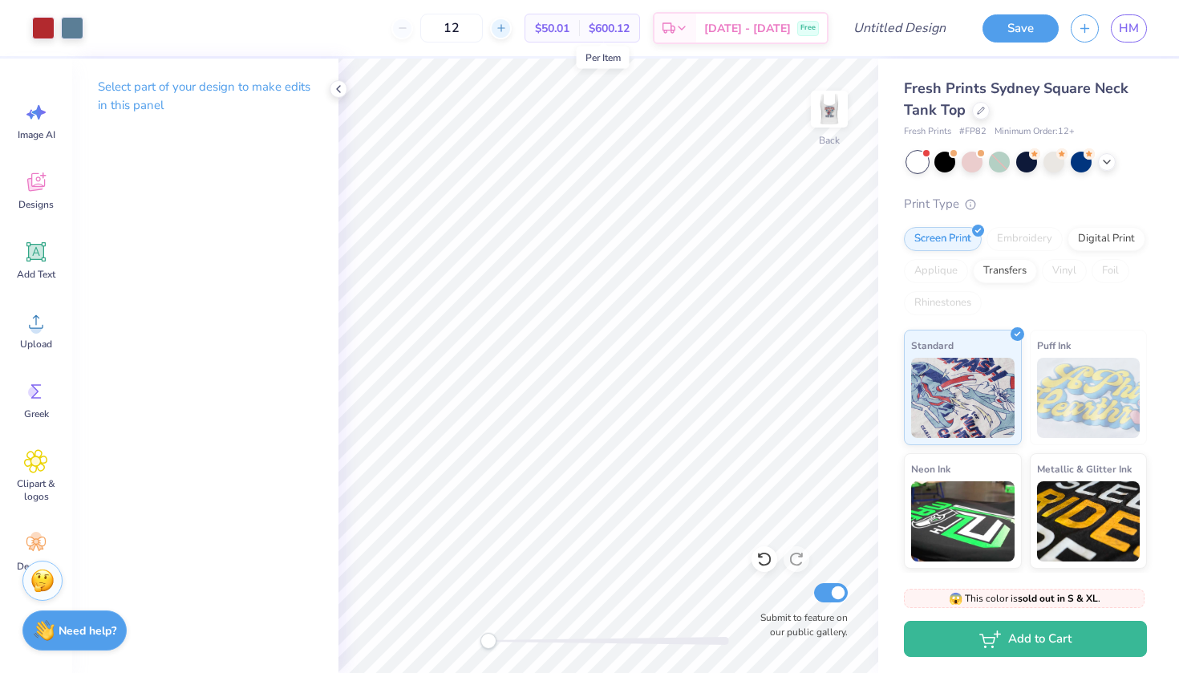
click at [504, 28] on line at bounding box center [500, 28] width 6 height 0
click at [512, 26] on div at bounding box center [501, 29] width 22 height 22
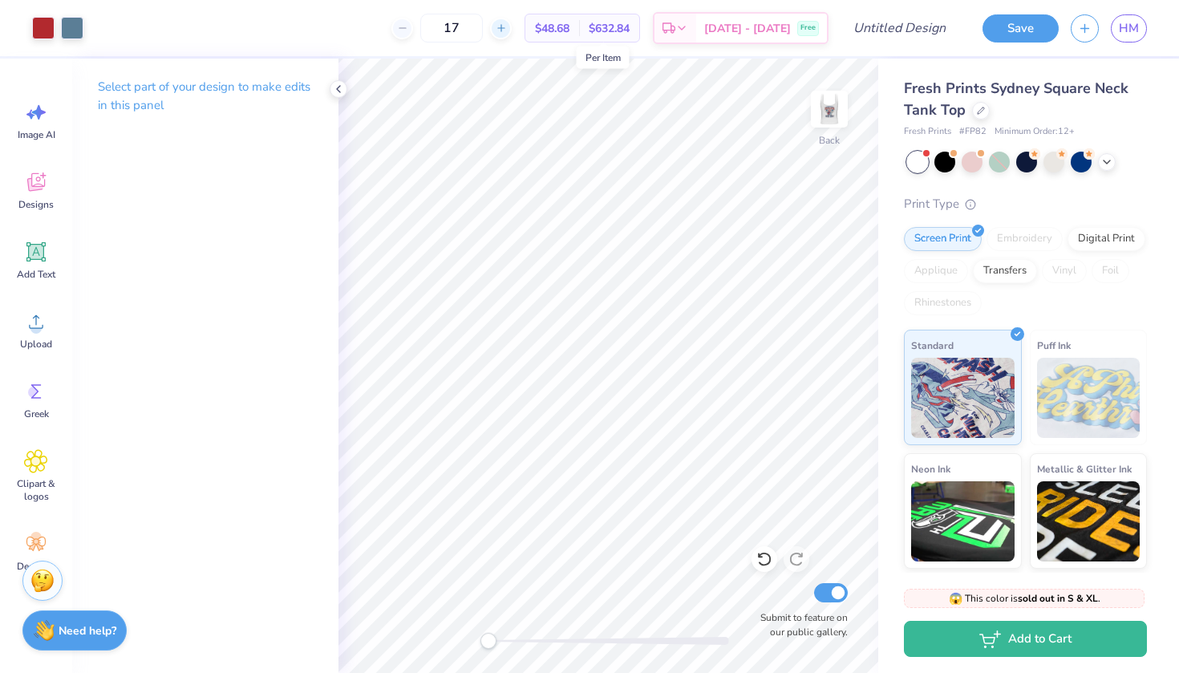
click at [512, 26] on div at bounding box center [501, 29] width 22 height 22
click at [512, 26] on div "18" at bounding box center [451, 28] width 120 height 29
click at [512, 26] on div at bounding box center [501, 29] width 22 height 22
click at [512, 26] on div "19" at bounding box center [451, 28] width 120 height 29
click at [512, 26] on div at bounding box center [501, 29] width 22 height 22
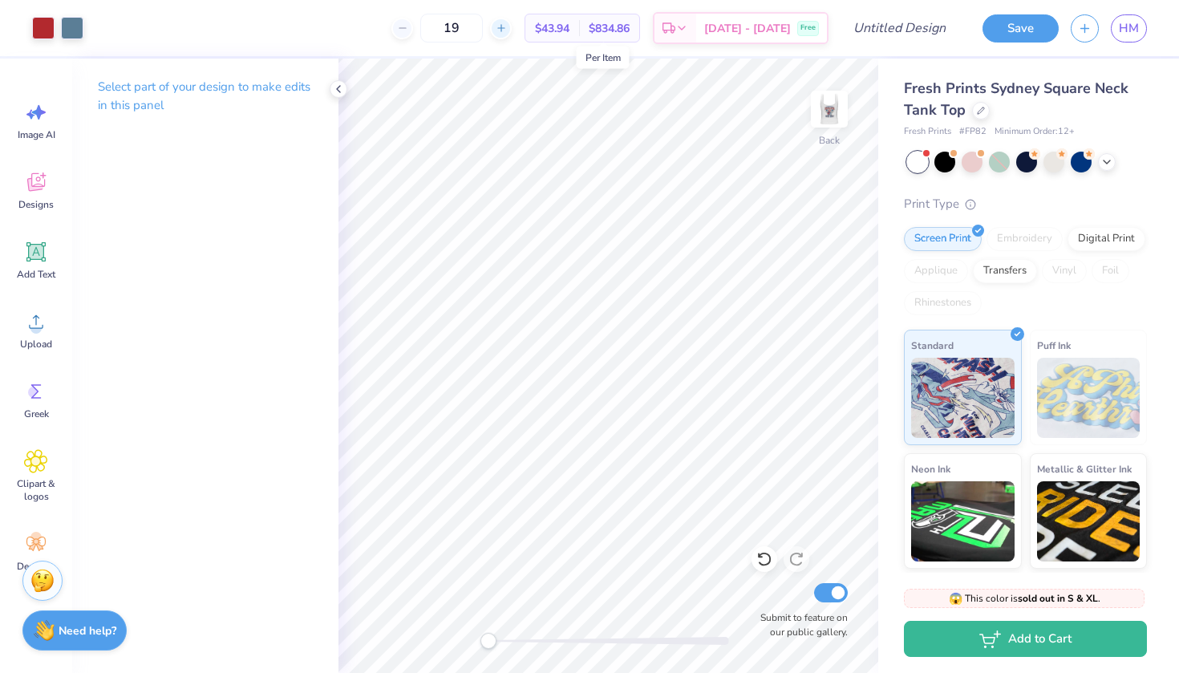
type input "20"
click at [73, 26] on div at bounding box center [72, 26] width 22 height 22
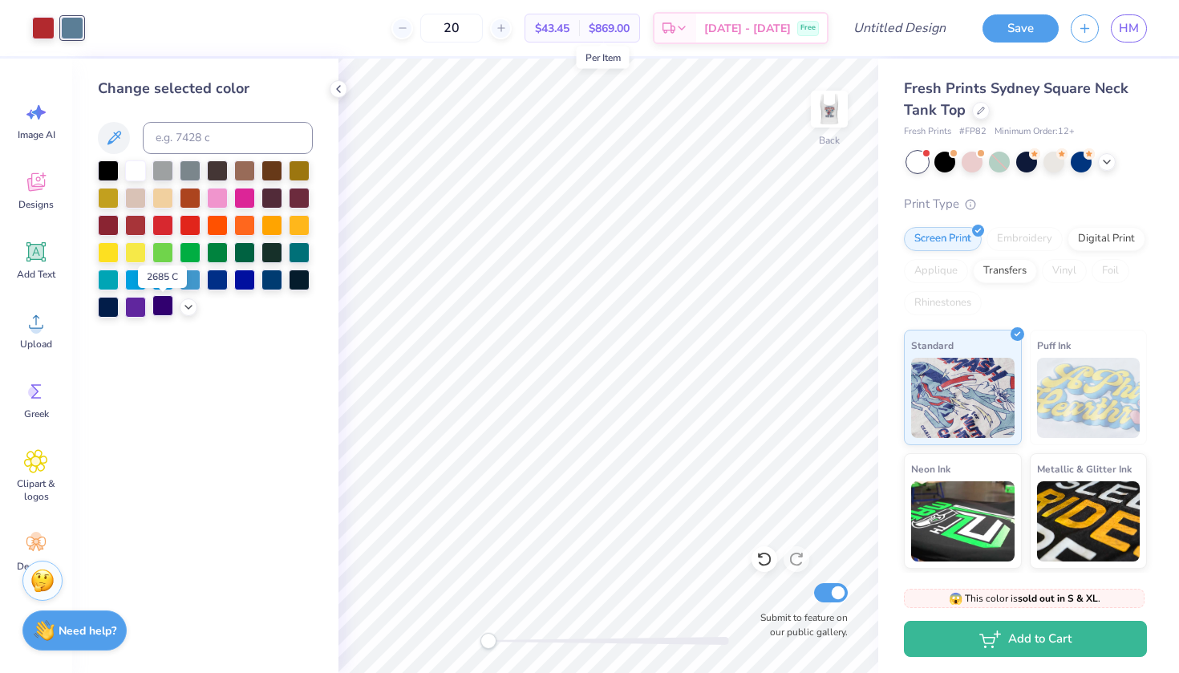
click at [162, 310] on div at bounding box center [162, 305] width 21 height 21
click at [1126, 176] on div "Fresh Prints Sydney Square Neck Tank Top Fresh Prints # FP82 Minimum Order: 12 …" at bounding box center [1025, 385] width 243 height 614
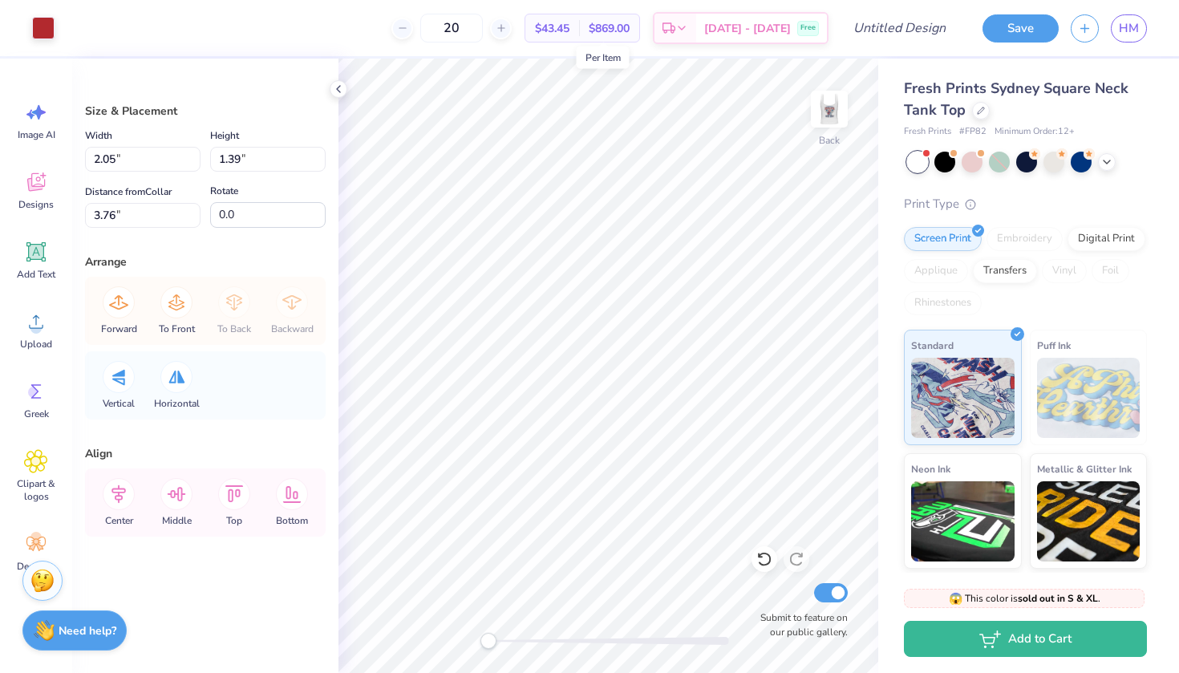
type input "2.46"
type input "1.67"
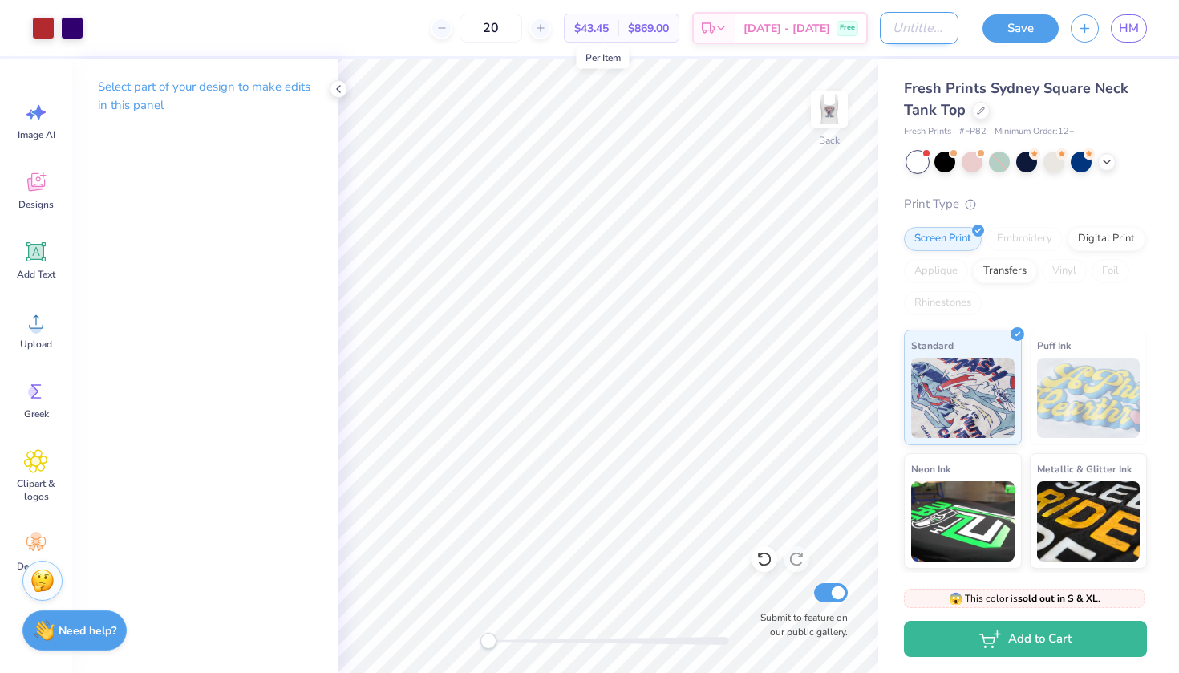
click at [915, 25] on input "Design Title" at bounding box center [919, 28] width 79 height 32
type input "DG"
click at [1007, 33] on button "Save" at bounding box center [1021, 26] width 76 height 28
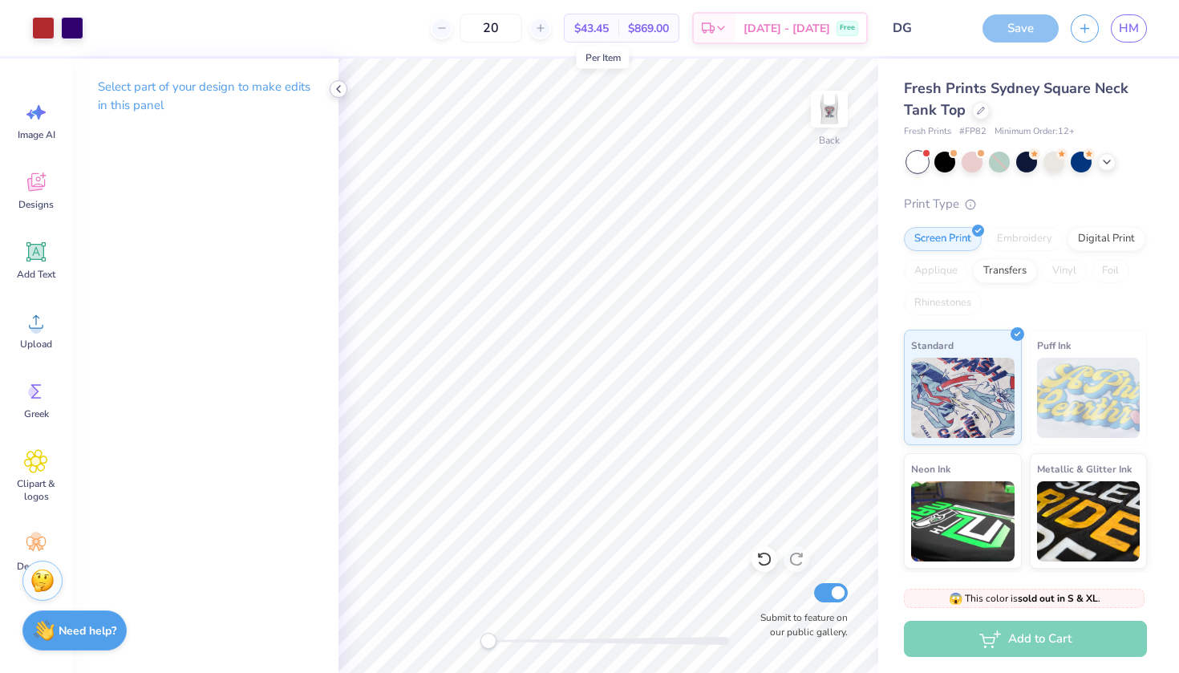
click at [341, 87] on icon at bounding box center [338, 89] width 13 height 13
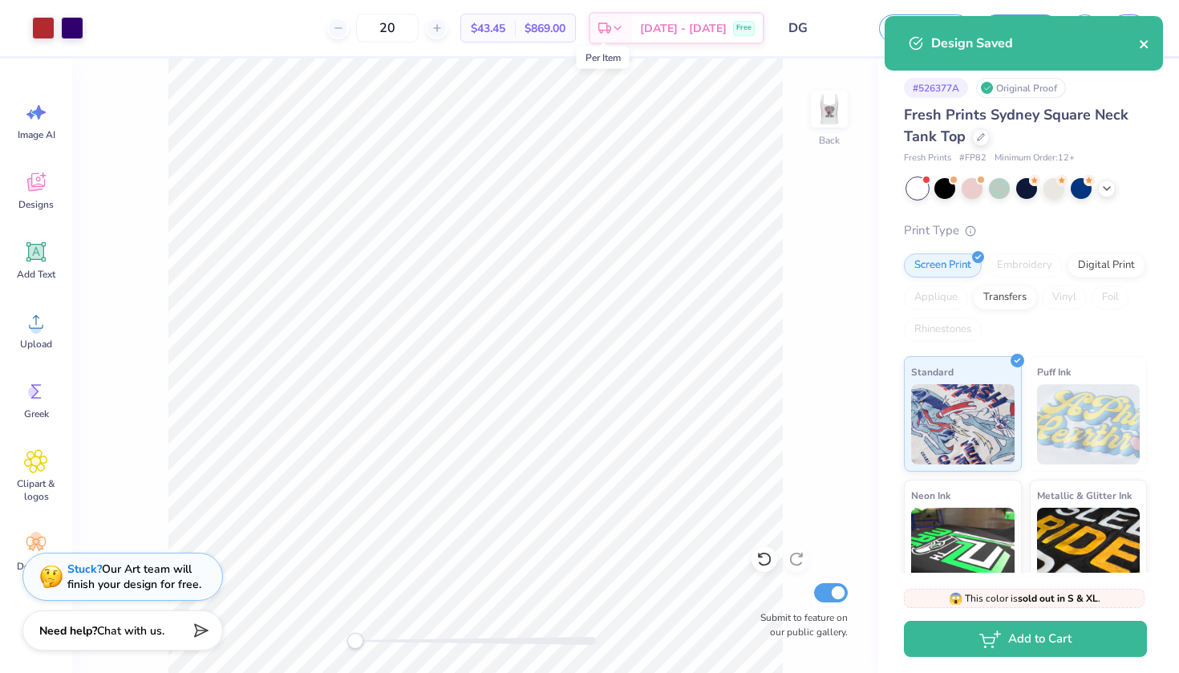
click at [1139, 43] on icon "close" at bounding box center [1144, 44] width 11 height 13
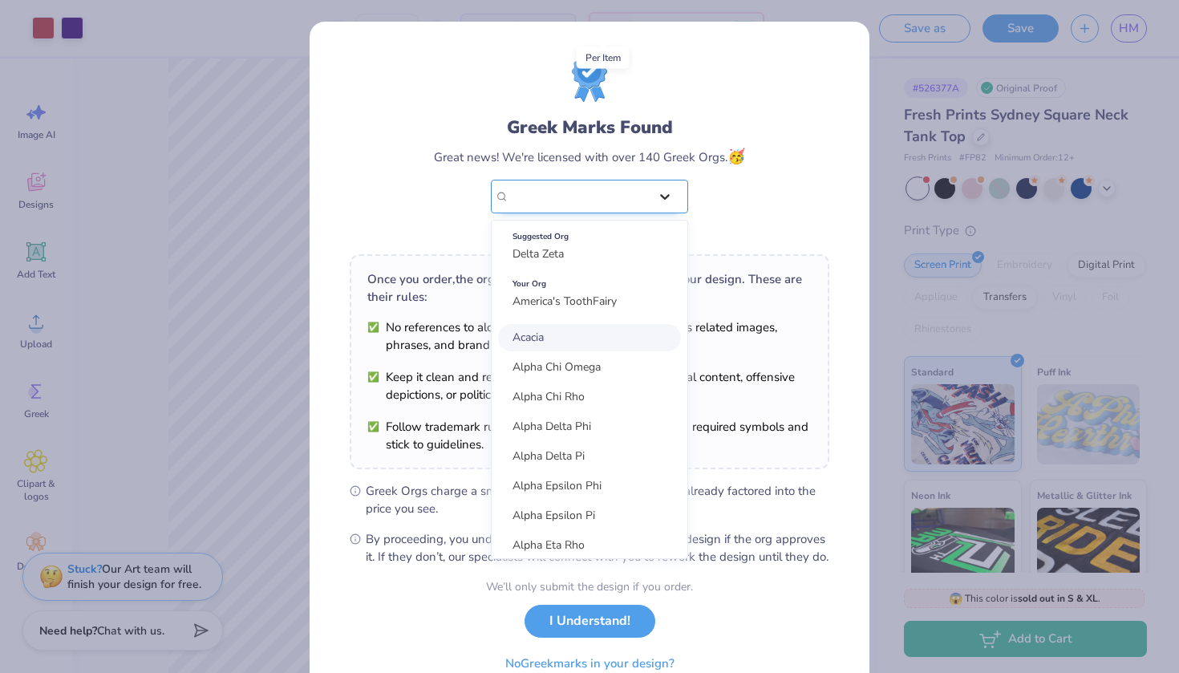
click at [655, 201] on div at bounding box center [665, 196] width 29 height 29
click at [752, 207] on div "Greek Marks Found Great news! We're licensed with over 140 Greek Orgs. 🥳 option…" at bounding box center [590, 148] width 480 height 188
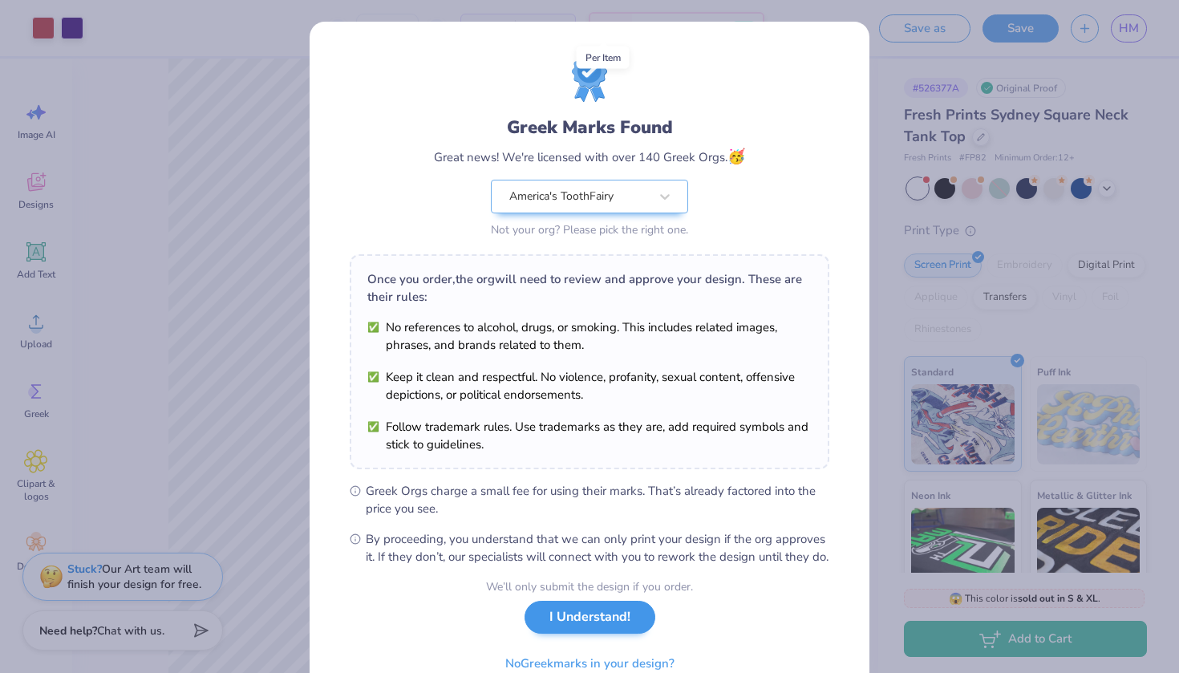
click at [580, 632] on button "I Understand!" at bounding box center [590, 617] width 131 height 33
